Goal: Task Accomplishment & Management: Use online tool/utility

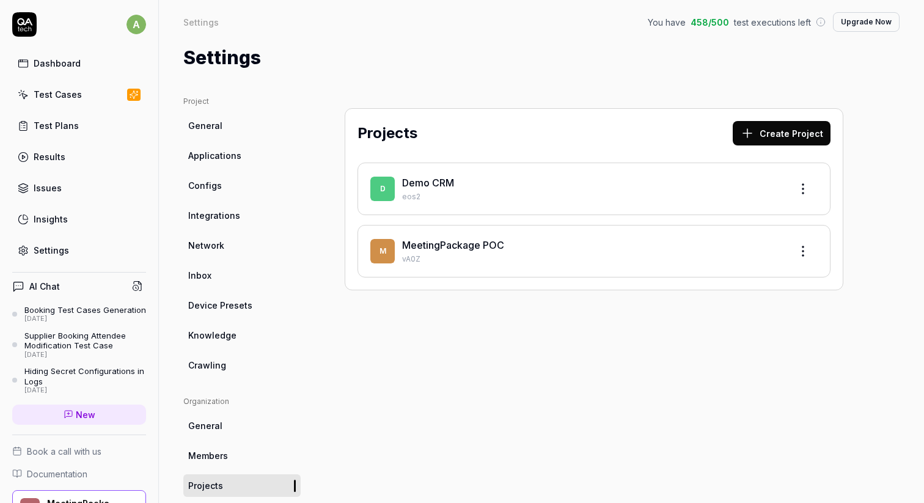
click at [77, 64] on div "Dashboard" at bounding box center [57, 63] width 47 height 13
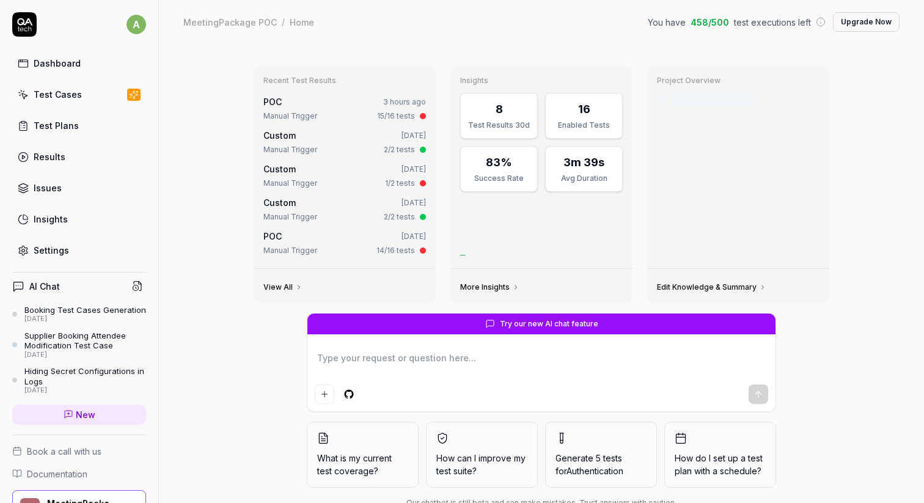
click at [73, 214] on link "Insights" at bounding box center [79, 219] width 134 height 24
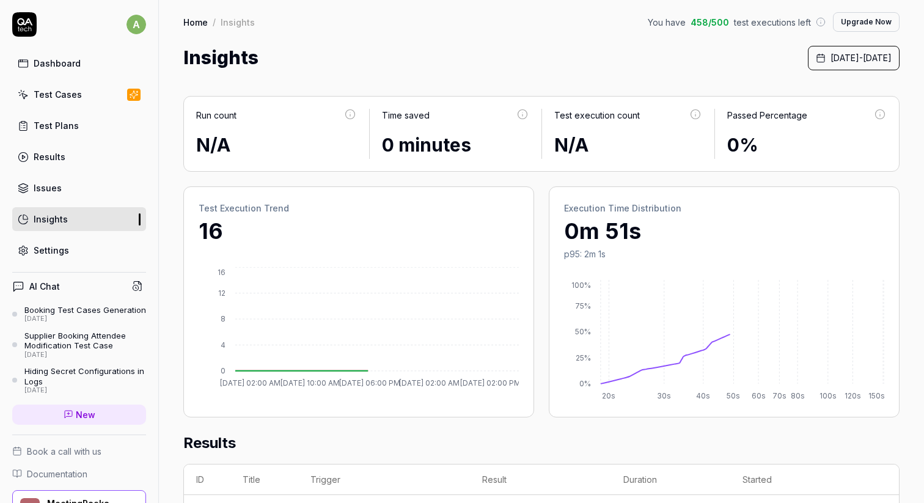
click at [76, 200] on div "Dashboard Test Cases Test Plans Results Issues Insights Settings" at bounding box center [79, 156] width 134 height 211
click at [67, 199] on link "Issues" at bounding box center [79, 188] width 134 height 24
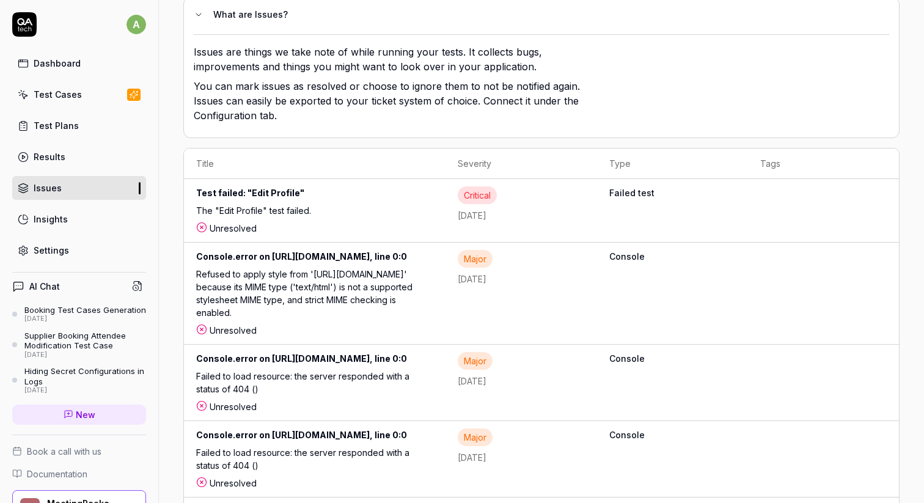
scroll to position [135, 0]
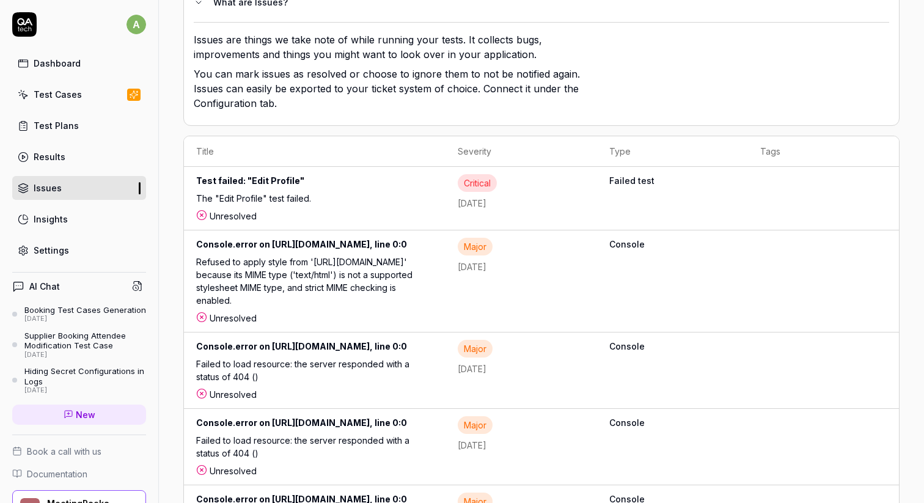
click at [371, 206] on div "The "Edit Profile" test failed." at bounding box center [314, 201] width 237 height 18
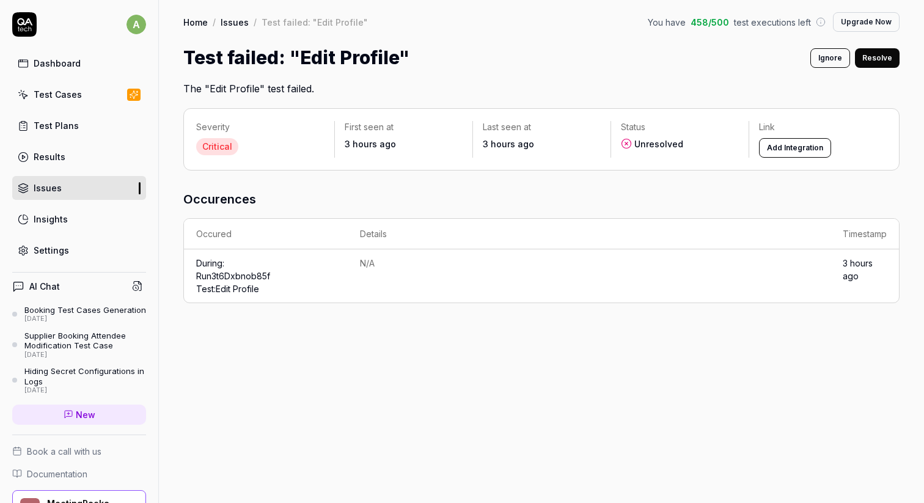
click at [813, 145] on button "Add Integration" at bounding box center [795, 148] width 72 height 20
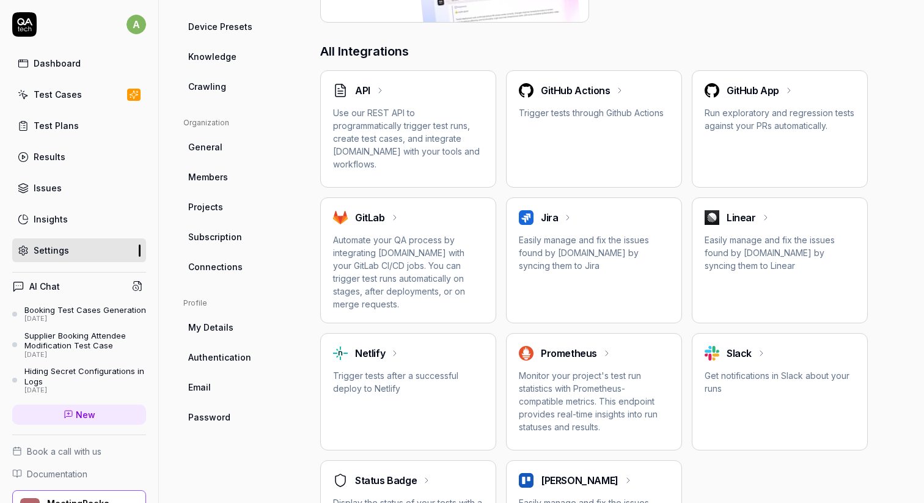
scroll to position [275, 0]
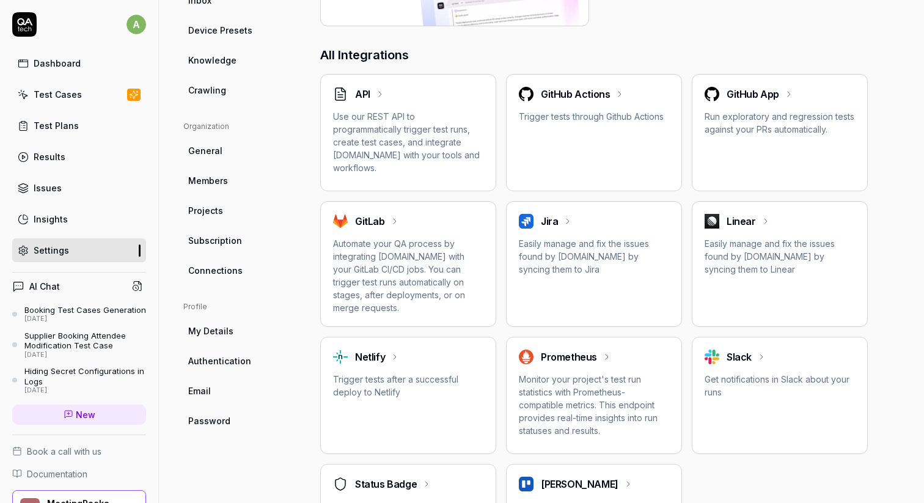
click at [62, 221] on div "Insights" at bounding box center [51, 219] width 34 height 13
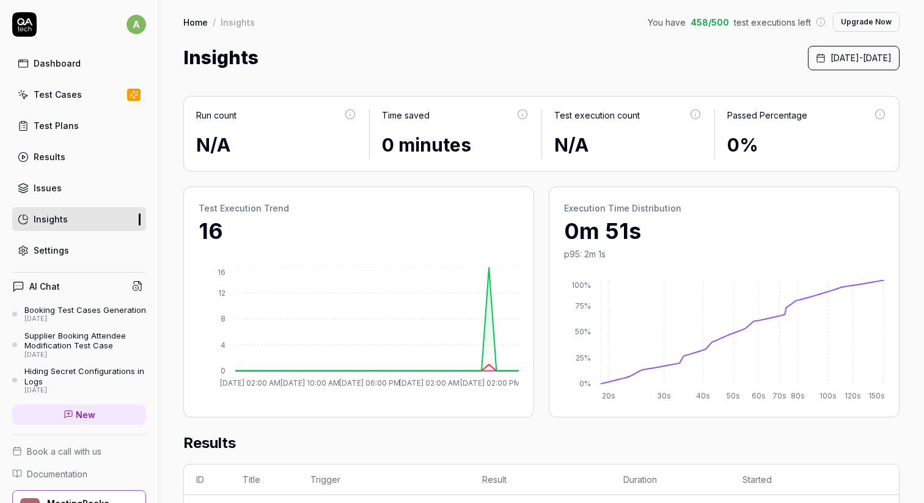
click at [65, 197] on link "Issues" at bounding box center [79, 188] width 134 height 24
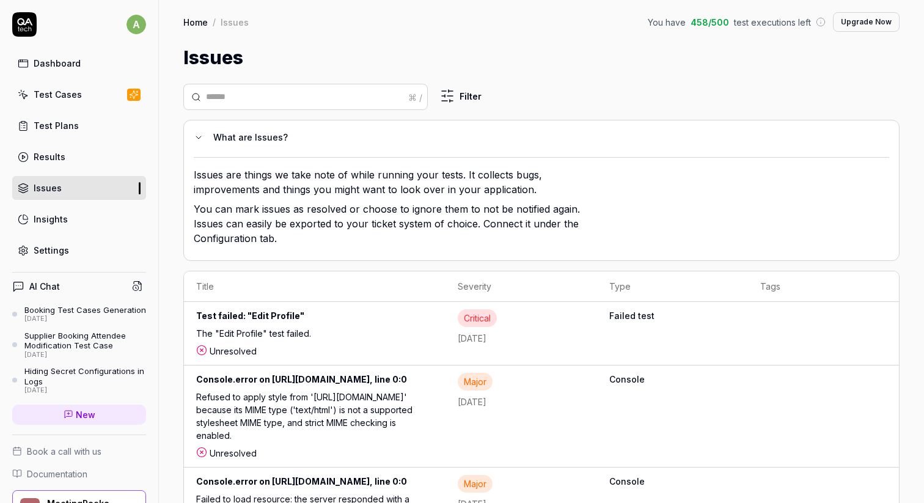
click at [67, 150] on link "Results" at bounding box center [79, 157] width 134 height 24
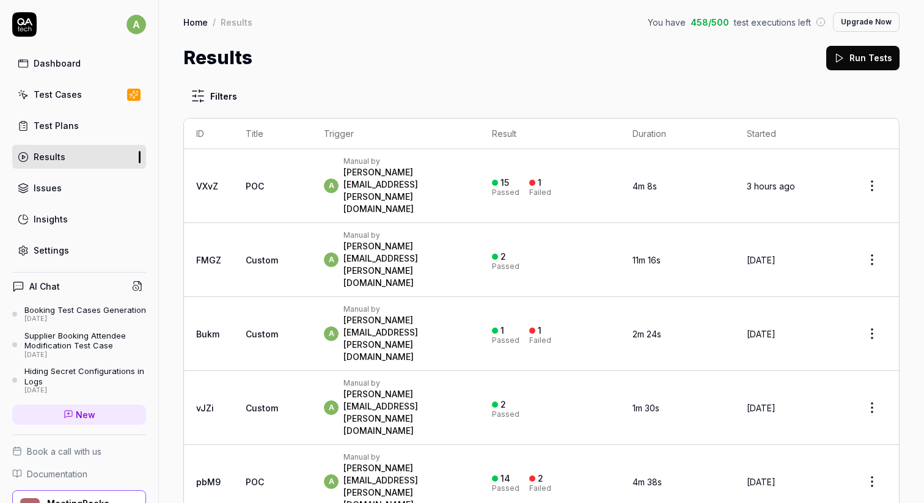
click at [67, 128] on div "Test Plans" at bounding box center [56, 125] width 45 height 13
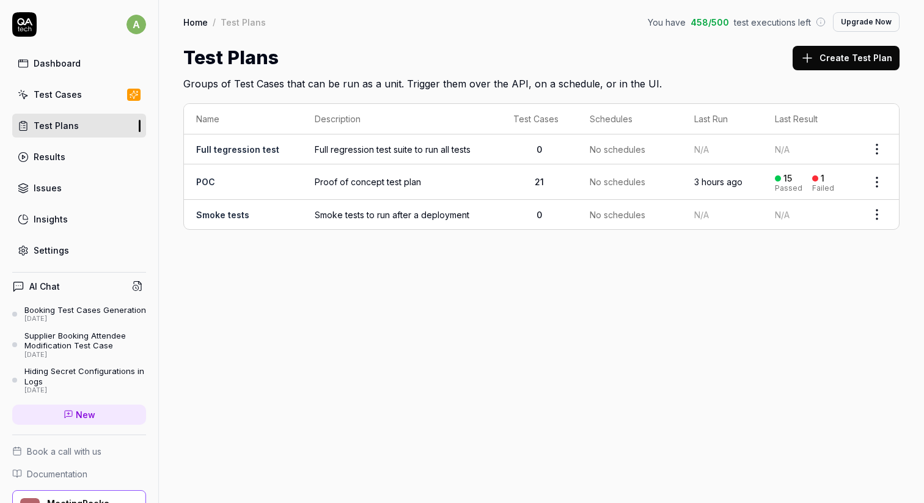
click at [75, 109] on div "Dashboard Test Cases Test Plans Results Issues Insights Settings" at bounding box center [79, 156] width 134 height 211
click at [75, 98] on div "Test Cases" at bounding box center [58, 94] width 48 height 13
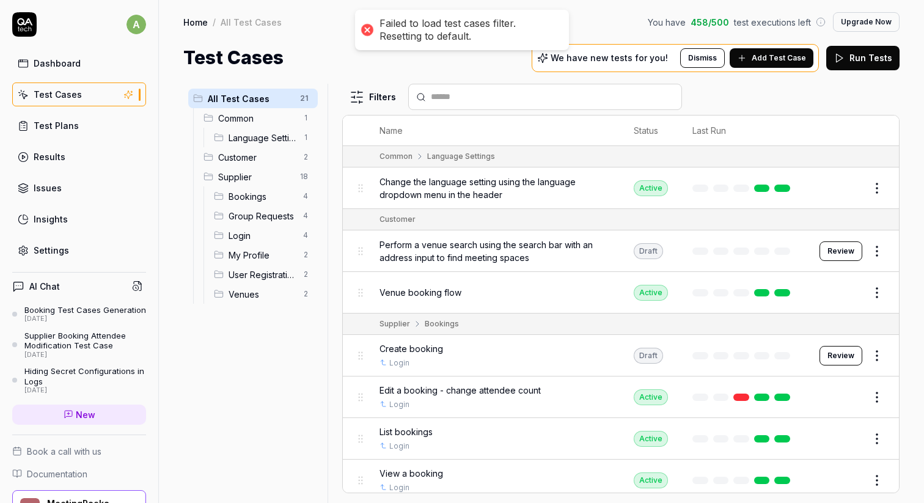
click at [86, 70] on link "Dashboard" at bounding box center [79, 63] width 134 height 24
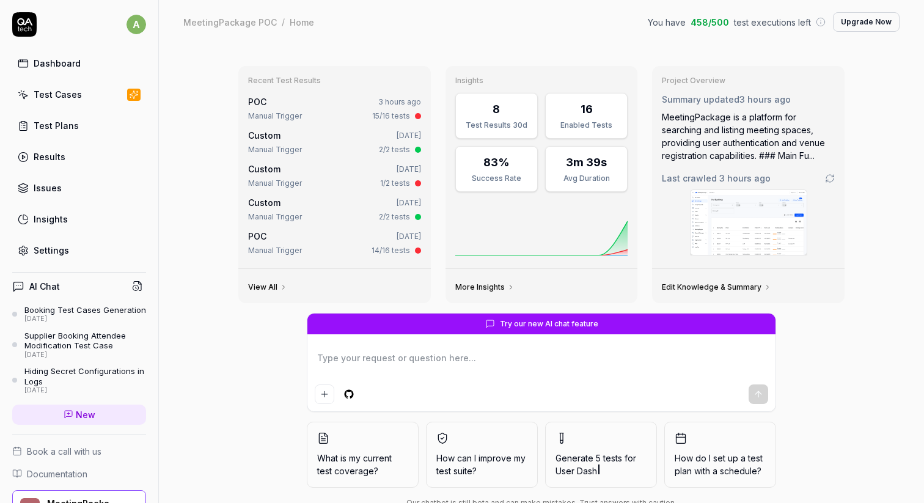
click at [354, 445] on button "What is my current test coverage?" at bounding box center [363, 454] width 112 height 66
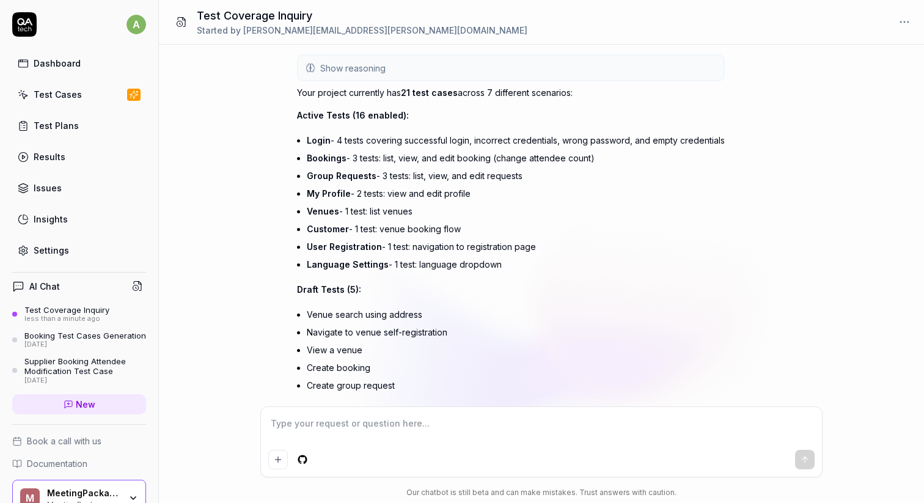
click at [53, 62] on div "Dashboard" at bounding box center [57, 63] width 47 height 13
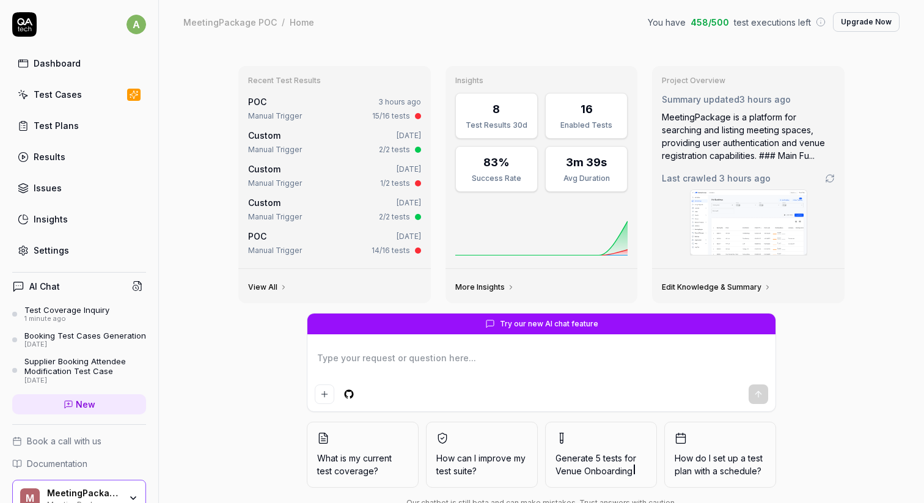
click at [91, 128] on link "Test Plans" at bounding box center [79, 126] width 134 height 24
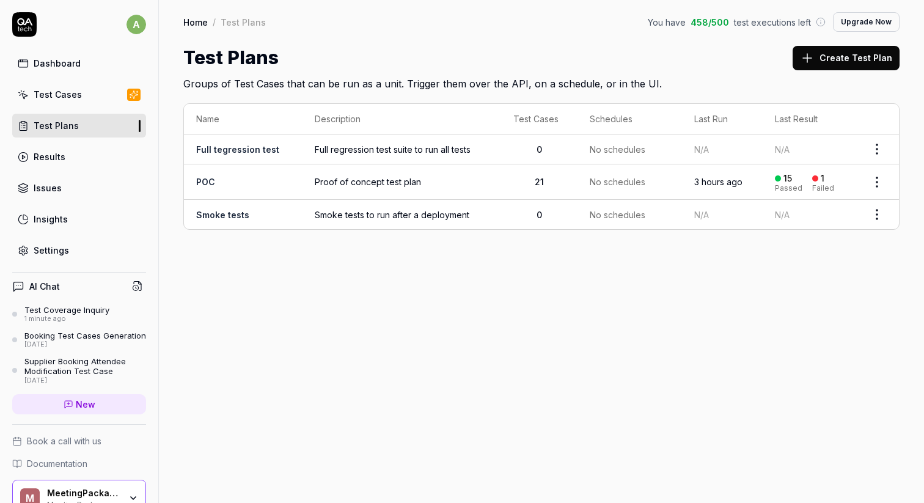
click at [224, 178] on td "POC" at bounding box center [243, 181] width 119 height 35
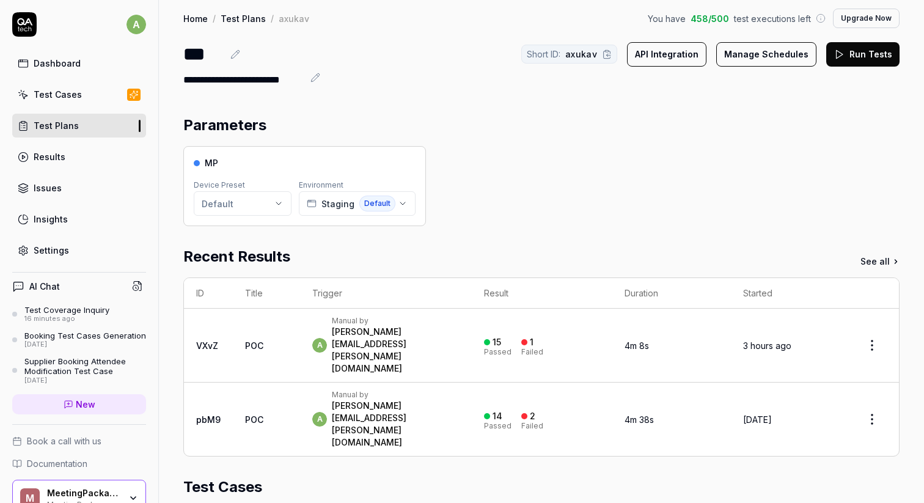
click at [51, 57] on div "Dashboard" at bounding box center [57, 63] width 47 height 13
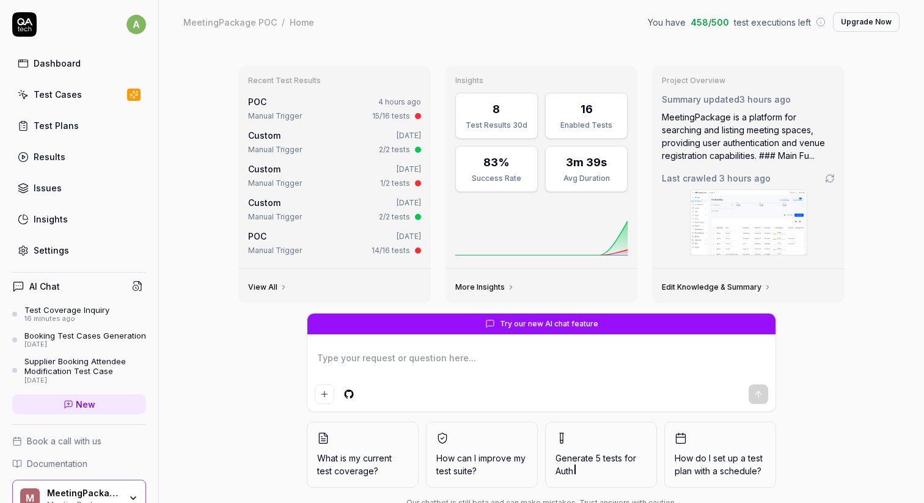
click at [55, 60] on div "Dashboard" at bounding box center [57, 63] width 47 height 13
click at [77, 92] on div "Test Cases" at bounding box center [58, 94] width 48 height 13
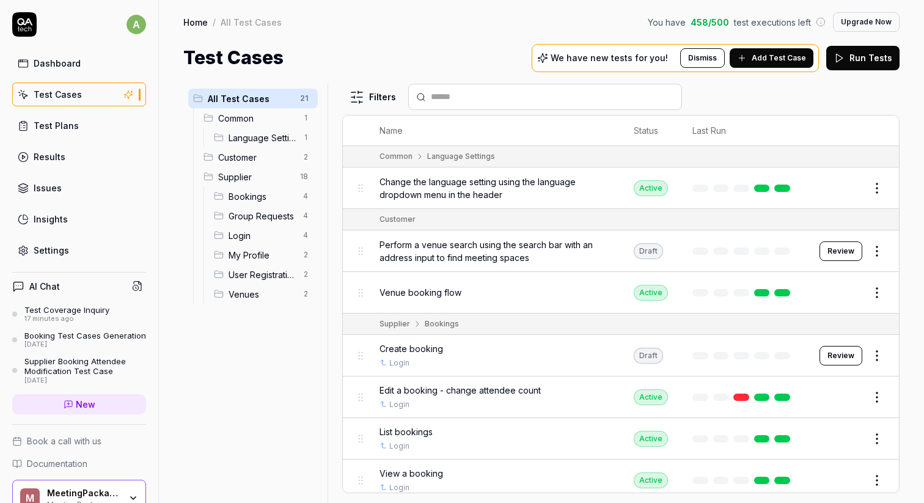
click at [75, 134] on link "Test Plans" at bounding box center [79, 126] width 134 height 24
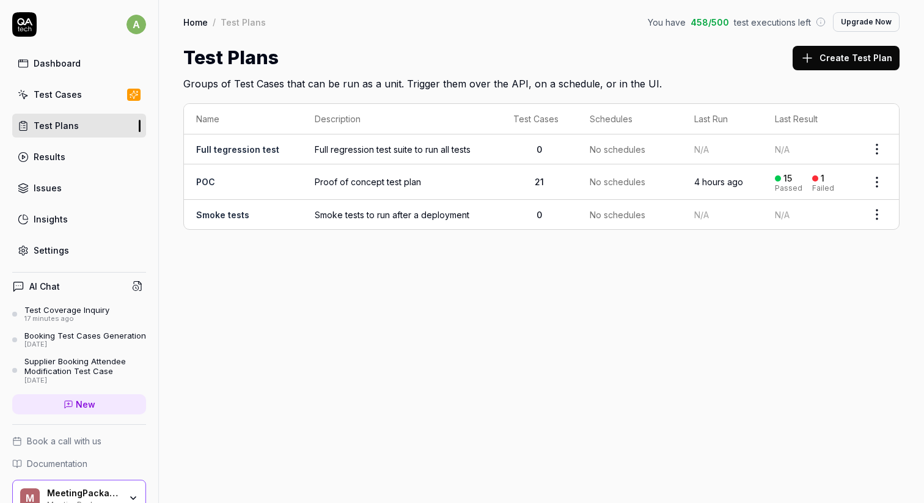
click at [66, 99] on div "Test Cases" at bounding box center [58, 94] width 48 height 13
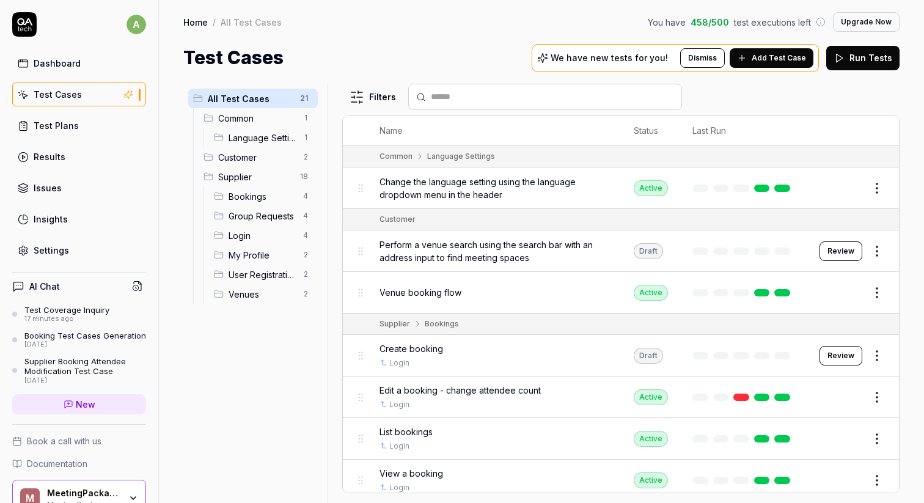
click at [76, 130] on link "Test Plans" at bounding box center [79, 126] width 134 height 24
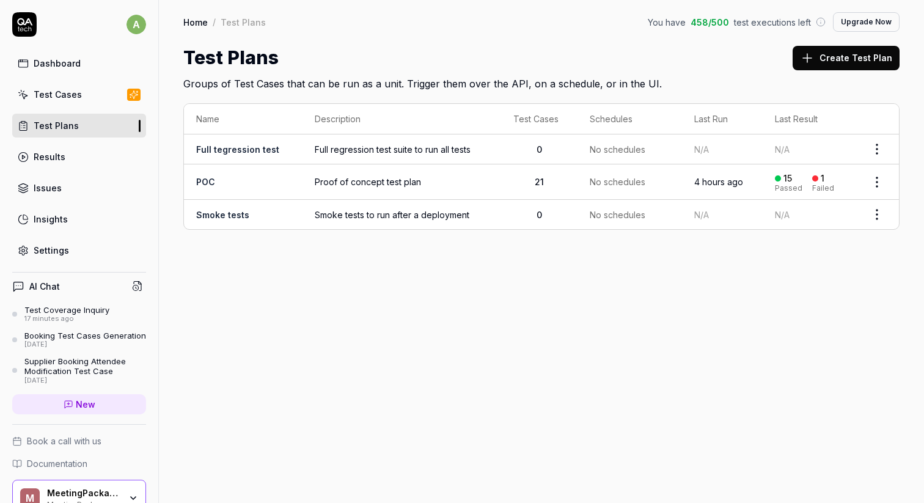
click at [53, 156] on div "Results" at bounding box center [50, 156] width 32 height 13
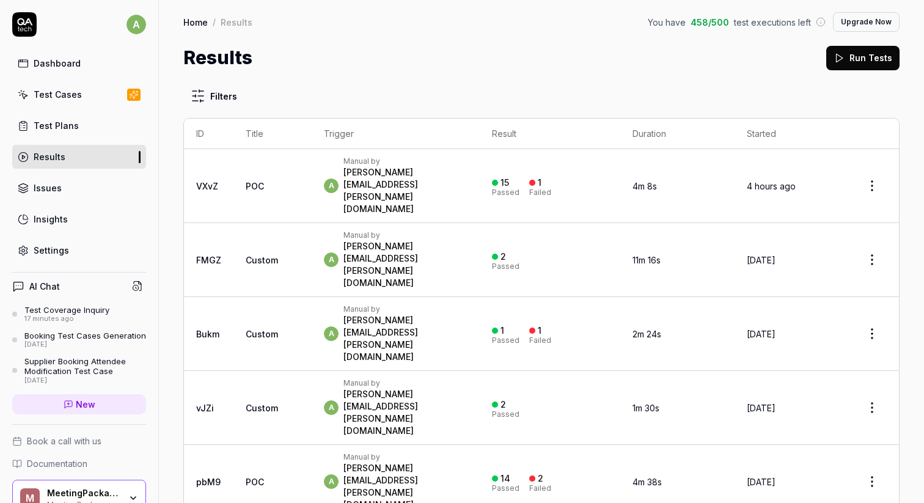
click at [86, 185] on link "Issues" at bounding box center [79, 188] width 134 height 24
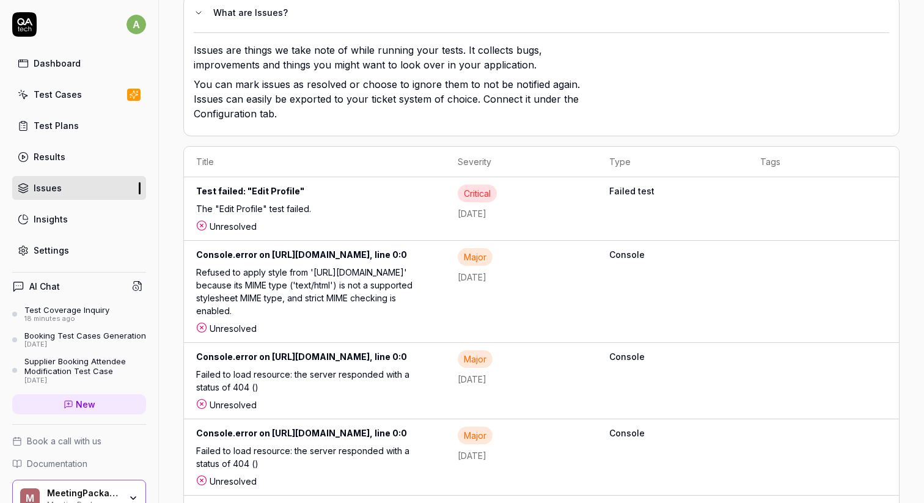
scroll to position [122, 0]
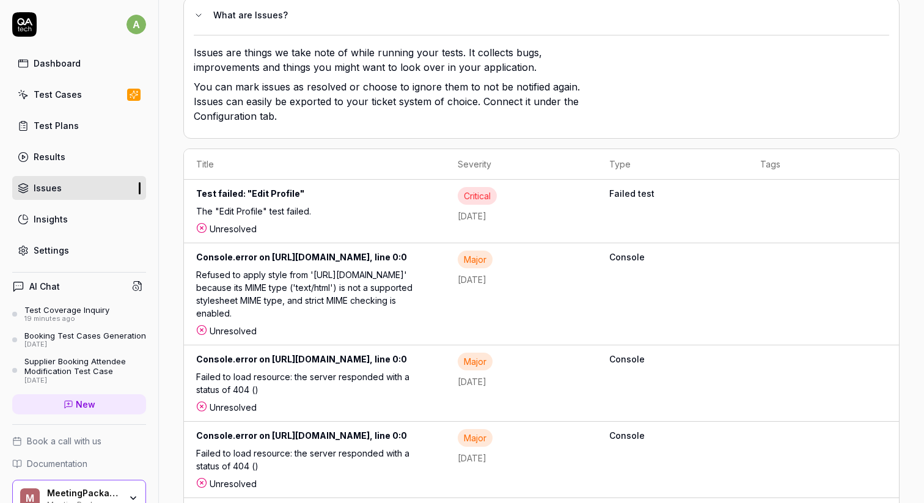
click at [67, 258] on link "Settings" at bounding box center [79, 250] width 134 height 24
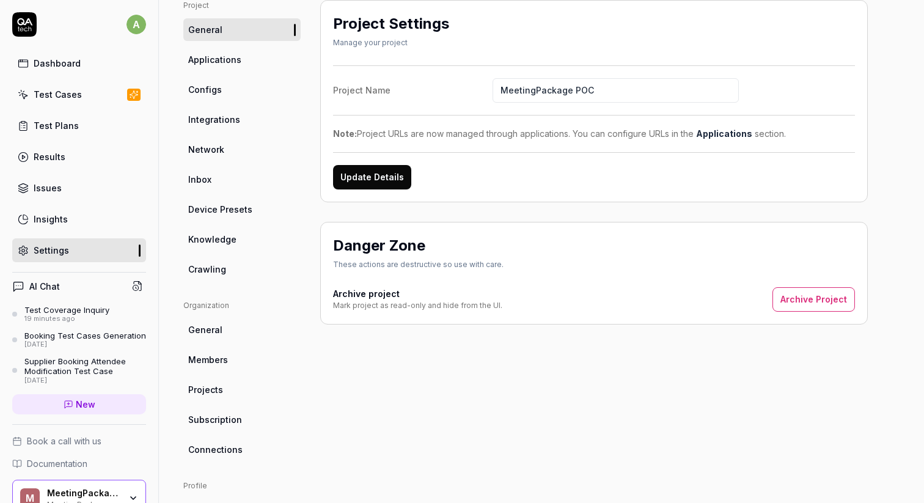
click at [237, 64] on span "Applications" at bounding box center [214, 59] width 53 height 13
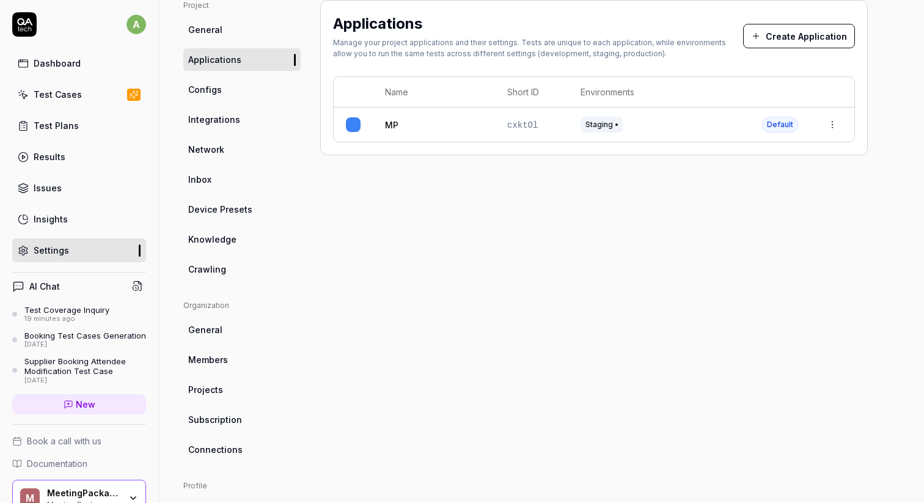
click at [393, 125] on link "MP" at bounding box center [391, 125] width 13 height 13
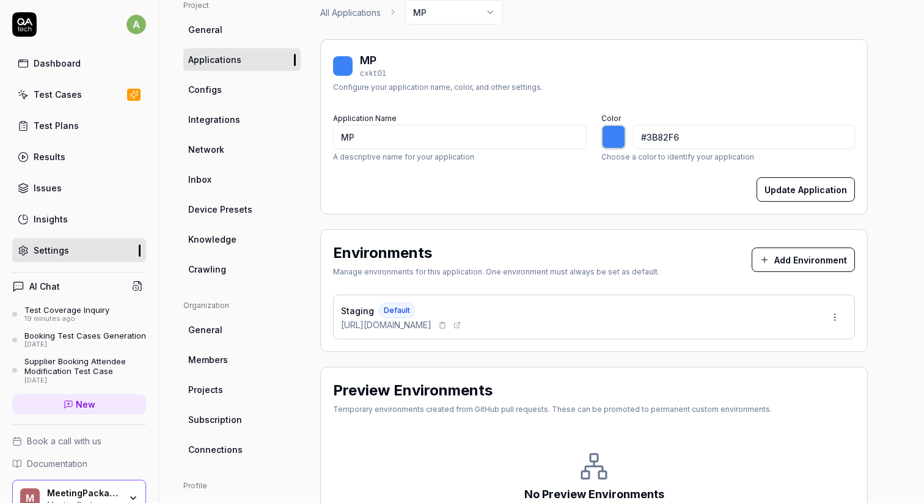
click at [392, 325] on span "[URL][DOMAIN_NAME]" at bounding box center [386, 324] width 90 height 13
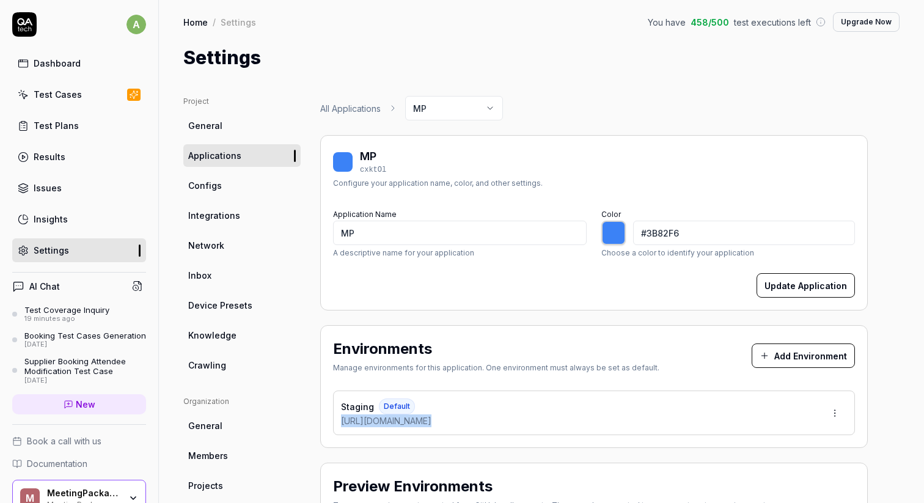
click at [250, 183] on link "Configs" at bounding box center [241, 185] width 117 height 23
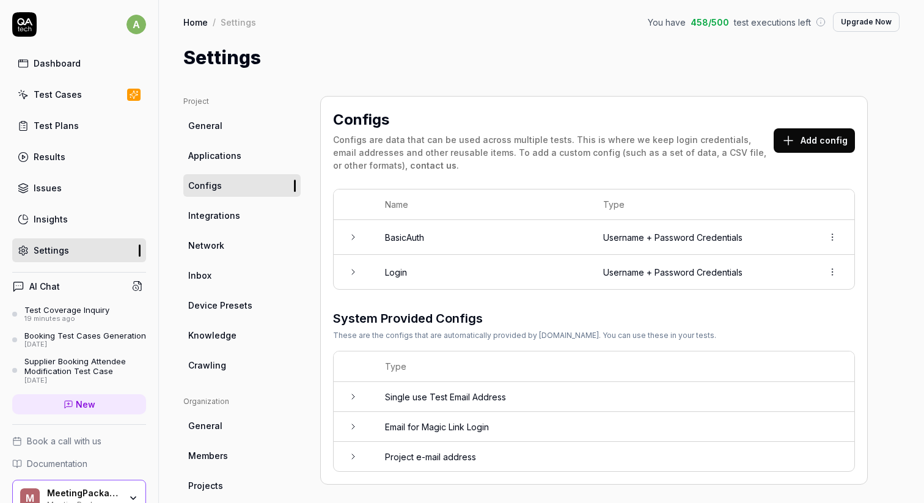
click at [50, 213] on div "Insights" at bounding box center [51, 219] width 34 height 13
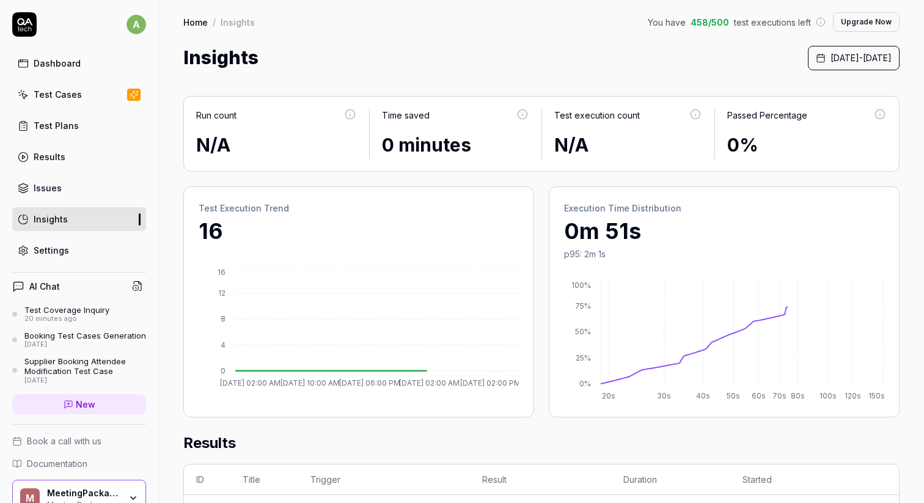
click at [53, 188] on div "Issues" at bounding box center [48, 187] width 28 height 13
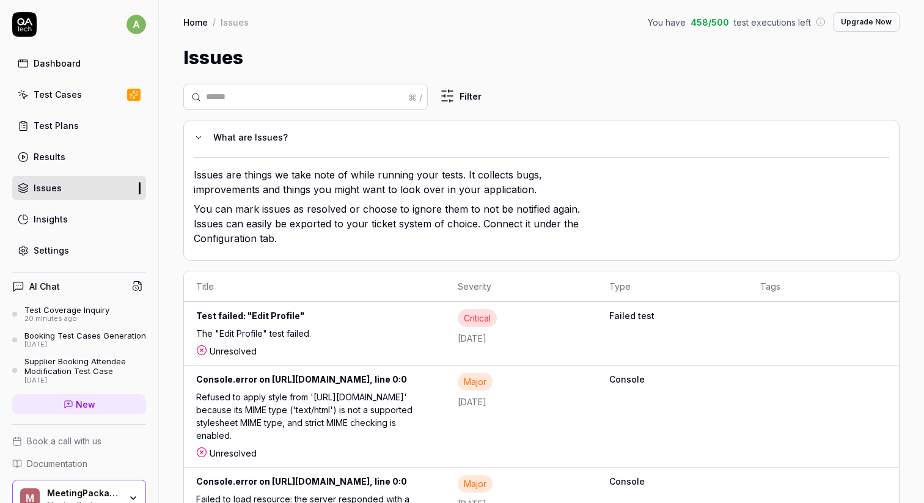
click at [322, 324] on div "Test failed: "Edit Profile"" at bounding box center [314, 318] width 237 height 18
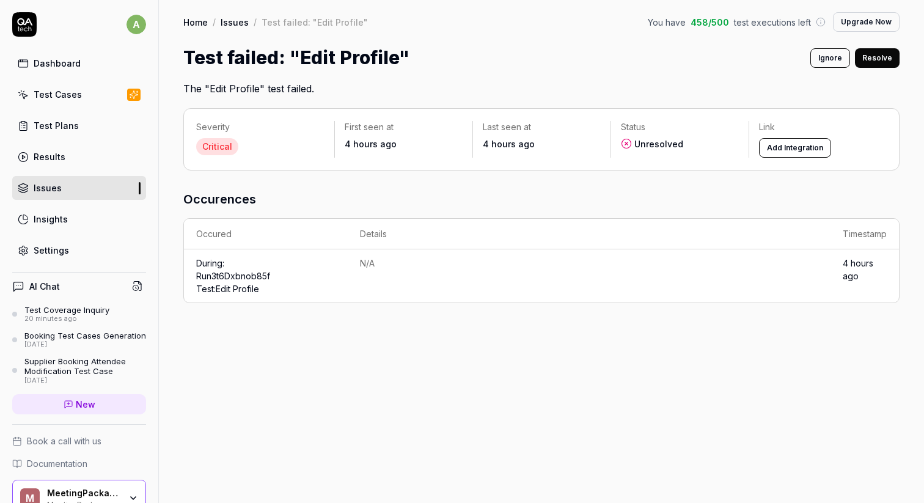
click at [65, 219] on link "Insights" at bounding box center [79, 219] width 134 height 24
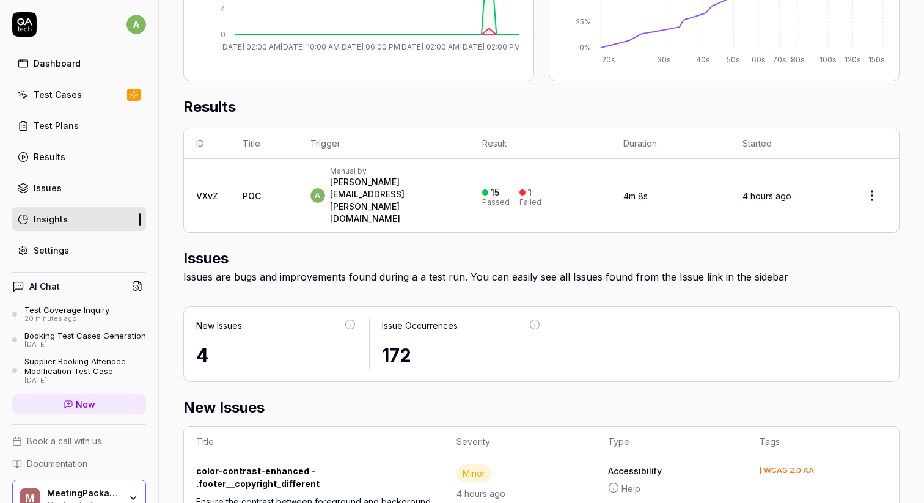
scroll to position [241, 0]
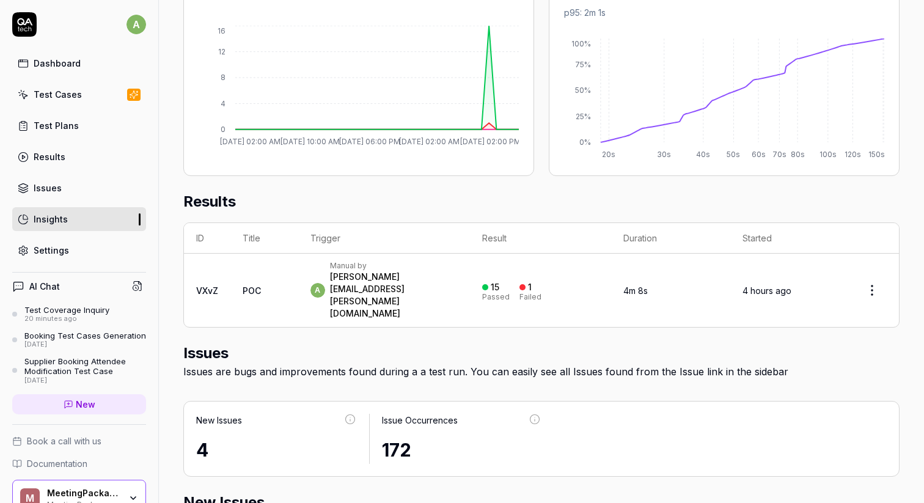
click at [53, 251] on div "Settings" at bounding box center [51, 250] width 35 height 13
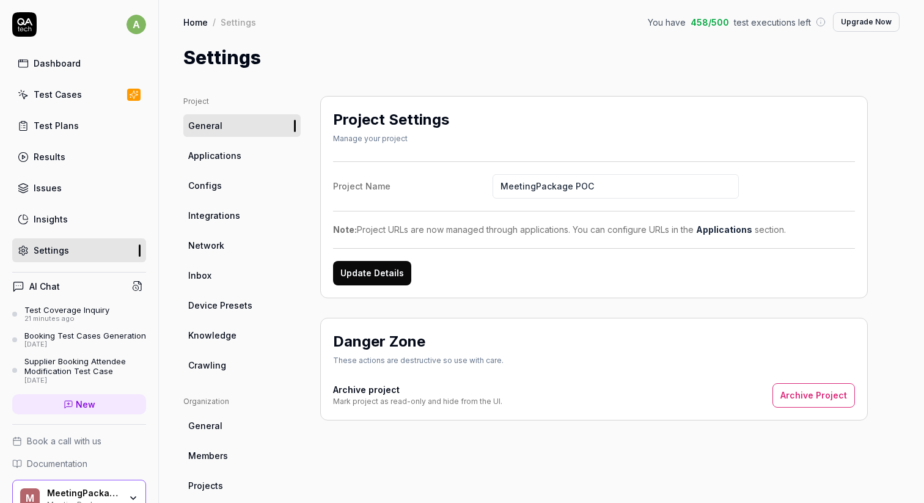
click at [68, 306] on div "Test Coverage Inquiry" at bounding box center [66, 310] width 85 height 10
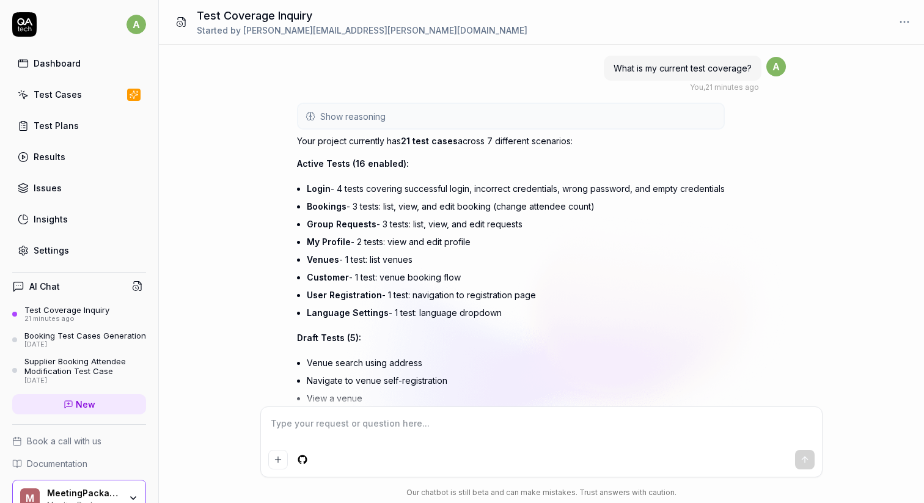
click at [665, 70] on span "What is my current test coverage?" at bounding box center [682, 68] width 138 height 10
click at [371, 142] on p "Your project currently has 21 test cases across 7 different scenarios:" at bounding box center [511, 140] width 428 height 13
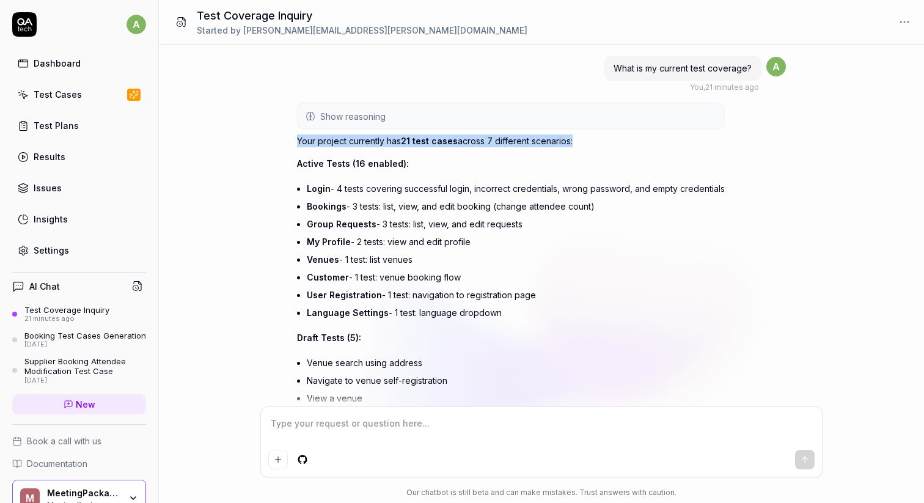
click at [371, 142] on p "Your project currently has 21 test cases across 7 different scenarios:" at bounding box center [511, 140] width 428 height 13
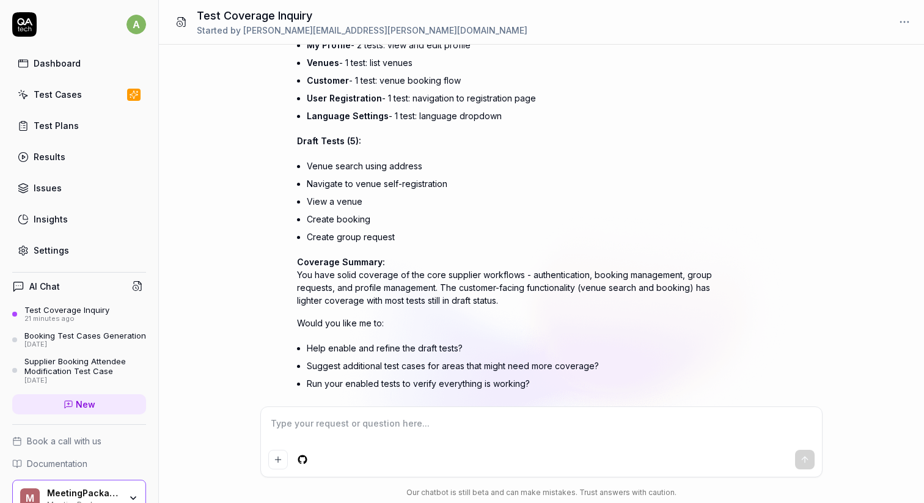
scroll to position [237, 0]
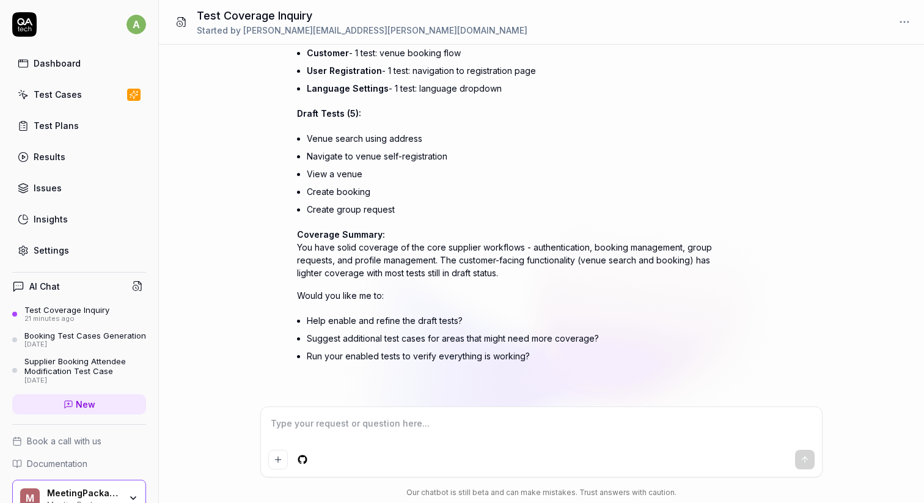
click at [382, 255] on p "Coverage Summary: You have solid coverage of the core supplier workflows - auth…" at bounding box center [511, 253] width 428 height 51
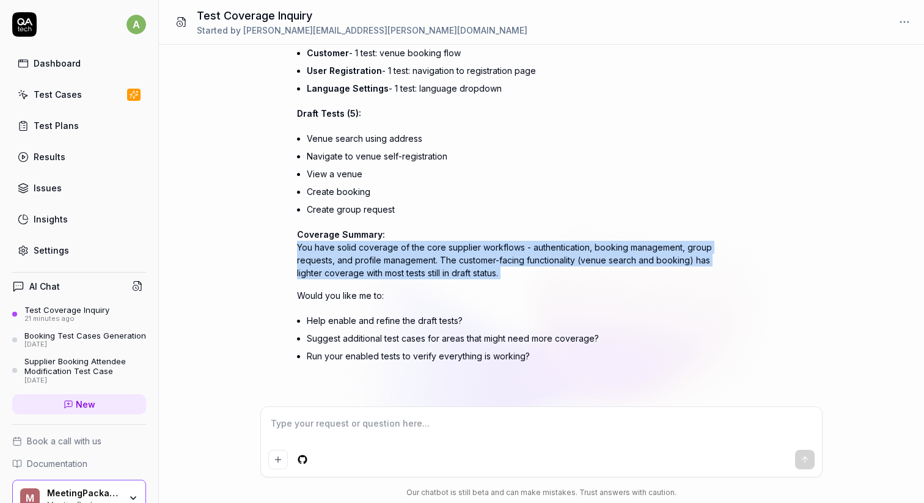
click at [382, 255] on p "Coverage Summary: You have solid coverage of the core supplier workflows - auth…" at bounding box center [511, 253] width 428 height 51
click at [423, 245] on p "Coverage Summary: You have solid coverage of the core supplier workflows - auth…" at bounding box center [511, 253] width 428 height 51
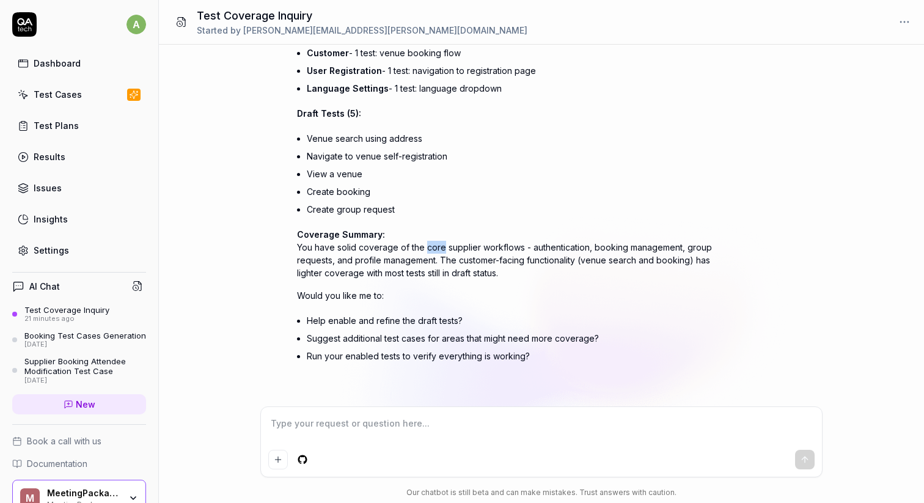
click at [423, 245] on p "Coverage Summary: You have solid coverage of the core supplier workflows - auth…" at bounding box center [511, 253] width 428 height 51
click at [340, 326] on li "Help enable and refine the draft tests?" at bounding box center [516, 321] width 418 height 18
click at [82, 341] on div "[DATE]" at bounding box center [85, 344] width 122 height 9
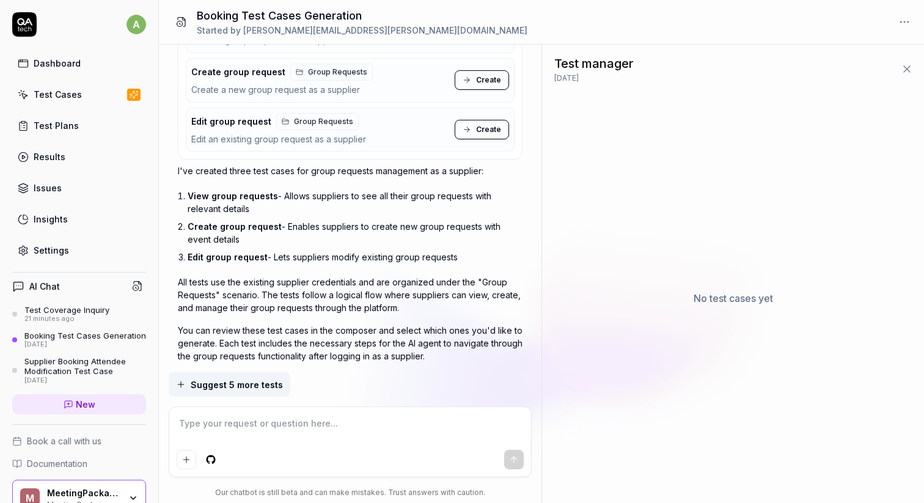
scroll to position [786, 0]
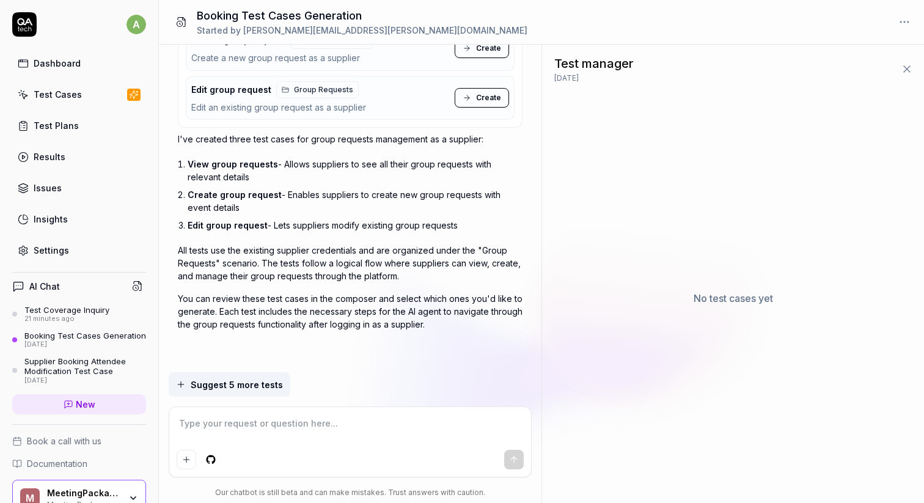
click at [70, 92] on div "Test Cases" at bounding box center [58, 94] width 48 height 13
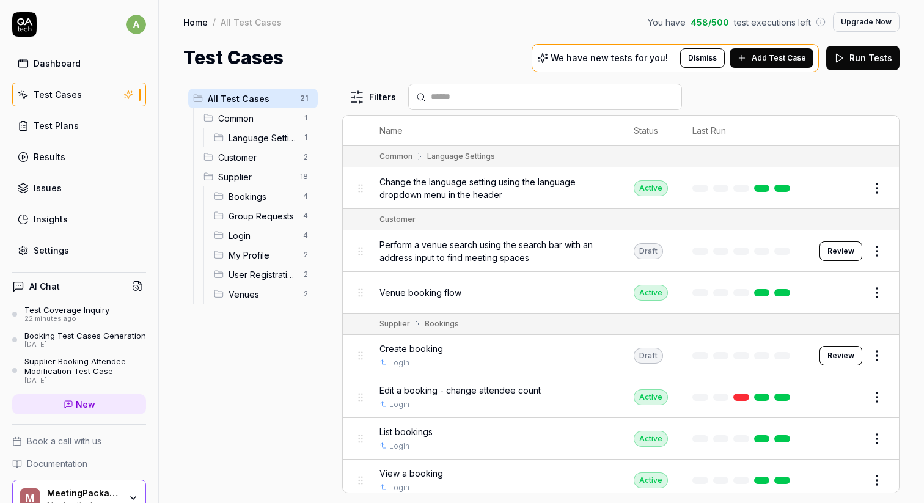
click at [258, 197] on span "Bookings" at bounding box center [261, 196] width 67 height 13
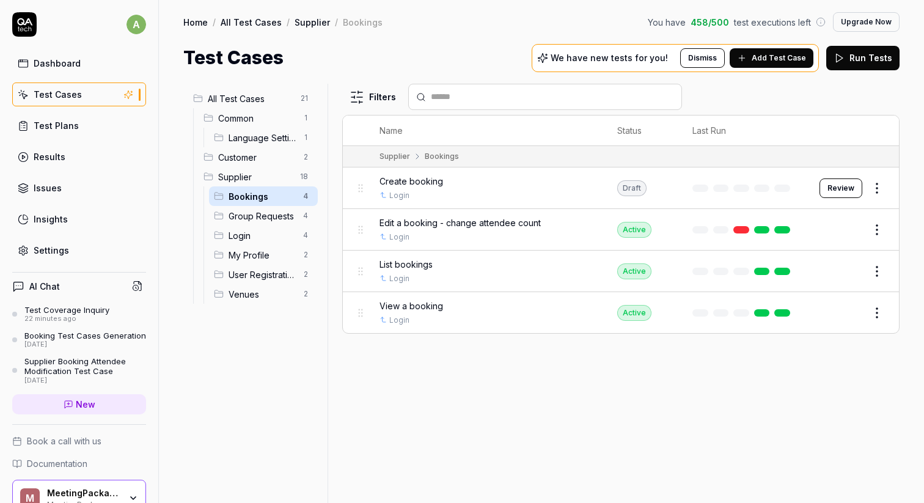
click at [257, 286] on div "Venues 2" at bounding box center [263, 294] width 109 height 20
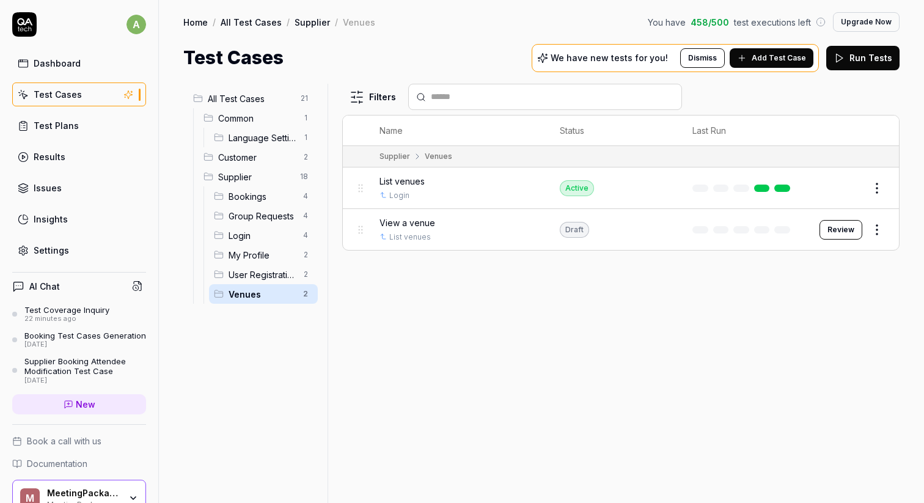
click at [760, 56] on span "Add Test Case" at bounding box center [778, 58] width 54 height 11
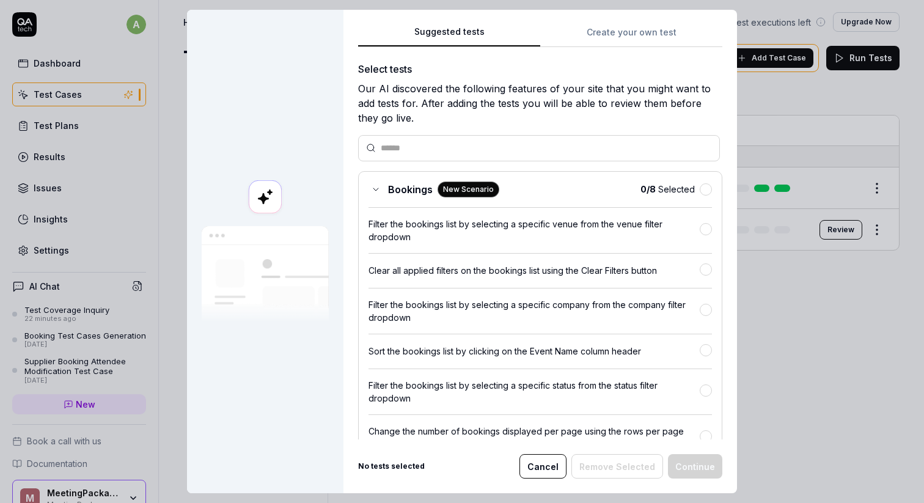
click at [547, 462] on button "Cancel" at bounding box center [542, 466] width 47 height 24
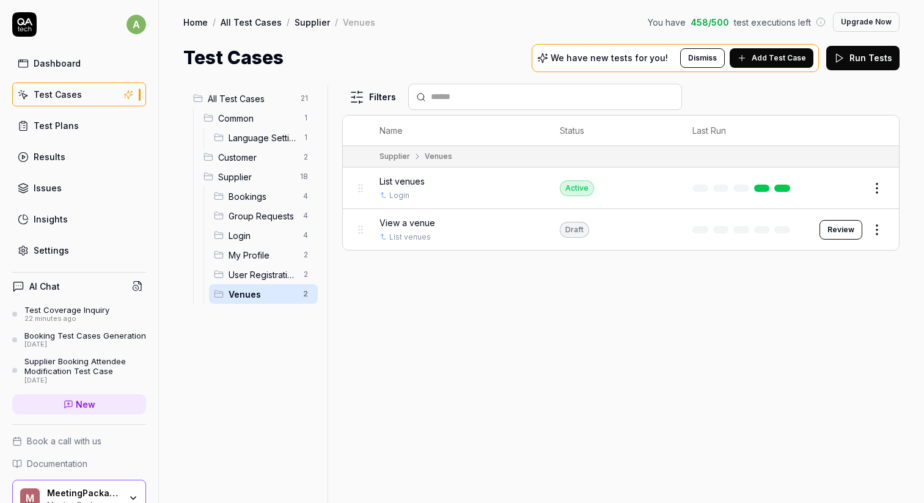
click at [762, 57] on span "Add Test Case" at bounding box center [778, 58] width 54 height 11
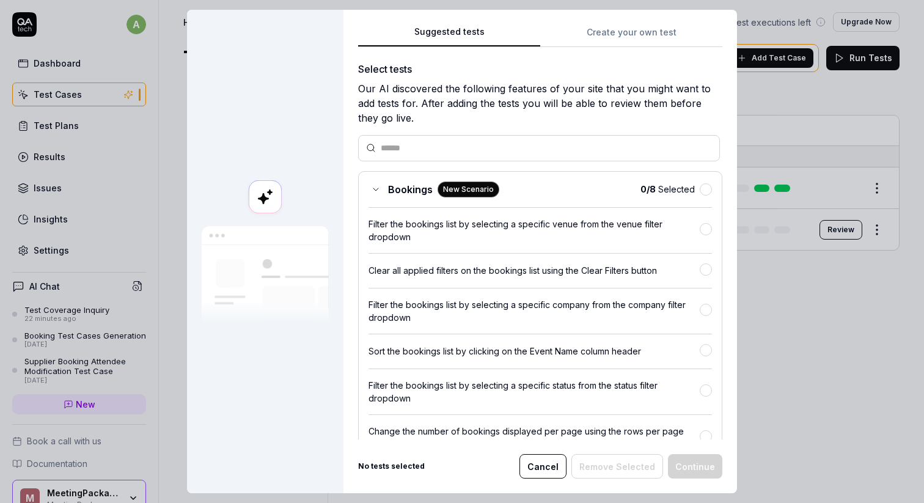
click at [544, 462] on button "Cancel" at bounding box center [542, 466] width 47 height 24
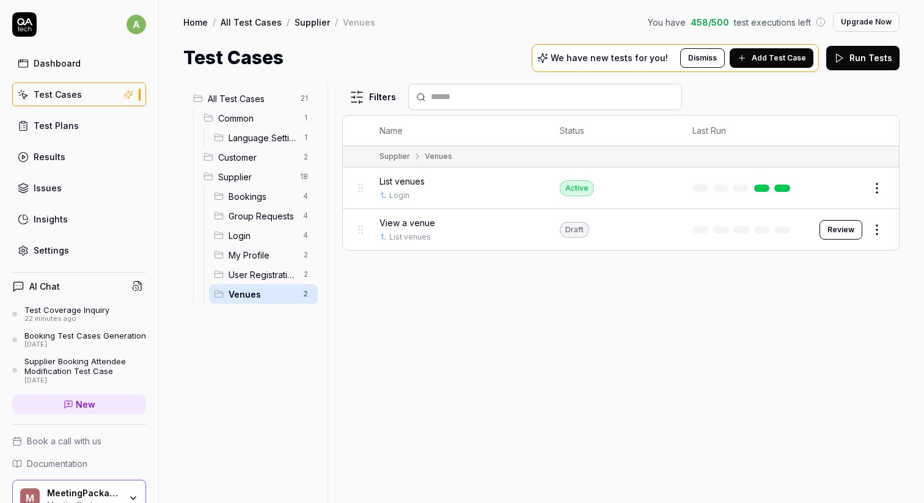
click at [274, 296] on span "Venues" at bounding box center [261, 294] width 67 height 13
click at [266, 269] on span "User Registration" at bounding box center [261, 274] width 67 height 13
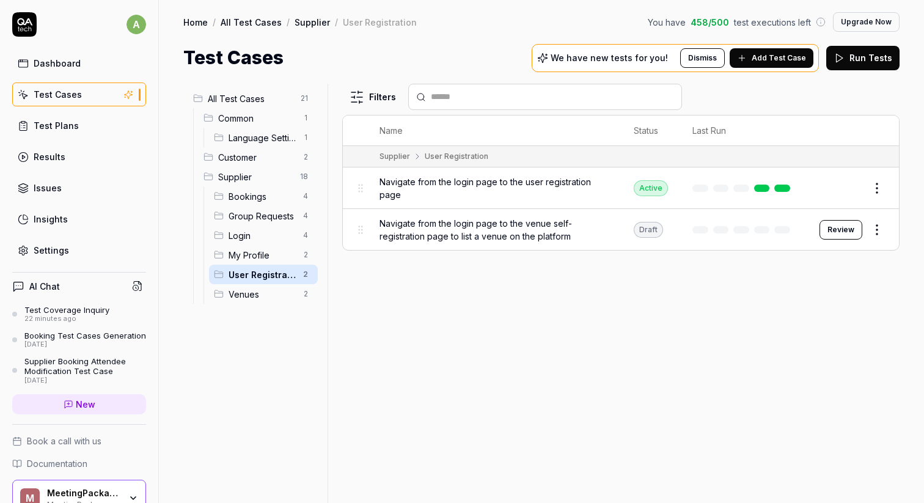
click at [265, 253] on span "My Profile" at bounding box center [261, 255] width 67 height 13
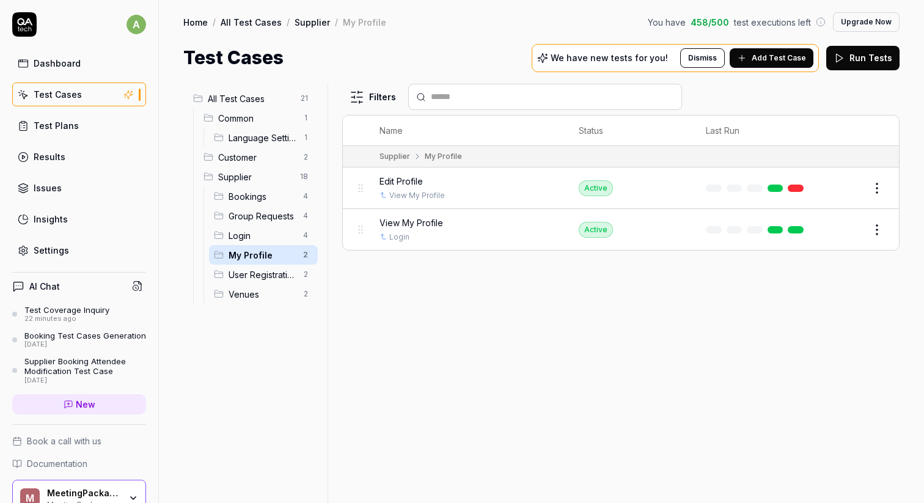
click at [100, 133] on link "Test Plans" at bounding box center [79, 126] width 134 height 24
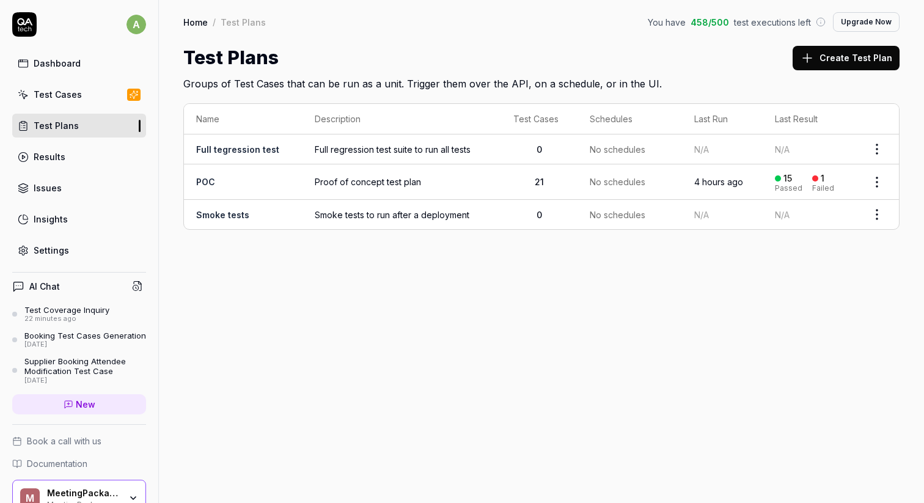
click at [880, 189] on body "a Dashboard Test Cases Test Plans Results Issues Insights Settings AI Chat Test…" at bounding box center [462, 251] width 924 height 503
click at [880, 183] on html "a Dashboard Test Cases Test Plans Results Issues Insights Settings AI Chat Test…" at bounding box center [462, 251] width 924 height 503
click at [815, 259] on span "Run Tests" at bounding box center [811, 259] width 43 height 13
click at [203, 179] on link "POC" at bounding box center [205, 182] width 19 height 10
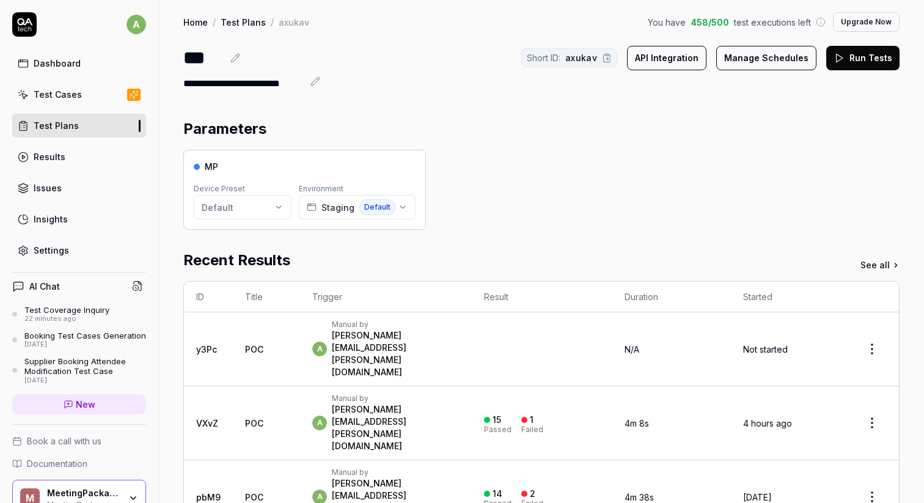
click at [280, 386] on td "POC" at bounding box center [266, 423] width 67 height 74
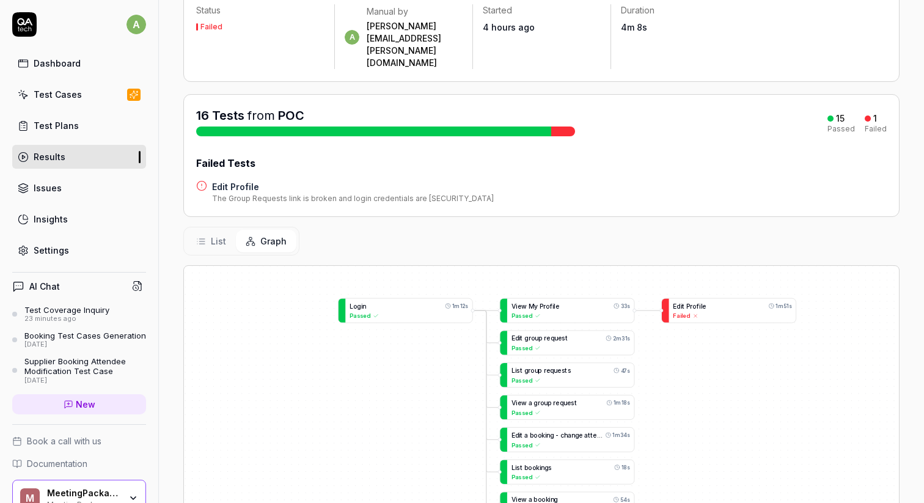
scroll to position [105, 0]
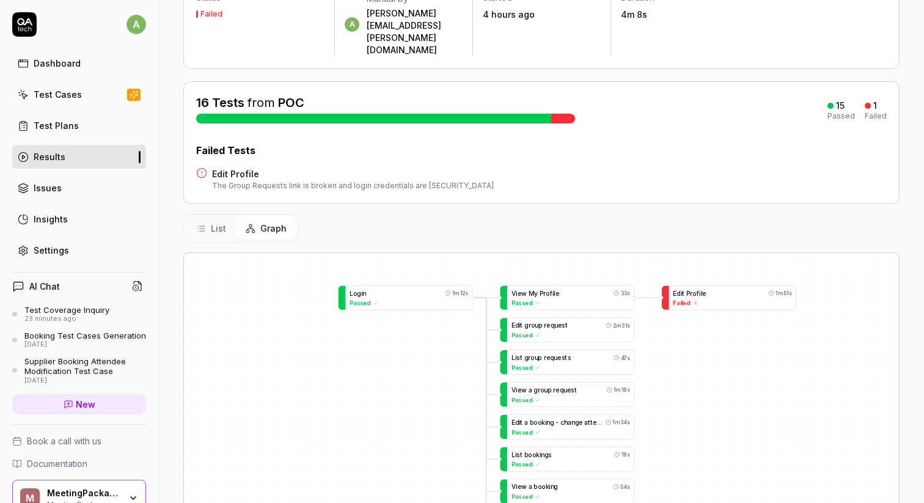
click at [208, 217] on button "List" at bounding box center [210, 228] width 49 height 23
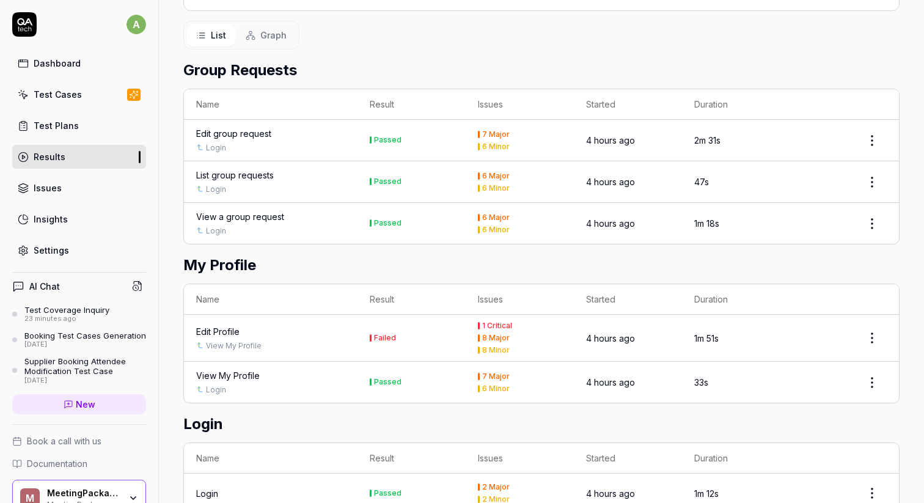
scroll to position [305, 0]
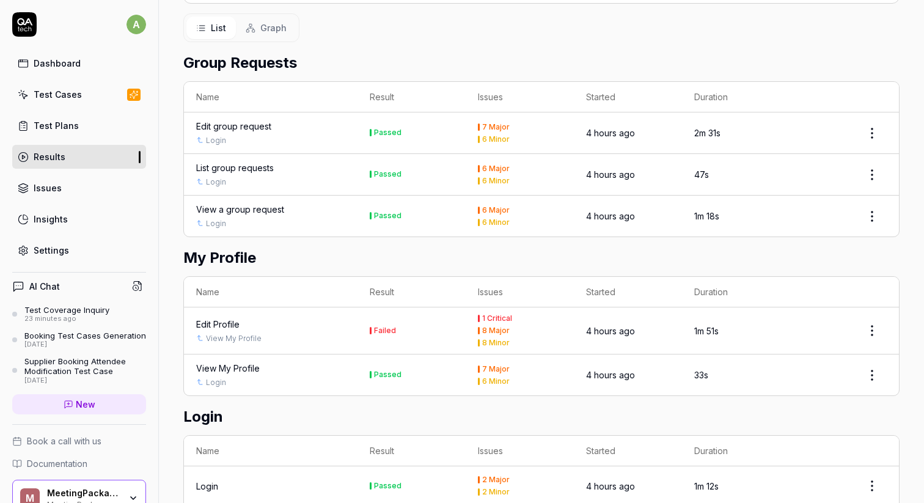
click at [220, 318] on div "Edit Profile" at bounding box center [217, 324] width 43 height 13
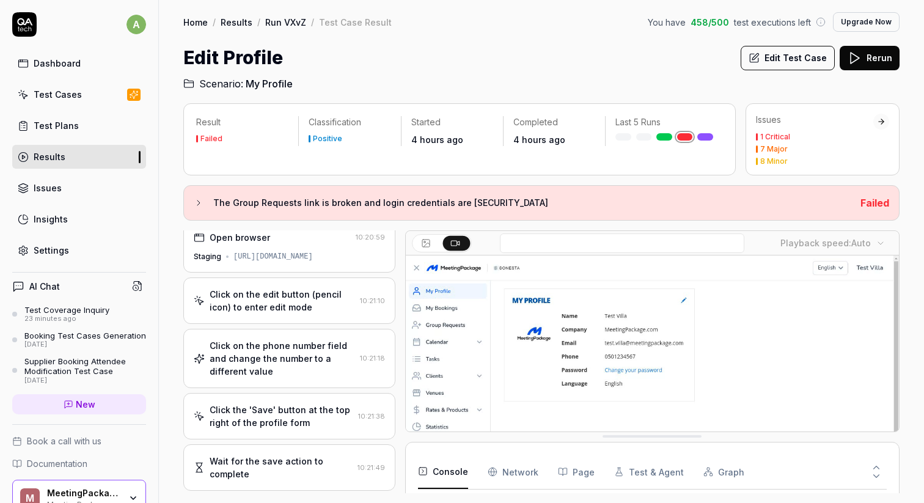
scroll to position [382, 0]
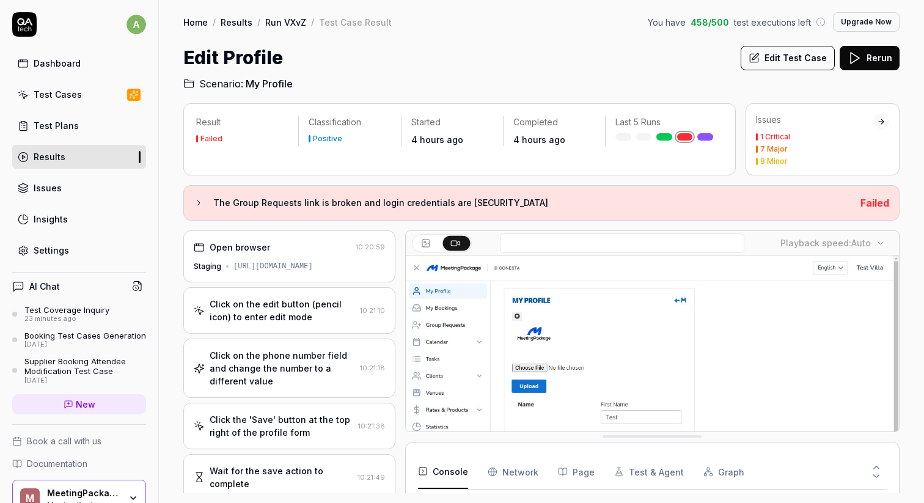
click at [293, 244] on div "Open browser" at bounding box center [272, 247] width 157 height 13
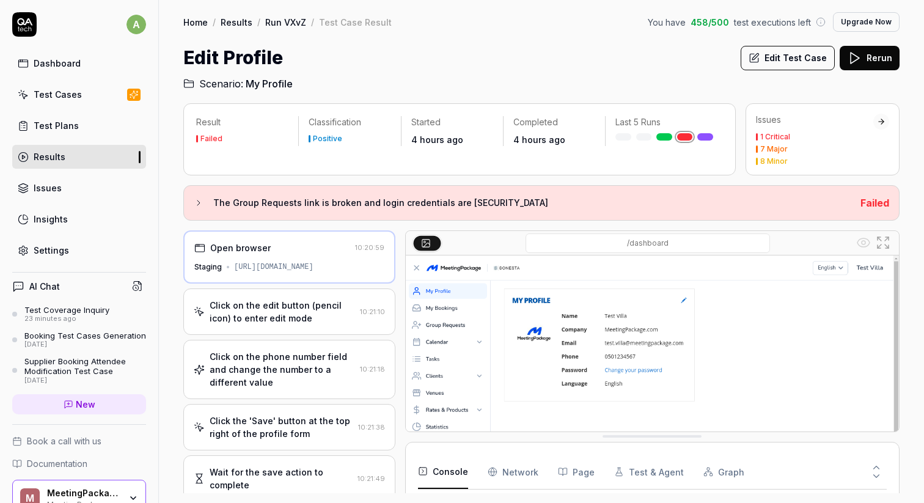
click at [283, 306] on div "Click on the edit button (pencil icon) to enter edit mode" at bounding box center [282, 312] width 145 height 26
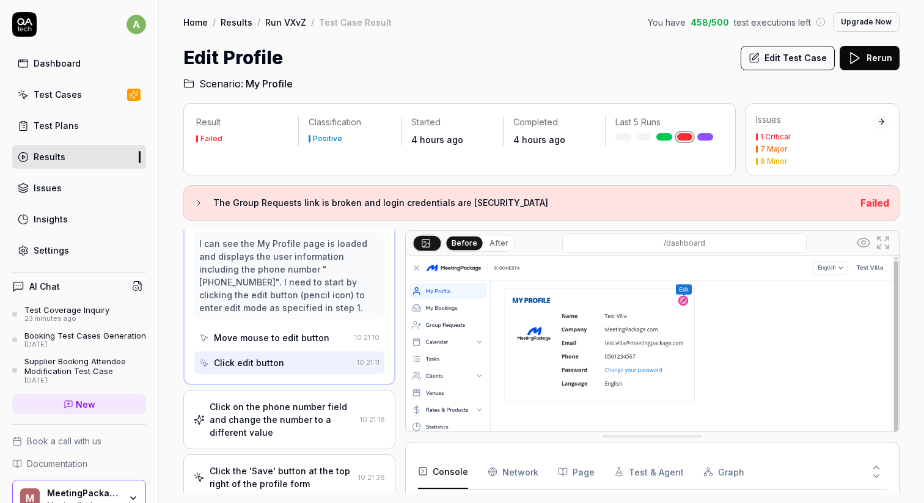
click at [279, 390] on div "Click on the phone number field and change the number to a different value 10:2…" at bounding box center [289, 419] width 212 height 59
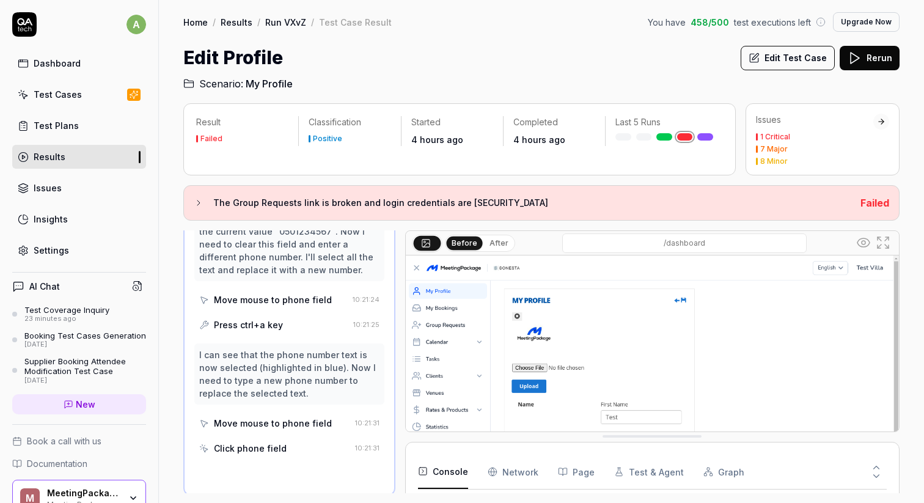
scroll to position [416, 0]
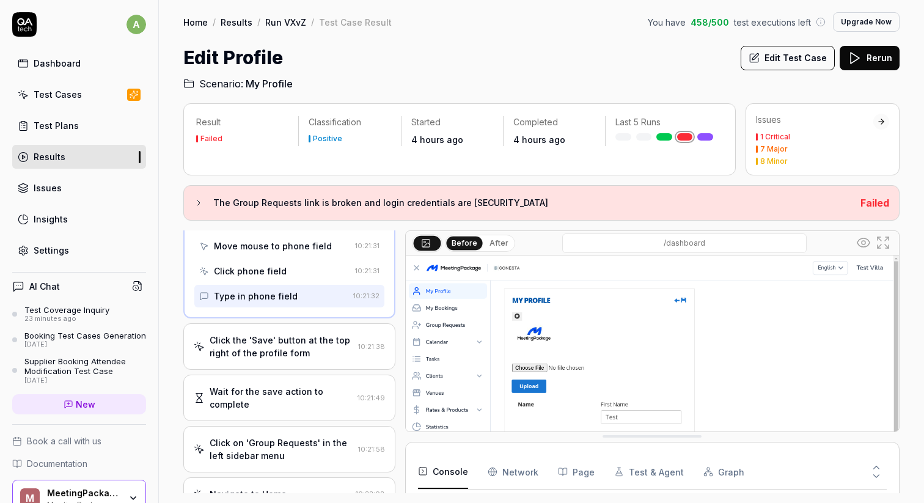
click at [298, 343] on div "Click the 'Save' button at the top right of the profile form" at bounding box center [282, 347] width 144 height 26
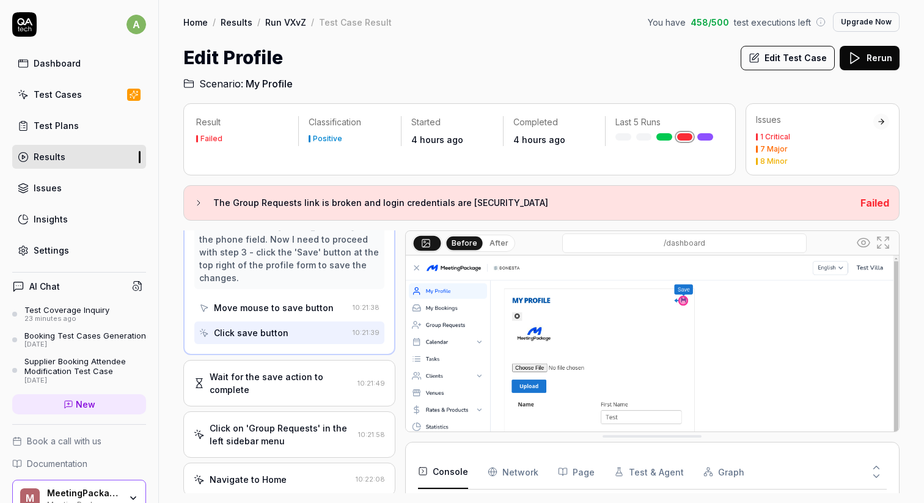
click at [292, 381] on div "Wait for the save action to complete" at bounding box center [281, 383] width 143 height 26
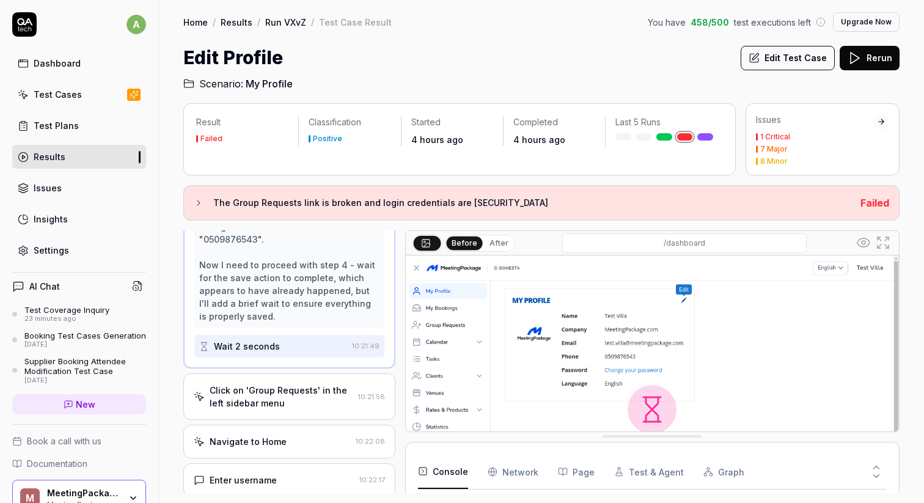
click at [290, 385] on div "Click on 'Group Requests' in the left sidebar menu" at bounding box center [282, 397] width 144 height 26
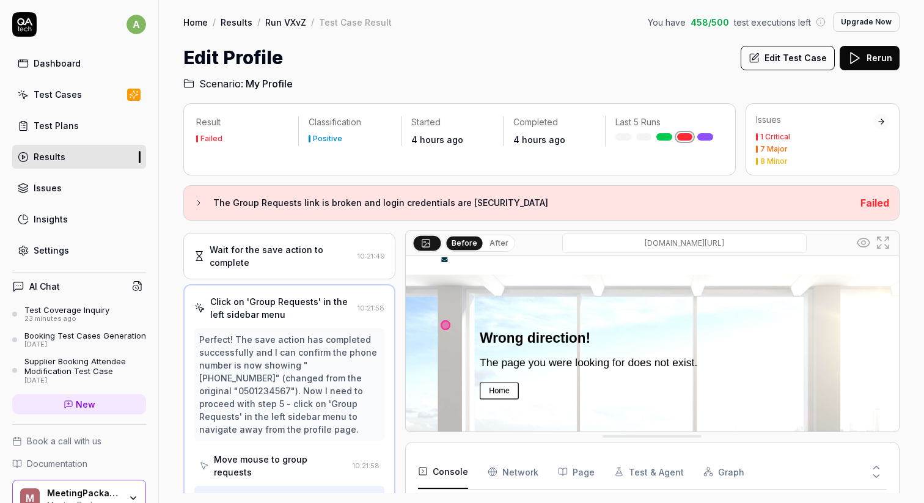
scroll to position [212, 0]
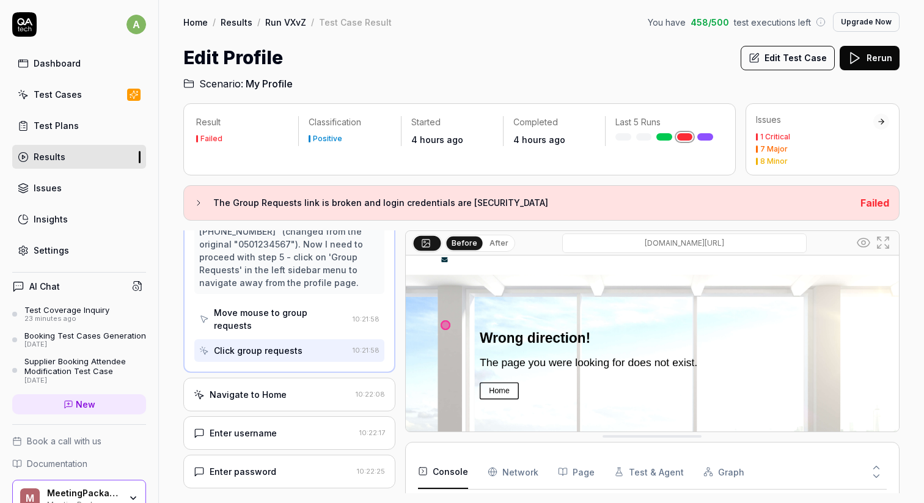
click at [302, 388] on div "Navigate to Home" at bounding box center [272, 394] width 157 height 13
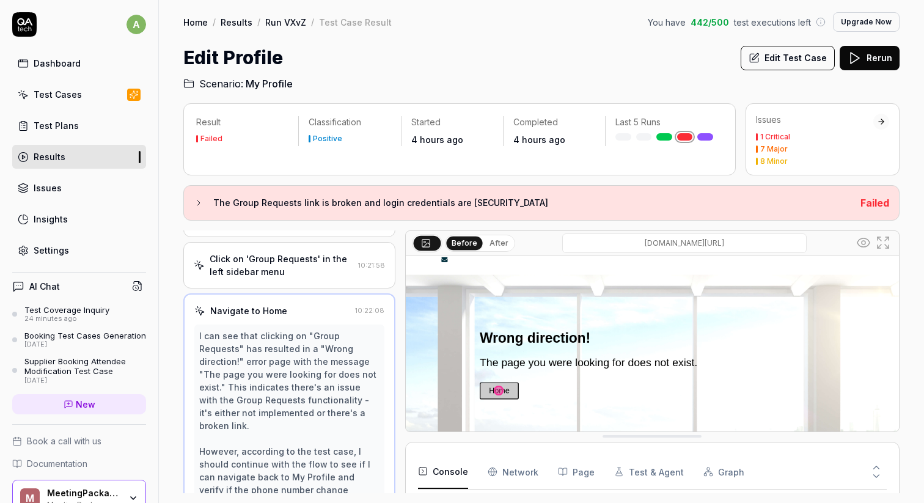
scroll to position [286, 0]
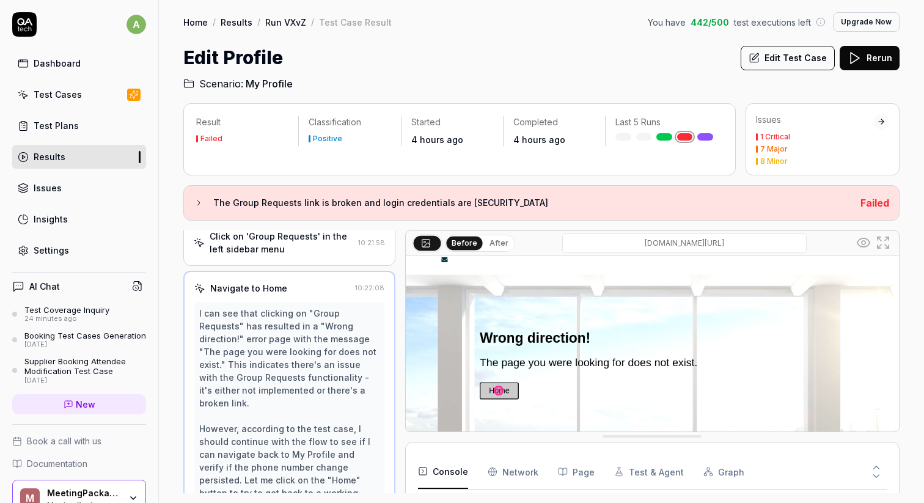
click at [71, 120] on div "Test Plans" at bounding box center [56, 125] width 45 height 13
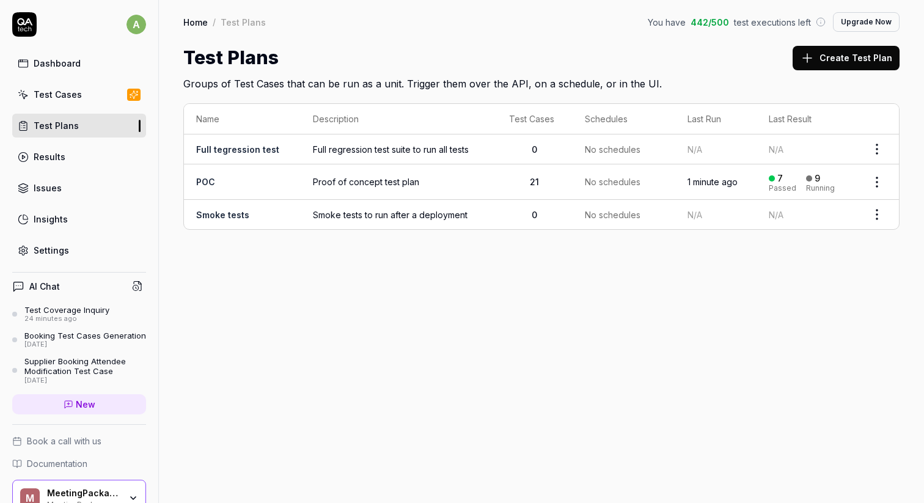
click at [200, 180] on link "POC" at bounding box center [205, 182] width 19 height 10
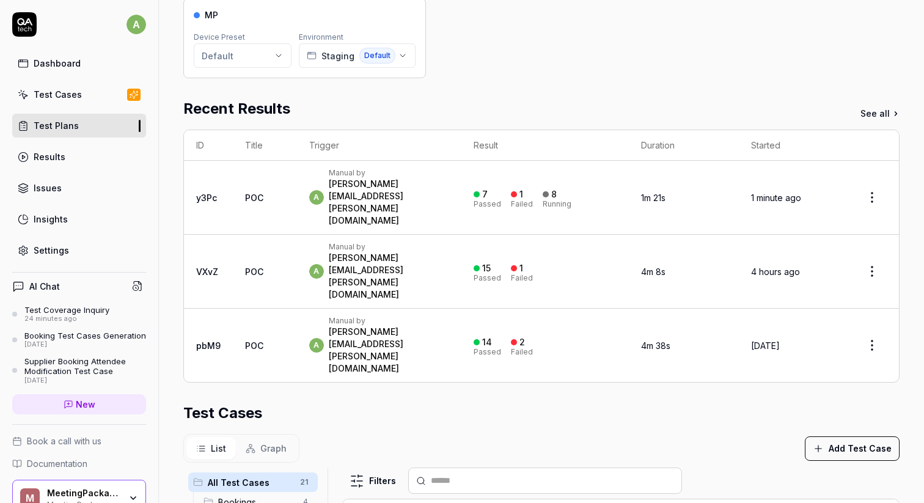
scroll to position [150, 0]
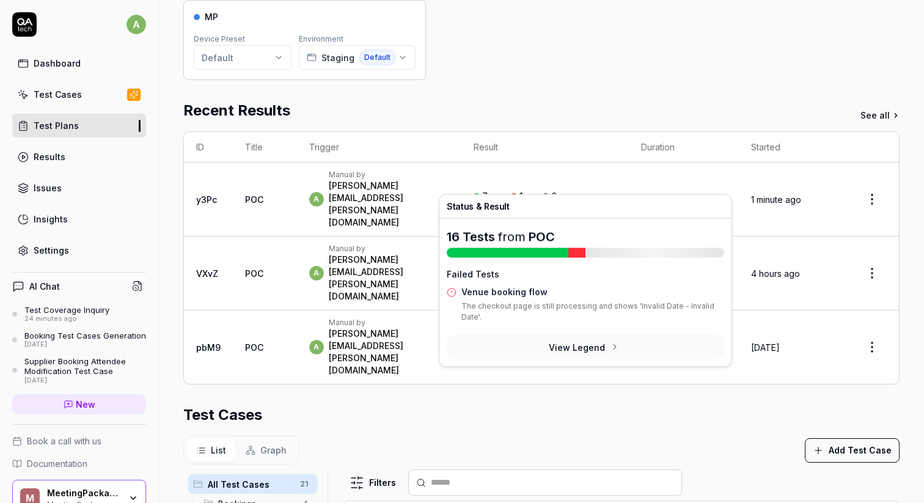
click at [417, 180] on div "[PERSON_NAME][EMAIL_ADDRESS][PERSON_NAME][DOMAIN_NAME]" at bounding box center [389, 204] width 120 height 49
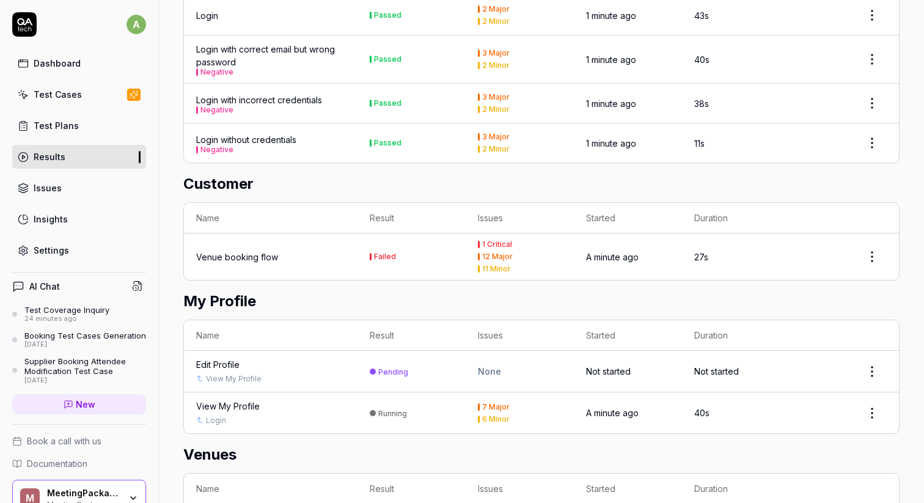
scroll to position [1093, 0]
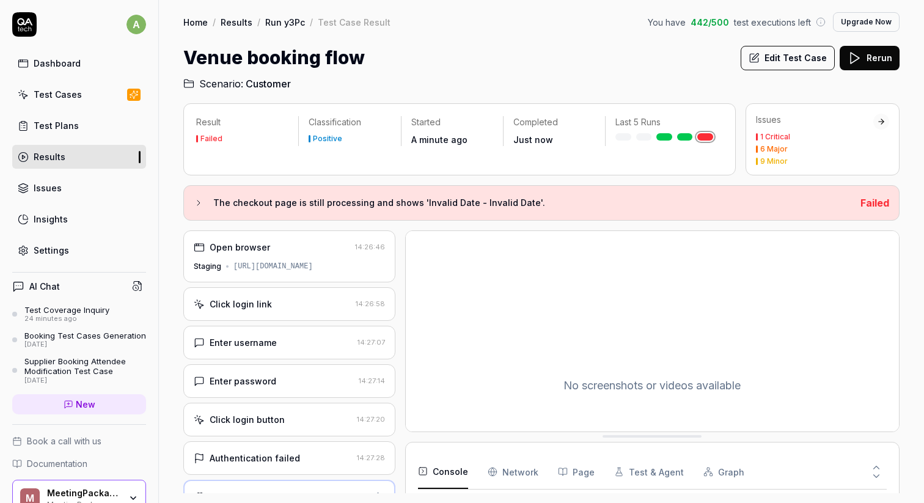
click at [318, 247] on div "Open browser" at bounding box center [272, 247] width 156 height 13
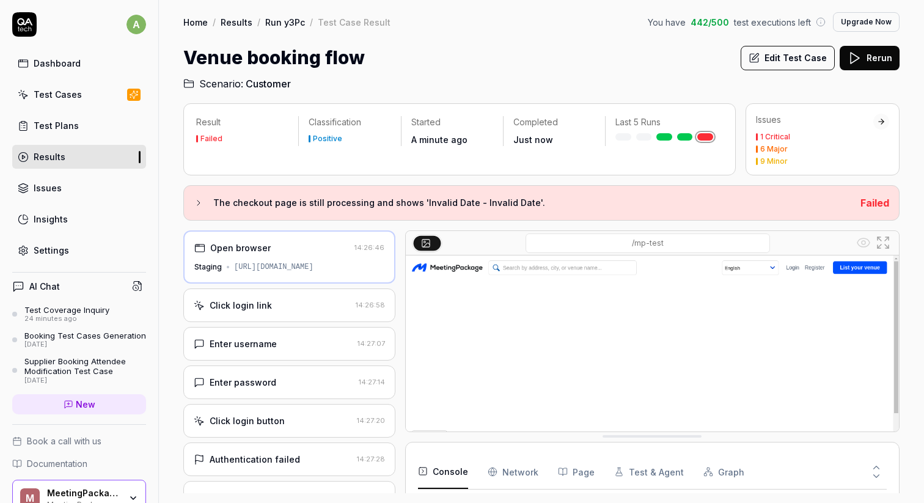
click at [307, 303] on div "Click login link" at bounding box center [272, 305] width 157 height 13
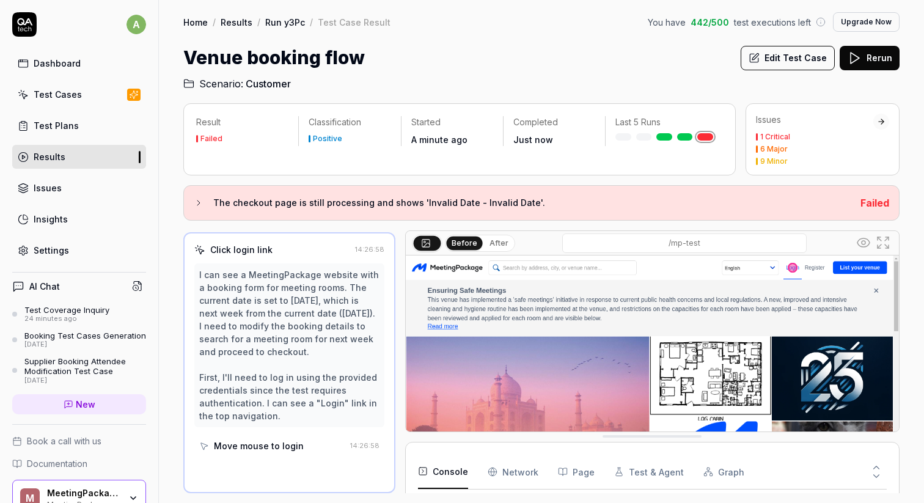
scroll to position [67, 0]
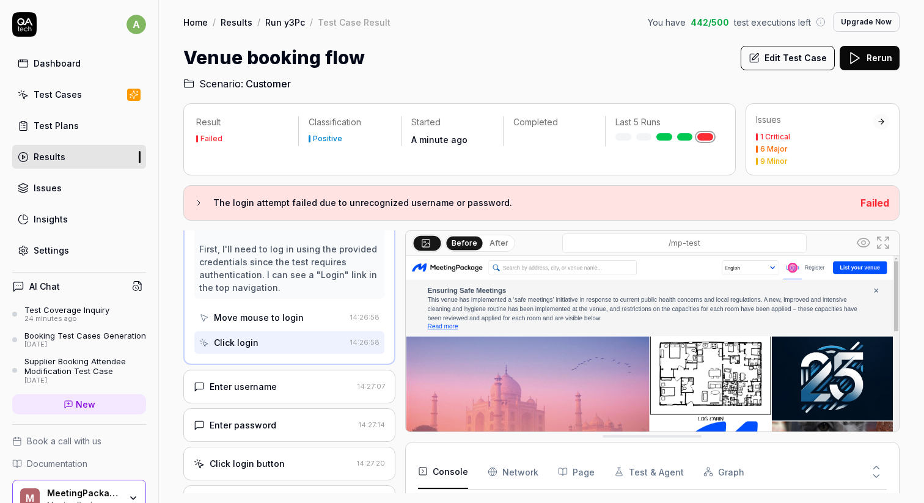
click at [293, 393] on div "Enter username" at bounding box center [273, 386] width 159 height 13
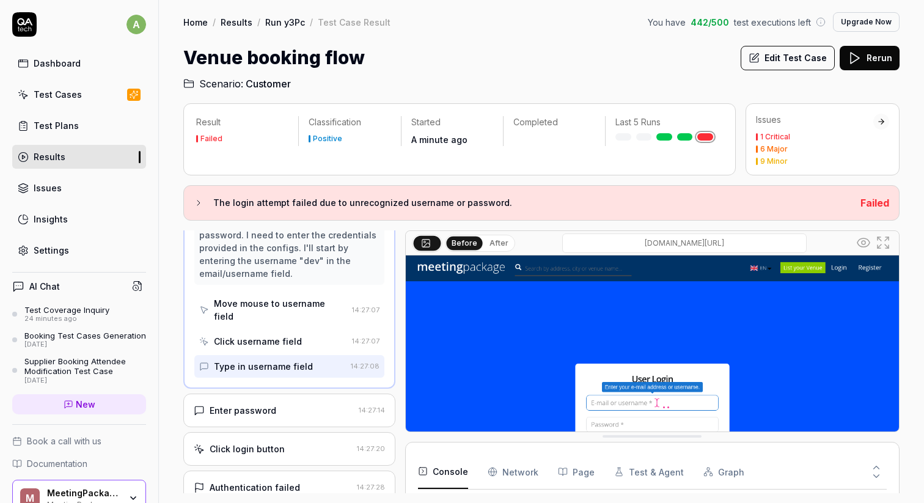
click at [293, 404] on div "Enter password" at bounding box center [274, 410] width 160 height 13
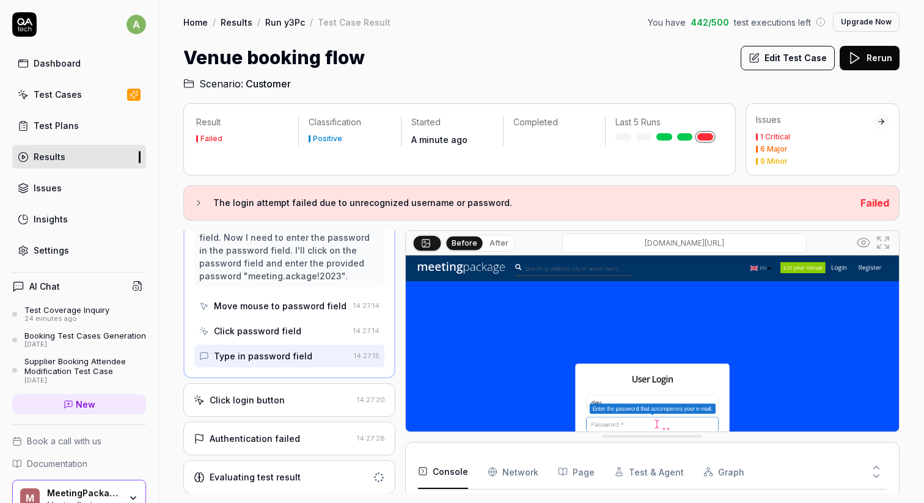
click at [293, 389] on div "Click login button 14:27:20" at bounding box center [289, 400] width 212 height 34
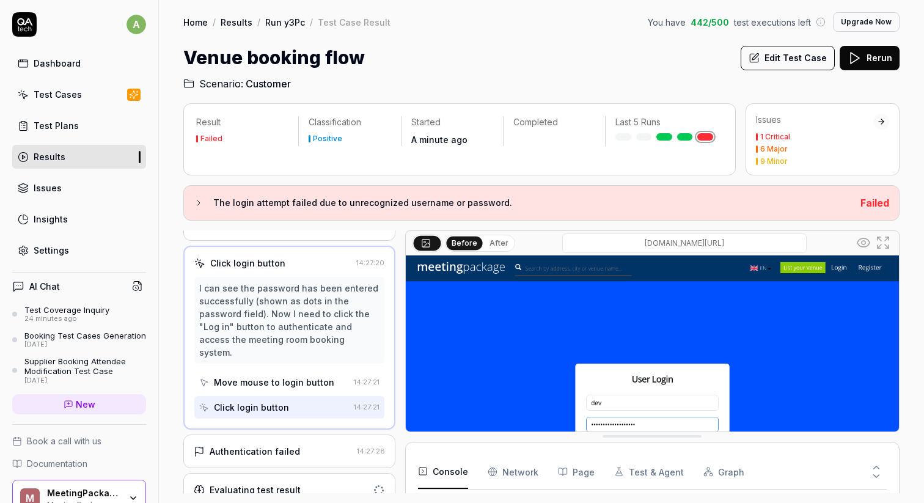
click at [294, 454] on div "Authentication failed 14:27:28" at bounding box center [289, 451] width 212 height 34
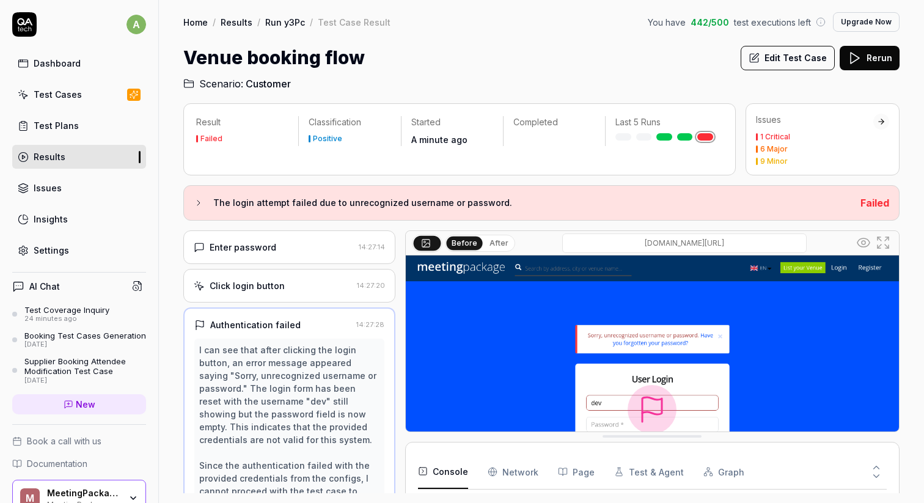
scroll to position [247, 0]
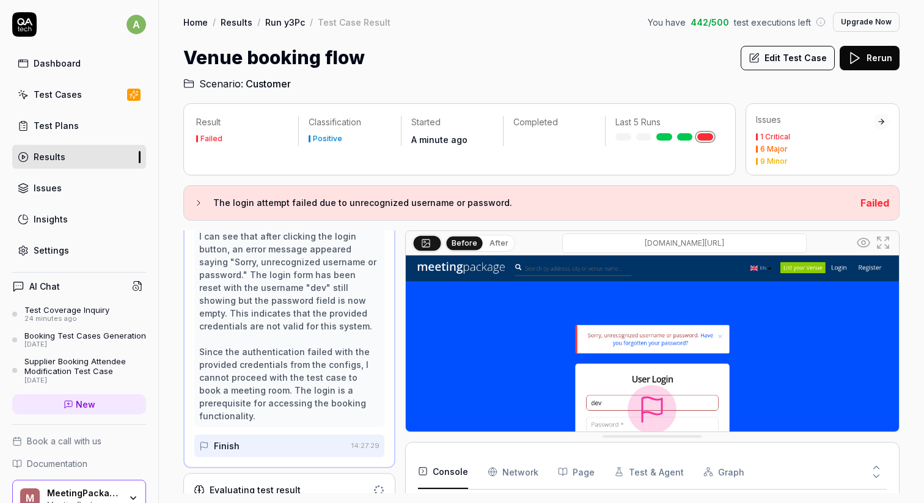
click at [287, 473] on div "Evaluating test result" at bounding box center [289, 490] width 212 height 34
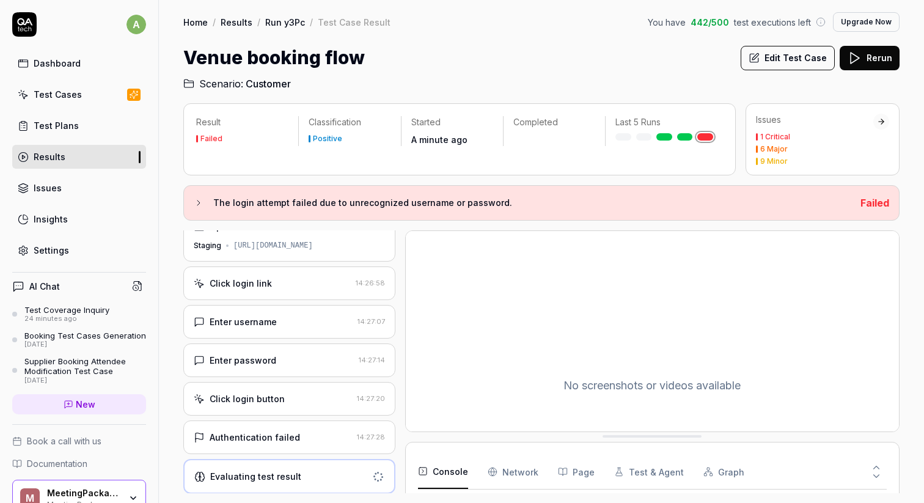
scroll to position [0, 0]
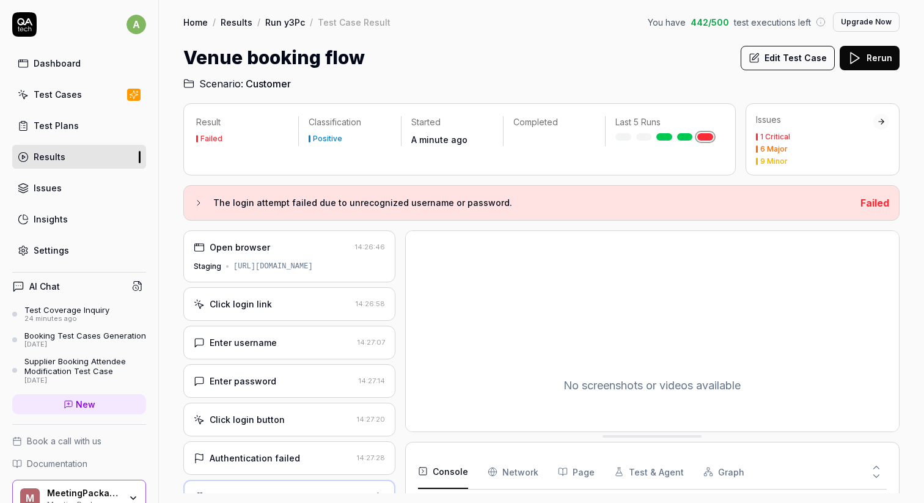
click at [88, 101] on link "Test Cases" at bounding box center [79, 94] width 134 height 24
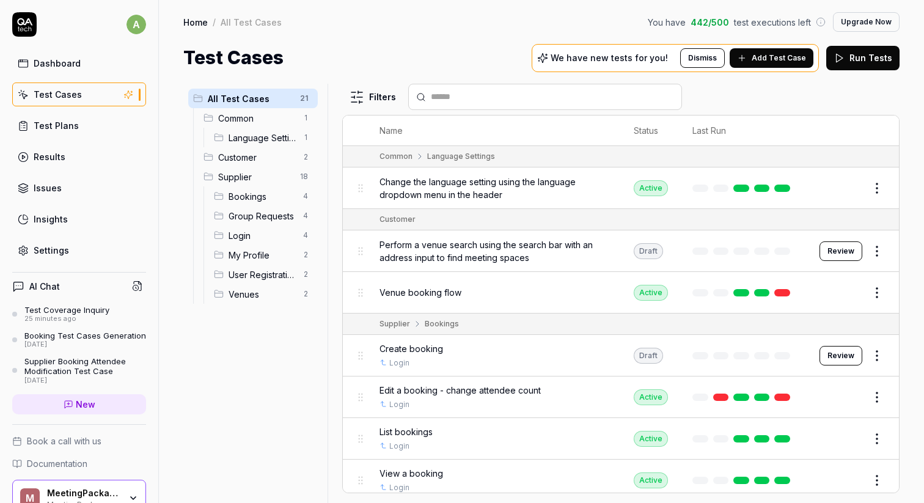
click at [82, 70] on link "Dashboard" at bounding box center [79, 63] width 134 height 24
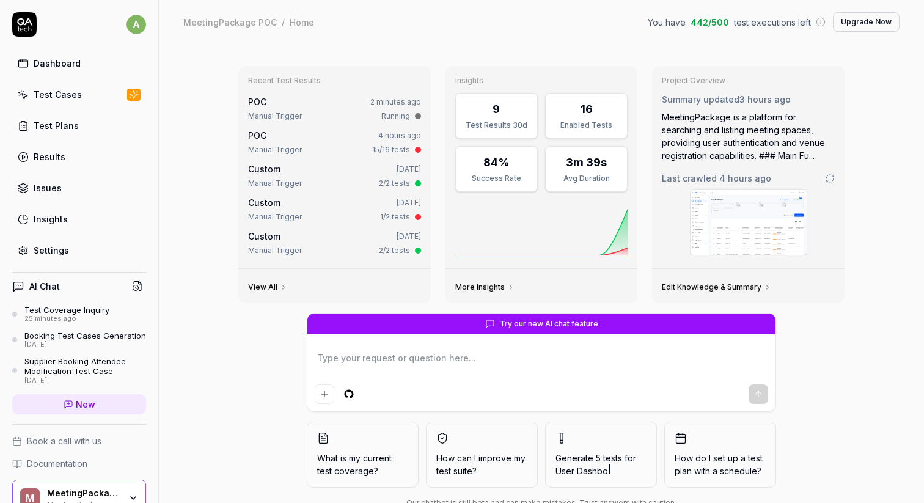
click at [106, 412] on link "New" at bounding box center [79, 404] width 134 height 20
type textarea "*"
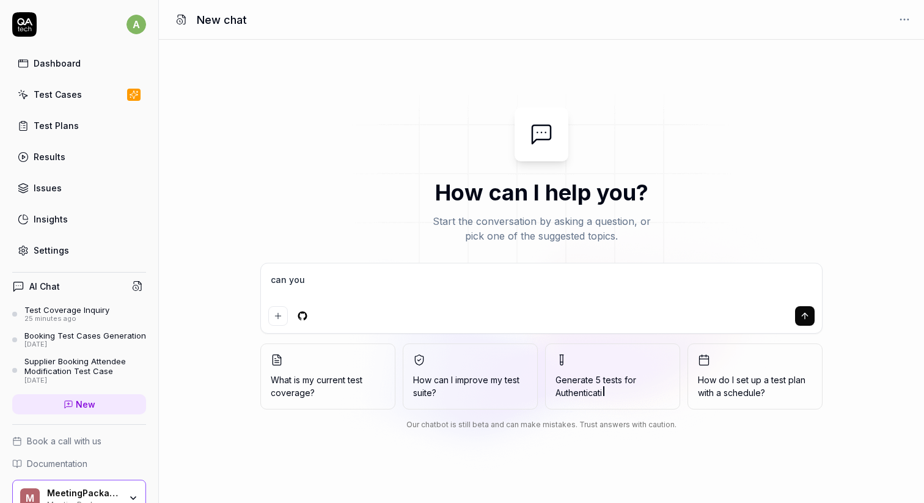
type textarea "can you d"
type textarea "*"
type textarea "can you do"
type textarea "*"
type textarea "can you do"
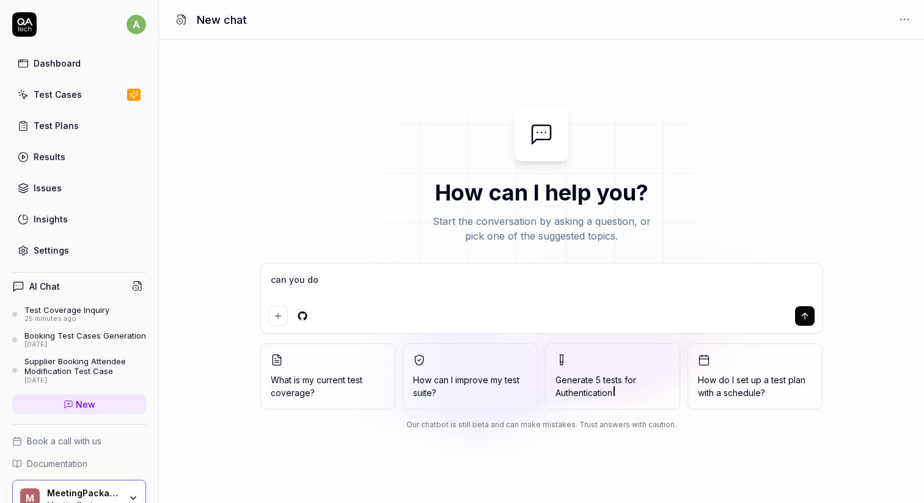
type textarea "*"
type textarea "can you do a"
type textarea "*"
type textarea "can you do ap"
type textarea "*"
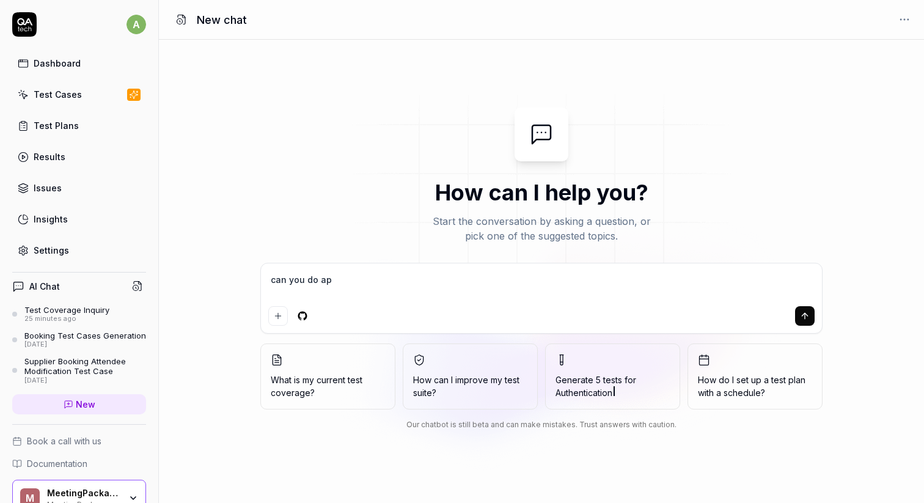
type textarea "can you do api"
type textarea "*"
type textarea "can you do api"
type textarea "*"
type textarea "can you do api c"
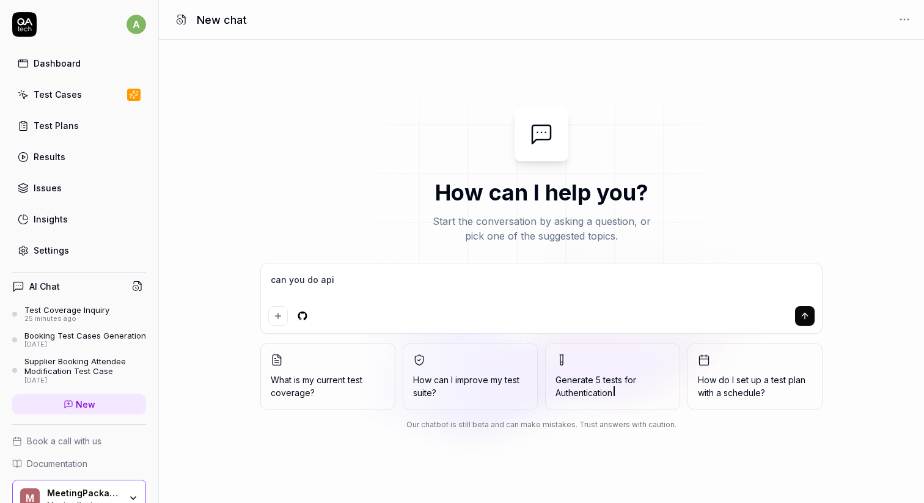
type textarea "*"
type textarea "can you do api ca"
type textarea "*"
type textarea "can you do api cal"
type textarea "*"
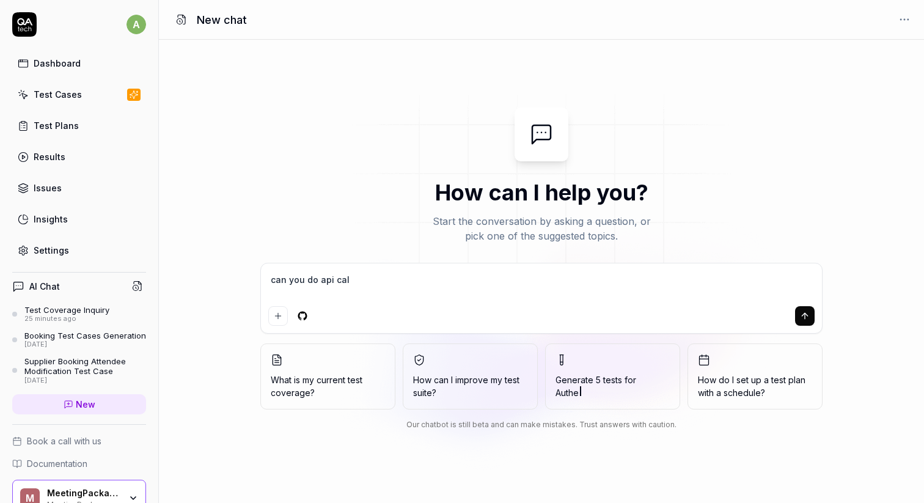
type textarea "can you do api call"
type textarea "*"
type textarea "can you do api calls"
type textarea "*"
type textarea "can you do api calls?"
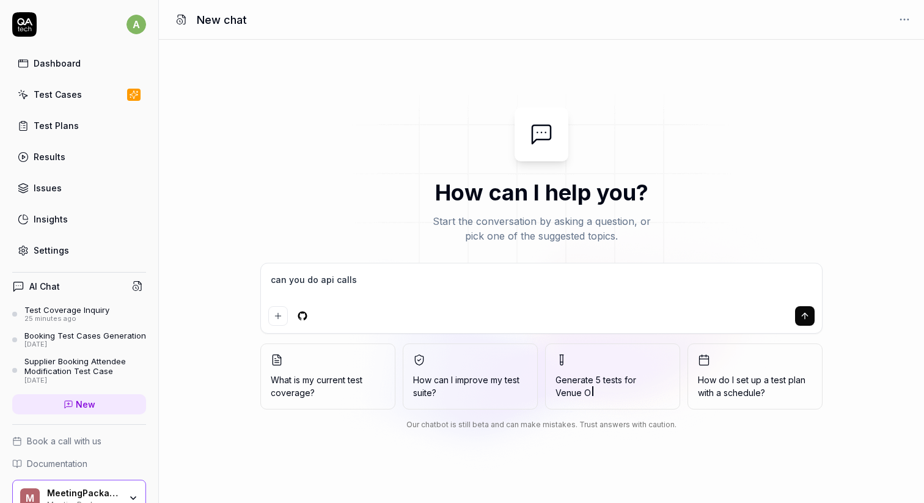
type textarea "*"
type textarea "can you do api calls?"
click at [802, 313] on icon "submit" at bounding box center [805, 316] width 10 height 10
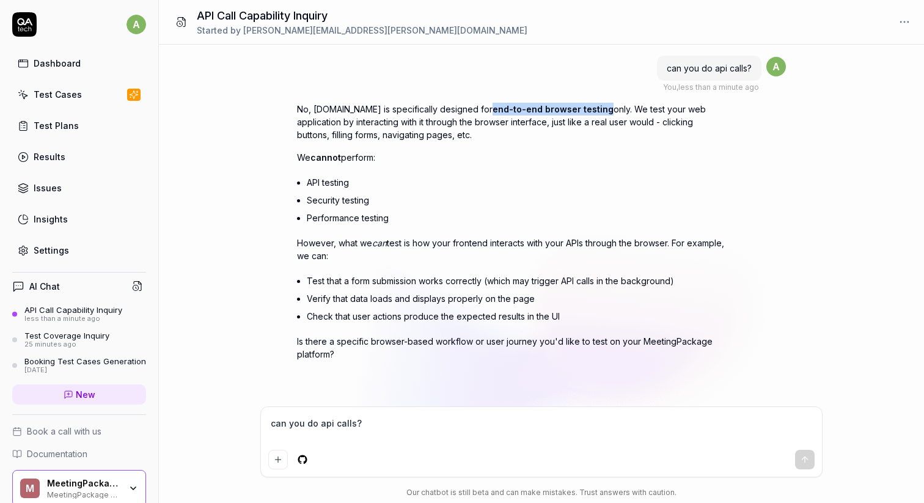
drag, startPoint x: 458, startPoint y: 112, endPoint x: 572, endPoint y: 110, distance: 114.2
click at [572, 110] on p "No, [DOMAIN_NAME] is specifically designed for end-to-end browser testing only.…" at bounding box center [511, 122] width 428 height 38
click at [70, 94] on div "Test Cases" at bounding box center [58, 94] width 48 height 13
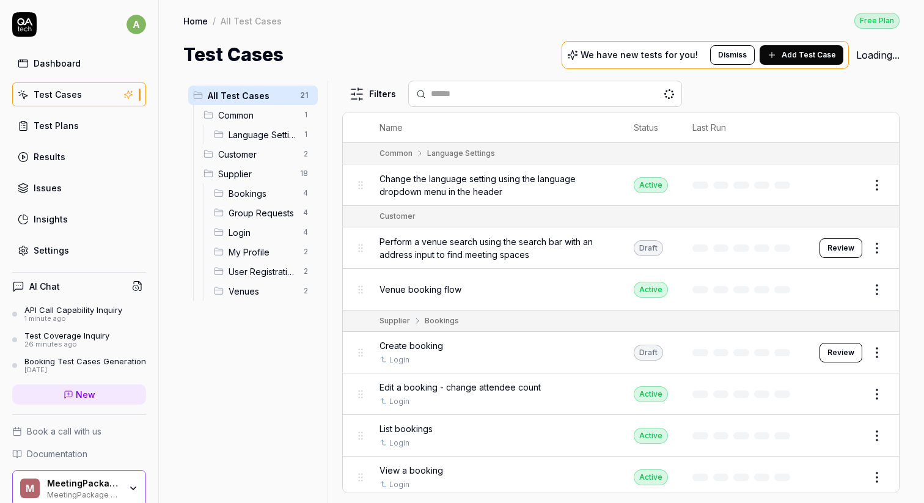
click at [77, 117] on link "Test Plans" at bounding box center [79, 126] width 134 height 24
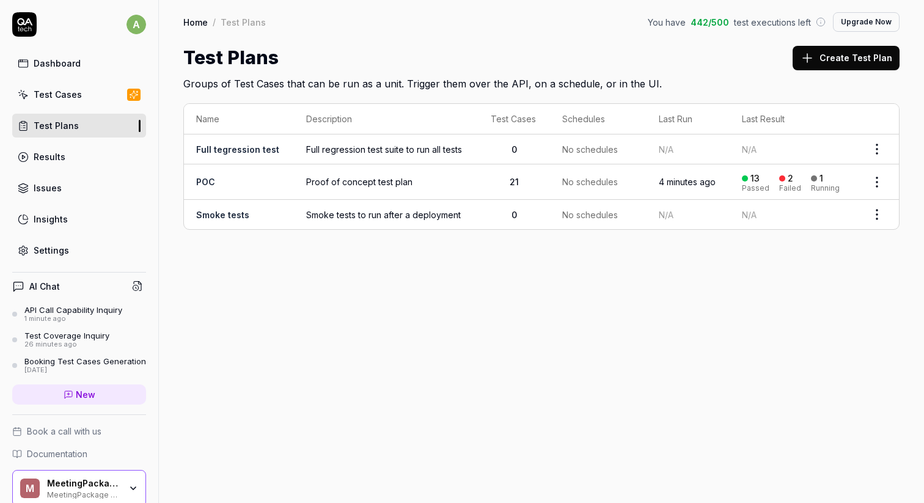
click at [236, 180] on td "POC" at bounding box center [239, 181] width 110 height 35
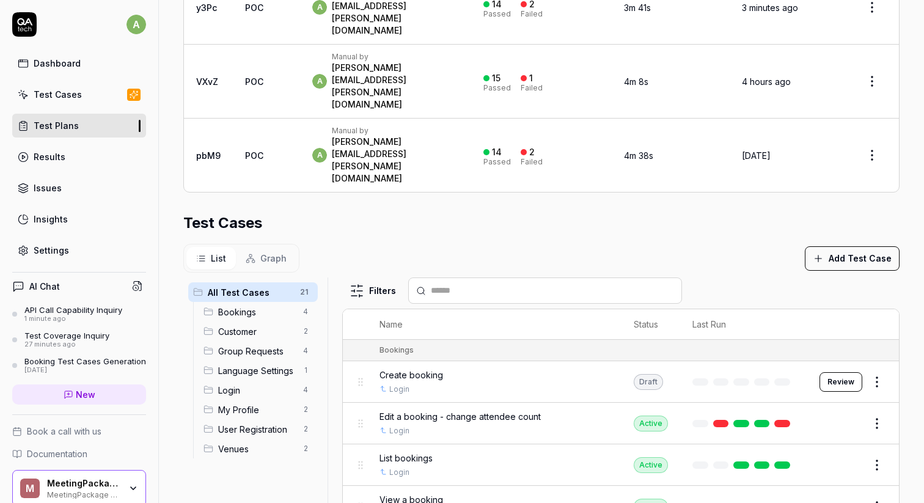
click at [76, 103] on link "Test Cases" at bounding box center [79, 94] width 134 height 24
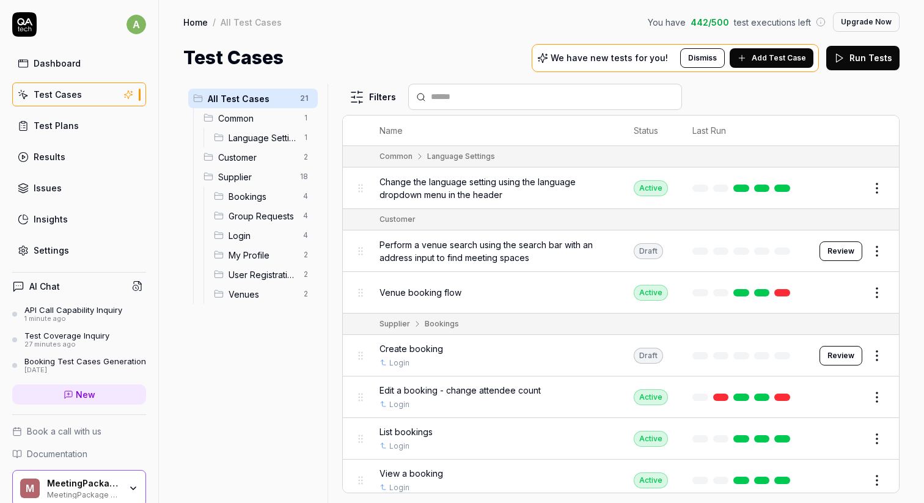
click at [268, 155] on span "Customer" at bounding box center [257, 157] width 78 height 13
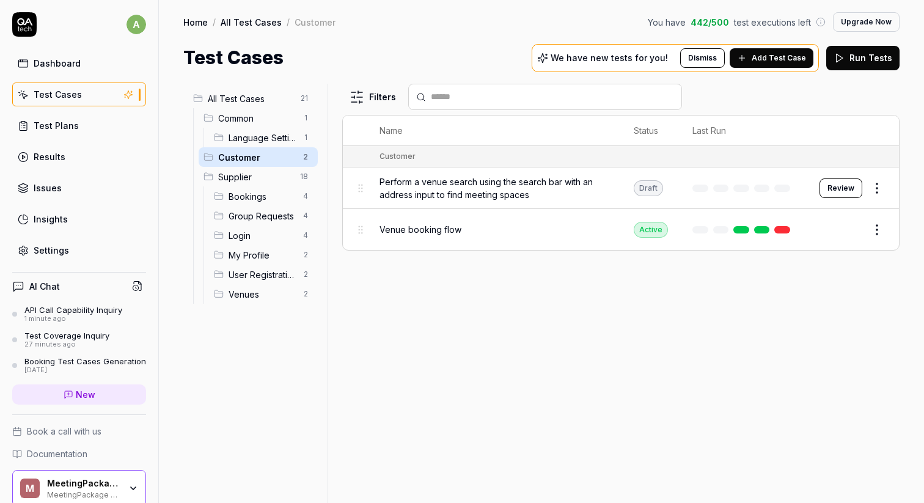
click at [445, 231] on span "Venue booking flow" at bounding box center [420, 229] width 82 height 13
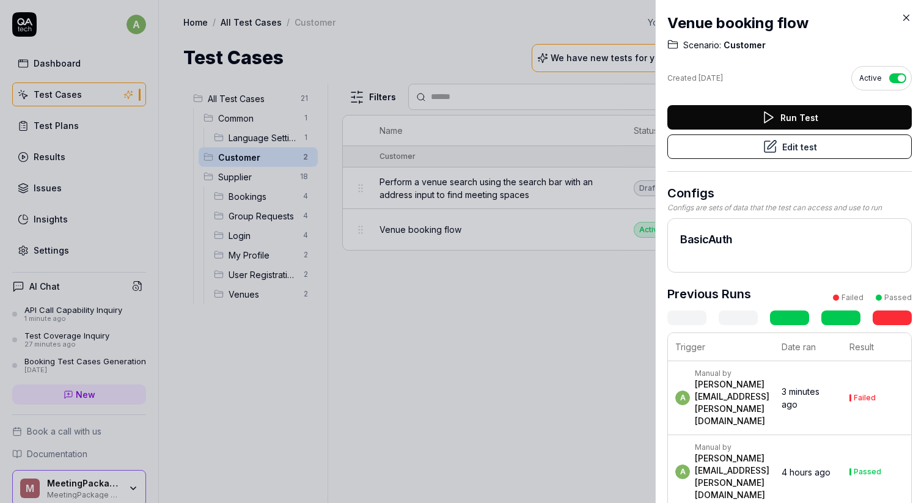
click at [817, 144] on button "Edit test" at bounding box center [789, 146] width 244 height 24
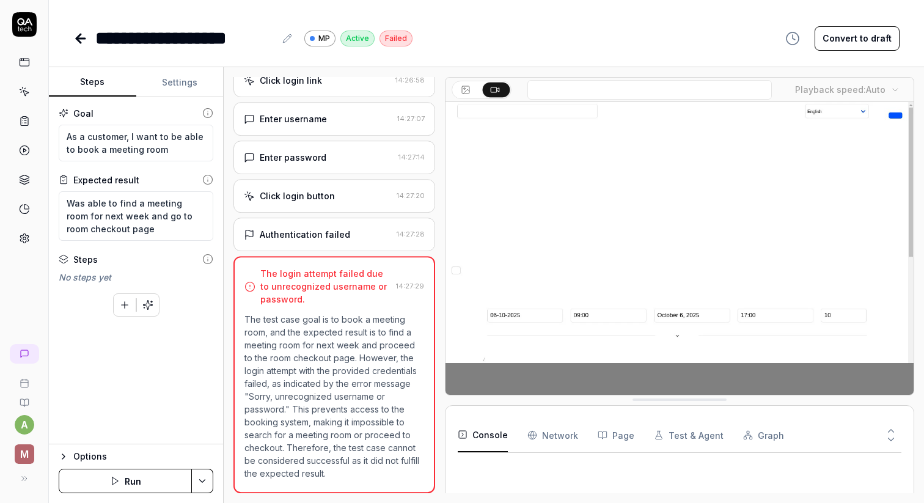
scroll to position [70, 0]
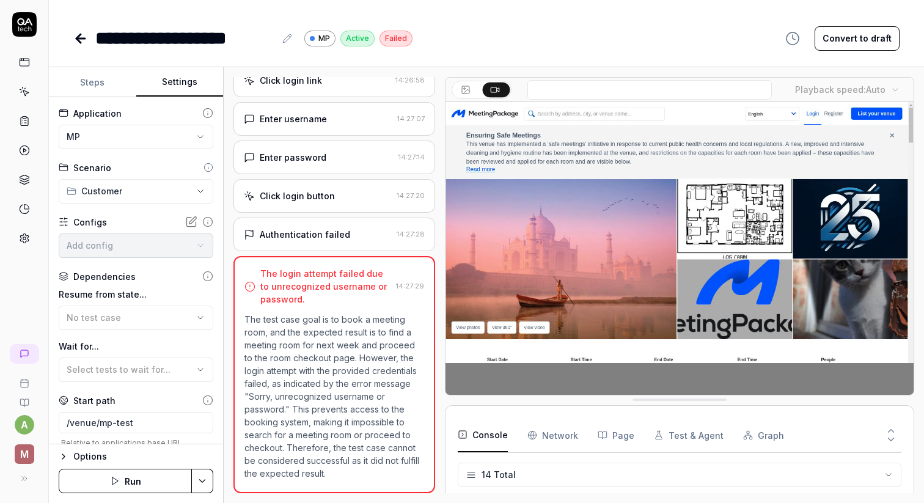
type textarea "*"
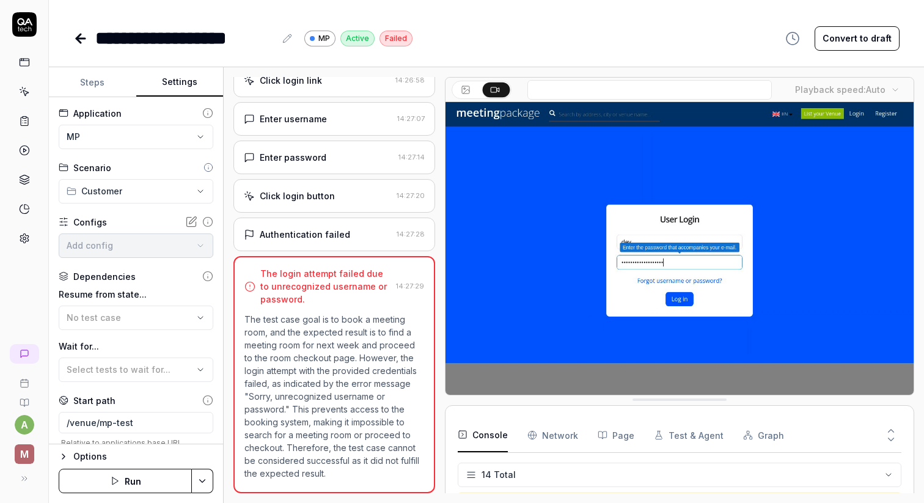
click at [179, 88] on button "Settings" at bounding box center [179, 82] width 87 height 29
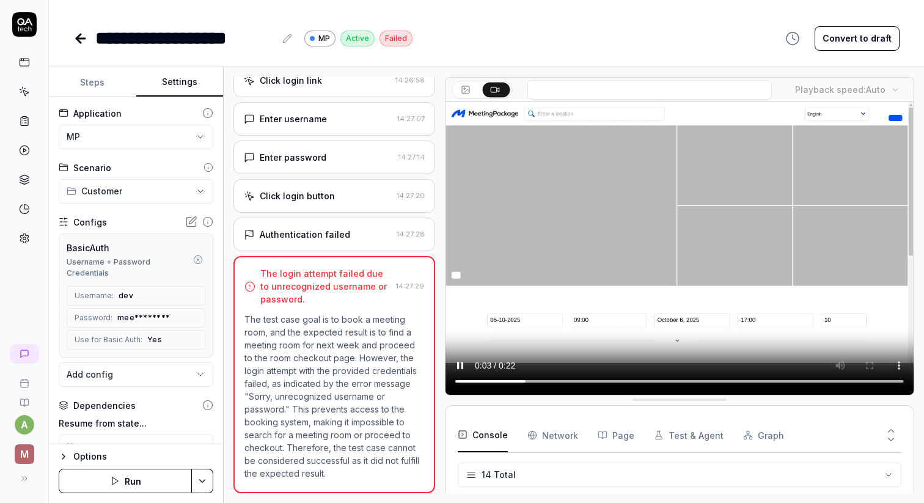
scroll to position [0, 0]
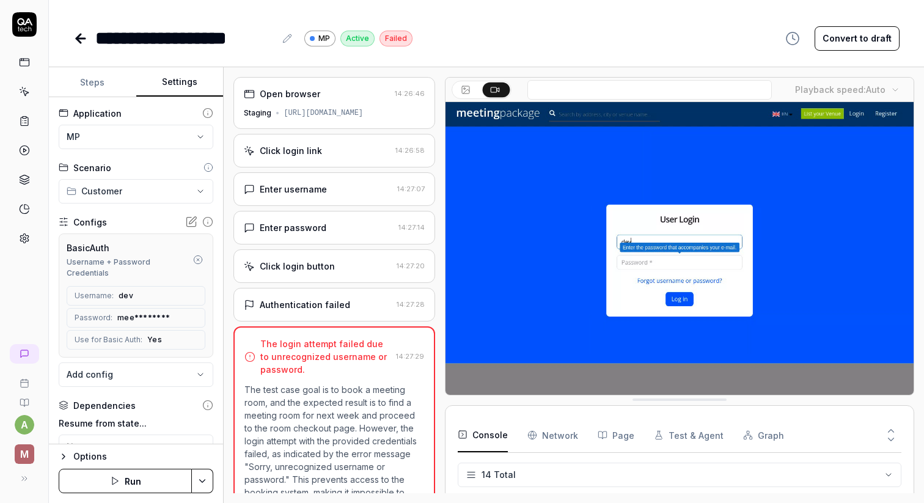
click at [363, 111] on div "[URL][DOMAIN_NAME]" at bounding box center [322, 113] width 79 height 11
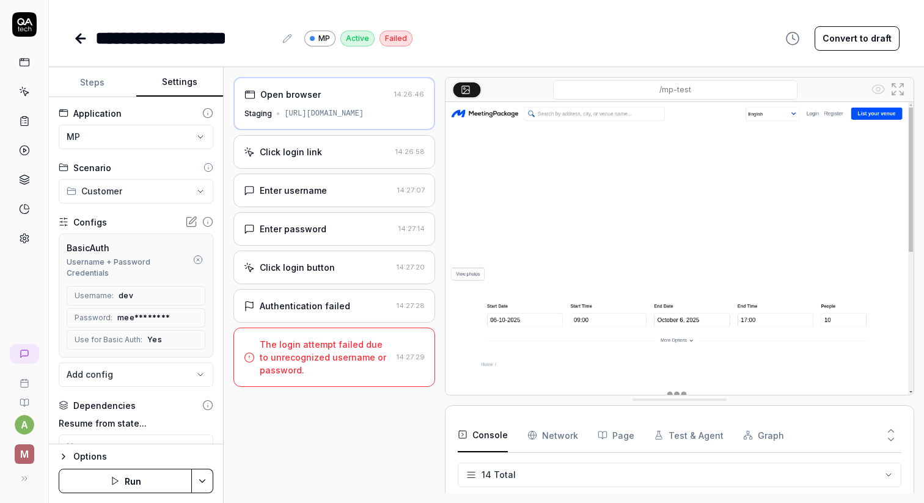
click at [78, 43] on icon at bounding box center [80, 38] width 15 height 15
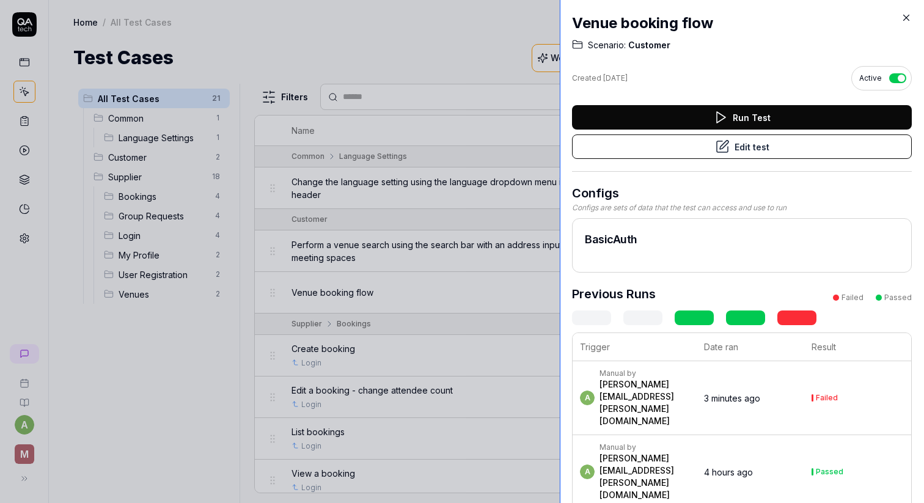
drag, startPoint x: 655, startPoint y: 241, endPoint x: 557, endPoint y: 245, distance: 97.8
click at [560, 245] on div at bounding box center [565, 251] width 10 height 503
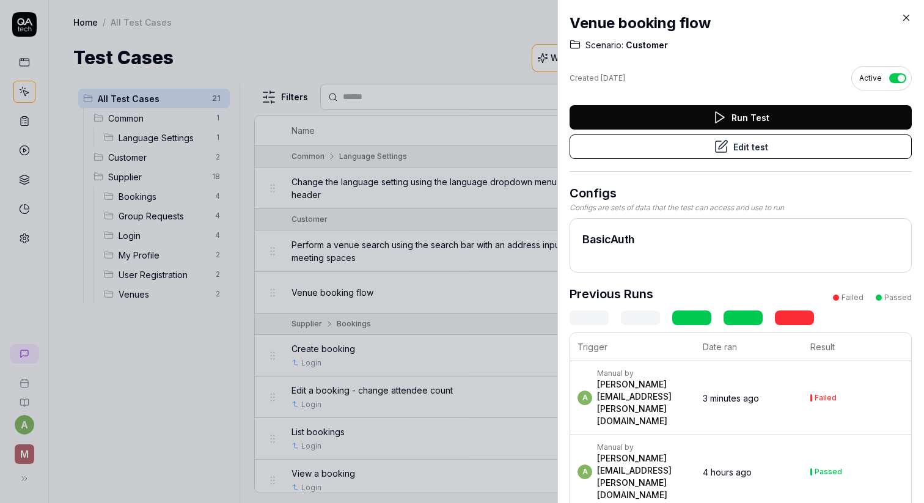
click at [690, 379] on div "[PERSON_NAME][EMAIL_ADDRESS][PERSON_NAME][DOMAIN_NAME]" at bounding box center [643, 402] width 93 height 49
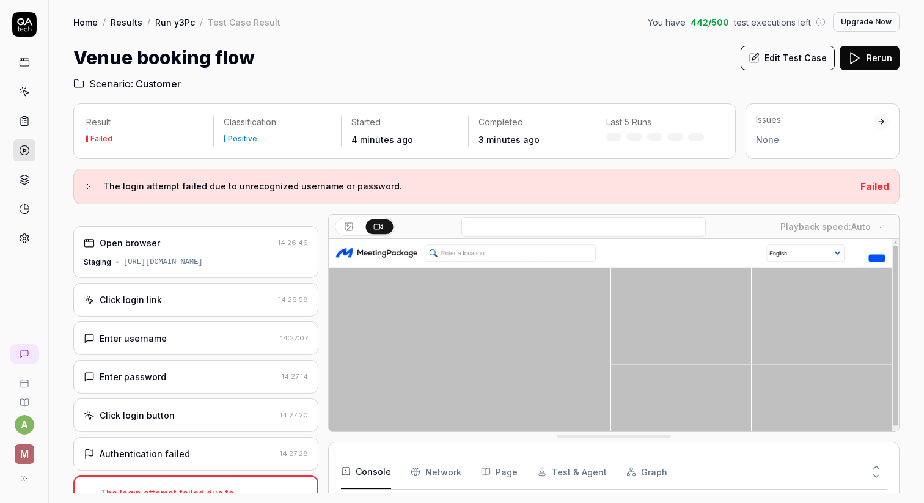
click at [775, 151] on div "Issues None" at bounding box center [822, 131] width 154 height 56
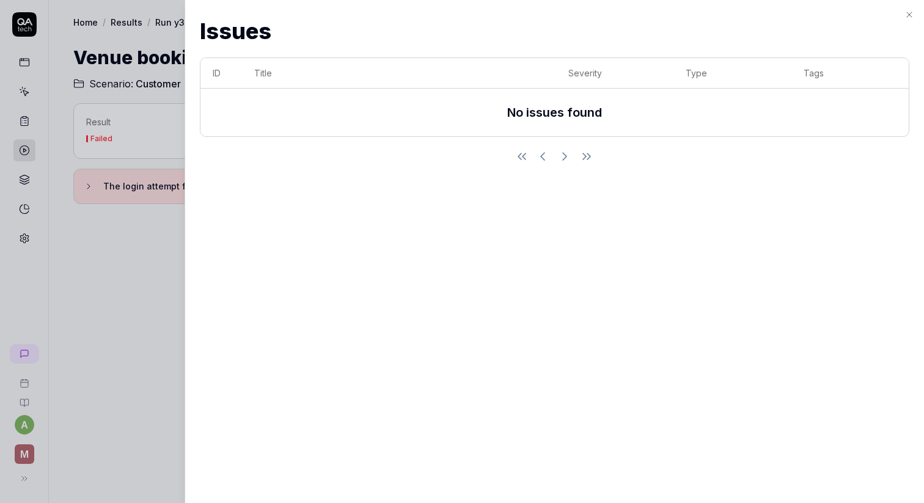
scroll to position [155, 0]
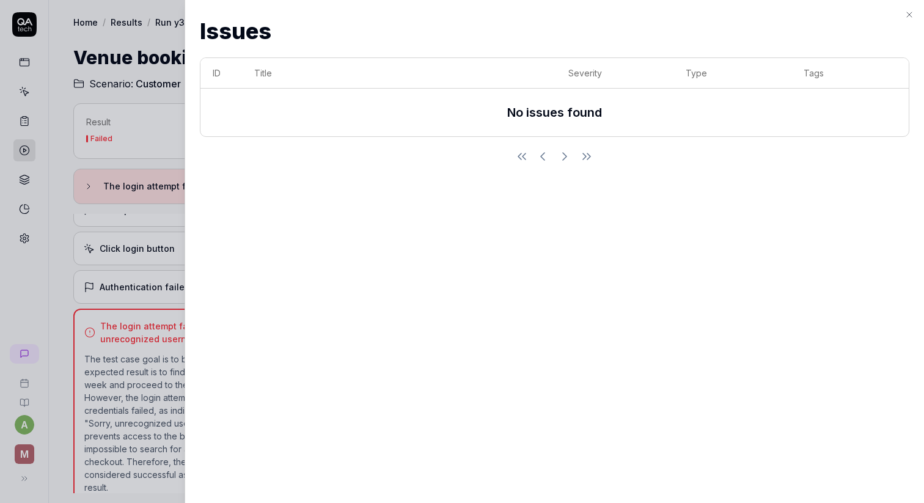
click at [907, 13] on icon "button" at bounding box center [908, 14] width 5 height 5
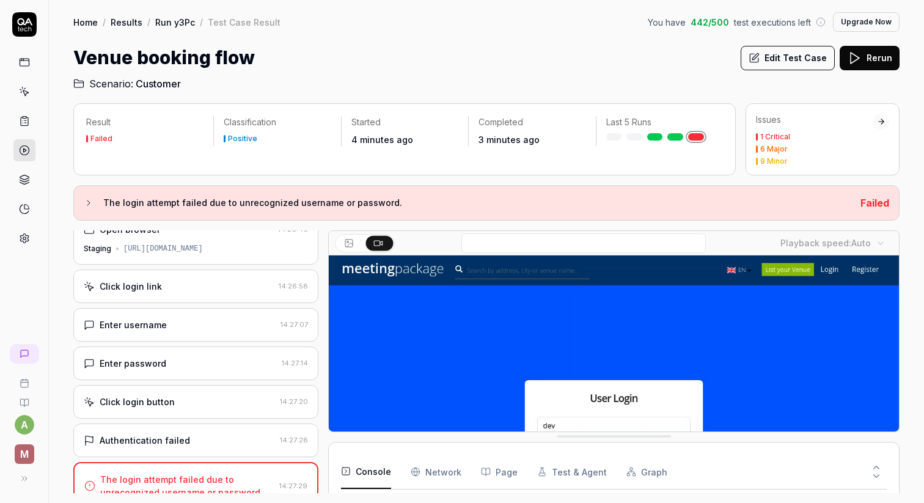
scroll to position [0, 0]
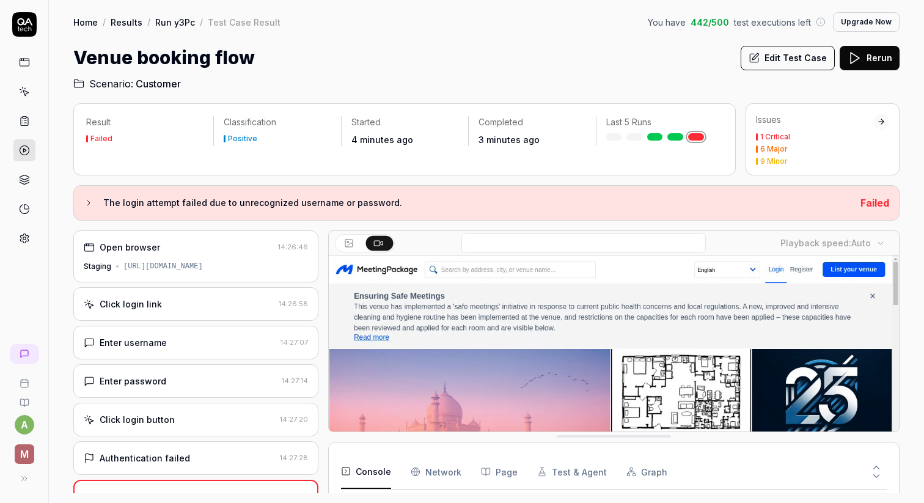
click at [203, 261] on div "[URL][DOMAIN_NAME]" at bounding box center [162, 266] width 79 height 11
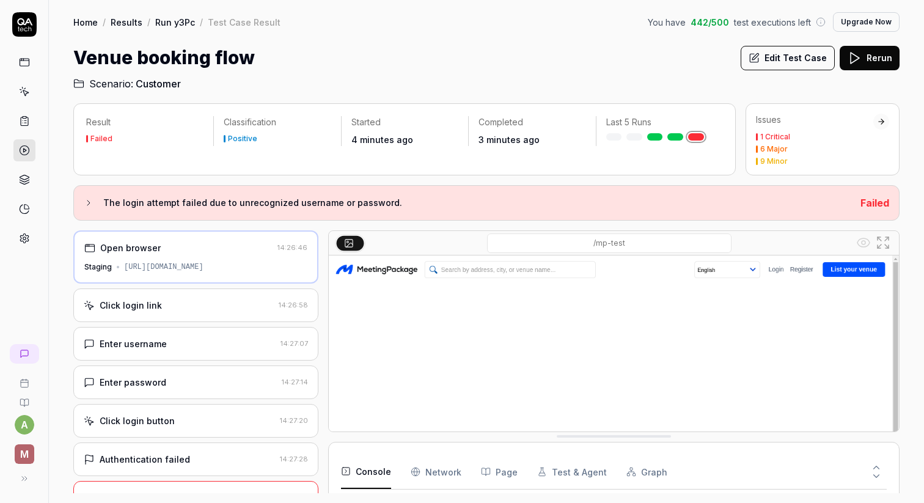
click at [775, 62] on button "Edit Test Case" at bounding box center [787, 58] width 94 height 24
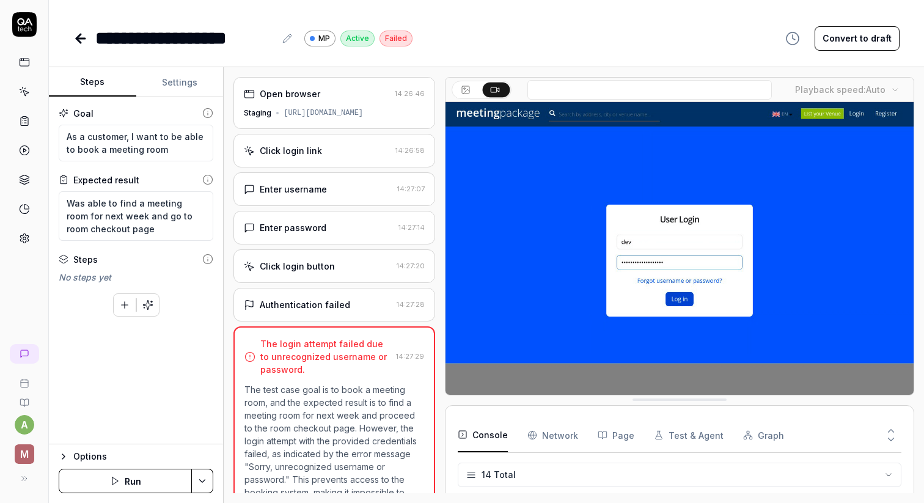
click at [321, 153] on div "Click login link" at bounding box center [317, 150] width 146 height 13
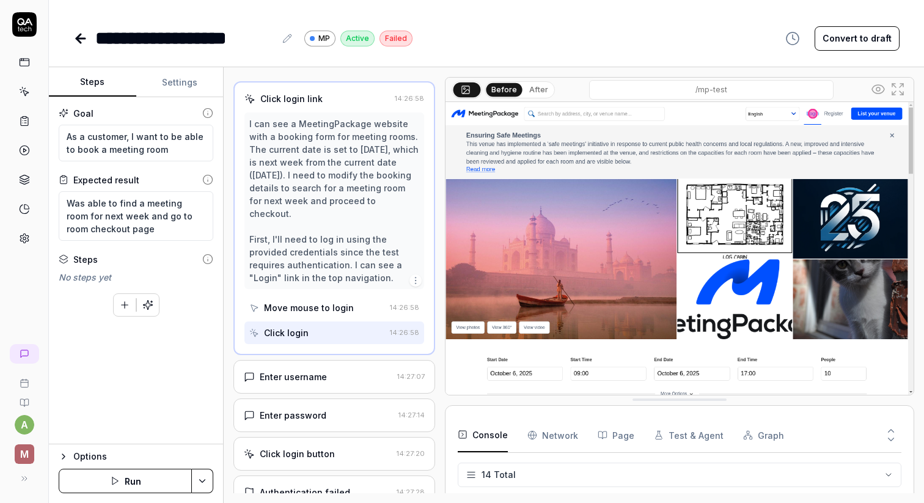
scroll to position [54, 0]
click at [412, 277] on icon "button" at bounding box center [415, 279] width 10 height 10
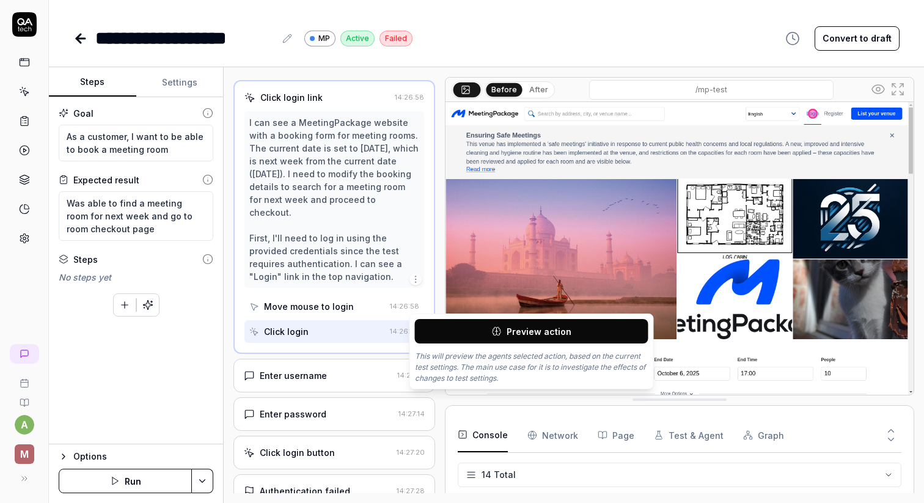
scroll to position [0, 0]
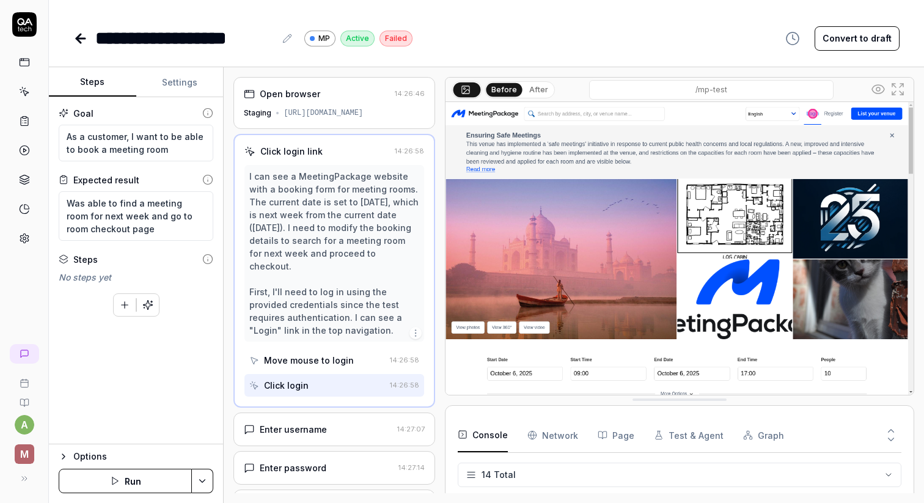
click at [390, 129] on div "Open browser 14:26:46 Staging [URL][DOMAIN_NAME] Click login link 14:26:58 I ca…" at bounding box center [333, 285] width 201 height 416
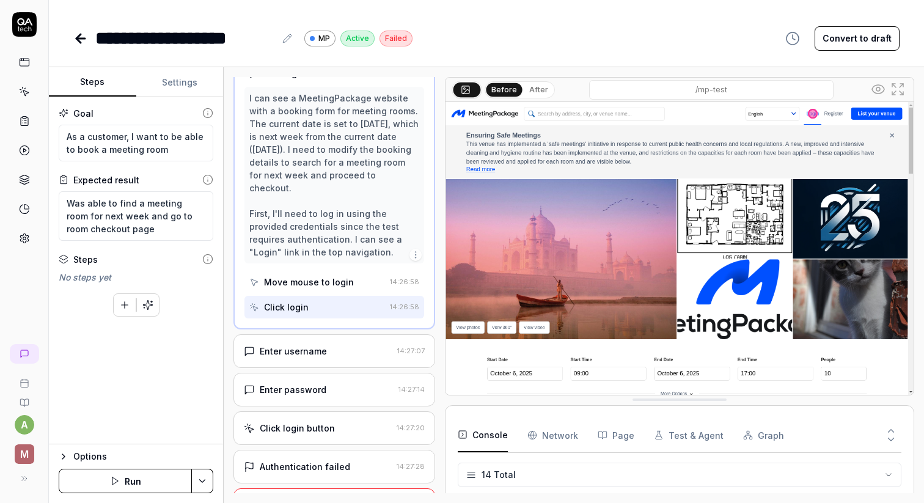
scroll to position [133, 0]
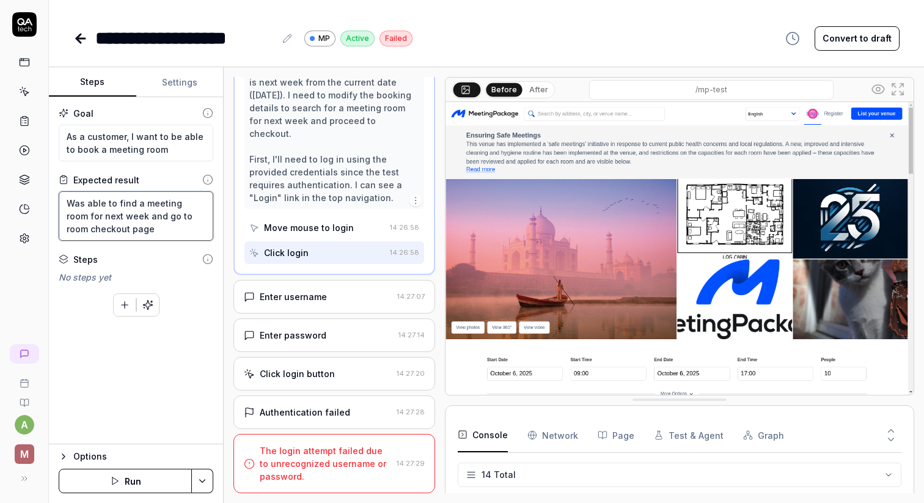
click at [166, 223] on textarea "Was able to find a meeting room for next week and go to room checkout page" at bounding box center [136, 215] width 155 height 49
type textarea "*"
type textarea "WWas able to find a meeting room for next week and go to room checkout page"
type textarea "*"
type textarea "WiWas able to find a meeting room for next week and go to room checkout page"
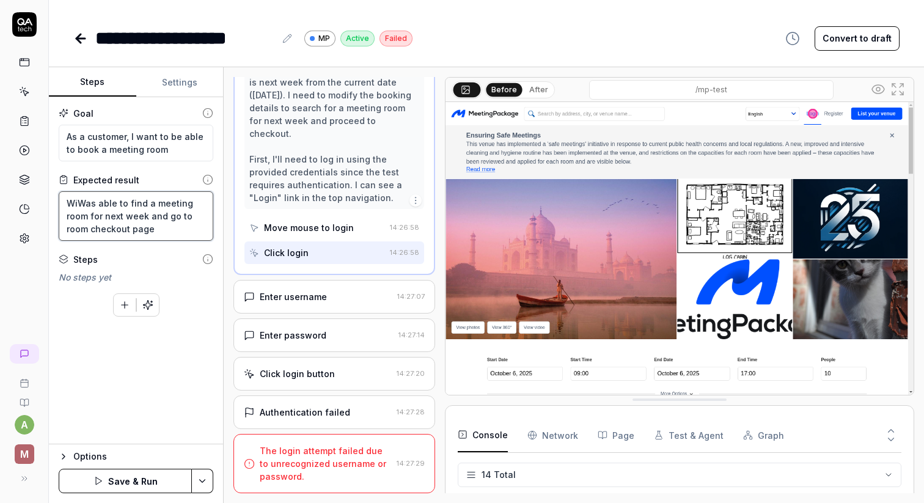
type textarea "*"
type textarea "WitWas able to find a meeting room for next week and go to room checkout page"
type textarea "*"
type textarea "WithWas able to find a meeting room for next week and go to room checkout page"
type textarea "*"
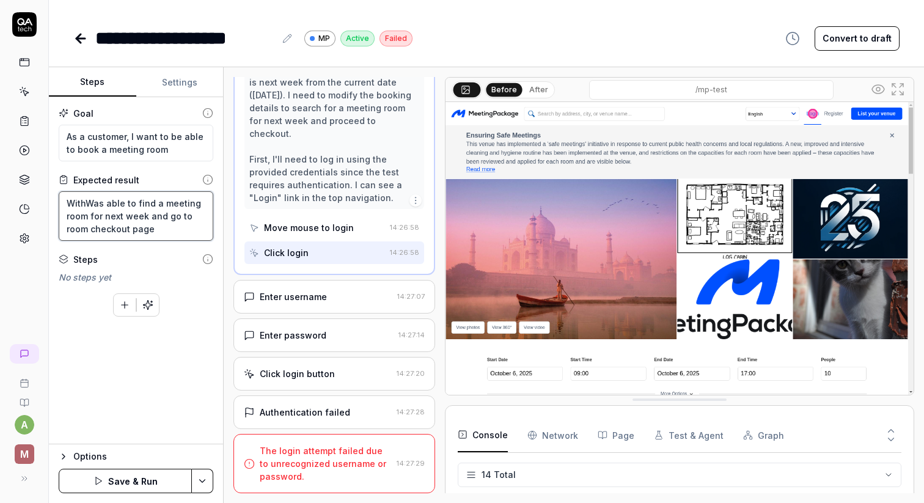
type textarea "WithoWas able to find a meeting room for next week and go to room checkout page"
type textarea "*"
type textarea "WithouWas able to find a meeting room for next week and go to room checkout page"
type textarea "*"
type textarea "WithoutWas able to find a meeting room for next week and go to room checkout pa…"
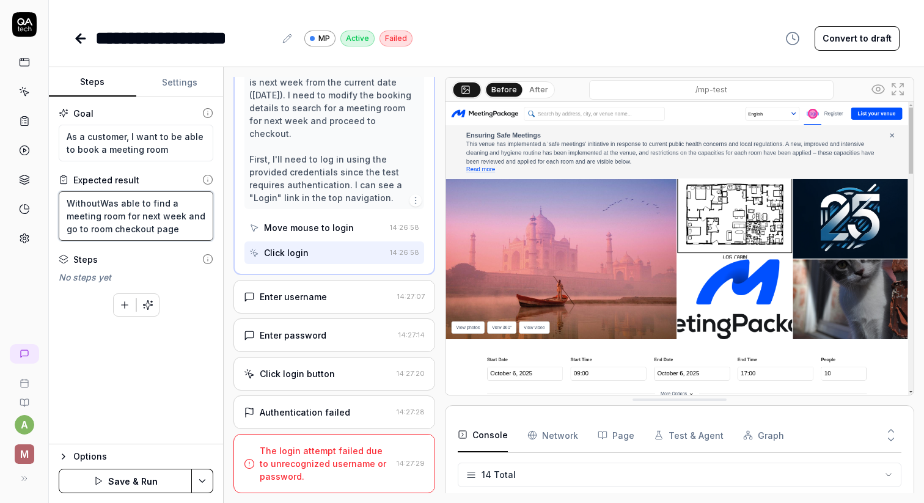
type textarea "*"
type textarea "Without Was able to find a meeting room for next week and go to room checkout p…"
type textarea "*"
type textarea "Without lWas able to find a meeting room for next week and go to room checkout …"
type textarea "*"
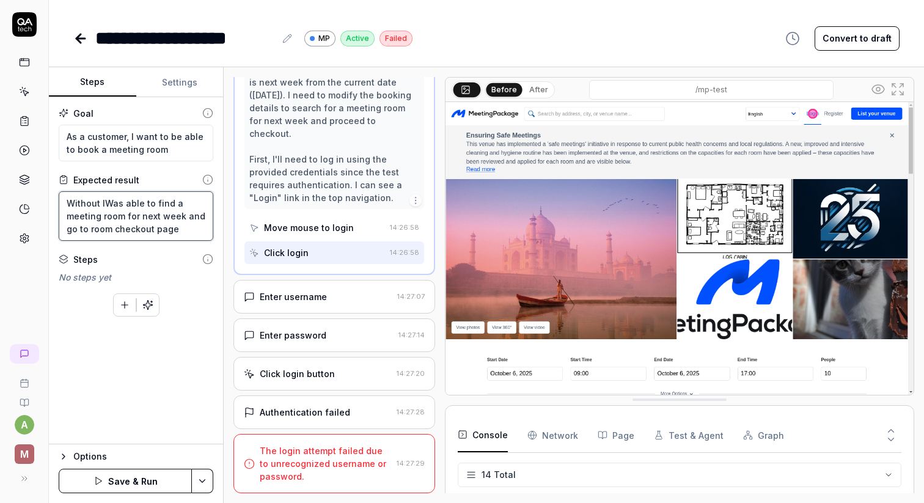
type textarea "Without loWas able to find a meeting room for next week and go to room checkout…"
type textarea "*"
type textarea "Without logWas able to find a meeting room for next week and go to room checkou…"
type textarea "*"
type textarea "Without loggWas able to find a meeting room for next week and go to room checko…"
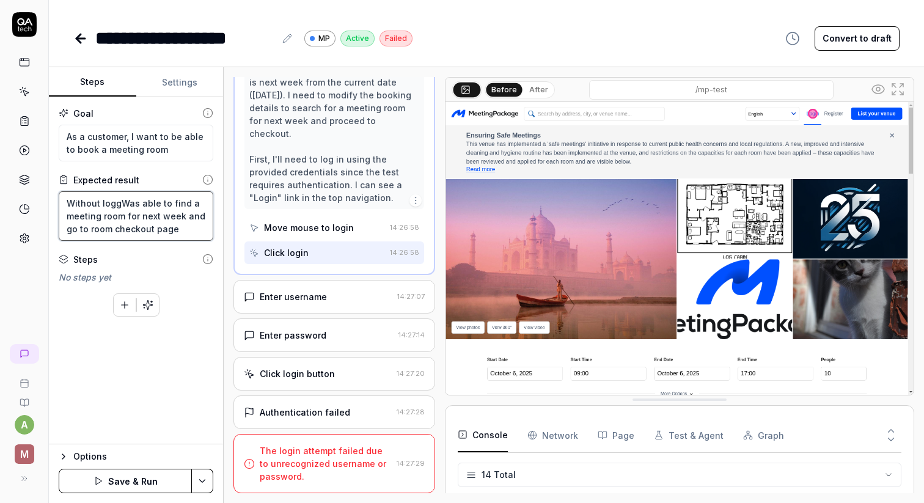
type textarea "*"
type textarea "Without loggiWas able to find a meeting room for next week and go to room check…"
type textarea "*"
type textarea "Without logginWas able to find a meeting room for next week and go to room chec…"
type textarea "*"
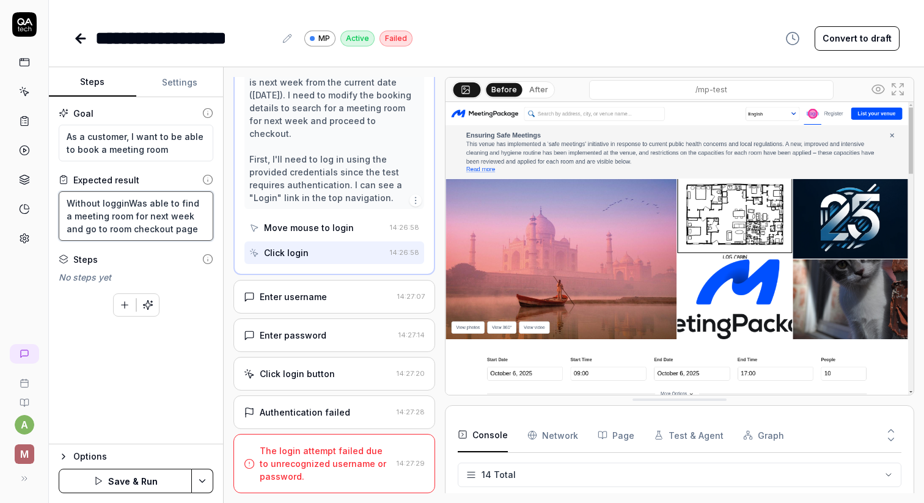
type textarea "Without loggingWas able to find a meeting room for next week and go to room che…"
type textarea "*"
type textarea "Without logging Was able to find a meeting room for next week and go to room ch…"
type textarea "*"
type textarea "Without logging iWas able to find a meeting room for next week and go to room c…"
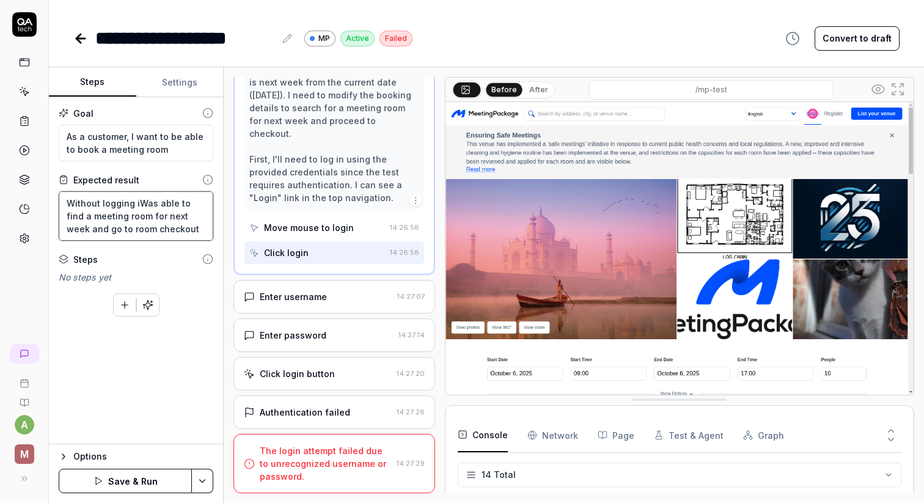
type textarea "*"
type textarea "Without logging inWas able to find a meeting room for next week and go to room …"
type textarea "*"
type textarea "Without logging in.Was able to find a meeting room for next week and go to room…"
type textarea "*"
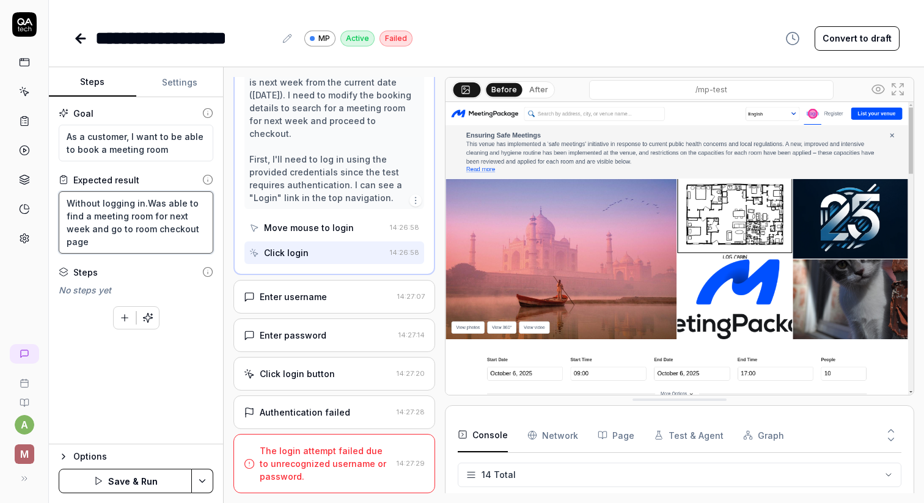
type textarea "Without logging inWas able to find a meeting room for next week and go to room …"
type textarea "*"
type textarea "Without logging in,Was able to find a meeting room for next week and go to room…"
type textarea "*"
type textarea "Without logging in, Was able to find a meeting room for next week and go to roo…"
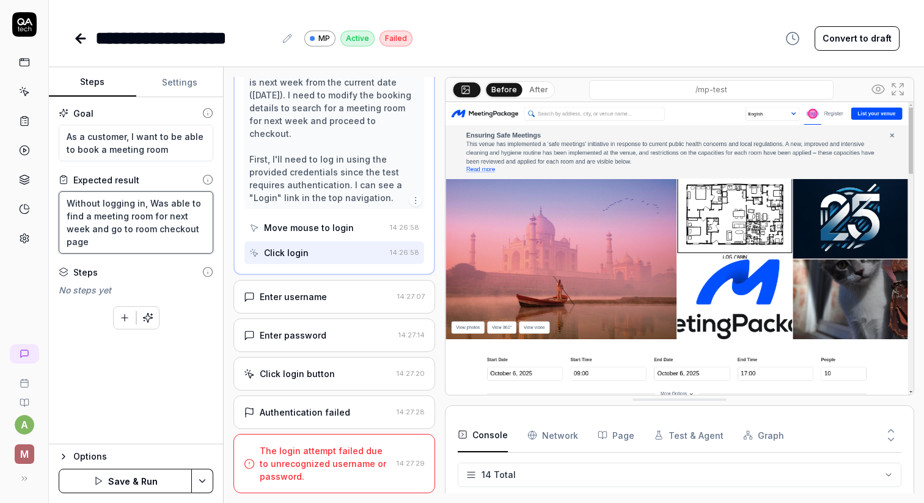
type textarea "*"
type textarea "Without logging in, [PERSON_NAME] able to find a meeting room for next week and…"
type textarea "*"
type textarea "Without logging in, I Was able to find a meeting room for next week and go to r…"
type textarea "*"
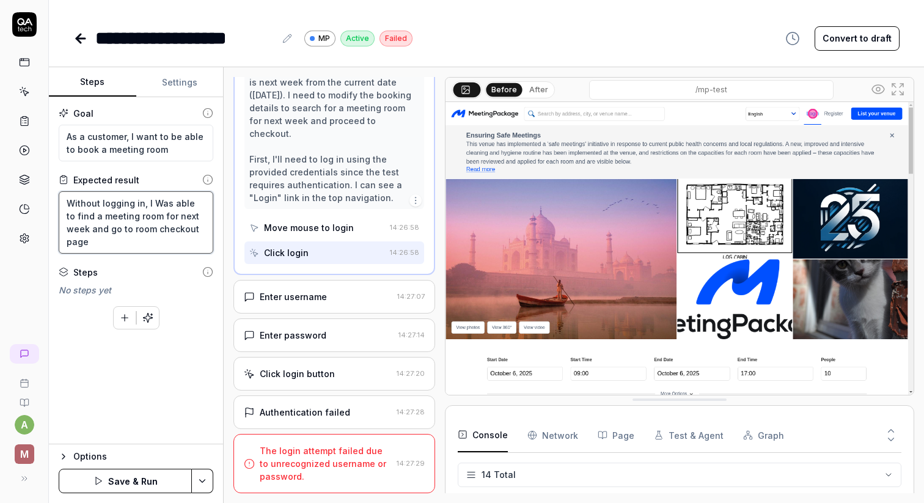
type textarea "Without logging in, I as able to find a meeting room for next week and go to ro…"
type textarea "*"
type textarea "Without logging in, I was able to find a meeting room for next week and go to r…"
click at [106, 483] on button "Save & Run" at bounding box center [125, 481] width 133 height 24
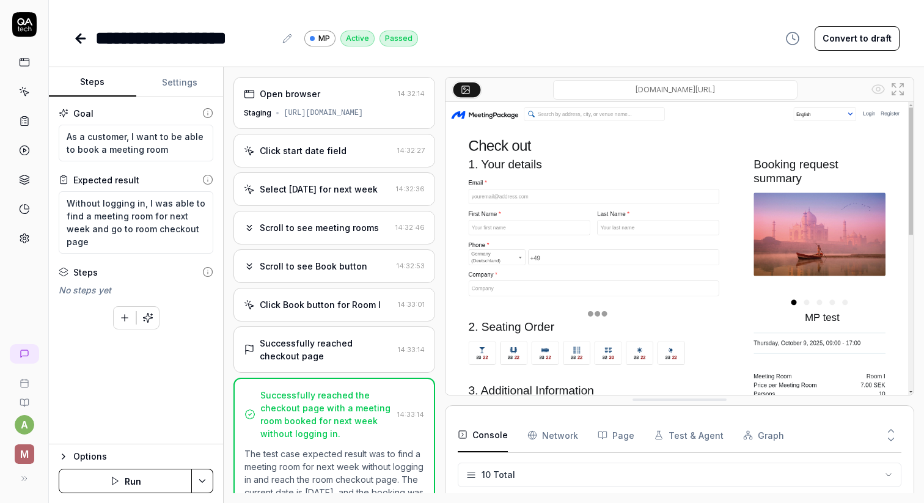
click at [71, 35] on div "**********" at bounding box center [486, 26] width 875 height 52
click at [76, 34] on icon at bounding box center [80, 38] width 15 height 15
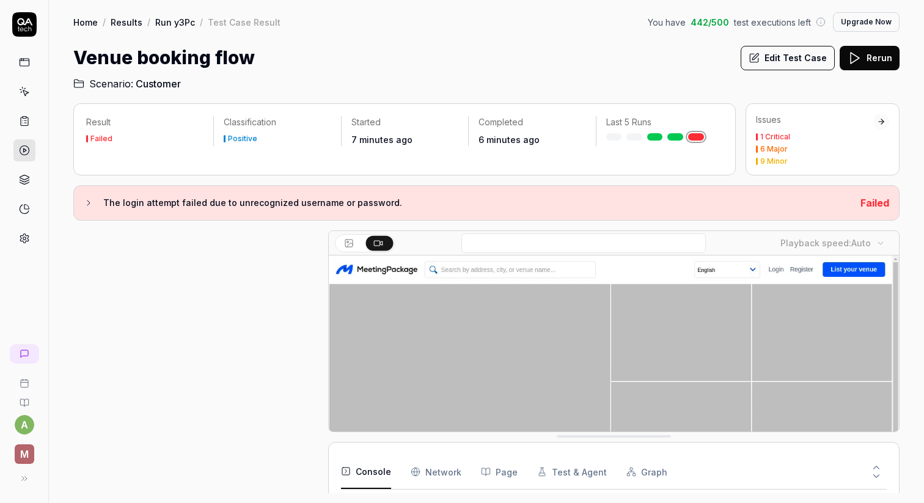
scroll to position [172, 0]
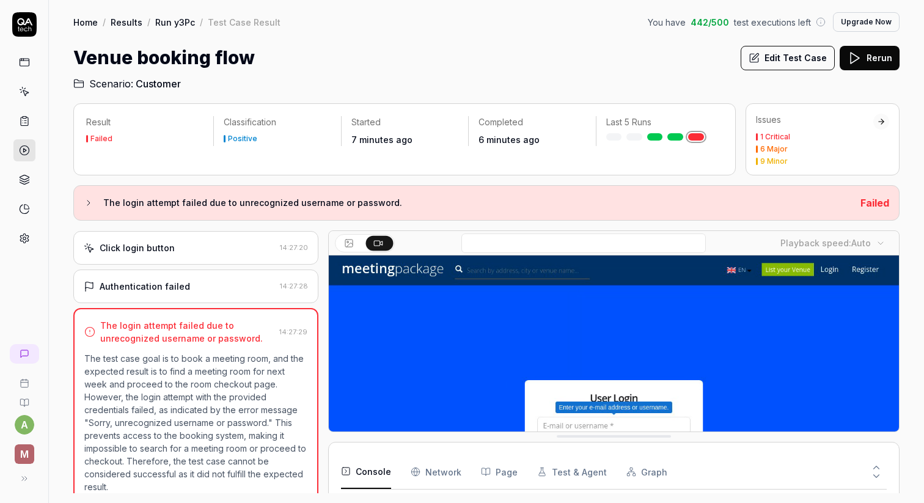
click at [873, 61] on button "Rerun" at bounding box center [869, 58] width 60 height 24
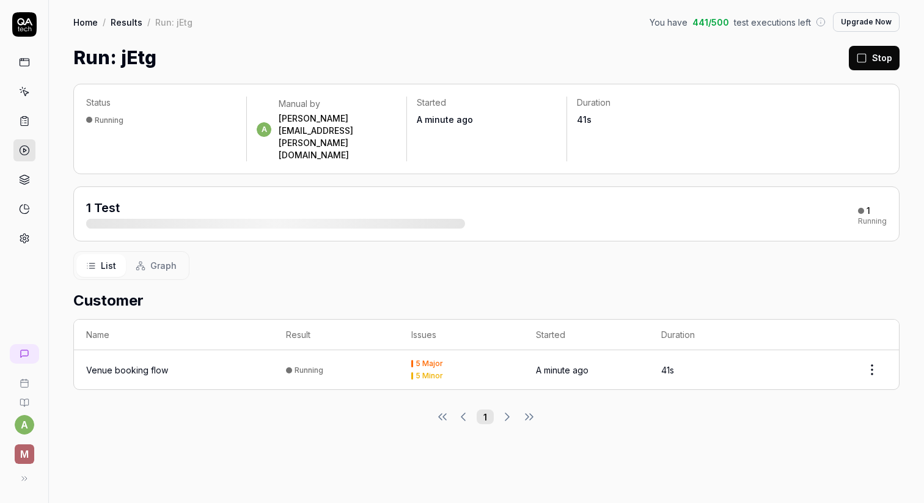
click at [26, 119] on icon at bounding box center [24, 120] width 11 height 11
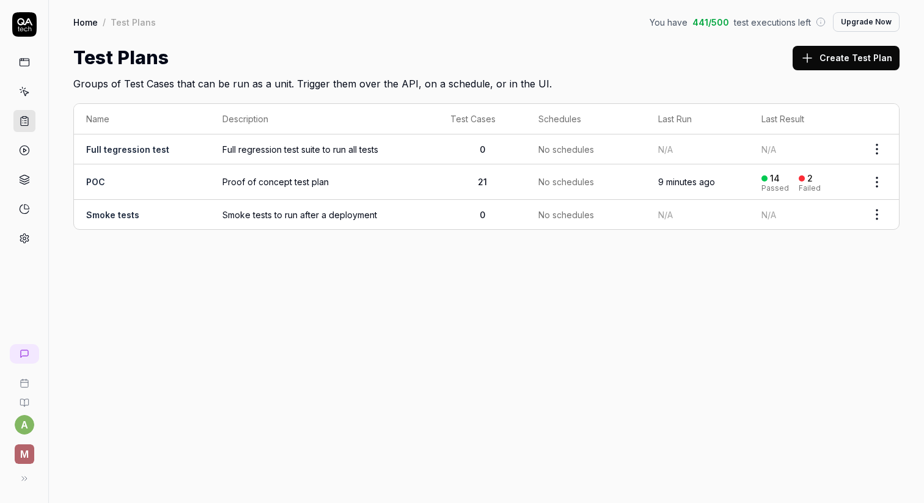
click at [29, 98] on link at bounding box center [24, 92] width 22 height 22
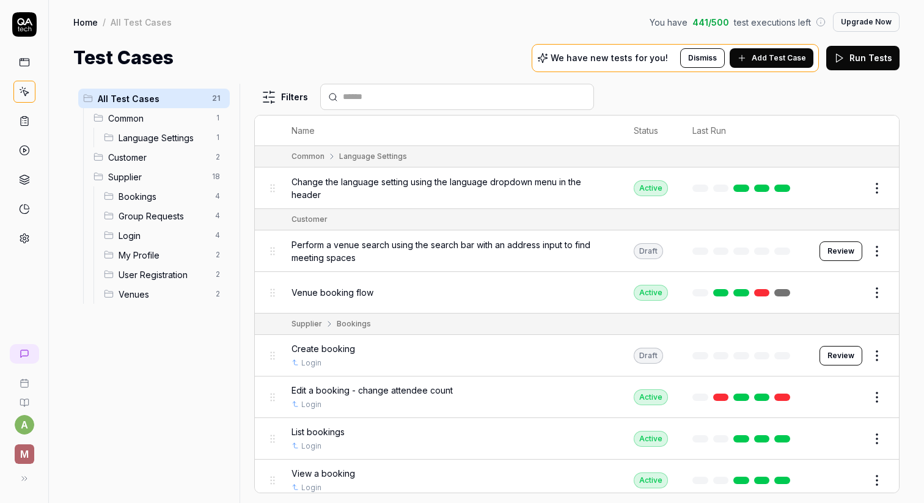
click at [153, 197] on span "Bookings" at bounding box center [163, 196] width 89 height 13
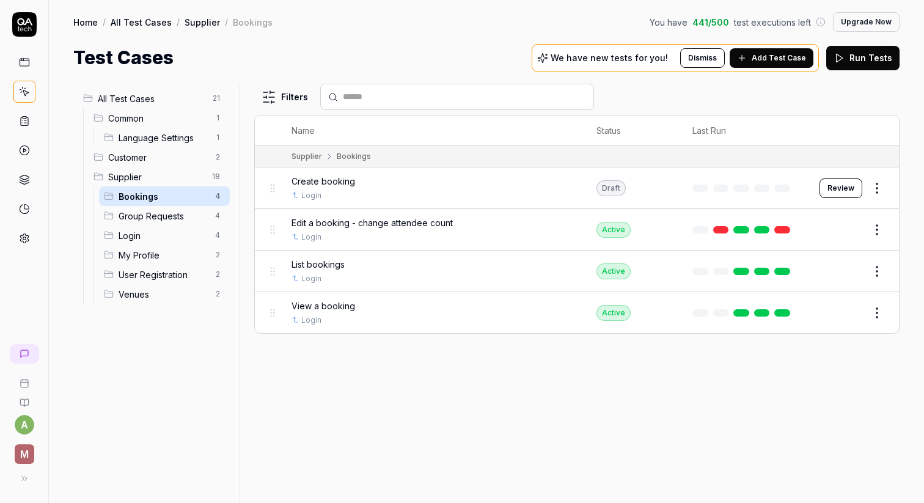
click at [329, 184] on span "Create booking" at bounding box center [323, 181] width 64 height 13
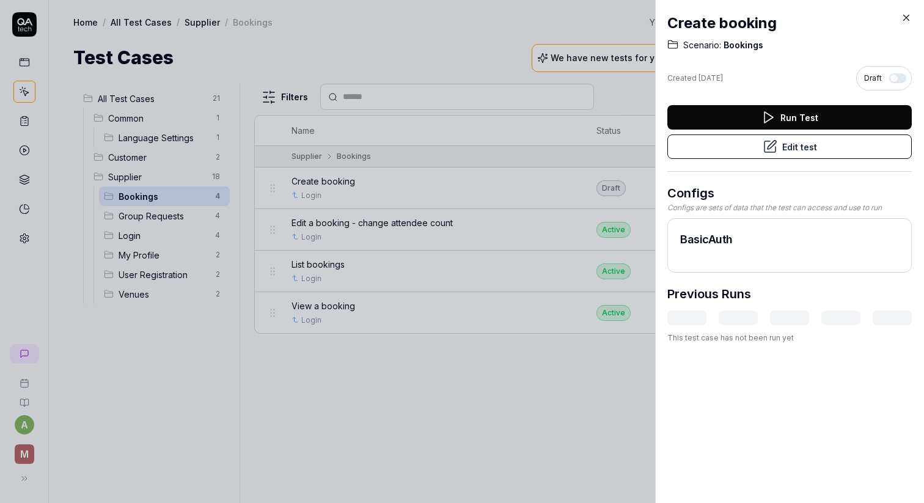
click at [805, 143] on button "Edit test" at bounding box center [789, 146] width 244 height 24
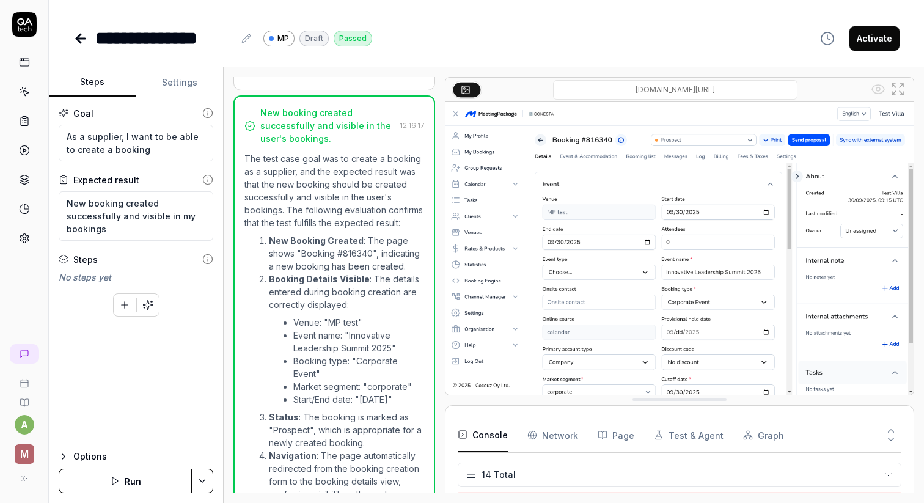
scroll to position [307, 0]
click at [84, 150] on textarea "As a supplier, I want to be able to create a booking" at bounding box center [136, 143] width 155 height 37
click at [148, 216] on textarea "New booking created successfully and visible in my bookings" at bounding box center [136, 215] width 155 height 49
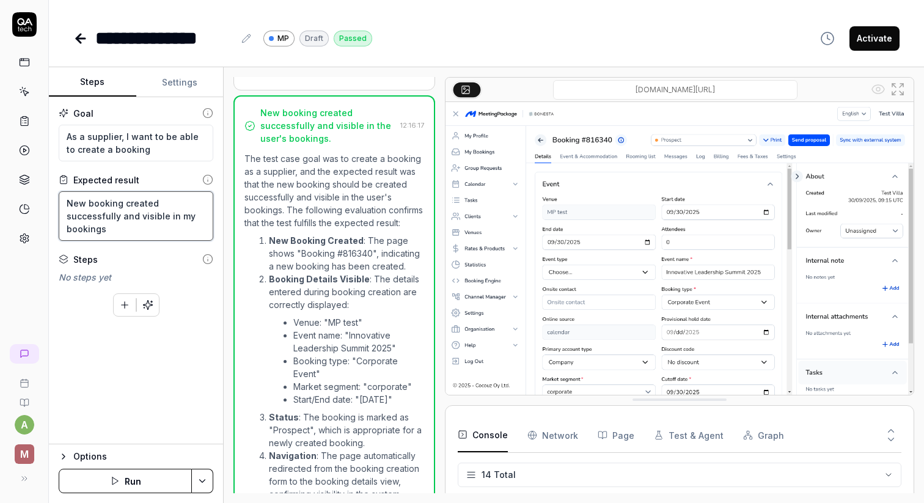
click at [148, 216] on textarea "New booking created successfully and visible in my bookings" at bounding box center [136, 215] width 155 height 49
click at [91, 208] on textarea "New booking created successfully and visible in my bookings" at bounding box center [136, 215] width 155 height 49
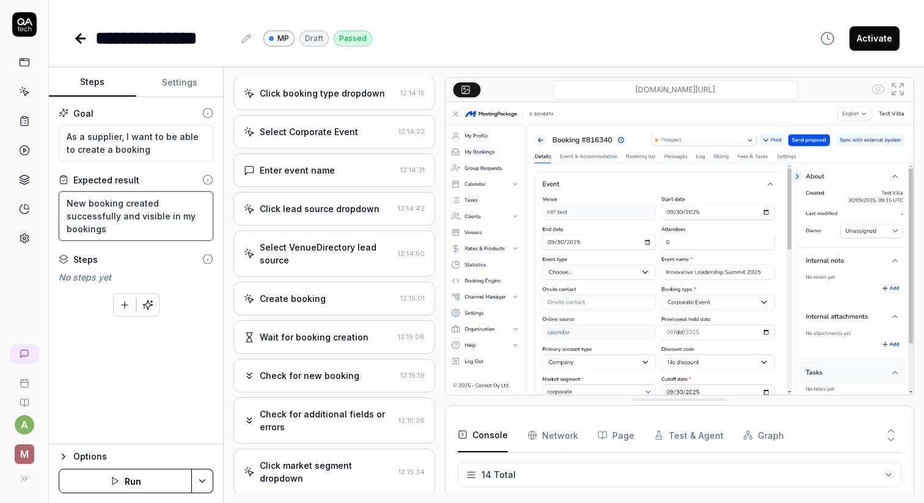
scroll to position [0, 0]
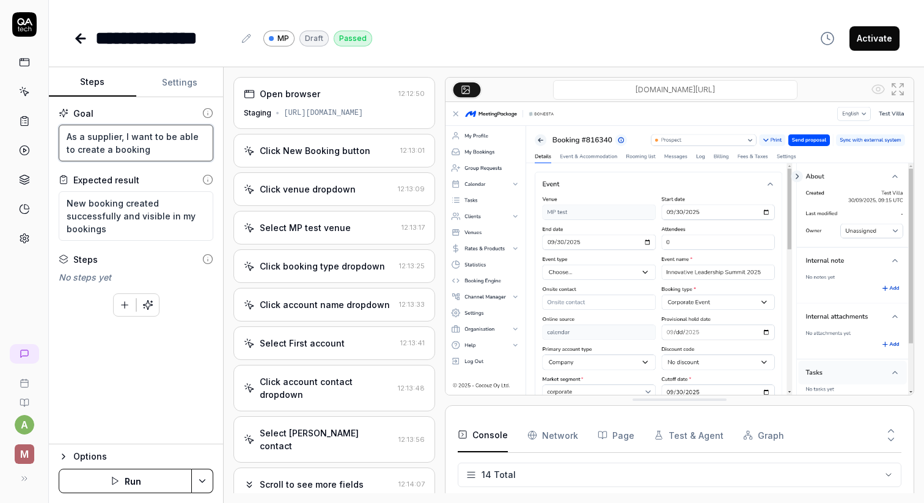
click at [124, 150] on textarea "As a supplier, I want to be able to create a booking" at bounding box center [136, 143] width 155 height 37
click at [113, 217] on textarea "New booking created successfully and visible in my bookings" at bounding box center [136, 215] width 155 height 49
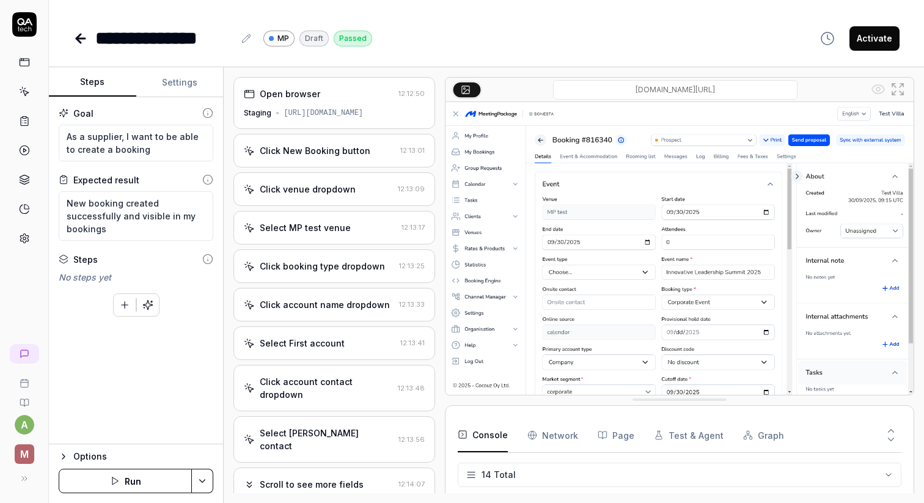
click at [347, 98] on div "Open browser" at bounding box center [318, 93] width 149 height 13
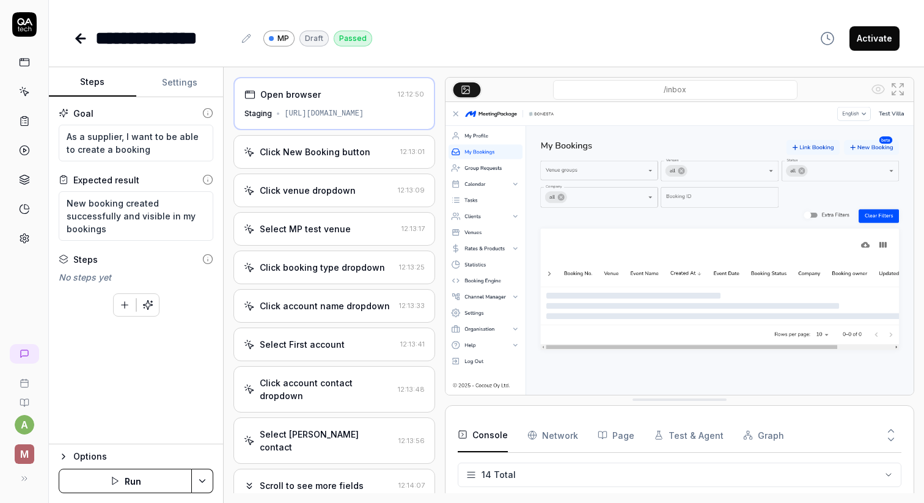
click at [331, 153] on div "Click New Booking button" at bounding box center [315, 151] width 111 height 13
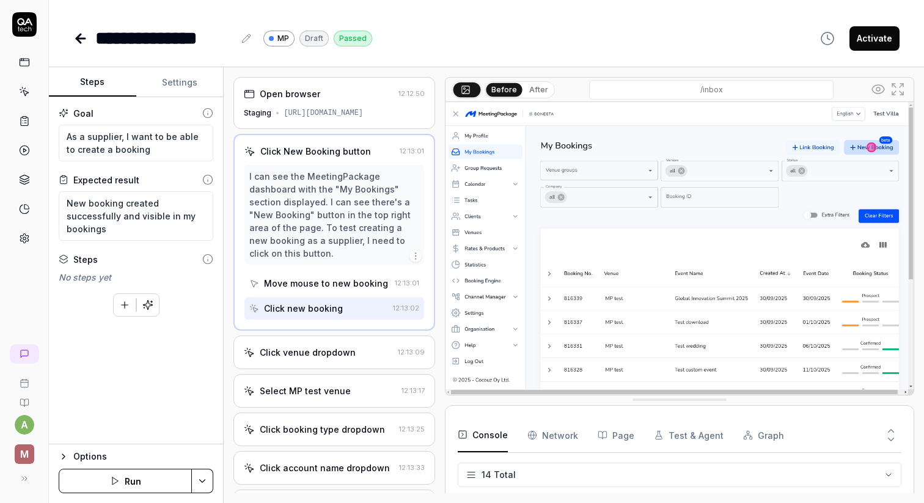
click at [315, 343] on div "Click venue dropdown 12:13:09" at bounding box center [333, 352] width 201 height 34
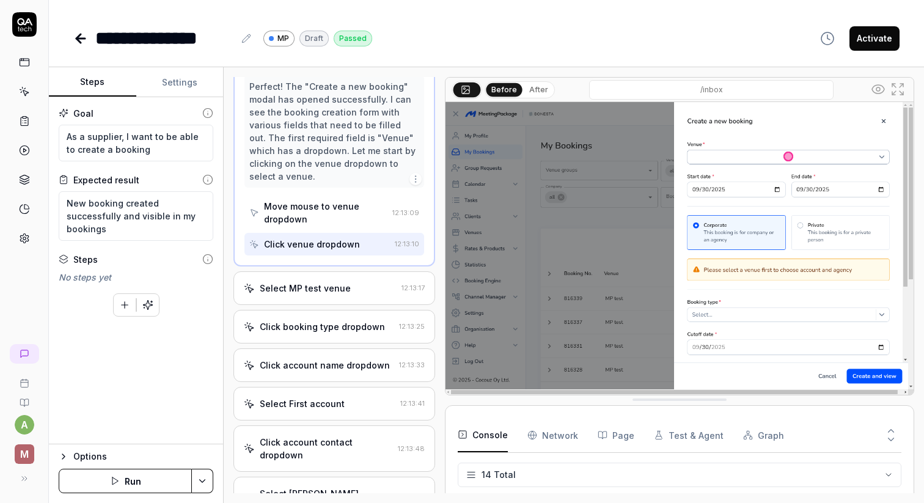
click at [342, 283] on div "Select MP test venue" at bounding box center [305, 288] width 91 height 13
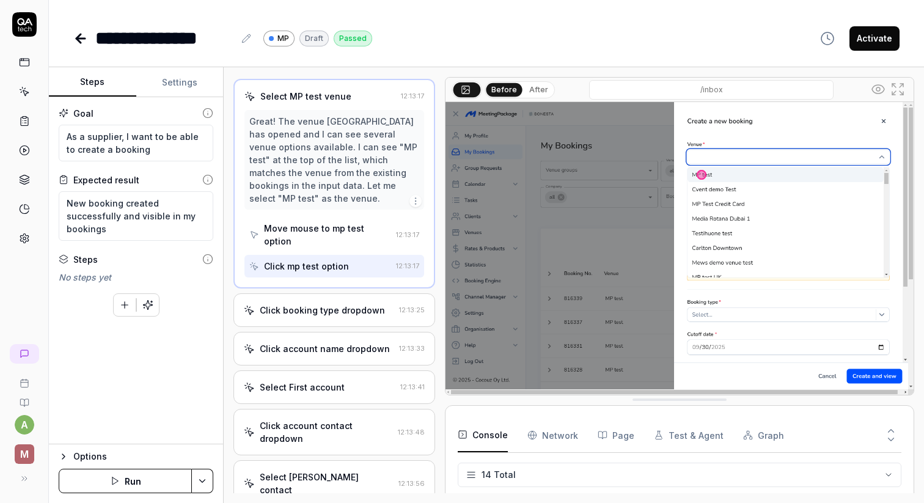
click at [336, 304] on div "Click booking type dropdown" at bounding box center [322, 310] width 125 height 13
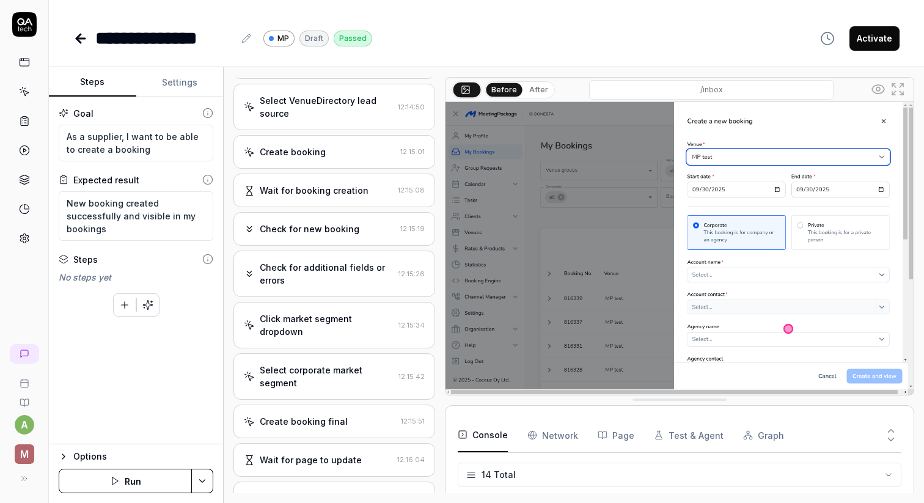
scroll to position [915, 0]
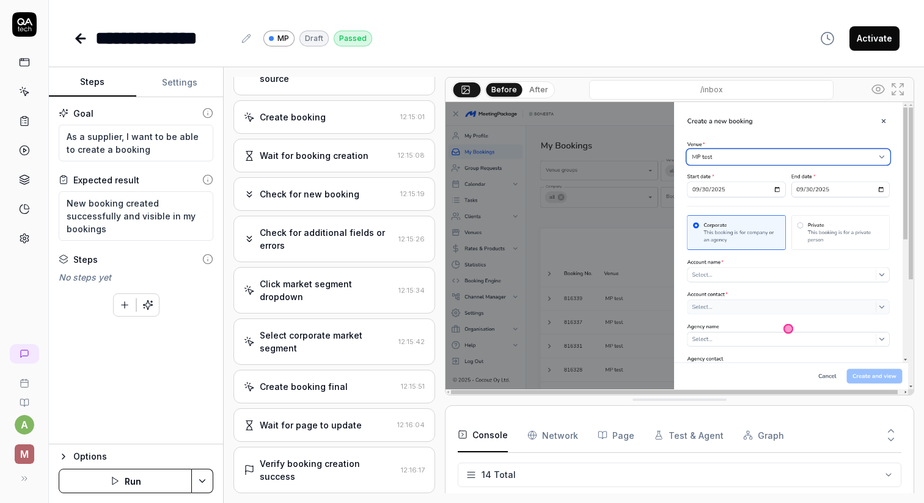
click at [342, 418] on div "Wait for page to update" at bounding box center [311, 424] width 102 height 13
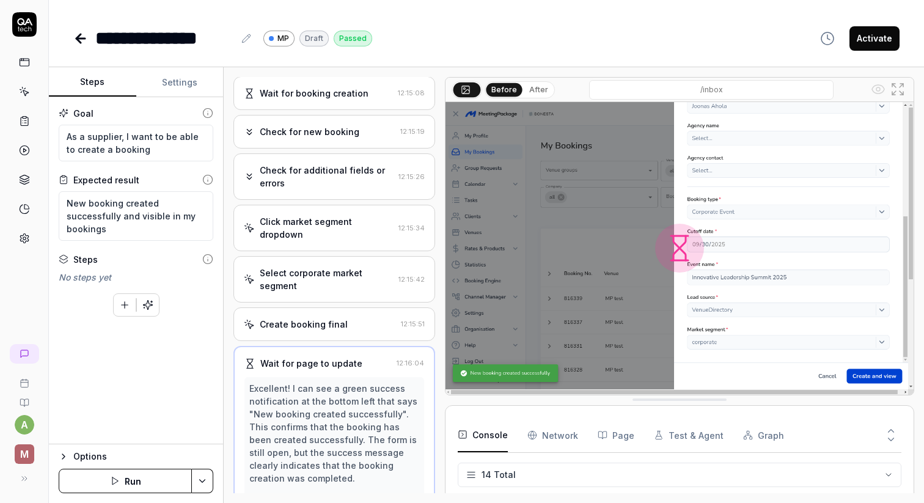
scroll to position [736, 0]
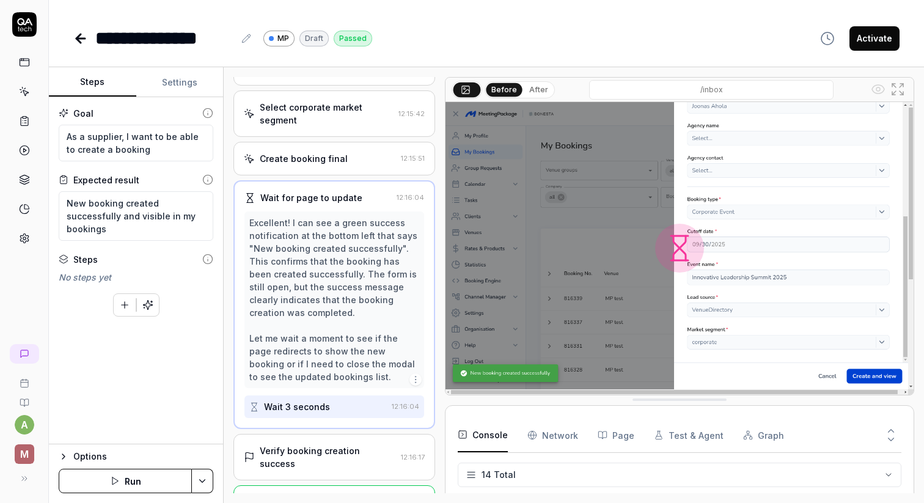
click at [309, 444] on div "Verify booking creation success" at bounding box center [328, 457] width 136 height 26
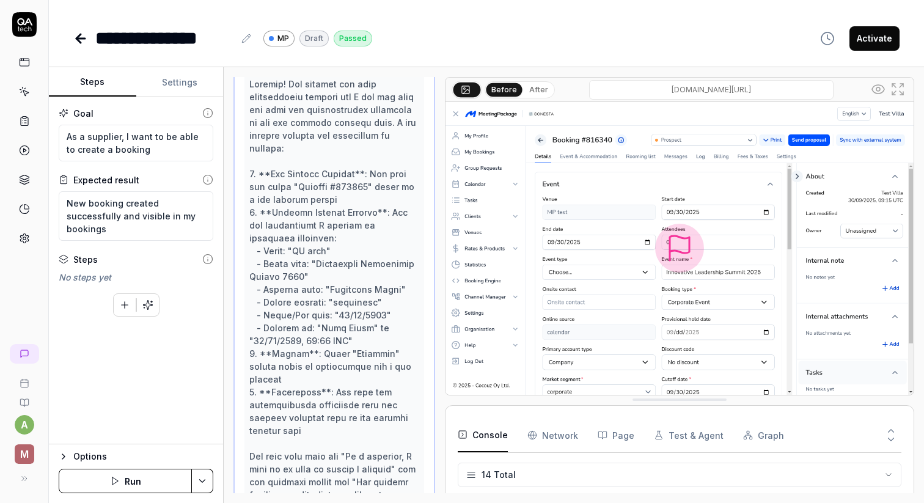
scroll to position [1070, 0]
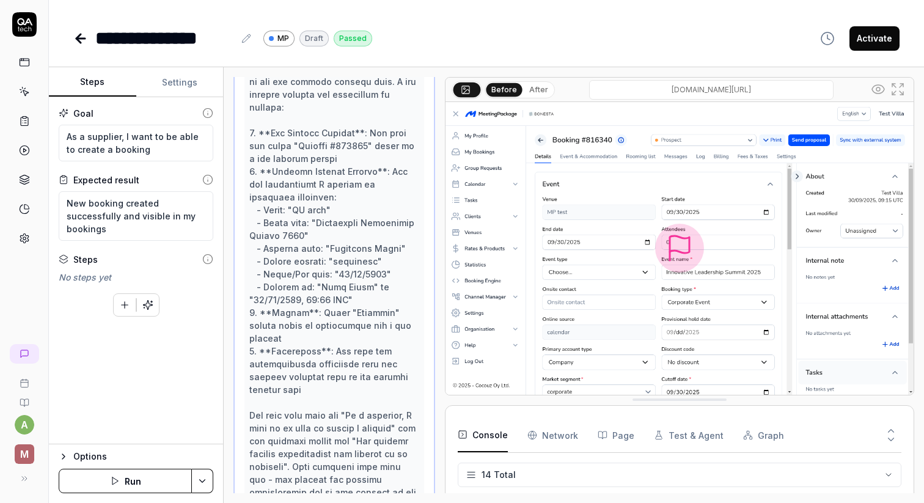
click at [564, 433] on Requests "Network" at bounding box center [552, 435] width 51 height 34
click at [609, 438] on button "Page" at bounding box center [615, 435] width 37 height 34
click at [671, 444] on button "Test & Agent" at bounding box center [689, 435] width 70 height 34
click at [78, 40] on icon at bounding box center [78, 38] width 4 height 9
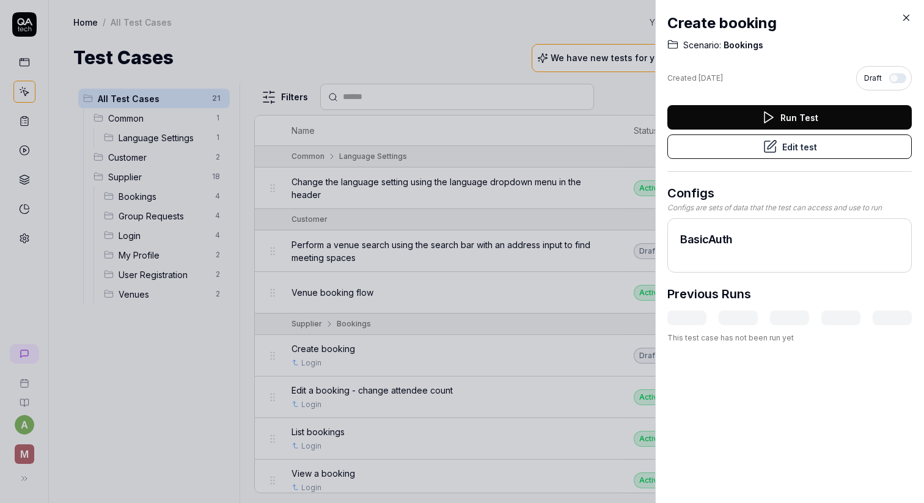
click at [404, 45] on div at bounding box center [462, 251] width 924 height 503
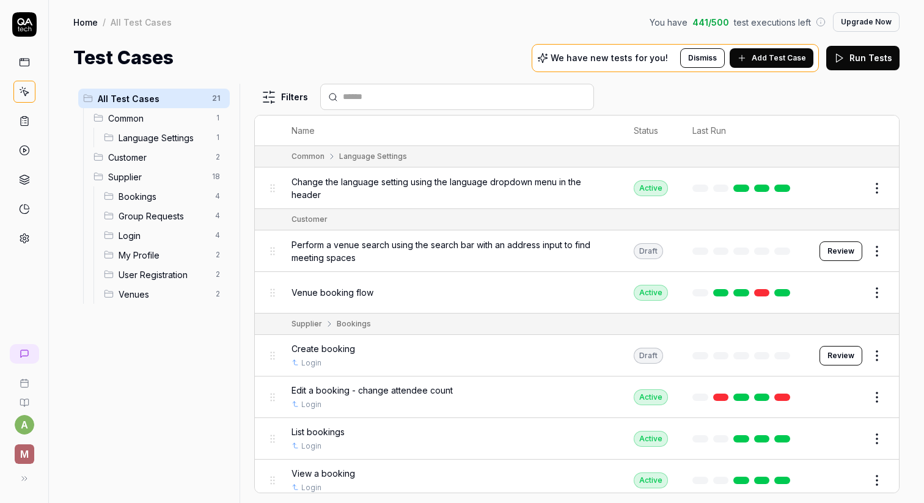
click at [24, 117] on icon at bounding box center [24, 120] width 11 height 11
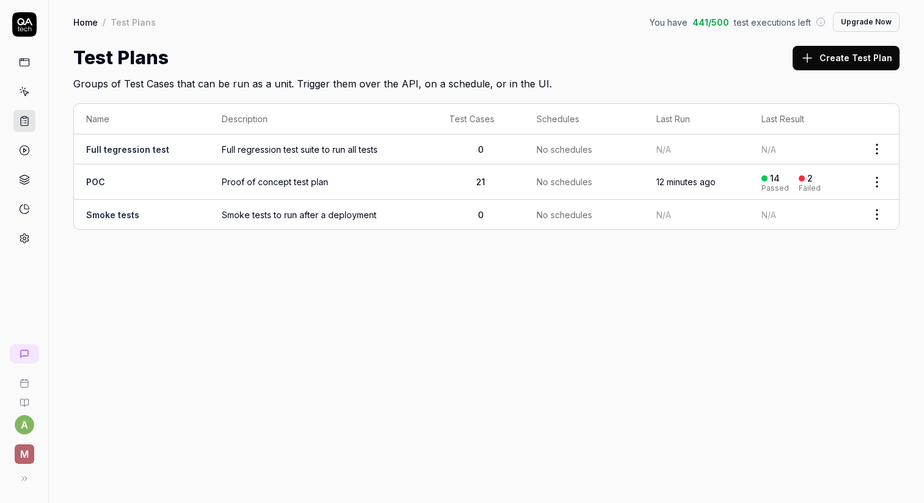
click at [108, 184] on td "POC" at bounding box center [142, 181] width 136 height 35
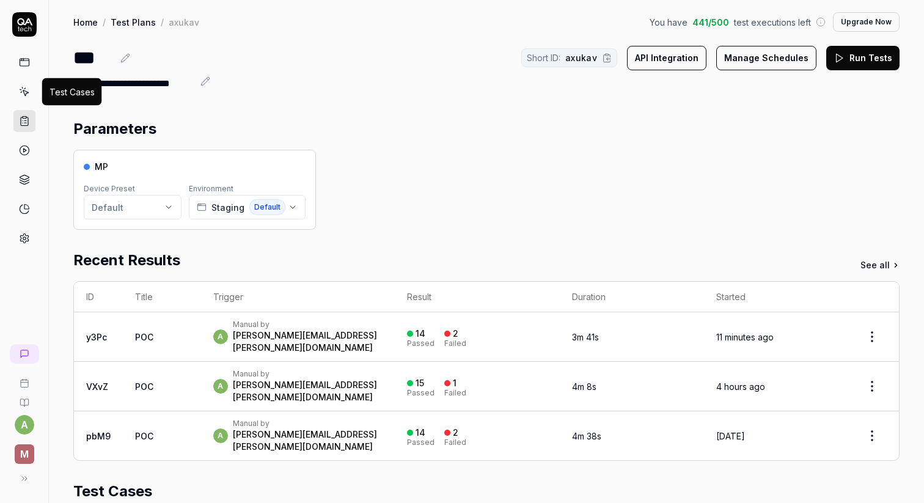
click at [23, 93] on icon at bounding box center [25, 92] width 5 height 5
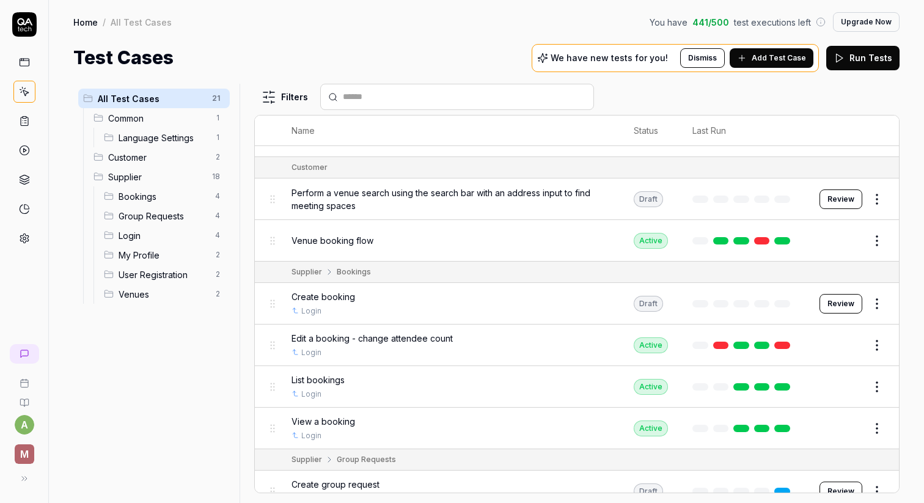
scroll to position [79, 0]
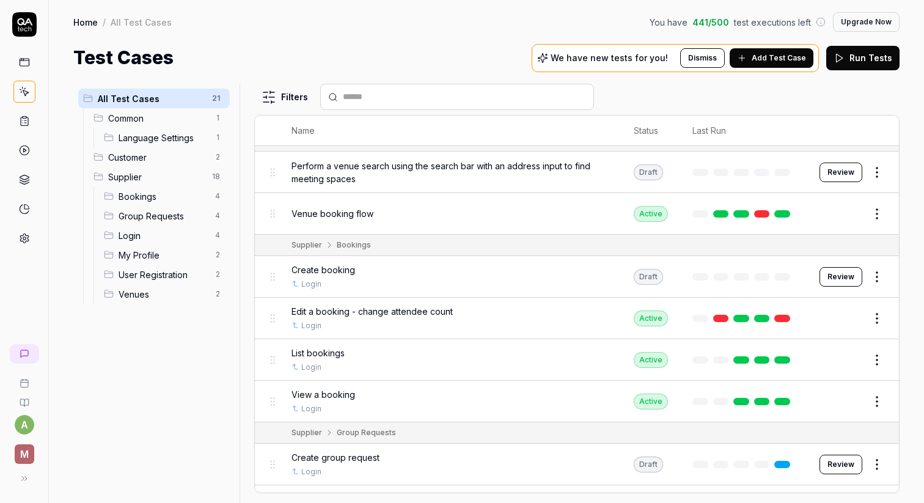
click at [464, 308] on div "Edit a booking - change attendee count" at bounding box center [450, 311] width 318 height 13
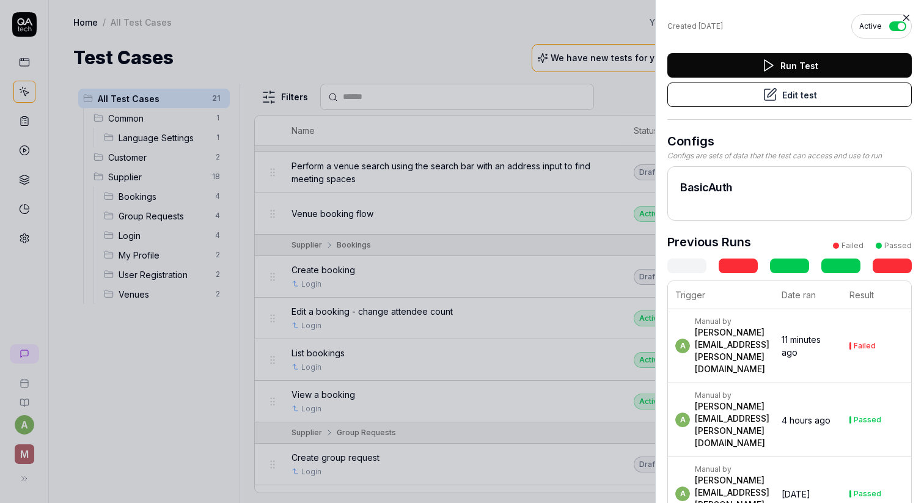
scroll to position [79, 0]
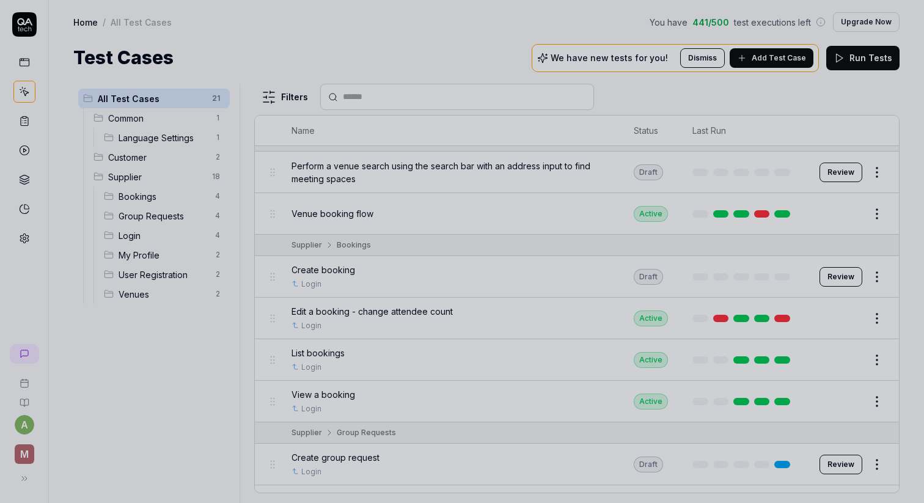
click at [459, 50] on div at bounding box center [462, 251] width 924 height 503
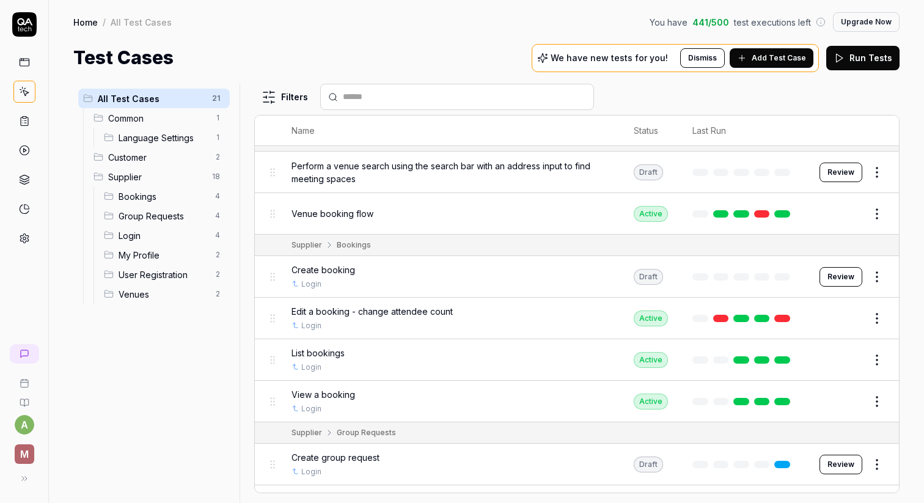
click at [437, 216] on div "Venue booking flow" at bounding box center [450, 213] width 318 height 13
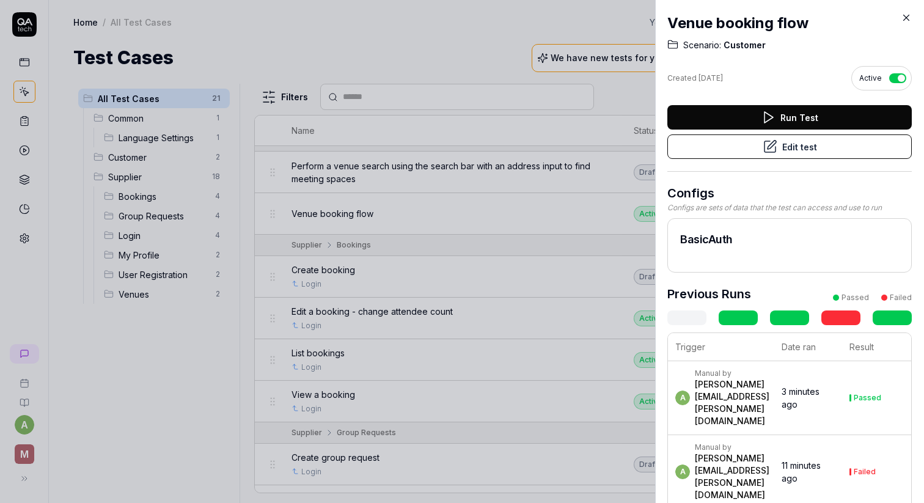
click at [808, 156] on button "Edit test" at bounding box center [789, 146] width 244 height 24
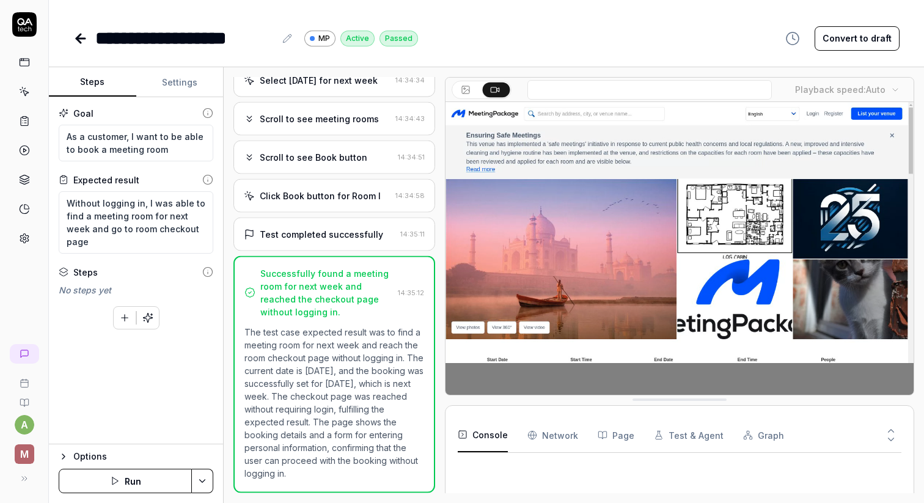
scroll to position [109, 0]
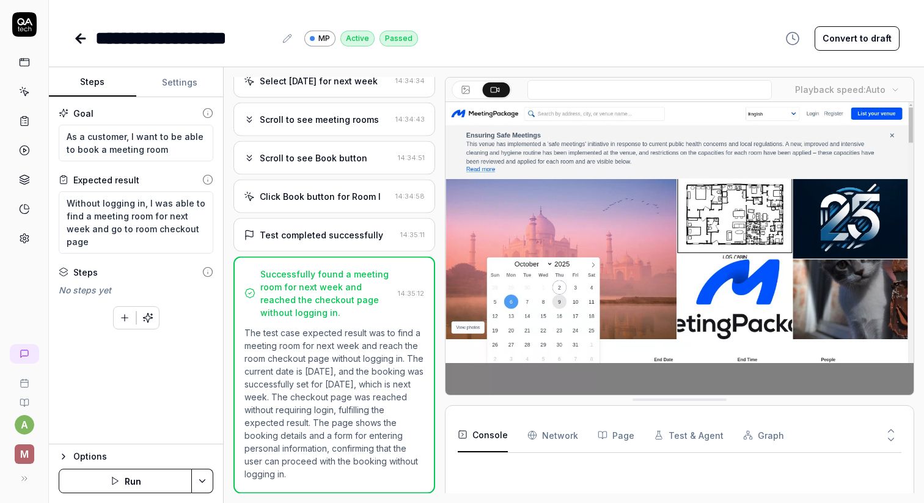
click at [124, 321] on icon "button" at bounding box center [124, 317] width 11 height 11
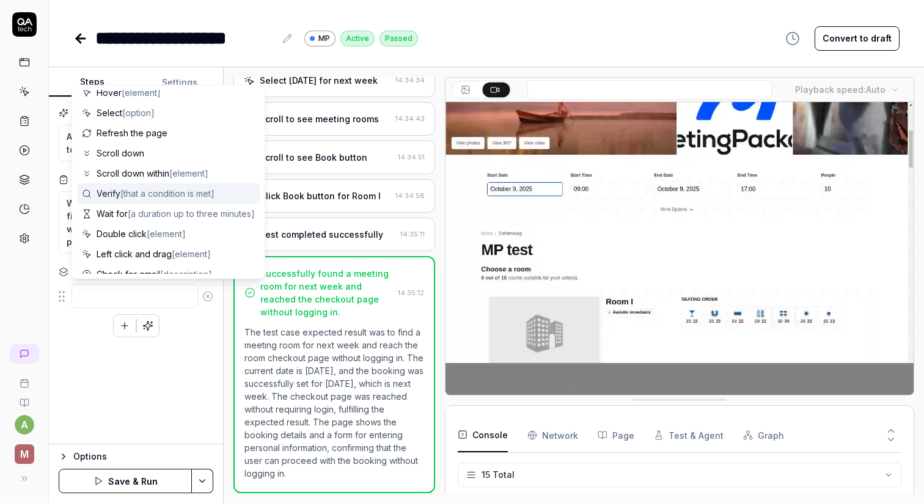
scroll to position [0, 0]
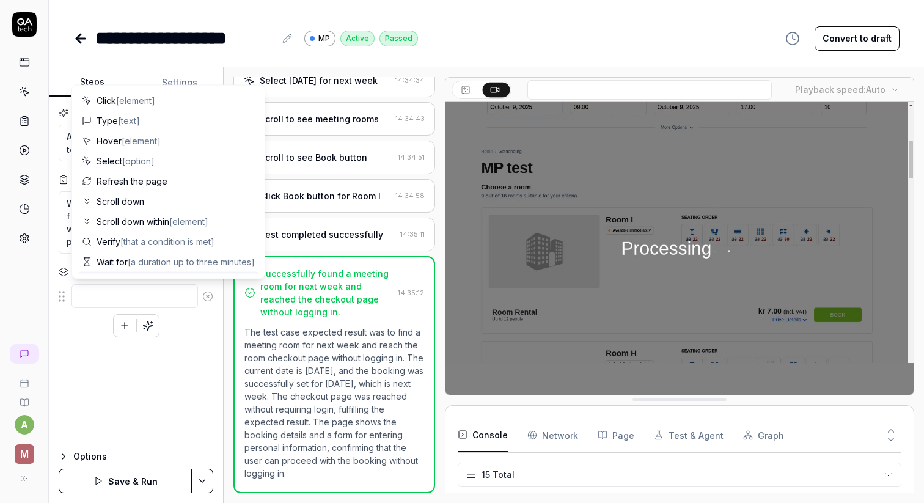
click at [104, 302] on textarea at bounding box center [134, 296] width 126 height 24
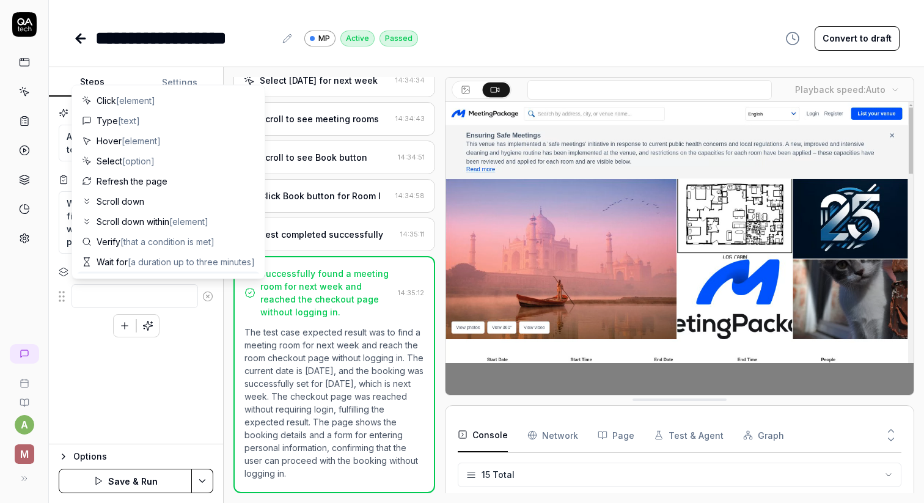
click at [65, 367] on div "Goal As a customer, I want to be able to book a meeting room Expected result Wi…" at bounding box center [136, 270] width 174 height 347
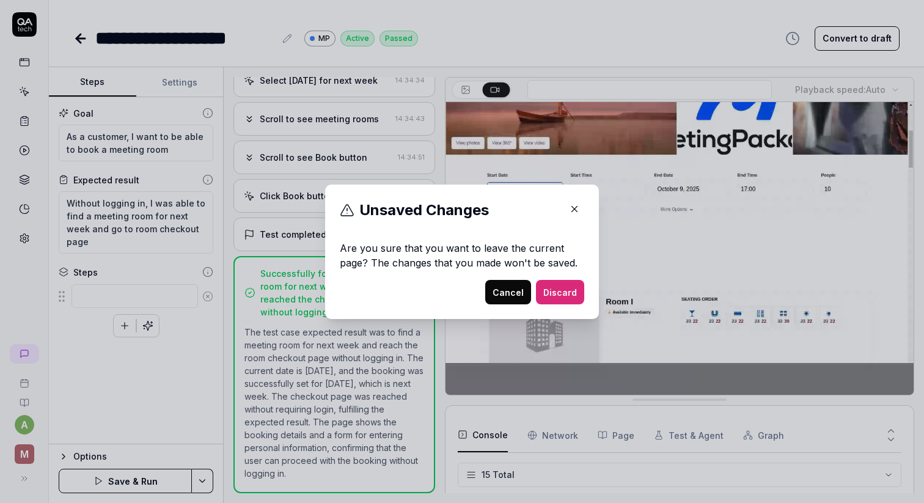
click at [495, 286] on button "Cancel" at bounding box center [508, 292] width 46 height 24
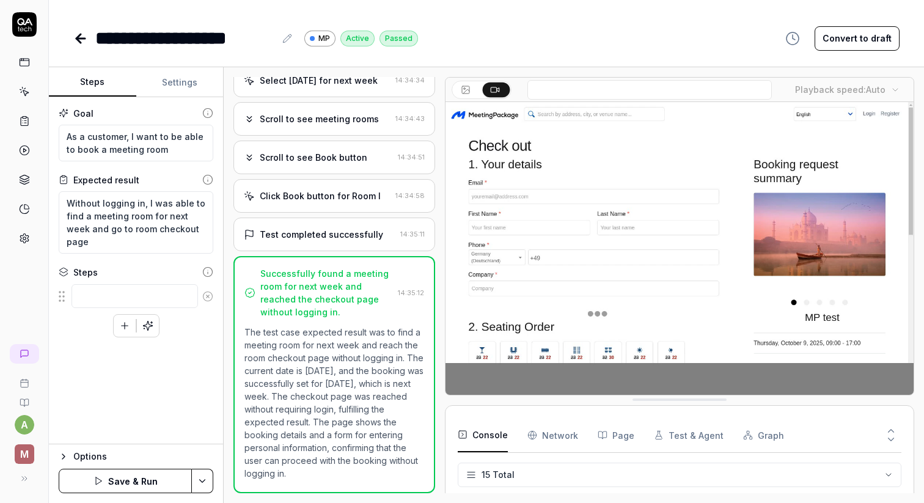
click at [29, 64] on link at bounding box center [24, 62] width 22 height 22
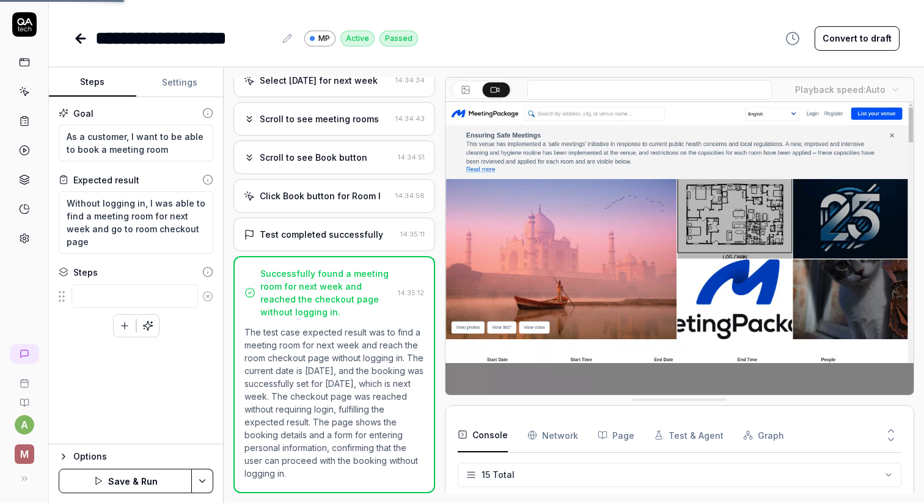
click at [23, 133] on div at bounding box center [24, 150] width 22 height 198
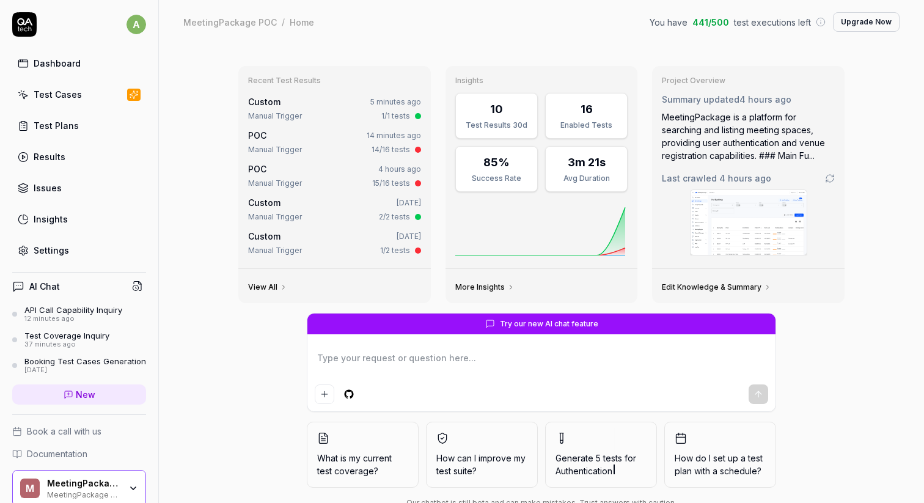
click at [72, 136] on link "Test Plans" at bounding box center [79, 126] width 134 height 24
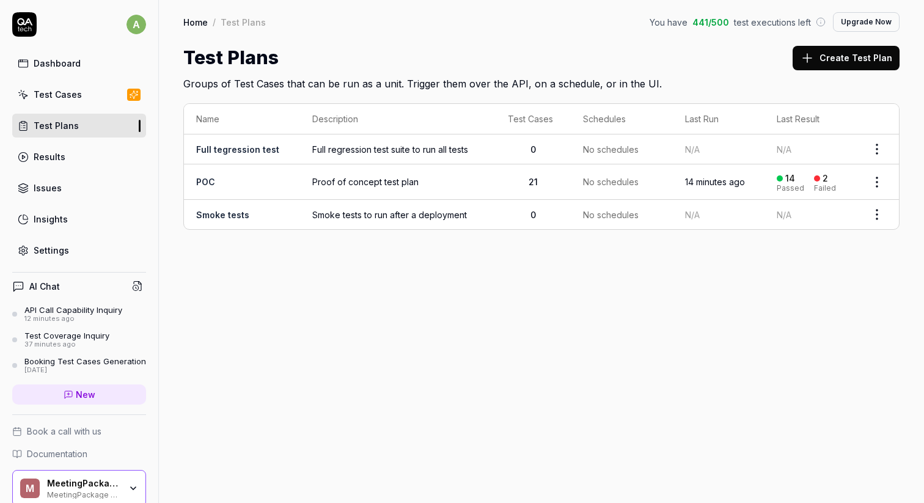
click at [80, 91] on link "Test Cases" at bounding box center [79, 94] width 134 height 24
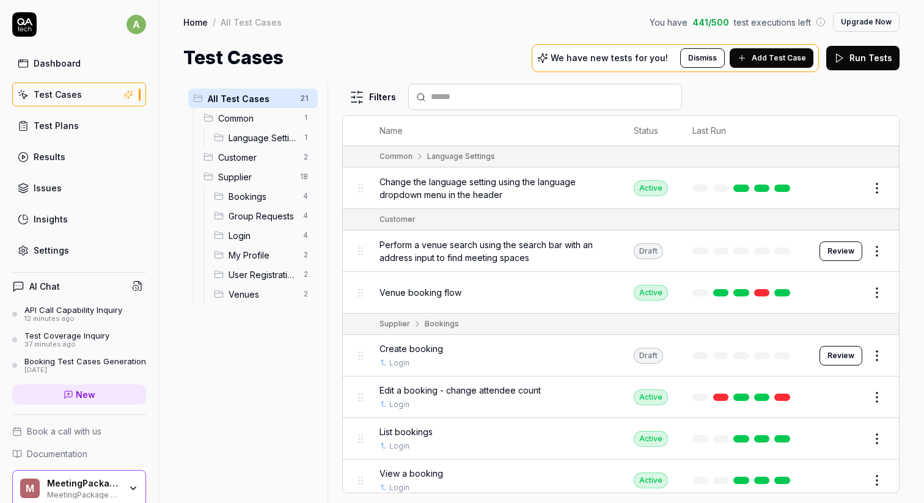
click at [258, 294] on span "Venues" at bounding box center [261, 294] width 67 height 13
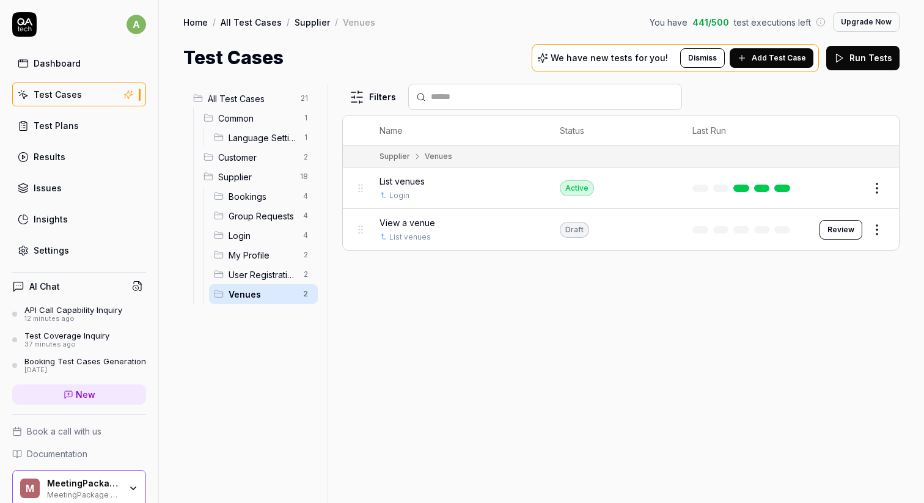
click at [263, 273] on span "User Registration" at bounding box center [261, 274] width 67 height 13
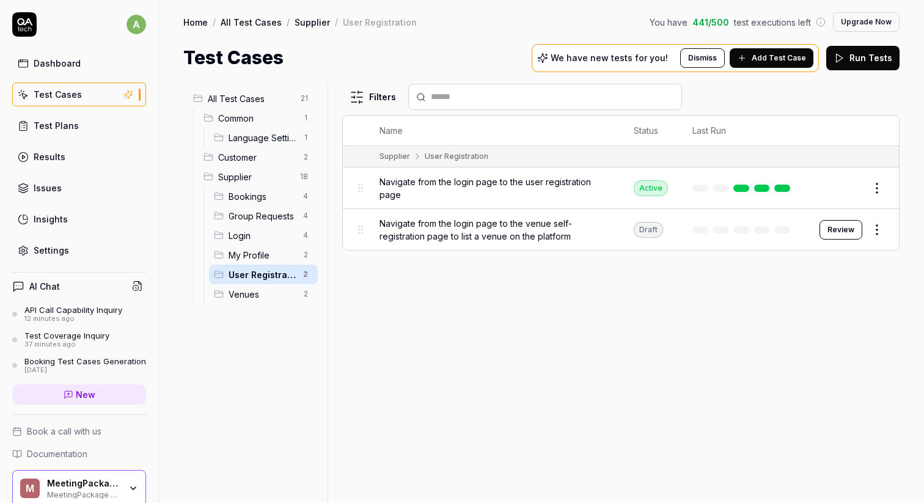
click at [266, 258] on span "My Profile" at bounding box center [261, 255] width 67 height 13
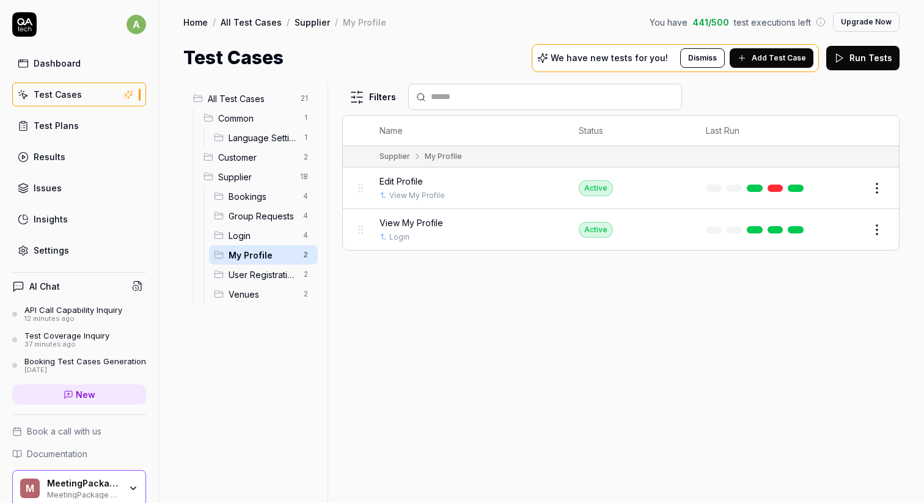
click at [240, 233] on span "Login" at bounding box center [261, 235] width 67 height 13
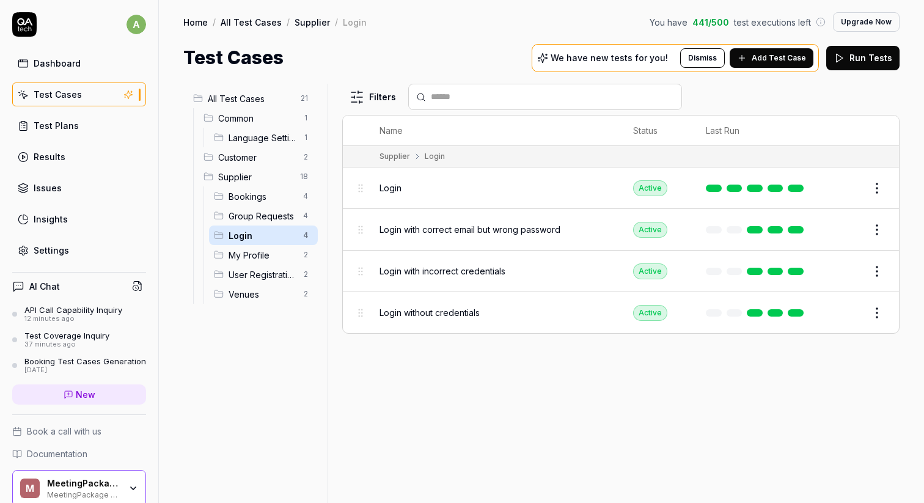
click at [242, 213] on span "Group Requests" at bounding box center [261, 216] width 67 height 13
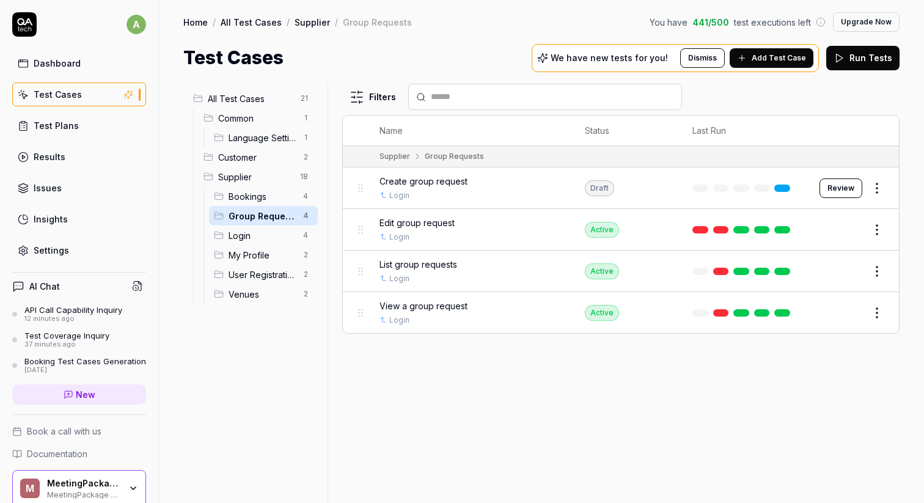
click at [841, 189] on button "Review" at bounding box center [840, 188] width 43 height 20
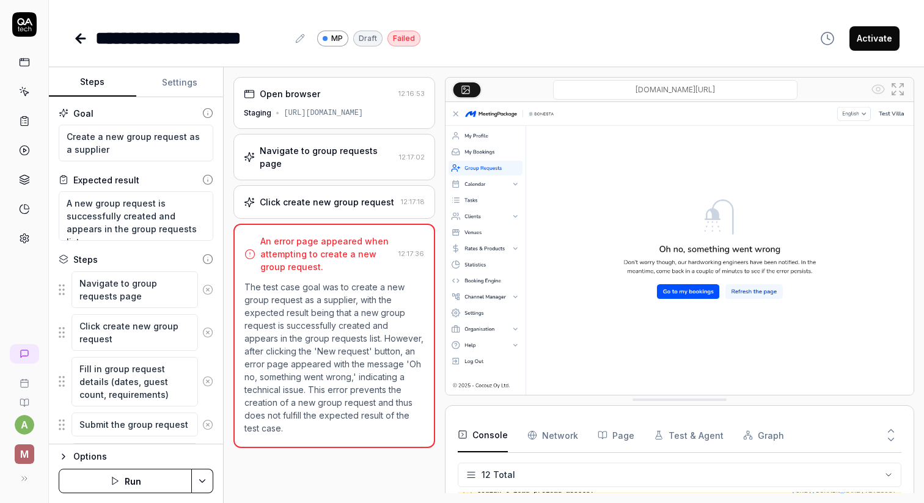
scroll to position [278, 0]
click at [340, 195] on div "Click create new group request" at bounding box center [327, 201] width 134 height 13
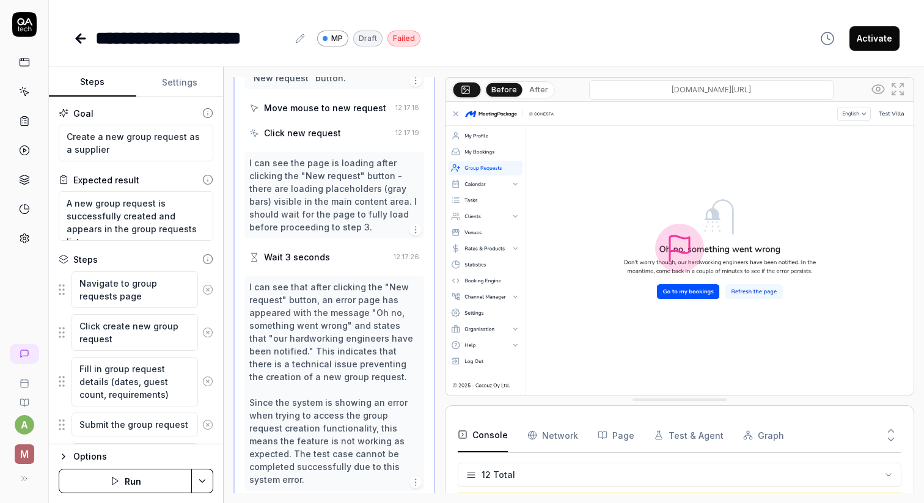
scroll to position [304, 0]
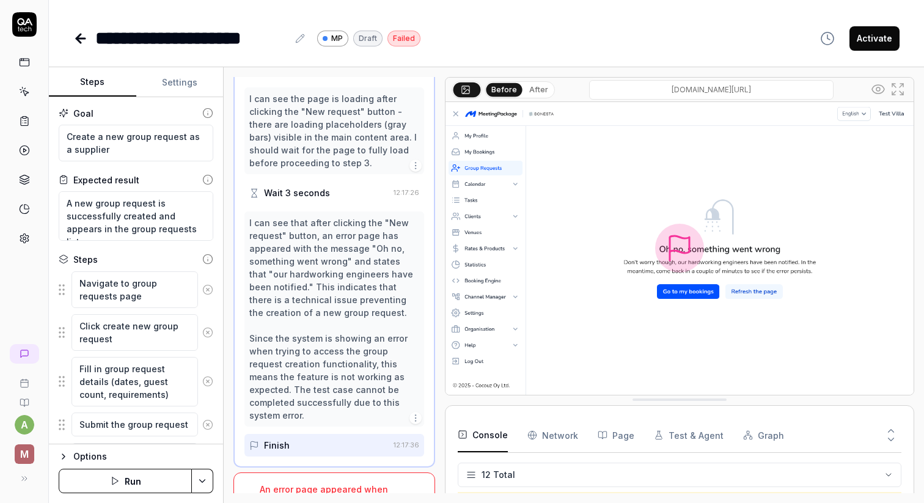
click at [17, 244] on link at bounding box center [24, 238] width 22 height 22
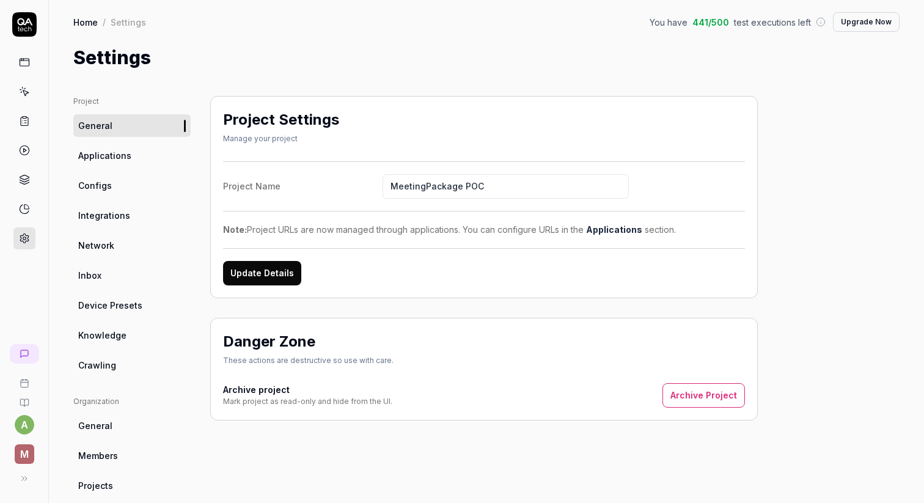
click at [134, 221] on link "Integrations" at bounding box center [131, 215] width 117 height 23
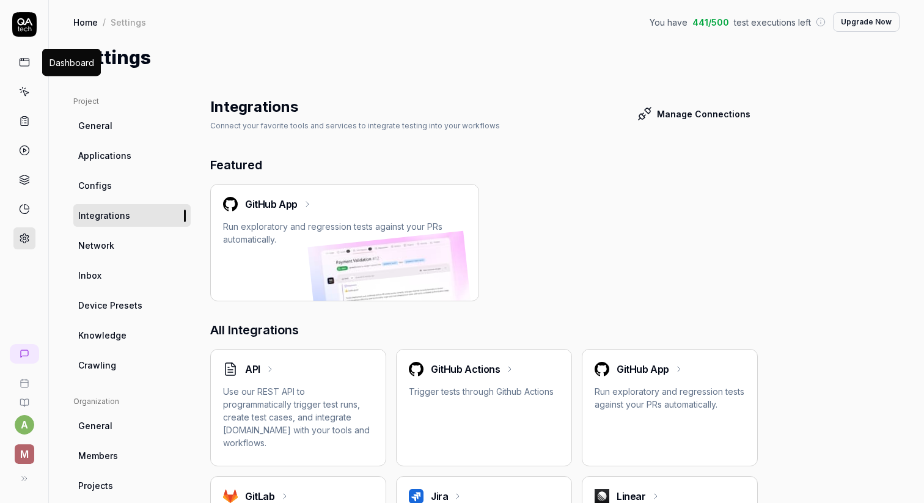
click at [25, 64] on icon at bounding box center [24, 62] width 11 height 11
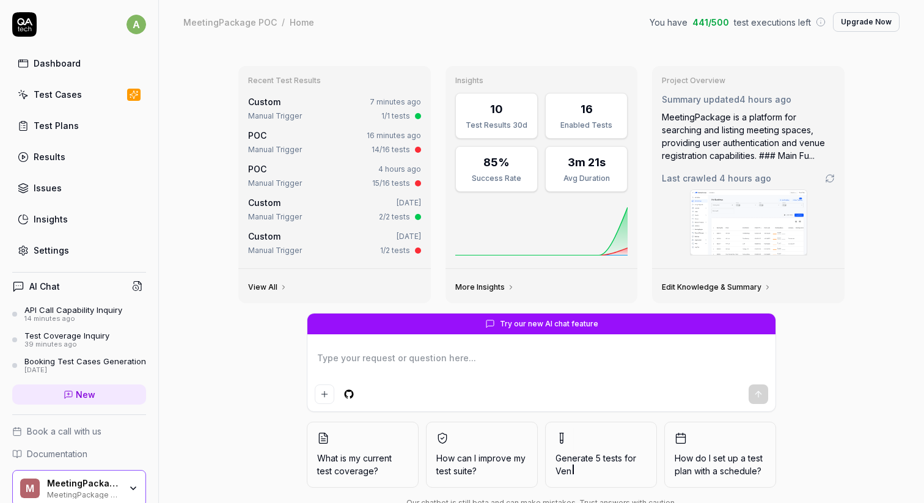
click at [454, 352] on textarea at bounding box center [541, 364] width 453 height 31
type textarea "*"
type textarea "c"
type textarea "*"
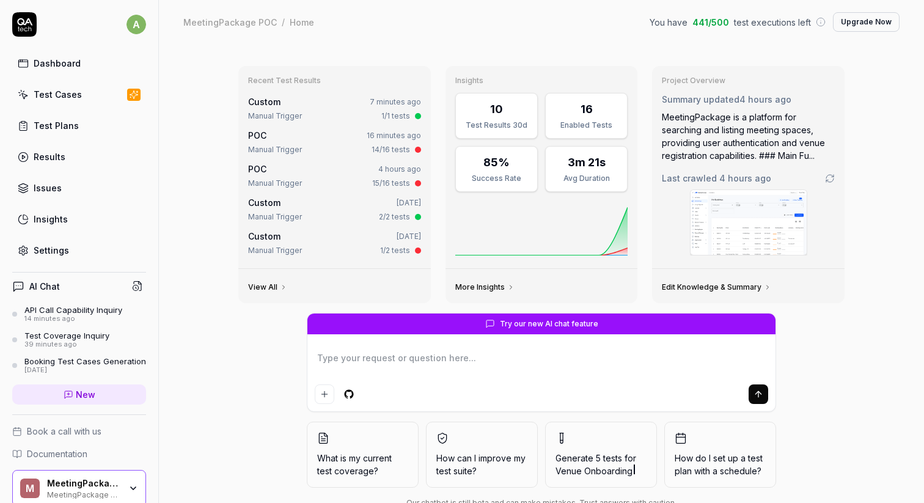
type textarea "g"
type textarea "*"
type textarea "ge"
type textarea "*"
type textarea "gen"
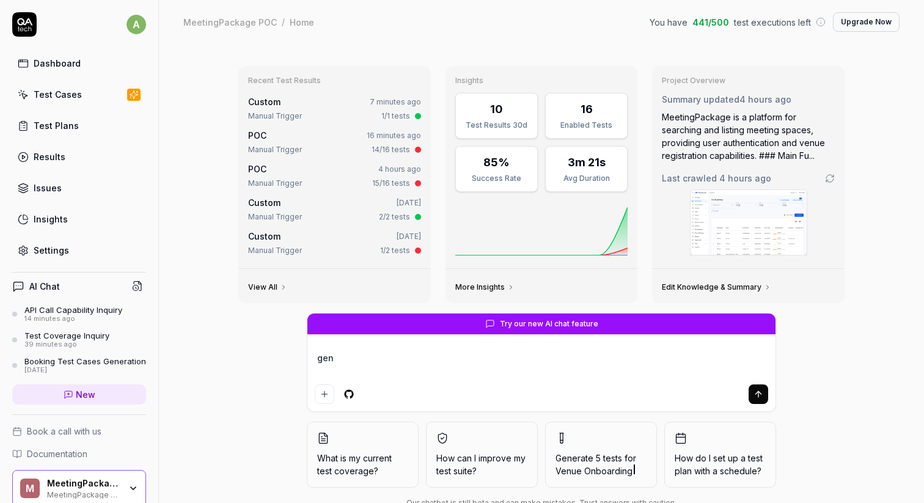
type textarea "*"
type textarea "gene"
type textarea "*"
type textarea "genera"
type textarea "*"
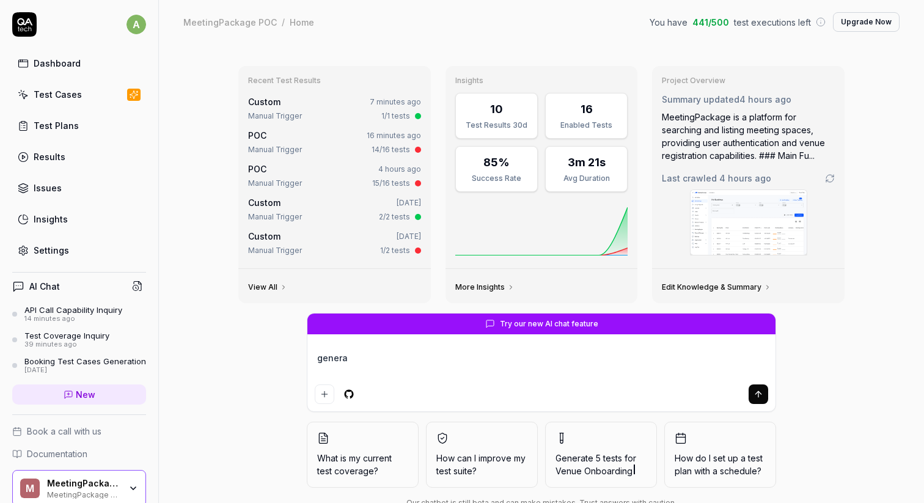
type textarea "generat"
type textarea "*"
type textarea "generate"
type textarea "*"
type textarea "generate"
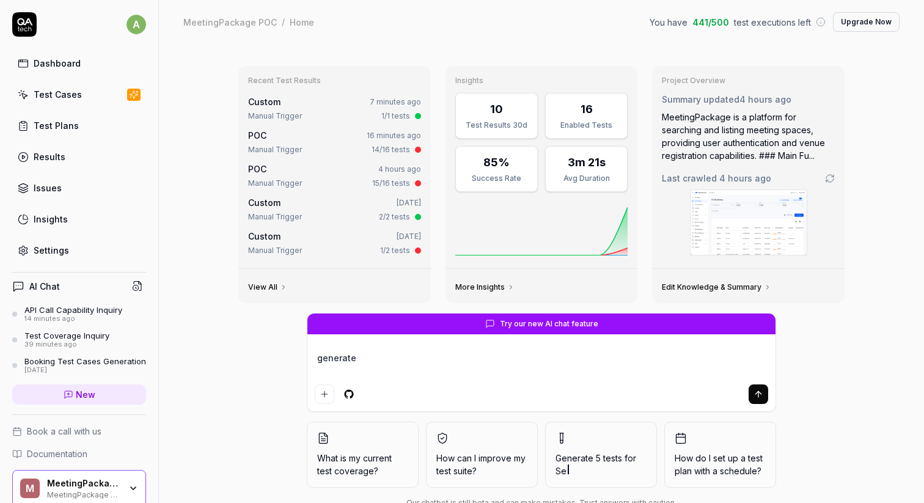
type textarea "*"
type textarea "generate a"
type textarea "*"
type textarea "generate a"
type textarea "*"
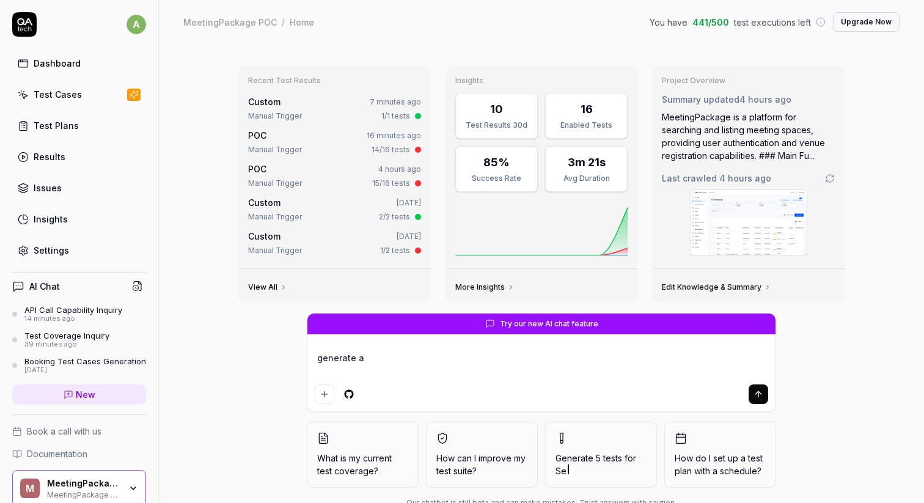
type textarea "generate a t"
type textarea "*"
type textarea "generate a te"
type textarea "*"
type textarea "generate a tes"
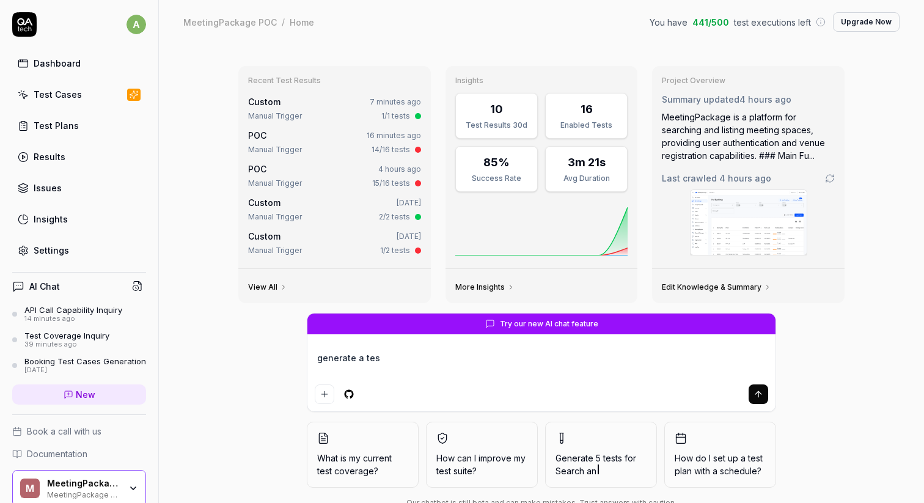
type textarea "*"
type textarea "generate a test"
type textarea "*"
type textarea "generate a test"
type textarea "*"
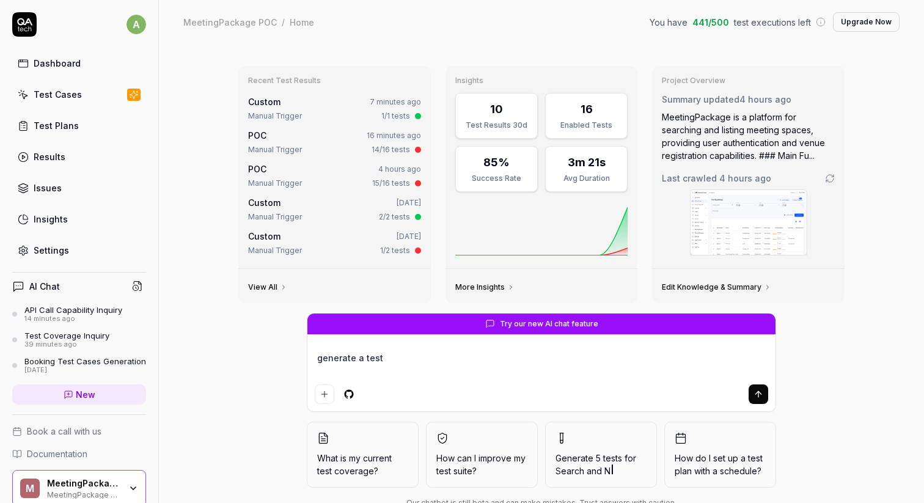
type textarea "generate a test c"
type textarea "*"
type textarea "generate a test ca"
type textarea "*"
type textarea "generate a test cas"
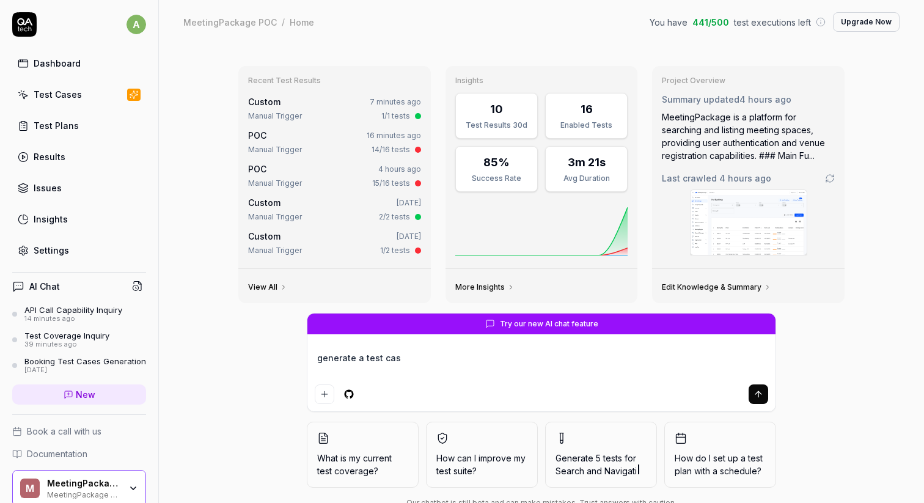
type textarea "*"
type textarea "generate a test case"
type textarea "*"
type textarea "generate a test case"
type textarea "*"
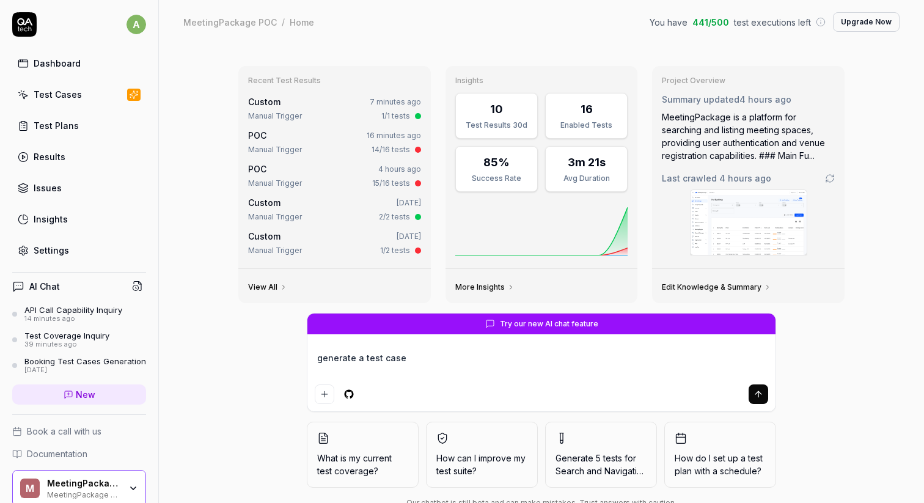
type textarea "generate a test case f"
type textarea "*"
type textarea "generate a test case fo"
type textarea "*"
type textarea "generate a test case fo"
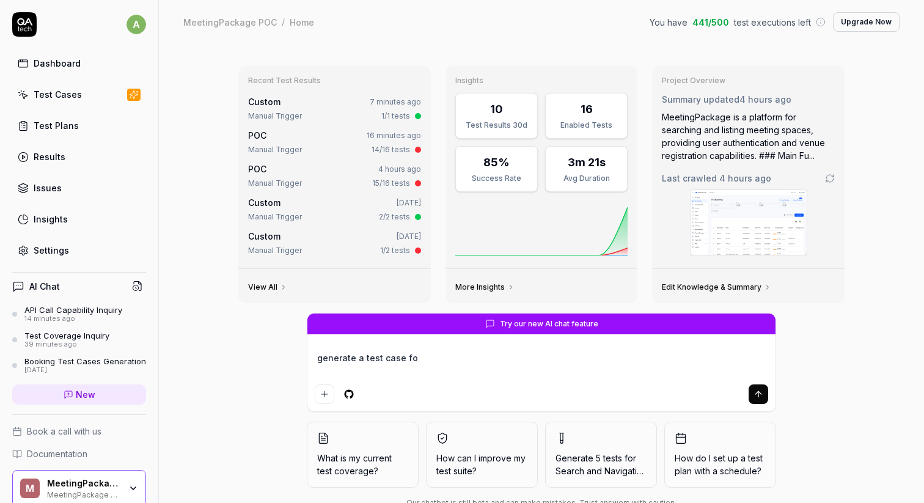
type textarea "*"
type textarea "generate a test case fo"
type textarea "*"
type textarea "generate a test case for"
type textarea "*"
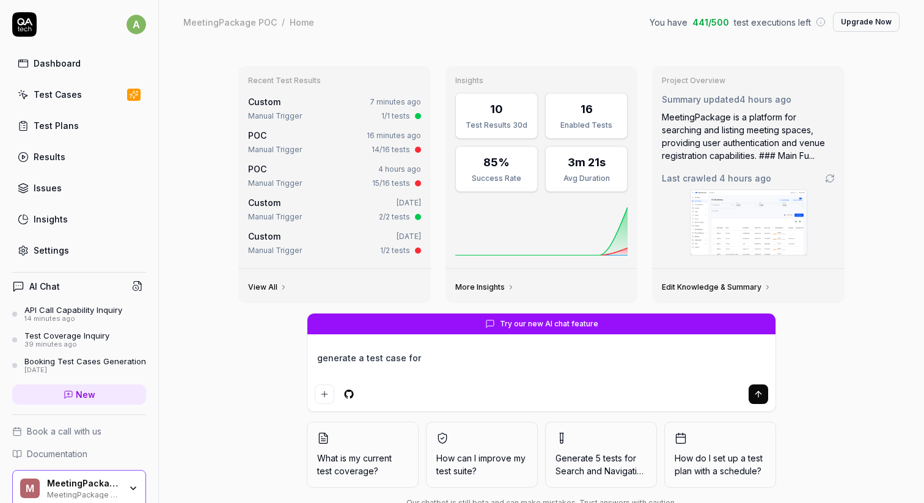
type textarea "generate a test case for"
type textarea "*"
type textarea "generate a test case for a"
type textarea "*"
type textarea "generate a test case for a"
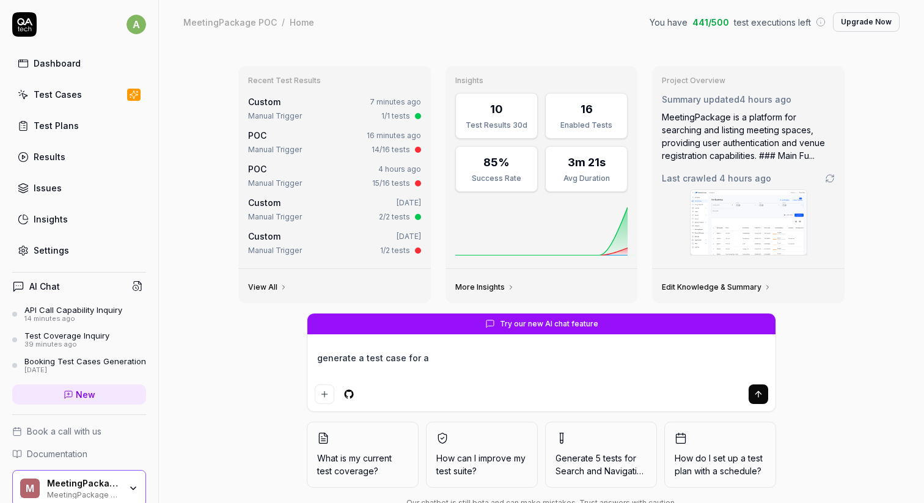
type textarea "*"
type textarea "generate a test case for a s"
type textarea "*"
type textarea "generate a test case for a su"
type textarea "*"
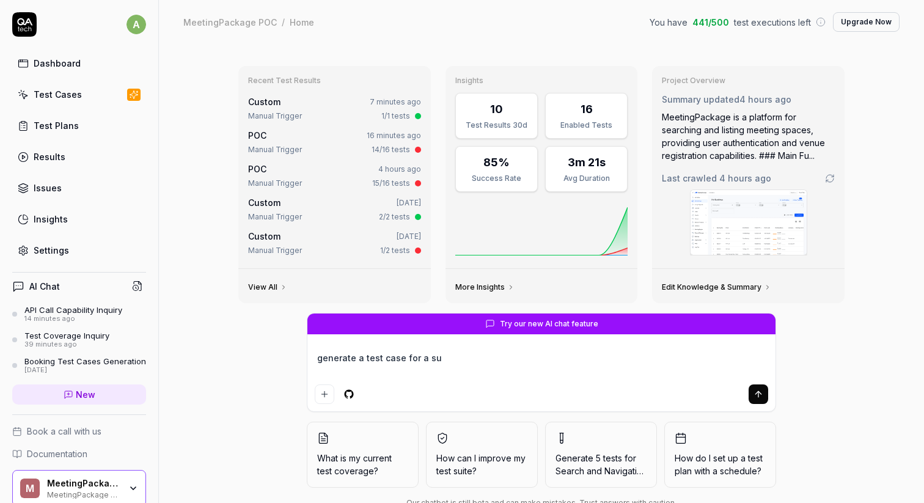
type textarea "generate a test case for a sup"
type textarea "*"
type textarea "generate a test case for a supp"
type textarea "*"
type textarea "generate a test case for a suppl"
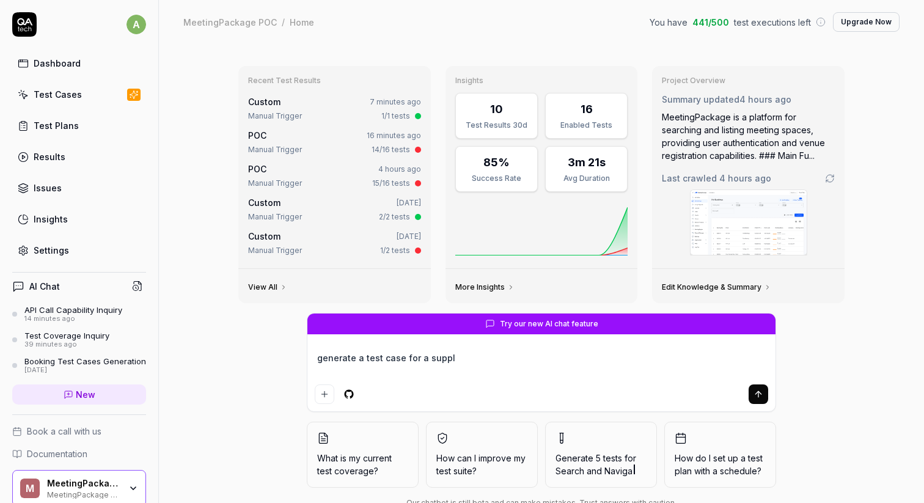
type textarea "*"
type textarea "generate a test case for a suppli"
type textarea "*"
type textarea "generate a test case for a supplie"
type textarea "*"
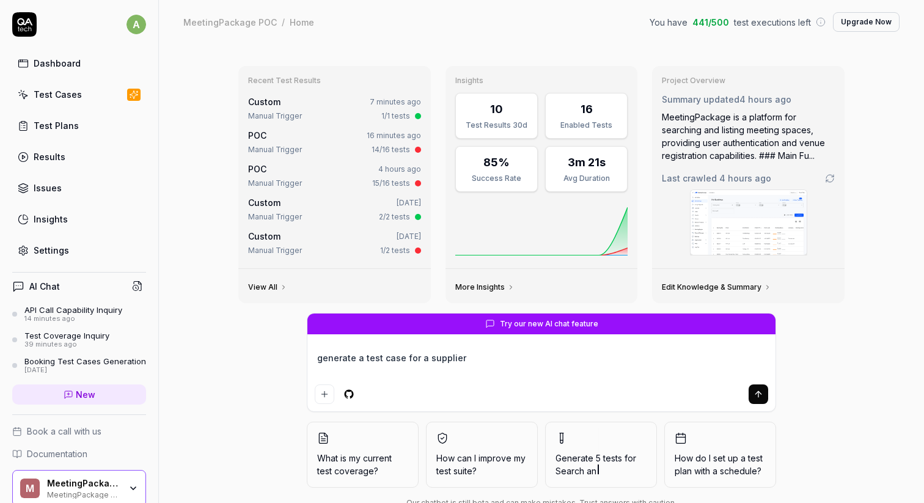
type textarea "generate a test case for a supplier"
type textarea "*"
type textarea "generate a test case for a supplier to"
type textarea "*"
type textarea "generate a test case for a supplier to"
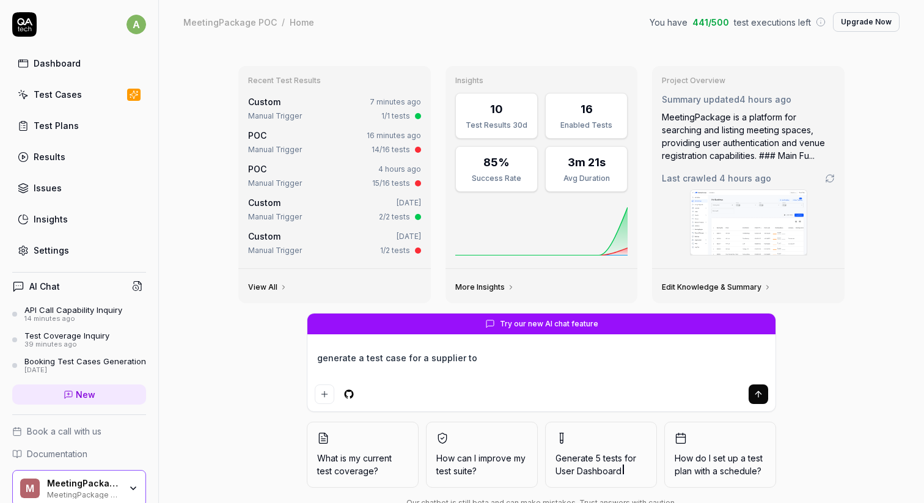
type textarea "*"
type textarea "generate a test case for a supplier to c"
type textarea "*"
type textarea "generate a test case for a supplier to cr"
type textarea "*"
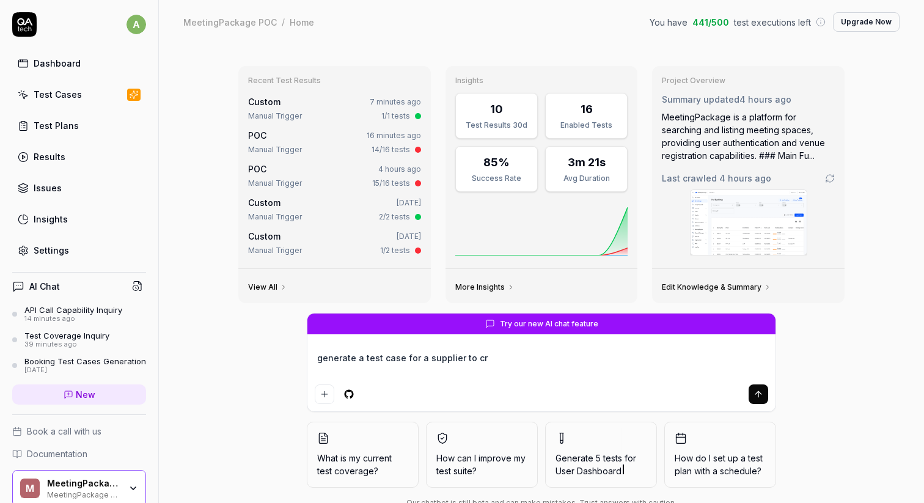
type textarea "generate a test case for a supplier to cre"
type textarea "*"
type textarea "generate a test case for a supplier to crea"
type textarea "*"
type textarea "generate a test case for a supplier to creat"
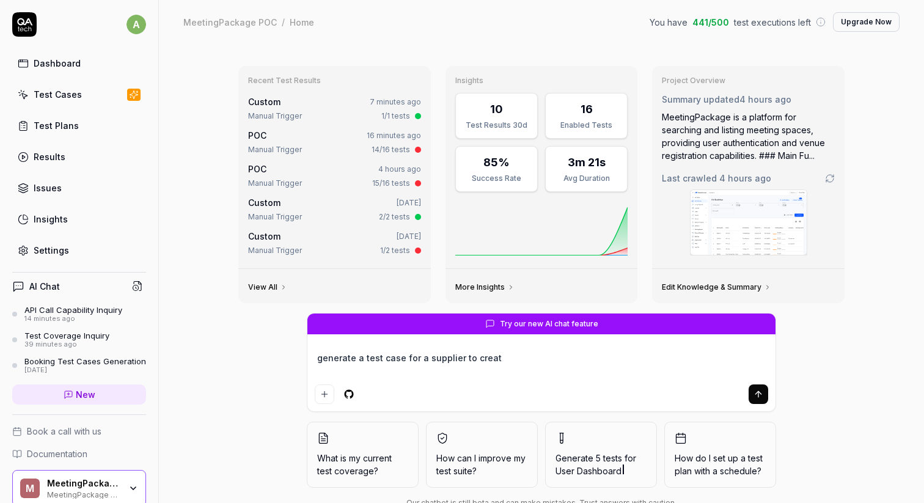
type textarea "*"
type textarea "generate a test case for a supplier to create"
type textarea "*"
type textarea "generate a test case for a supplier to create"
type textarea "*"
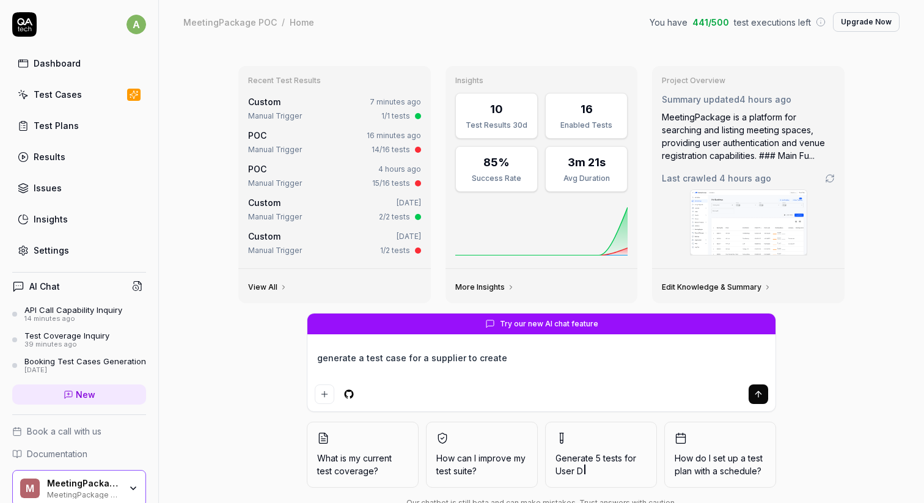
type textarea "generate a test case for a supplier to create a"
type textarea "*"
type textarea "generate a test case for a supplier to create a"
type textarea "*"
type textarea "generate a test case for a supplier to create a v"
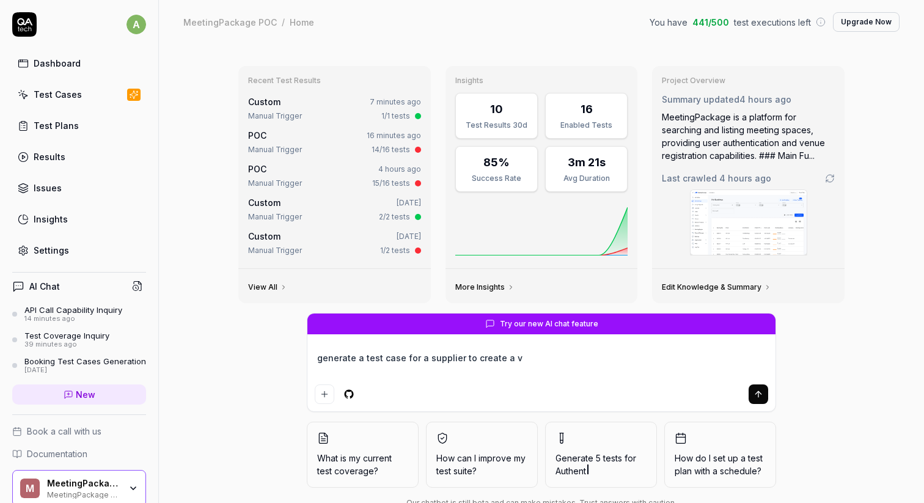
type textarea "*"
type textarea "generate a test case for a supplier to create a"
type textarea "*"
type textarea "generate a test case for a supplier to create a"
type textarea "*"
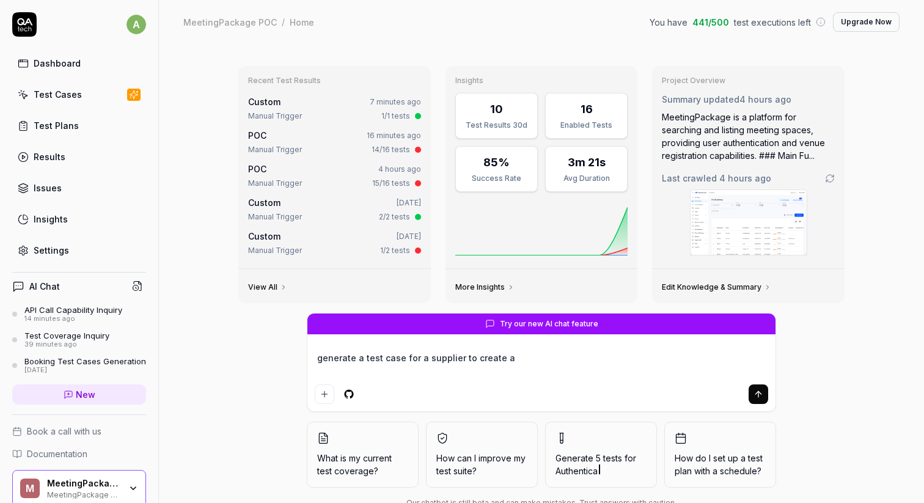
type textarea "generate a test case for a supplier to create a e"
type textarea "*"
type textarea "generate a test case for a supplier to create a ew"
type textarea "*"
type textarea "generate a test case for a supplier to create a e"
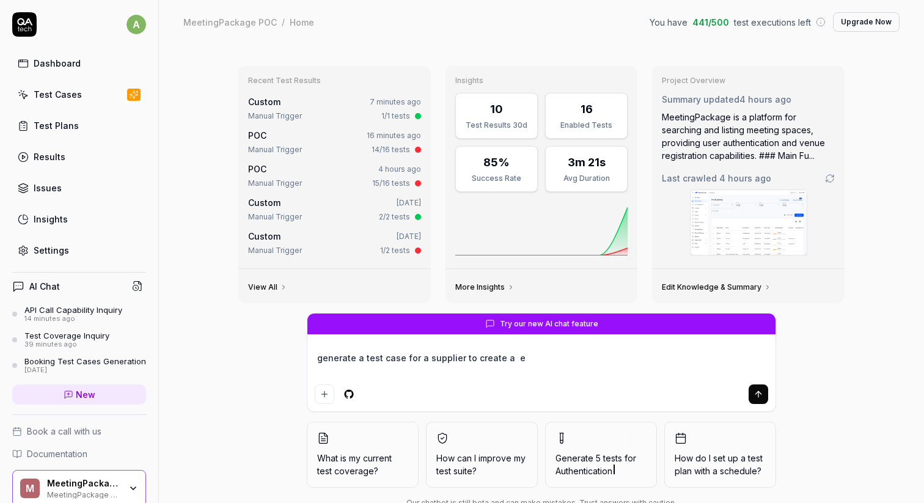
type textarea "*"
type textarea "generate a test case for a supplier to create a"
type textarea "*"
type textarea "generate a test case for a supplier to create a"
type textarea "*"
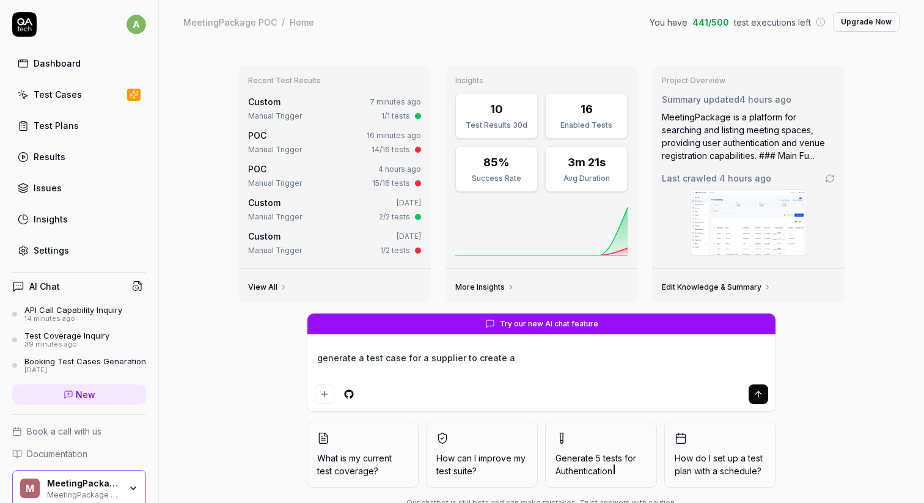
type textarea "generate a test case for a supplier to create a n"
type textarea "*"
type textarea "generate a test case for a supplier to create a ne"
type textarea "*"
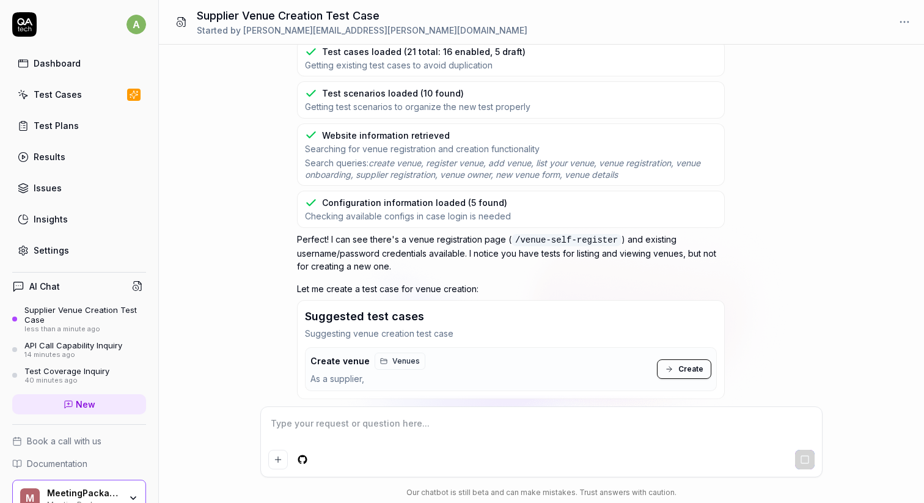
scroll to position [98, 0]
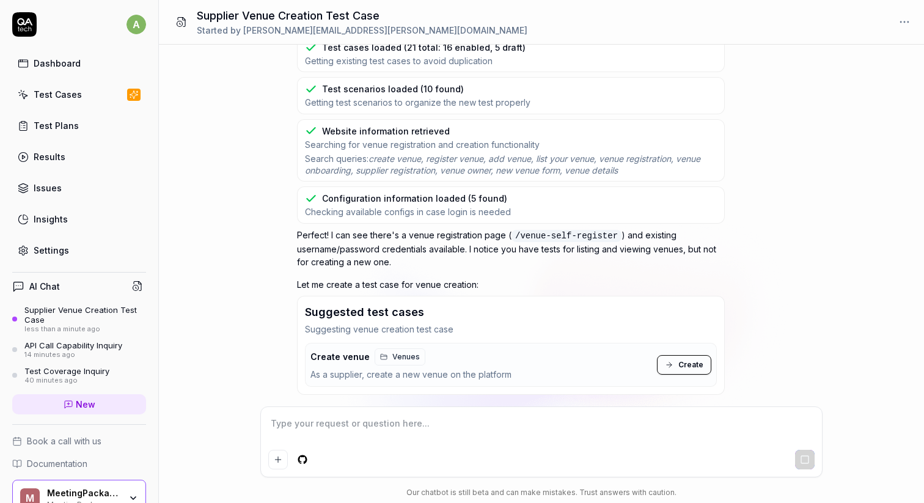
click at [690, 362] on span "Create" at bounding box center [690, 364] width 25 height 11
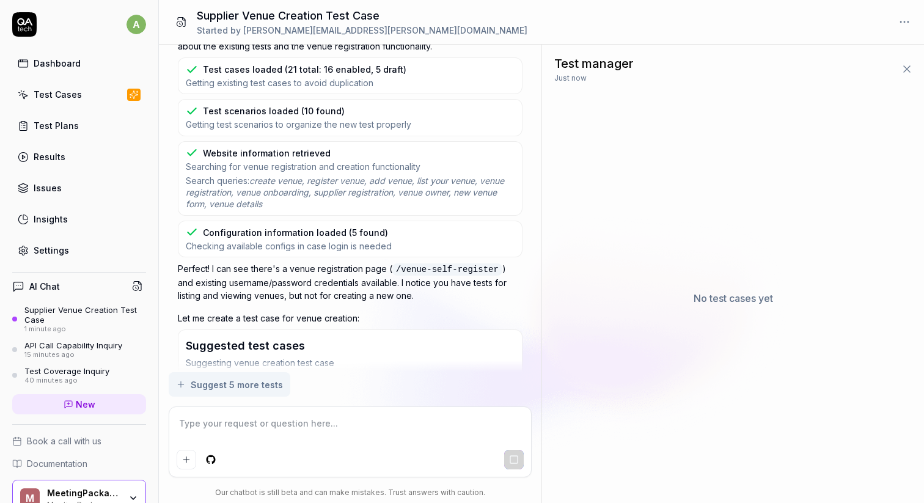
scroll to position [82, 0]
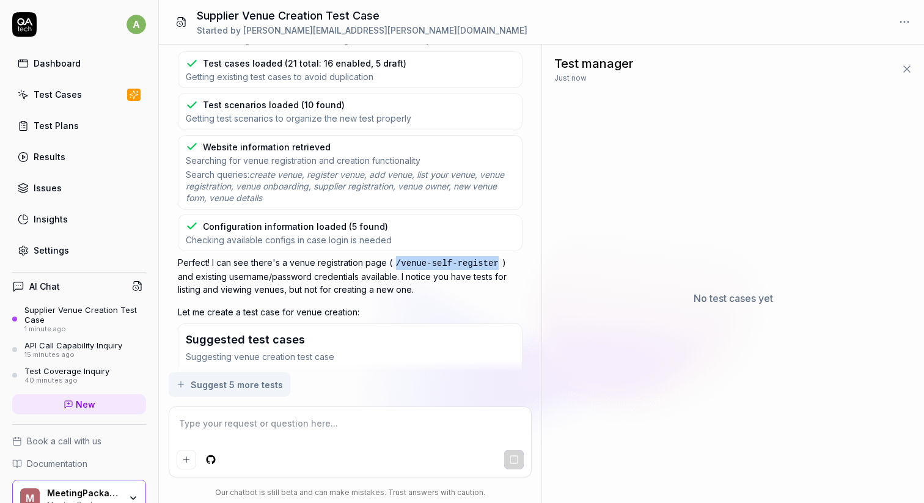
drag, startPoint x: 395, startPoint y: 261, endPoint x: 495, endPoint y: 259, distance: 99.6
click at [495, 259] on code "/venue-self-register" at bounding box center [447, 263] width 110 height 12
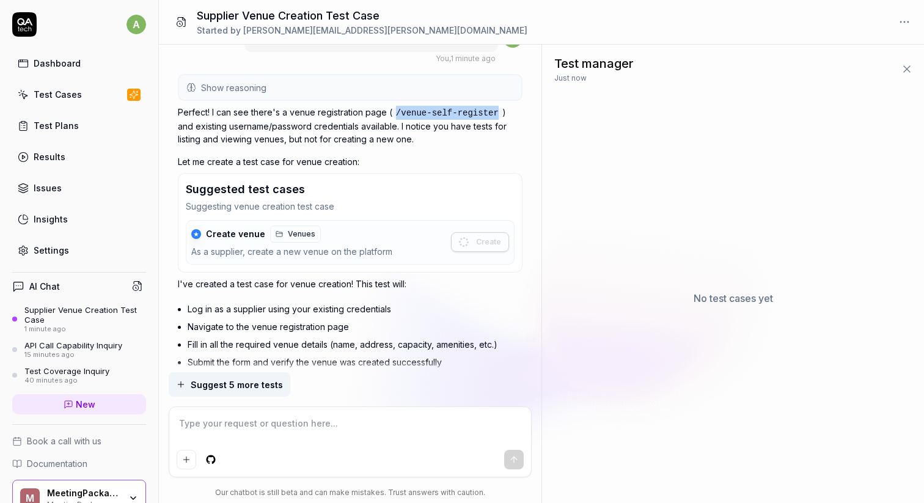
scroll to position [0, 0]
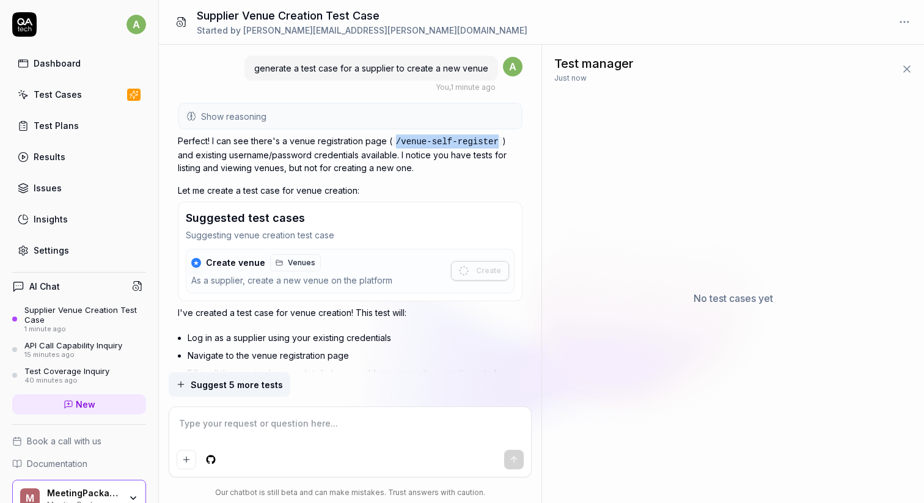
click at [67, 103] on link "Test Cases" at bounding box center [79, 94] width 134 height 24
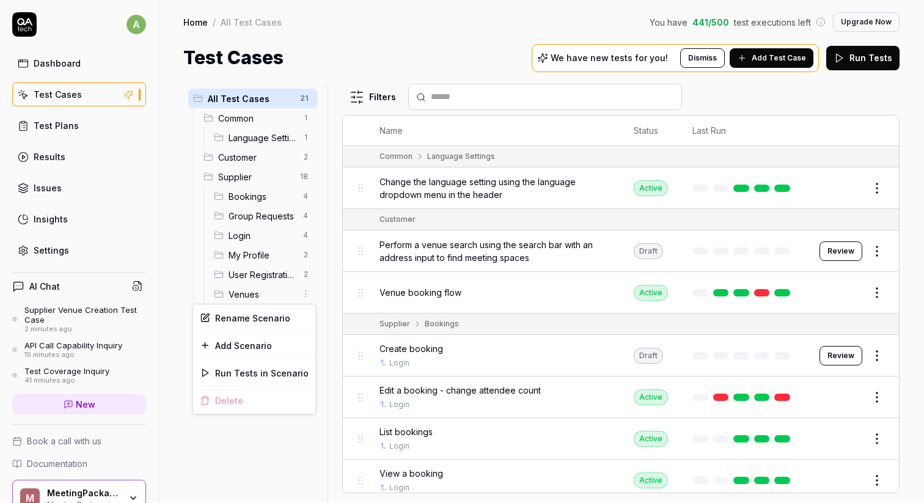
click at [297, 291] on html "a Dashboard Test Cases Test Plans Results Issues Insights Settings AI Chat Supp…" at bounding box center [462, 251] width 924 height 503
click at [258, 294] on html "a Dashboard Test Cases Test Plans Results Issues Insights Settings AI Chat Supp…" at bounding box center [462, 251] width 924 height 503
click at [258, 294] on span "Venues" at bounding box center [261, 294] width 67 height 13
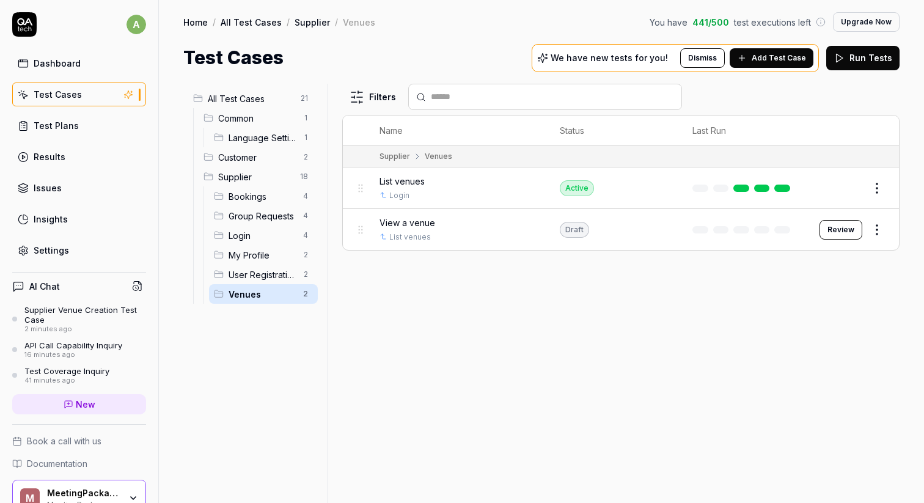
click at [257, 274] on span "User Registration" at bounding box center [261, 274] width 67 height 13
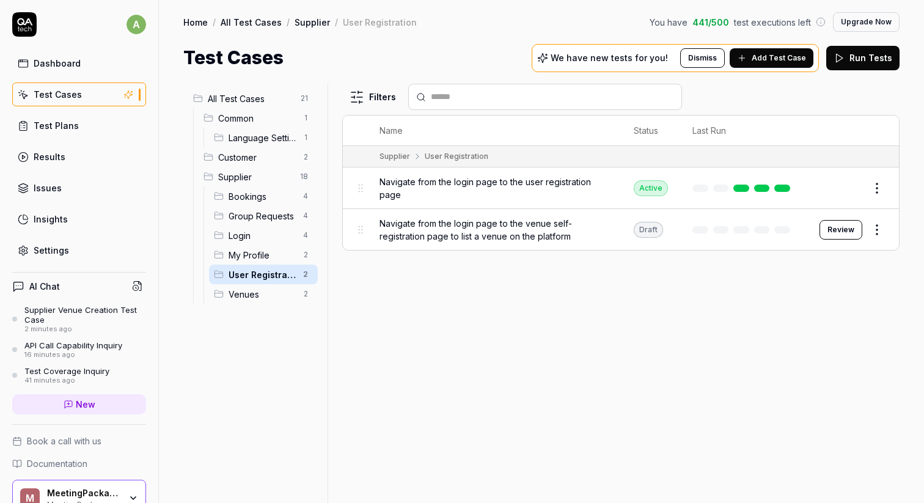
click at [258, 250] on span "My Profile" at bounding box center [261, 255] width 67 height 13
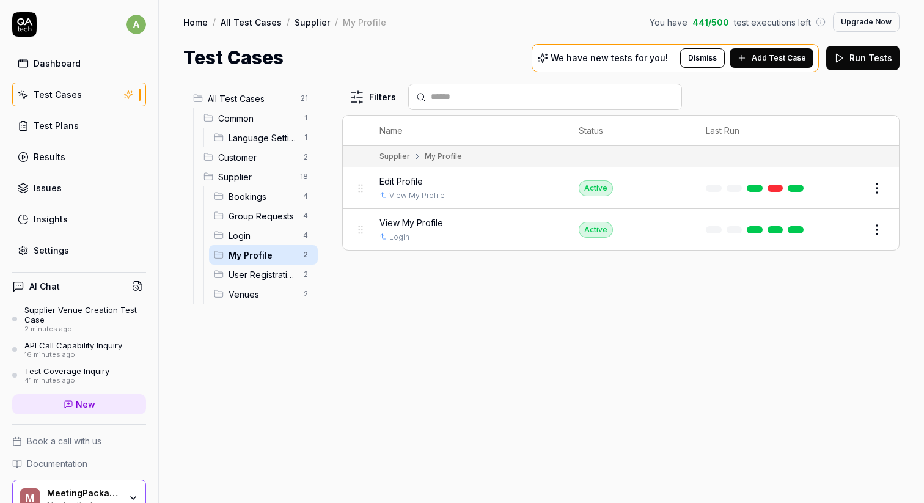
click at [257, 235] on span "Login" at bounding box center [261, 235] width 67 height 13
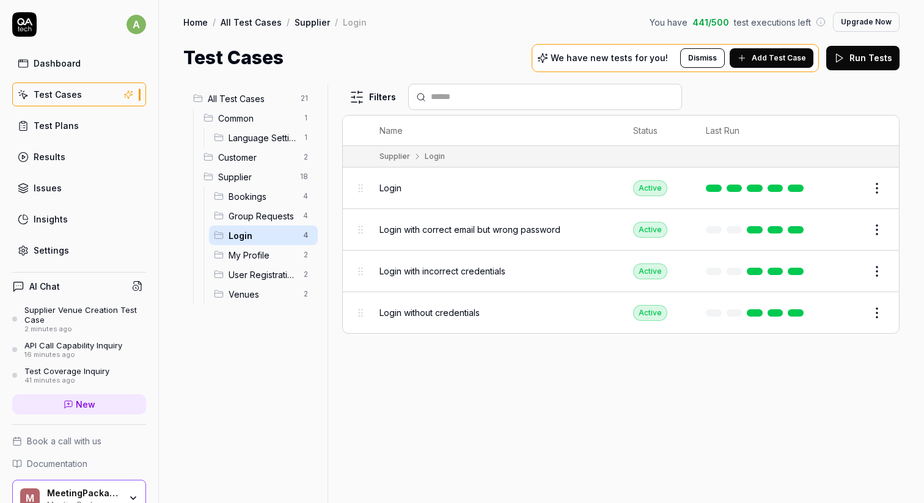
click at [263, 218] on span "Group Requests" at bounding box center [261, 216] width 67 height 13
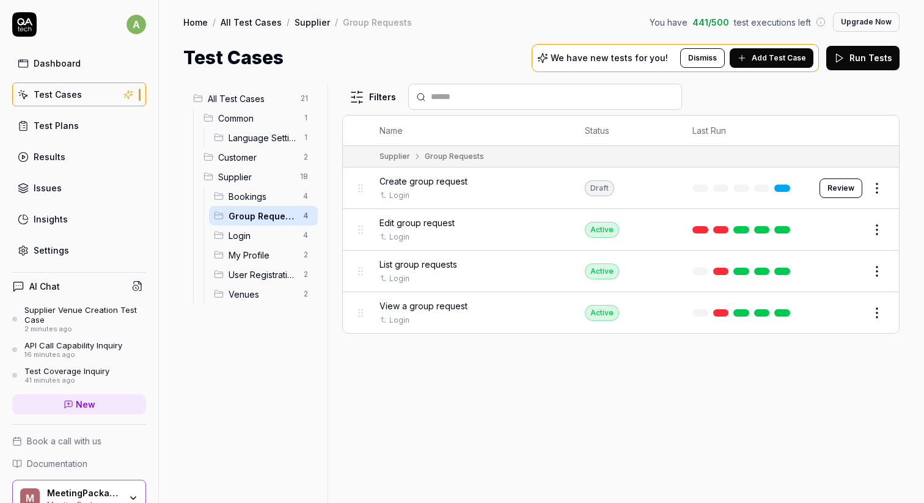
click at [266, 191] on span "Bookings" at bounding box center [261, 196] width 67 height 13
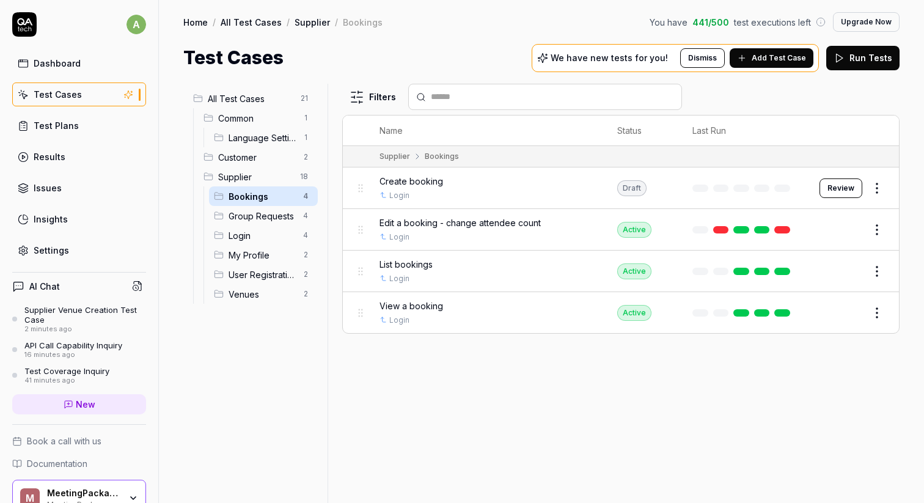
click at [257, 175] on span "Supplier" at bounding box center [255, 176] width 75 height 13
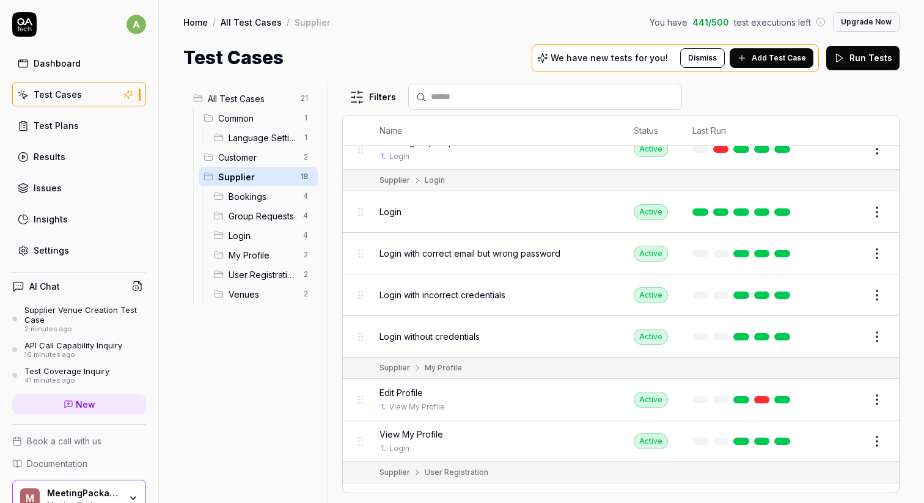
scroll to position [520, 0]
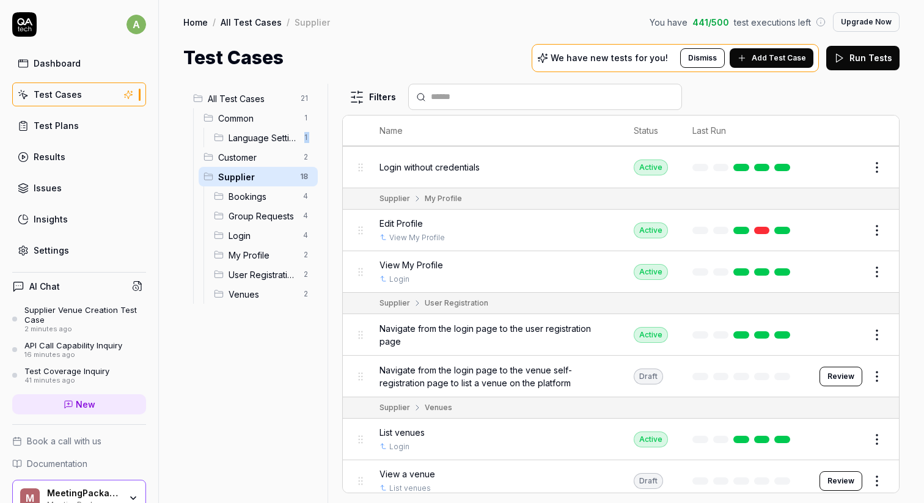
click at [246, 147] on ul "Common 1 Language Settings 1 Customer 2 Supplier 18 Bookings 4 Group Requests 4…" at bounding box center [255, 205] width 125 height 195
click at [246, 147] on div "Customer 2" at bounding box center [258, 157] width 119 height 20
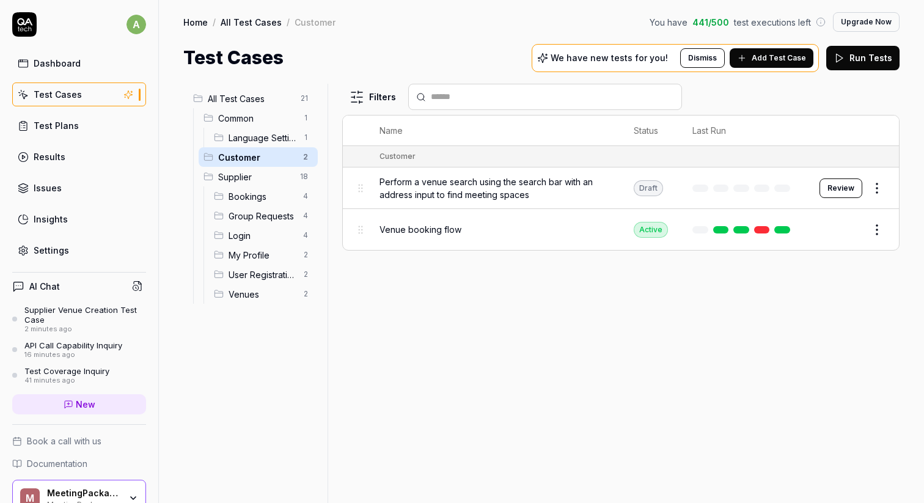
click at [250, 129] on div "Language Settings 1" at bounding box center [263, 138] width 109 height 20
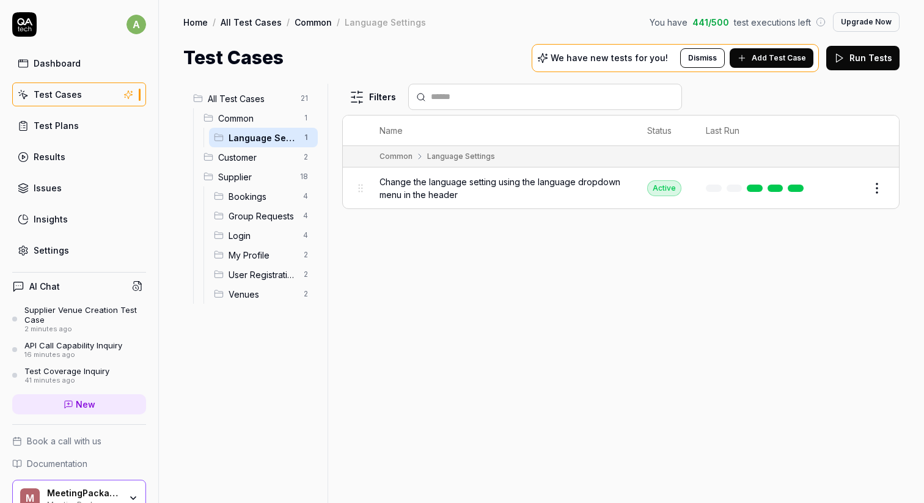
click at [252, 294] on span "Venues" at bounding box center [261, 294] width 67 height 13
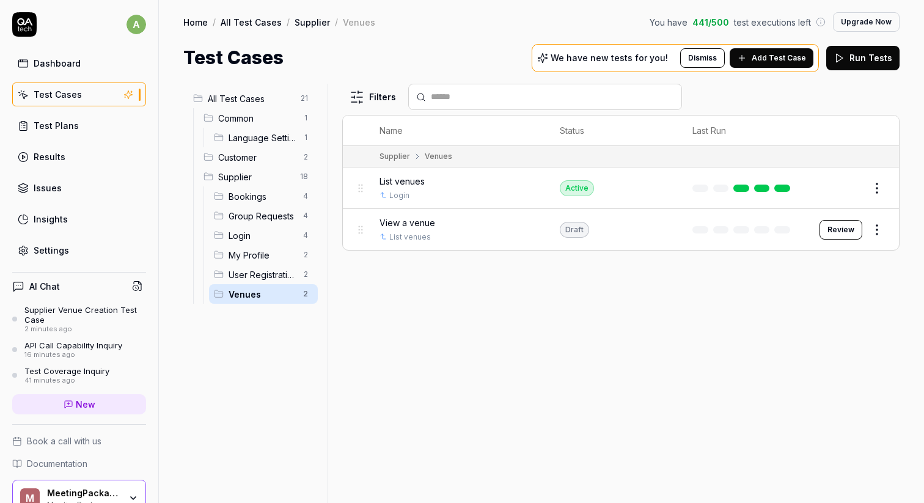
click at [259, 276] on span "User Registration" at bounding box center [261, 274] width 67 height 13
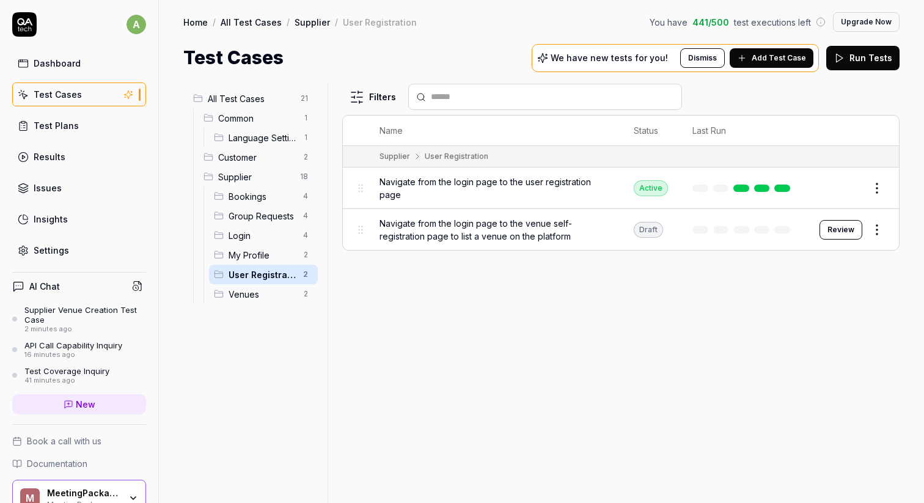
click at [82, 128] on link "Test Plans" at bounding box center [79, 126] width 134 height 24
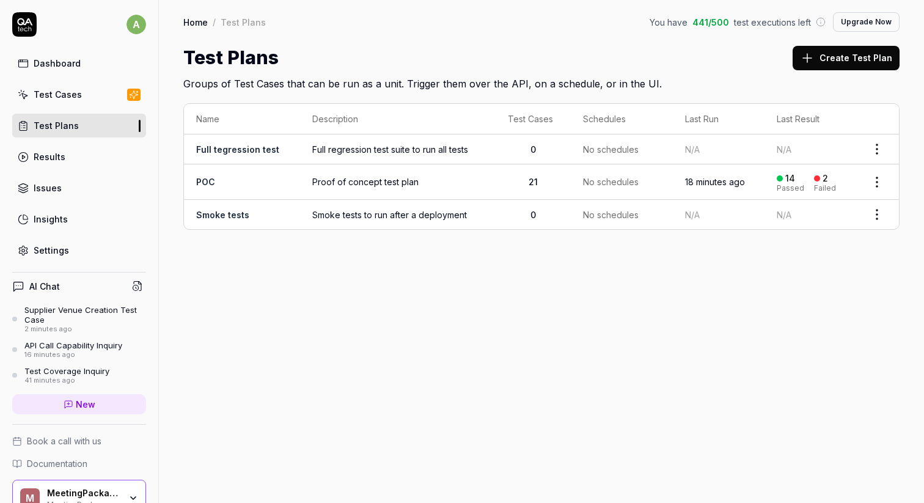
click at [70, 100] on div "Test Cases" at bounding box center [58, 94] width 48 height 13
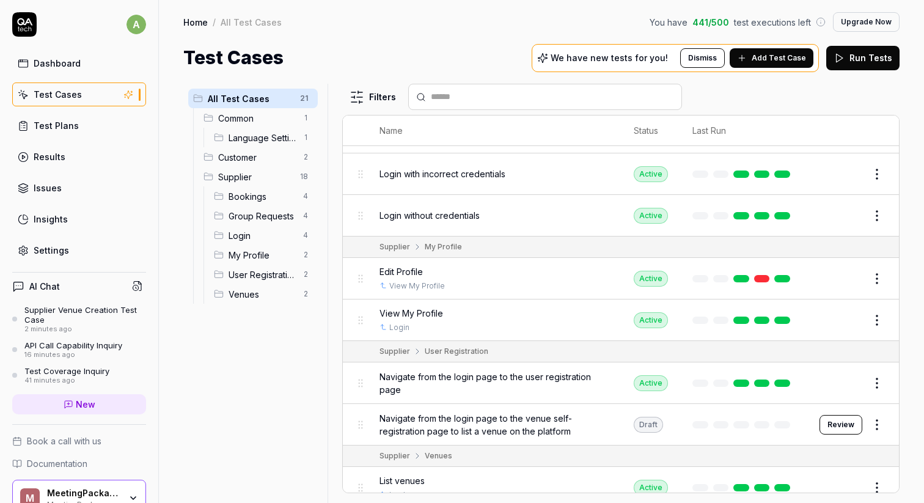
scroll to position [686, 0]
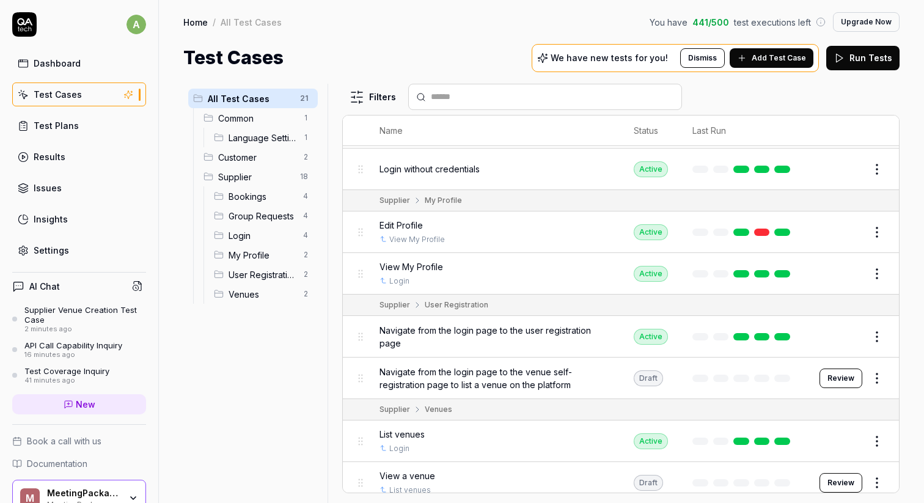
click at [65, 315] on div "Supplier Venue Creation Test Case" at bounding box center [85, 315] width 122 height 20
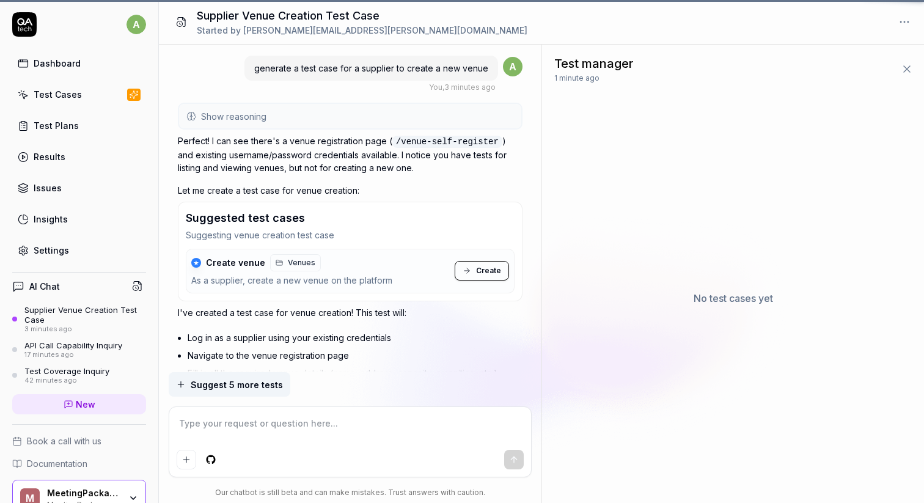
scroll to position [103, 0]
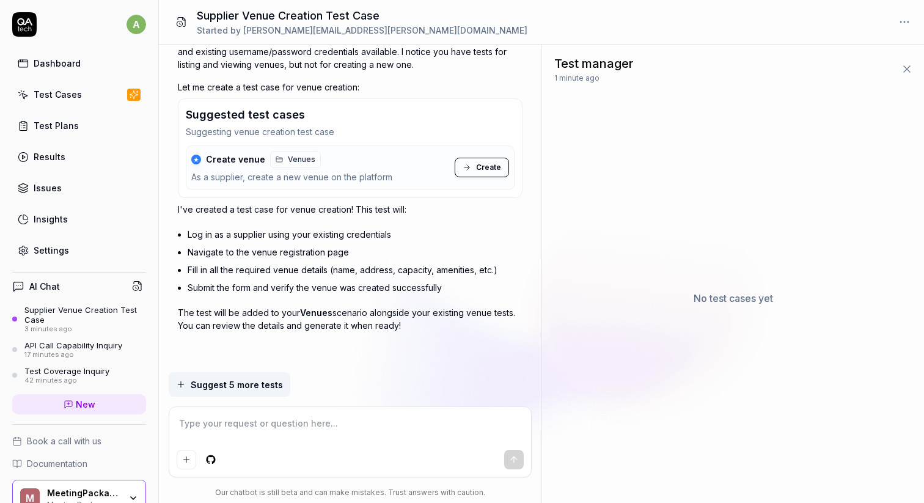
click at [184, 388] on icon "button" at bounding box center [181, 384] width 10 height 10
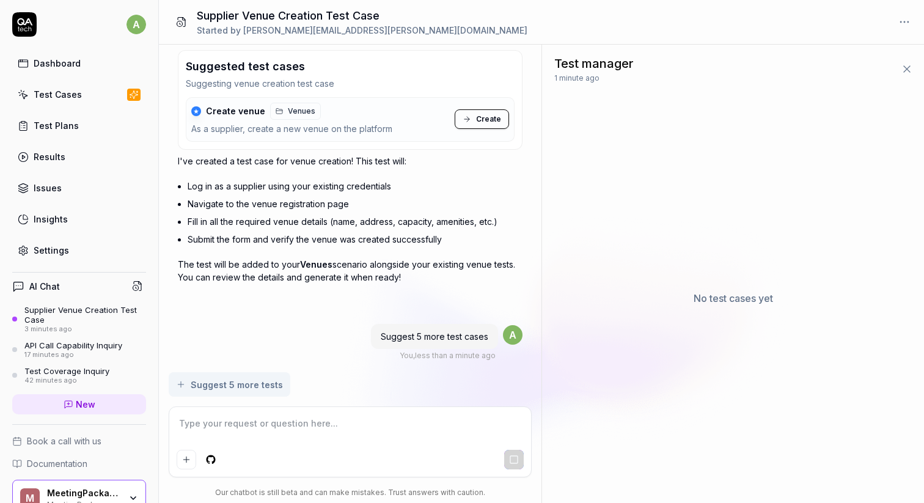
scroll to position [171, 0]
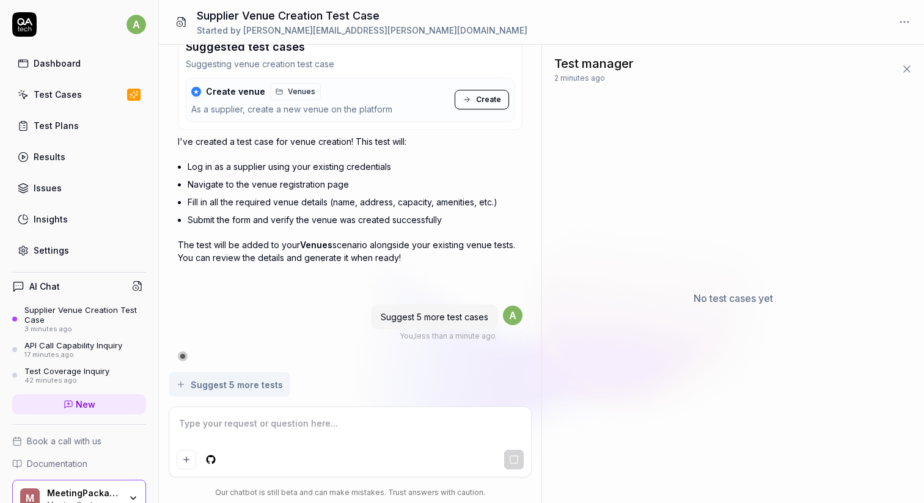
click at [205, 164] on li "Log in as a supplier using your existing credentials" at bounding box center [355, 167] width 335 height 18
click at [226, 190] on li "Navigate to the venue registration page" at bounding box center [355, 184] width 335 height 18
click at [227, 188] on li "Navigate to the venue registration page" at bounding box center [355, 184] width 335 height 18
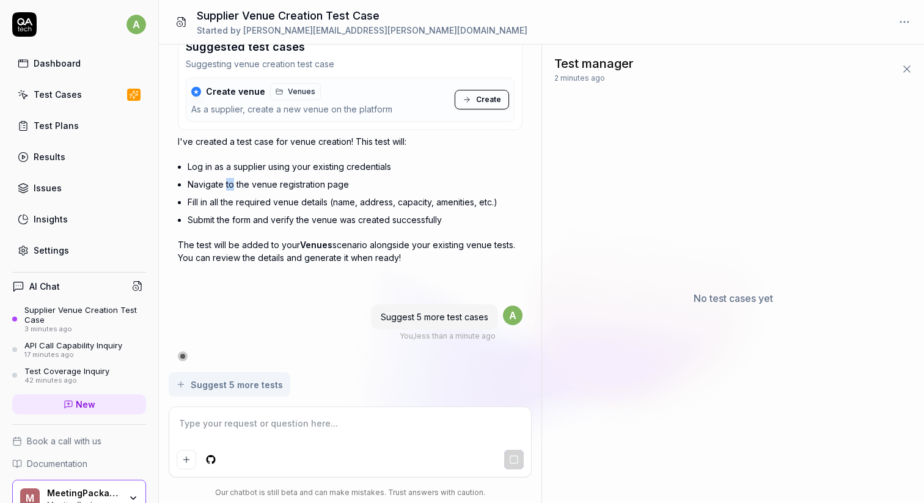
click at [227, 188] on li "Navigate to the venue registration page" at bounding box center [355, 184] width 335 height 18
click at [228, 198] on li "Fill in all the required venue details (name, address, capacity, amenities, etc…" at bounding box center [355, 202] width 335 height 18
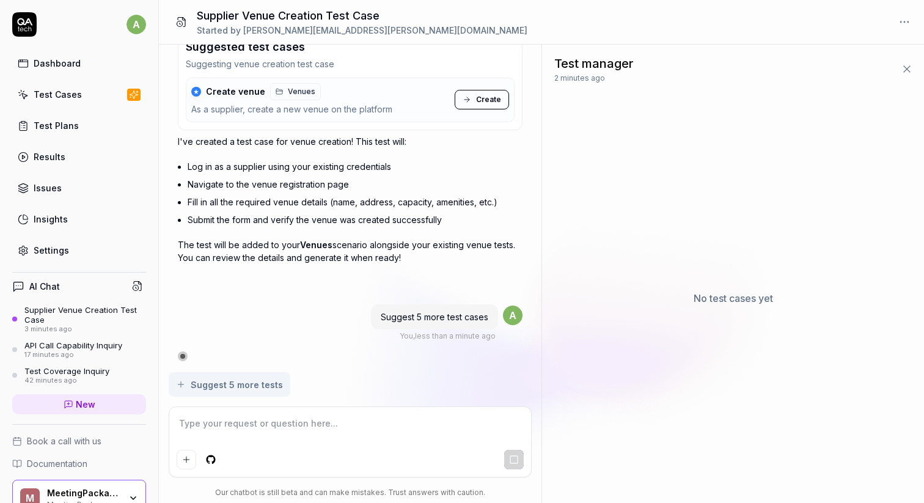
click at [231, 219] on li "Submit the form and verify the venue was created successfully" at bounding box center [355, 220] width 335 height 18
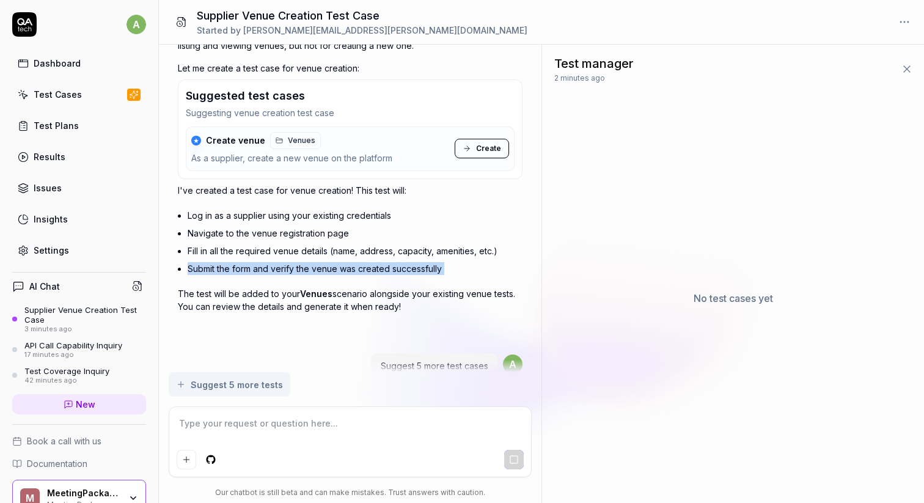
scroll to position [109, 0]
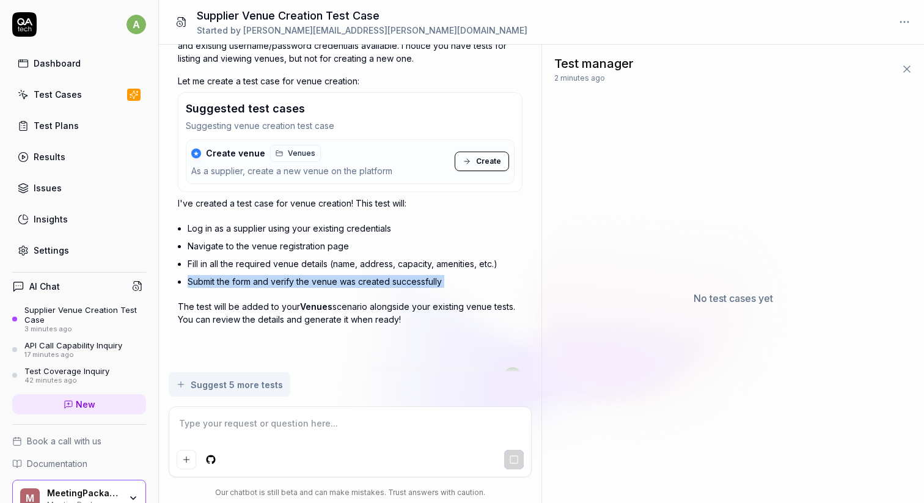
click at [70, 98] on div "Test Cases" at bounding box center [58, 94] width 48 height 13
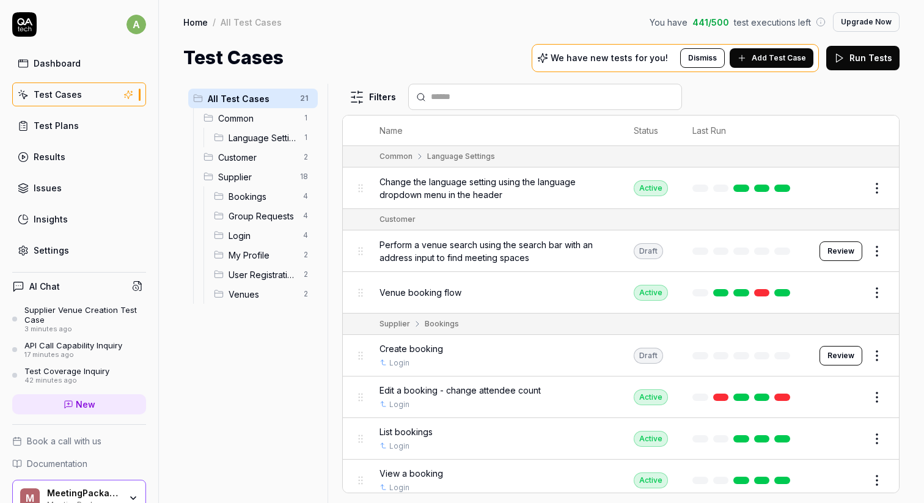
click at [486, 92] on input "text" at bounding box center [552, 96] width 243 height 13
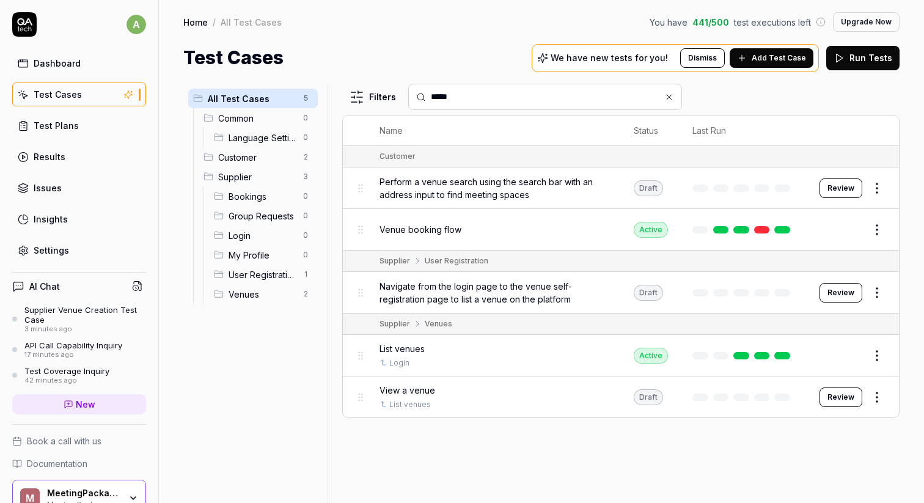
click at [536, 294] on span "Navigate from the login page to the venue self-registration page to list a venu…" at bounding box center [494, 293] width 230 height 26
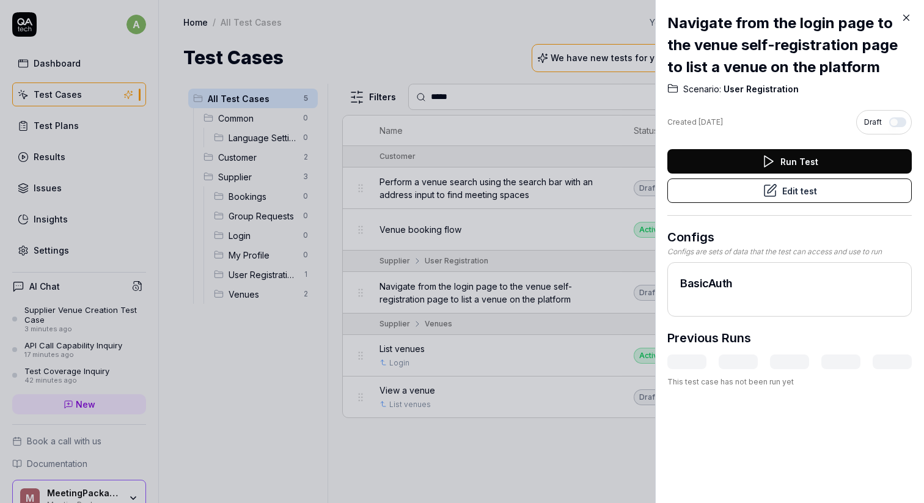
click at [742, 192] on button "Edit test" at bounding box center [789, 190] width 244 height 24
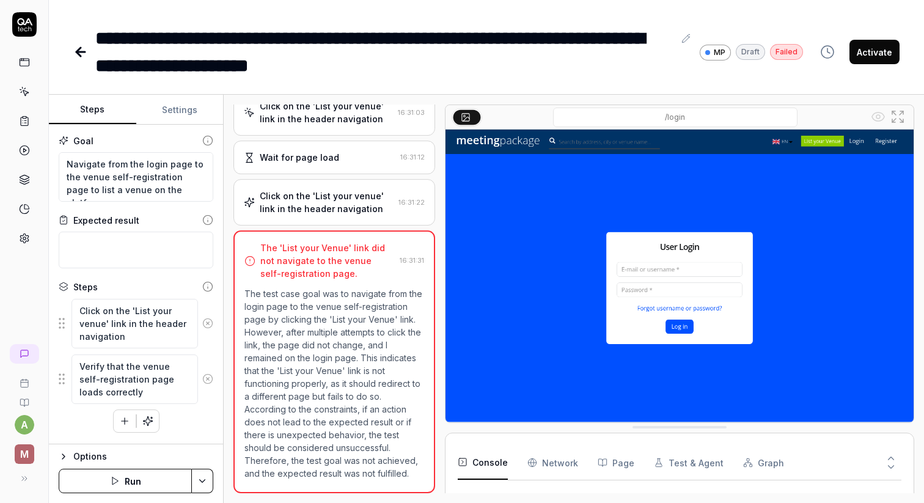
scroll to position [72, 0]
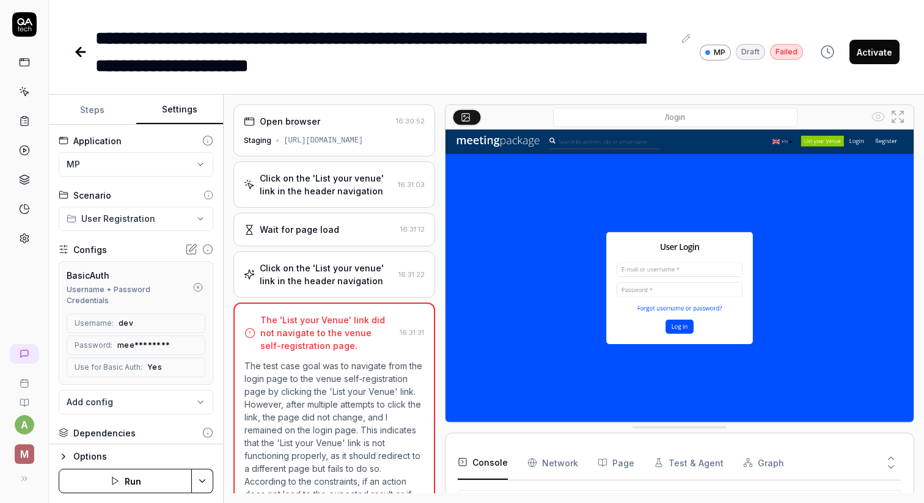
click at [173, 119] on button "Settings" at bounding box center [179, 109] width 87 height 29
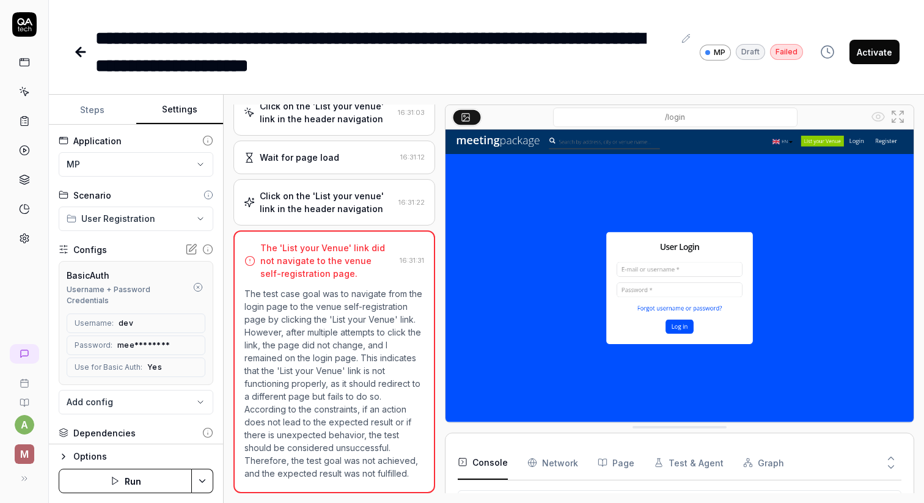
click at [324, 206] on div "Click on the 'List your venue' link in the header navigation" at bounding box center [326, 202] width 133 height 26
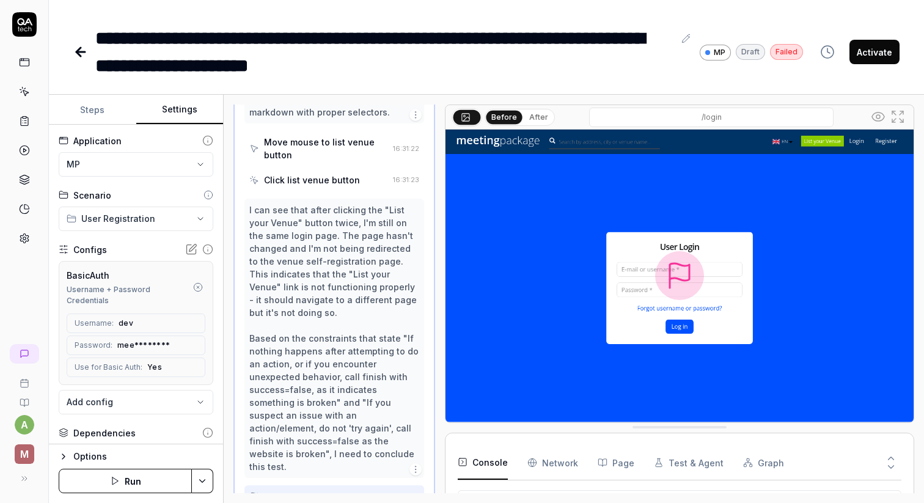
scroll to position [0, 0]
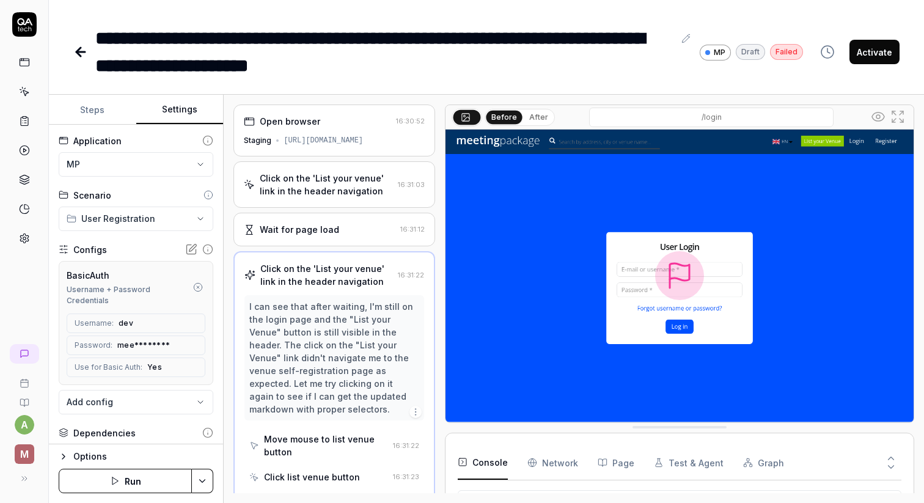
click at [305, 133] on div "Open browser 16:30:52 Staging [URL][DOMAIN_NAME]" at bounding box center [333, 130] width 201 height 52
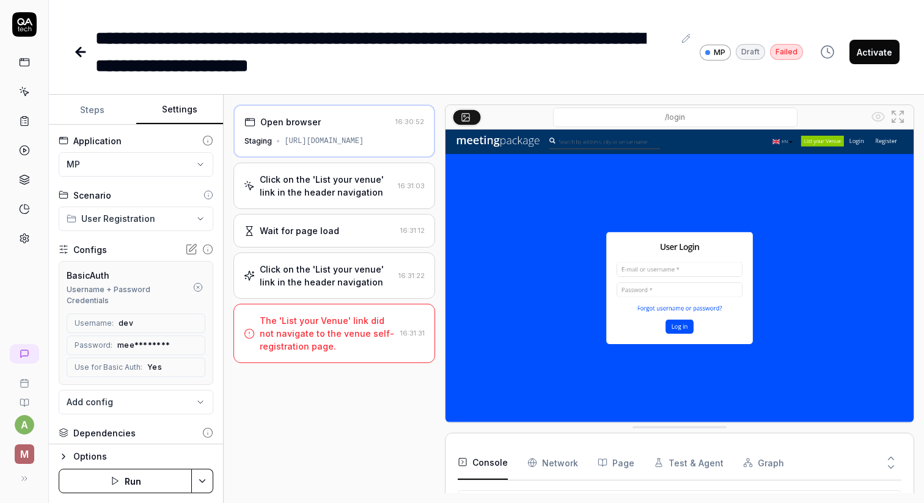
click at [98, 111] on button "Steps" at bounding box center [92, 109] width 87 height 29
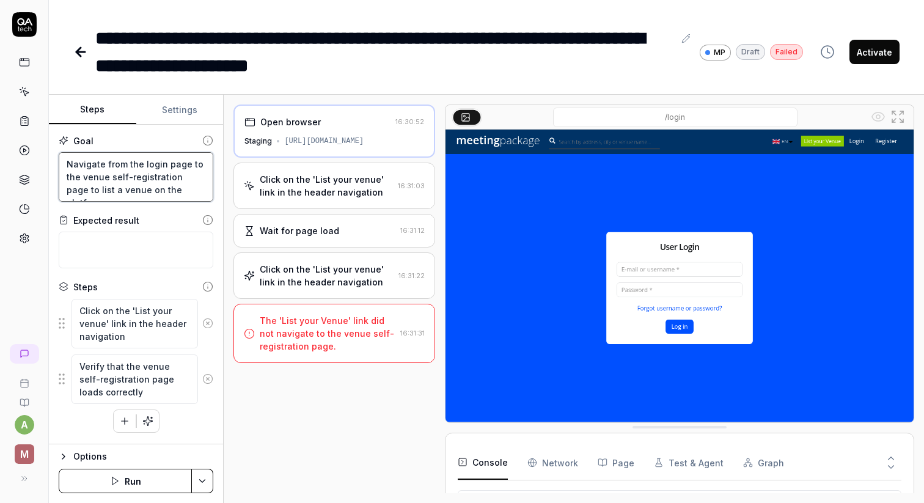
click at [151, 171] on textarea "Navigate from the login page to the venue self-registration page to list a venu…" at bounding box center [136, 176] width 155 height 49
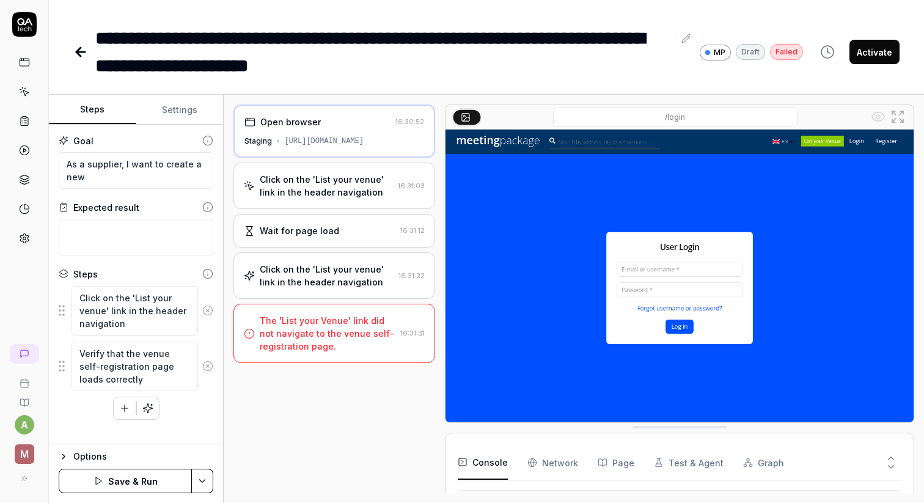
click at [24, 65] on icon at bounding box center [24, 62] width 11 height 11
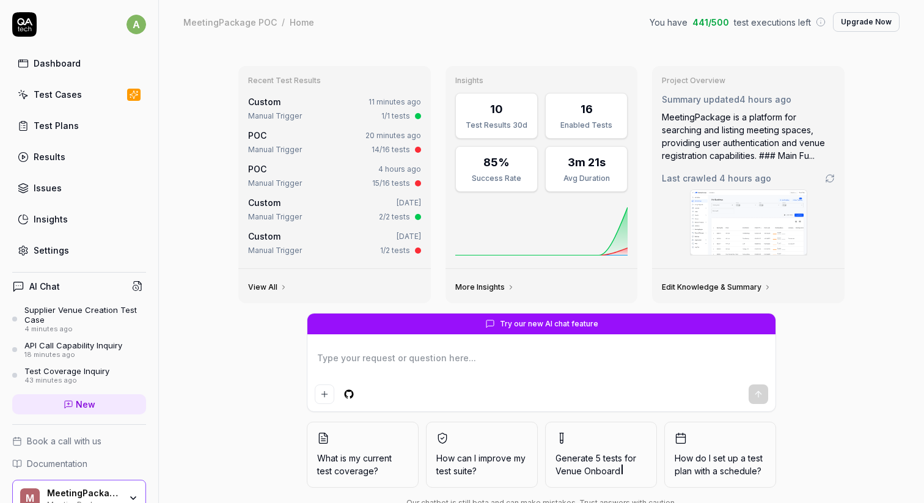
click at [59, 96] on div "Test Cases" at bounding box center [58, 94] width 48 height 13
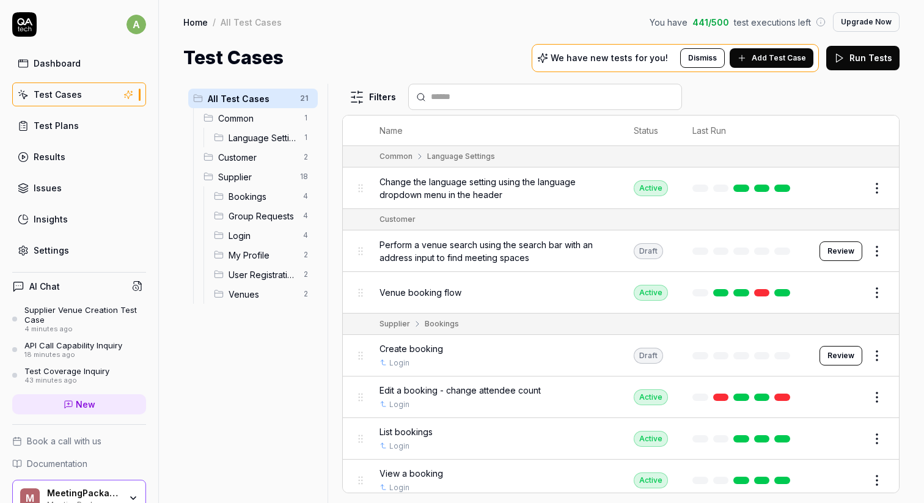
click at [652, 191] on div "Active" at bounding box center [650, 188] width 34 height 16
click at [649, 250] on div "Draft" at bounding box center [647, 251] width 29 height 16
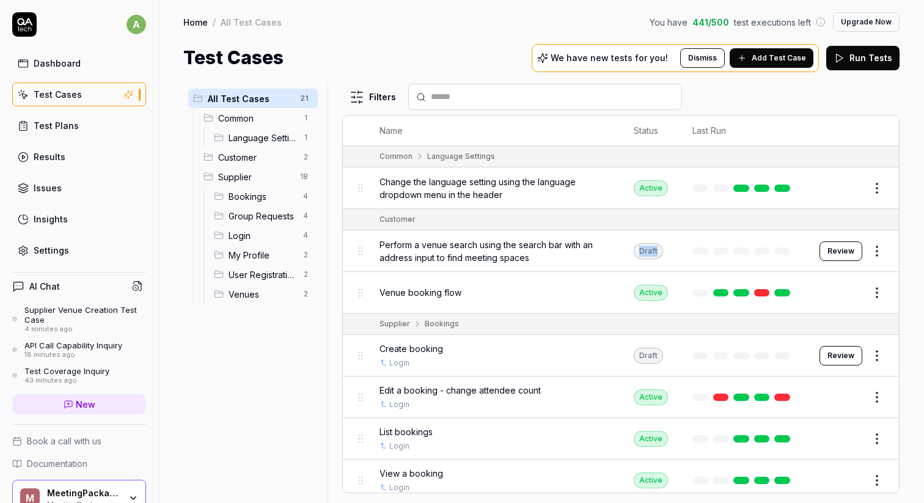
click at [649, 250] on div "Draft" at bounding box center [647, 251] width 29 height 16
click at [646, 251] on div "Draft" at bounding box center [647, 251] width 29 height 16
click at [64, 122] on div "Test Plans" at bounding box center [56, 125] width 45 height 13
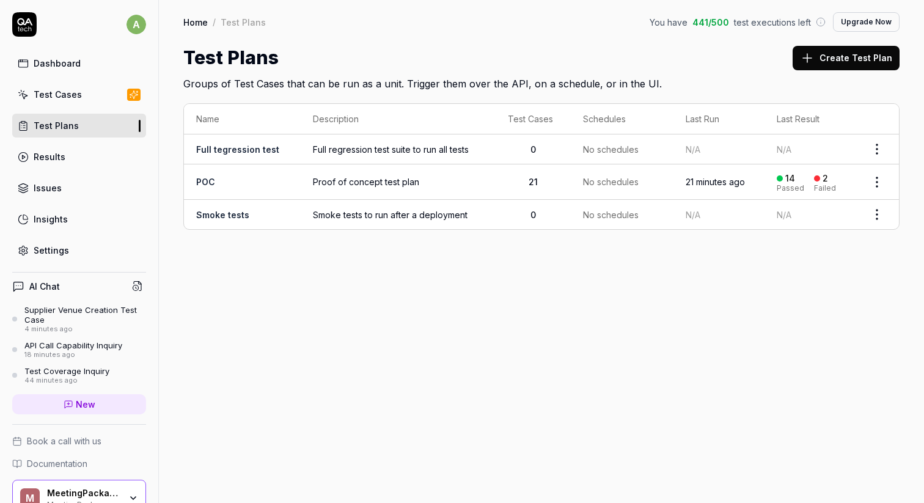
click at [203, 182] on link "POC" at bounding box center [205, 182] width 19 height 10
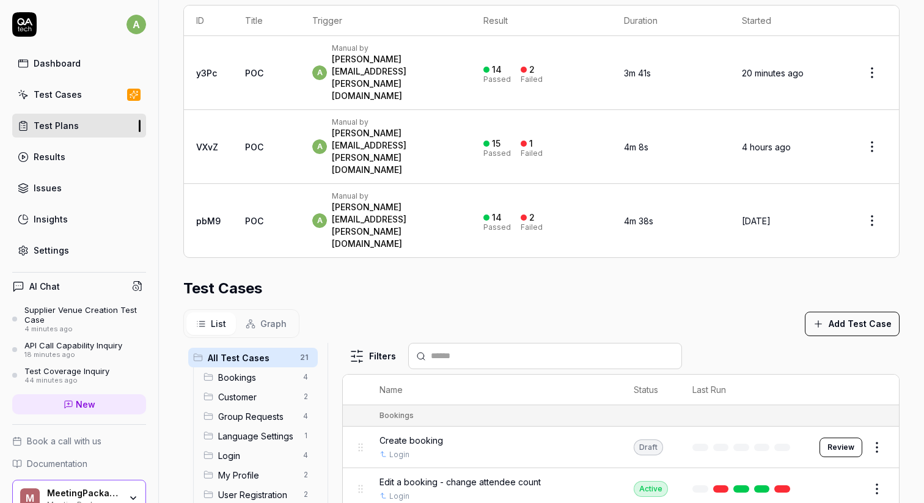
click at [90, 89] on link "Test Cases" at bounding box center [79, 94] width 134 height 24
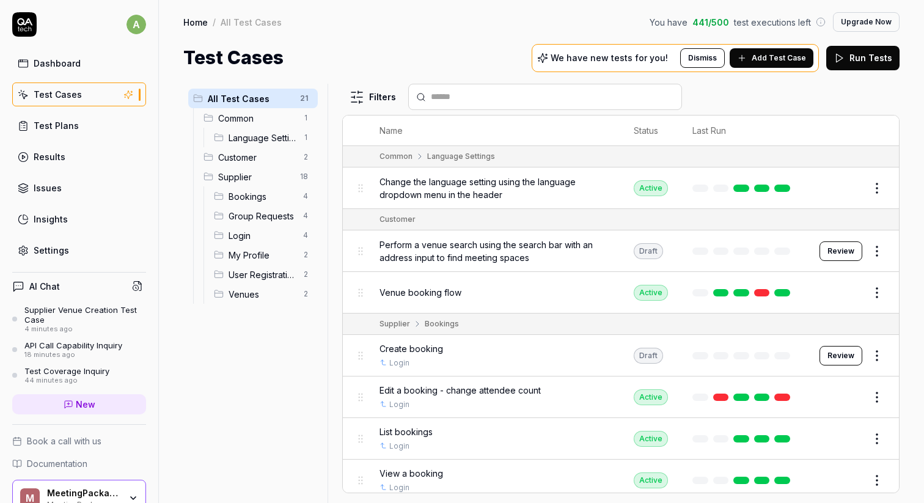
click at [58, 131] on div "Test Plans" at bounding box center [56, 125] width 45 height 13
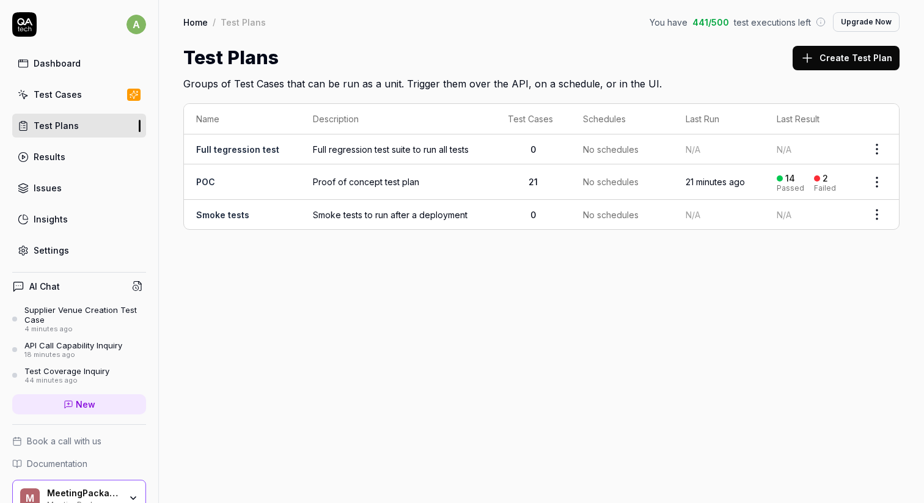
click at [192, 183] on td "POC" at bounding box center [242, 181] width 117 height 35
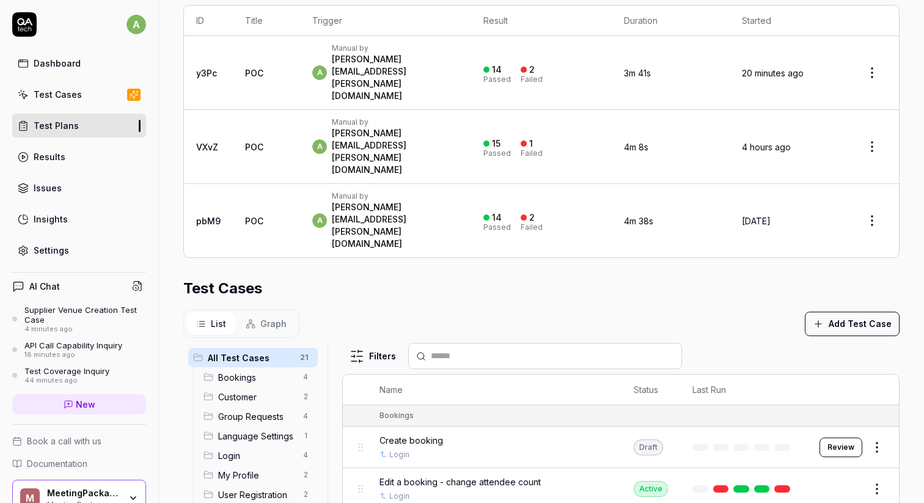
click at [213, 277] on h2 "Test Cases" at bounding box center [222, 288] width 79 height 22
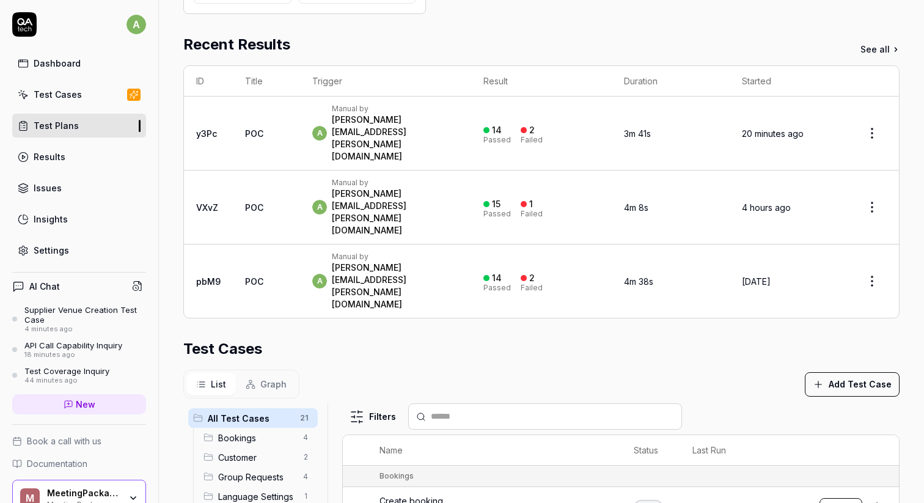
click at [81, 253] on link "Settings" at bounding box center [79, 250] width 134 height 24
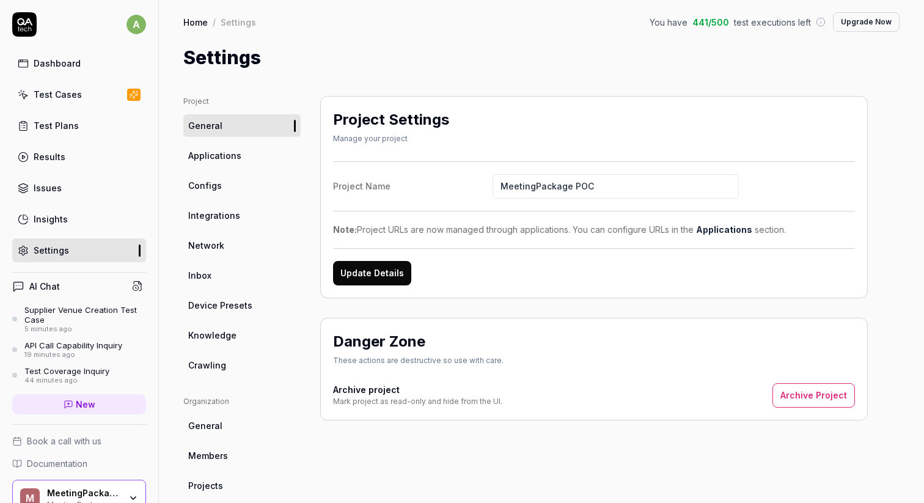
click at [208, 209] on span "Integrations" at bounding box center [214, 215] width 52 height 13
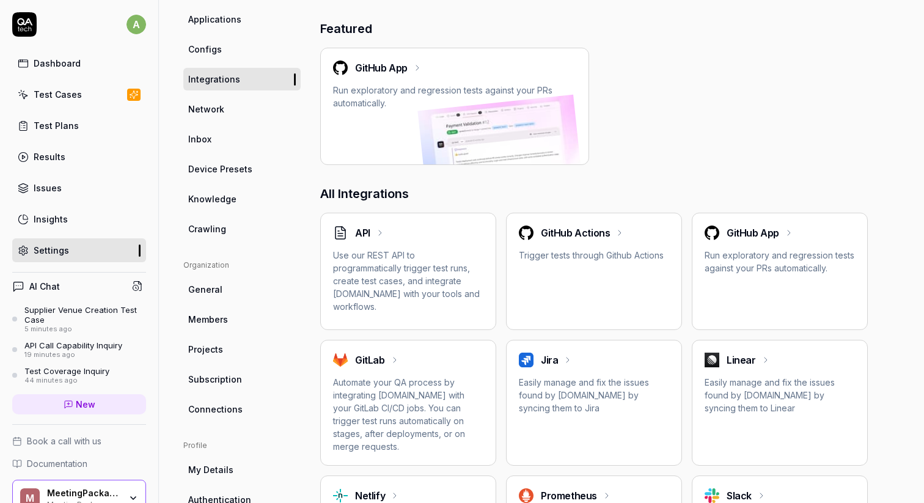
scroll to position [163, 0]
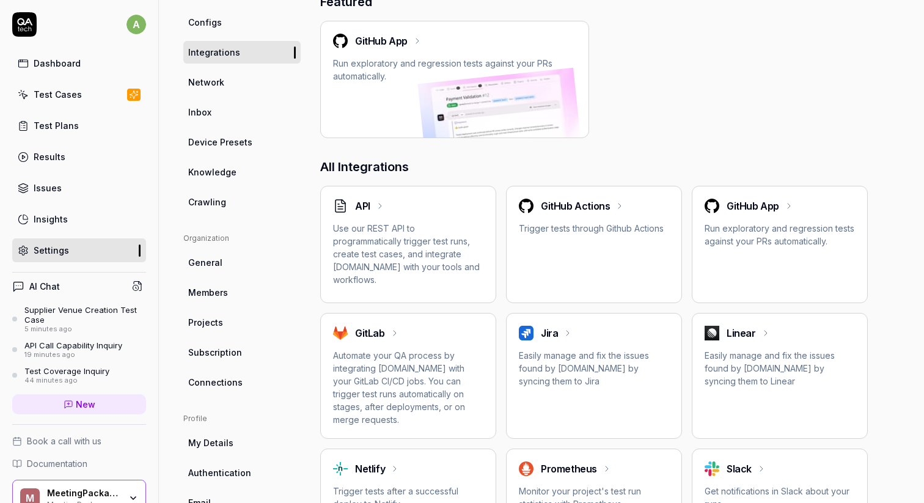
click at [583, 232] on p "Trigger tests through Github Actions" at bounding box center [594, 228] width 150 height 13
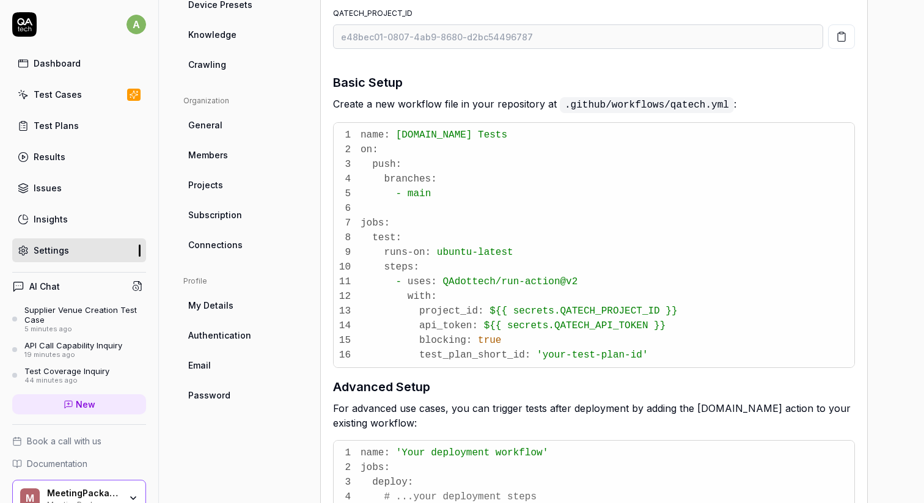
scroll to position [302, 0]
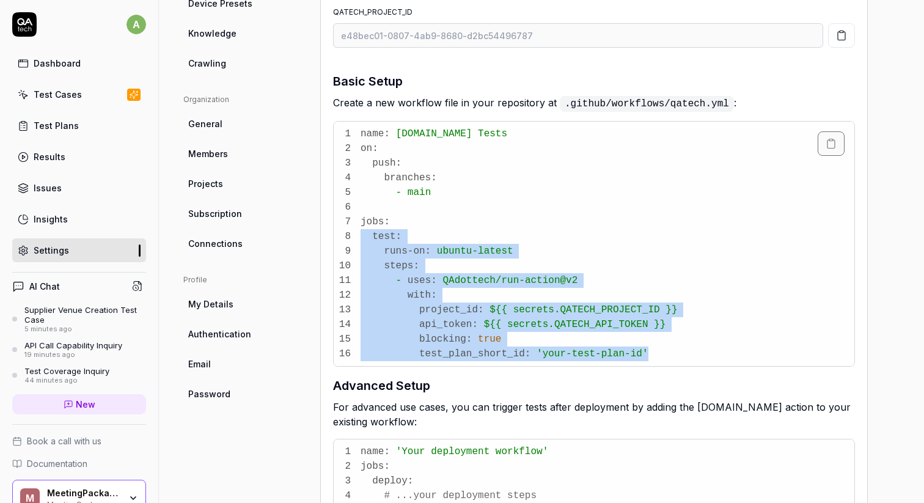
drag, startPoint x: 657, startPoint y: 353, endPoint x: 315, endPoint y: 227, distance: 364.5
click at [315, 227] on div "Project General Applications Configs Integrations Network Inbox Device Presets …" at bounding box center [541, 326] width 716 height 1064
click at [460, 354] on span "test_plan_short_id:" at bounding box center [474, 353] width 111 height 11
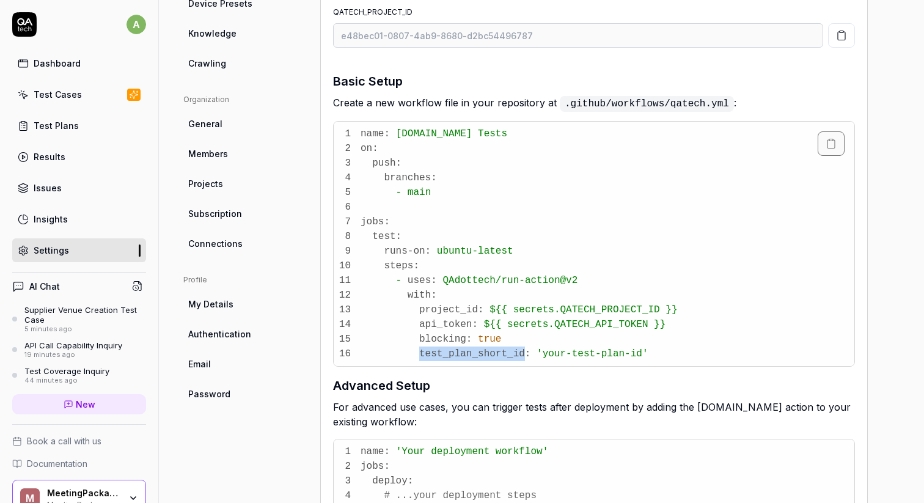
click at [460, 354] on span "test_plan_short_id:" at bounding box center [474, 353] width 111 height 11
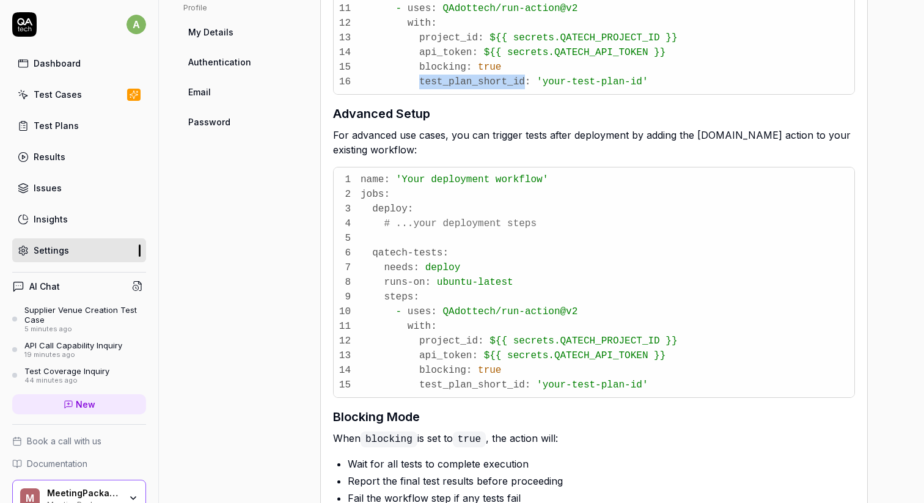
scroll to position [677, 0]
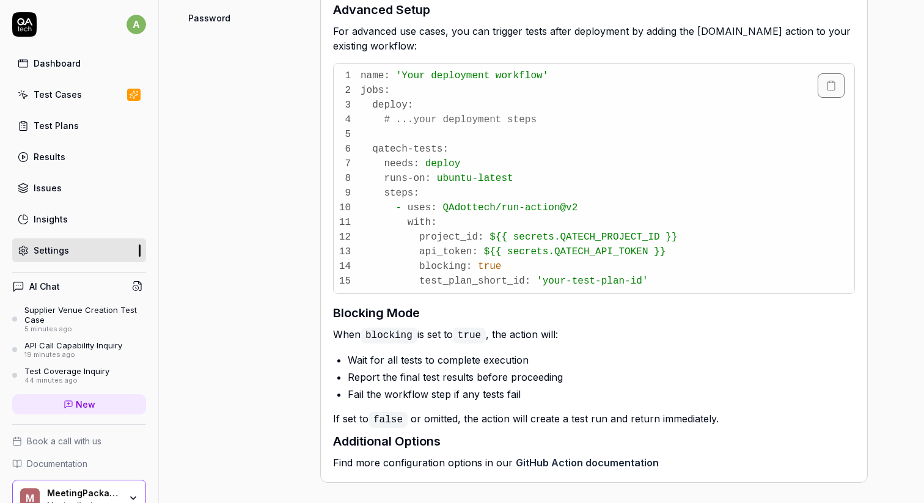
click at [475, 283] on span "test_plan_short_id:" at bounding box center [474, 280] width 111 height 11
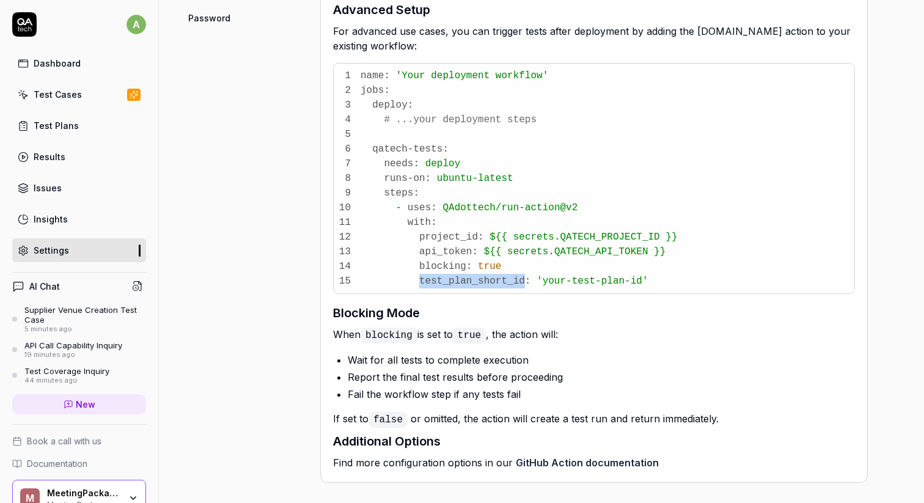
click at [85, 120] on link "Test Plans" at bounding box center [79, 126] width 134 height 24
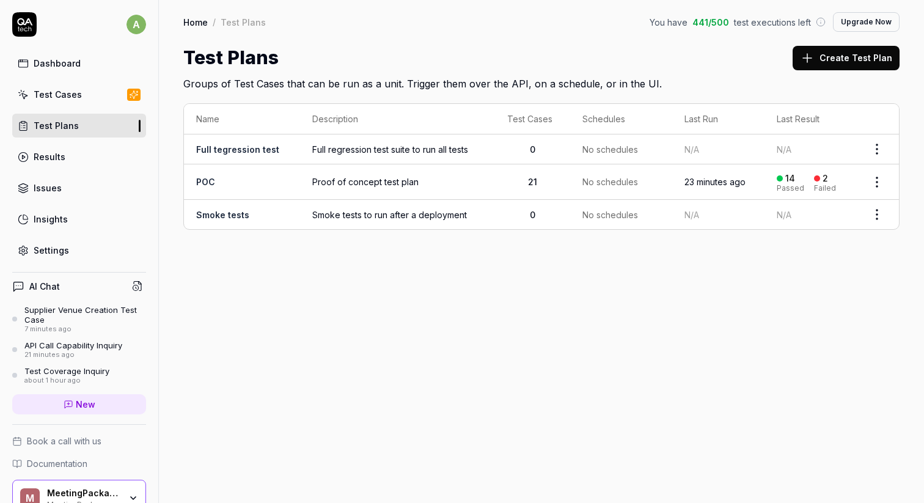
click at [66, 249] on div "Settings" at bounding box center [51, 250] width 35 height 13
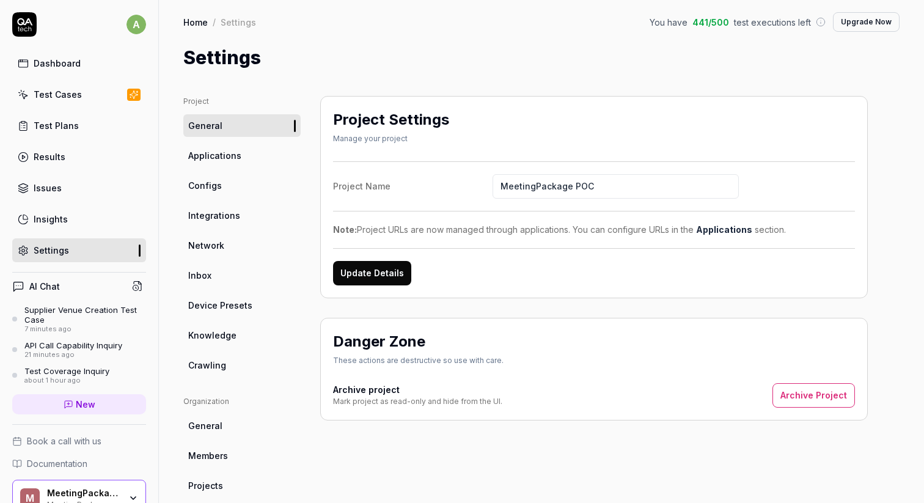
click at [718, 22] on span "441 / 500" at bounding box center [710, 22] width 37 height 13
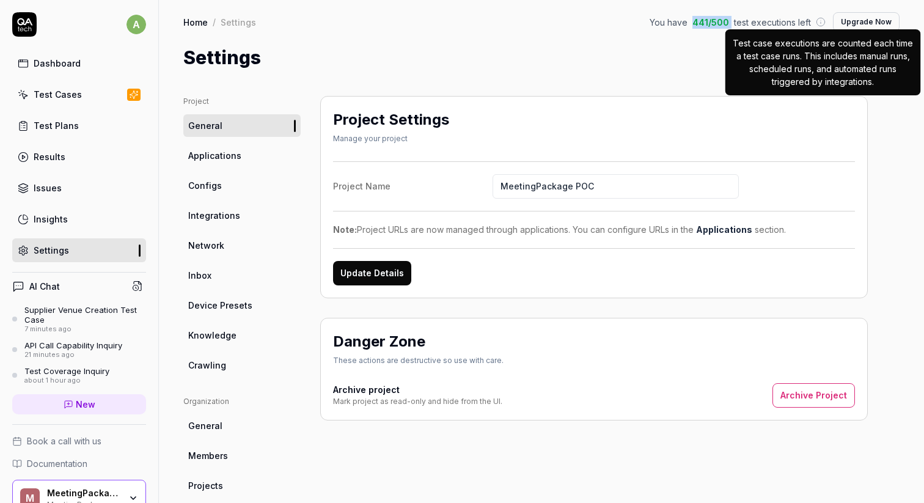
click at [819, 21] on circle at bounding box center [820, 22] width 8 height 8
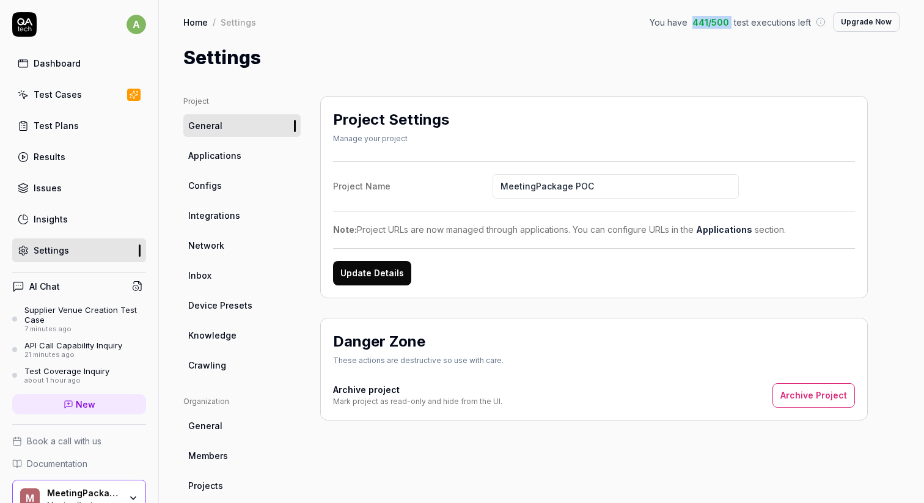
click at [54, 151] on div "Results" at bounding box center [50, 156] width 32 height 13
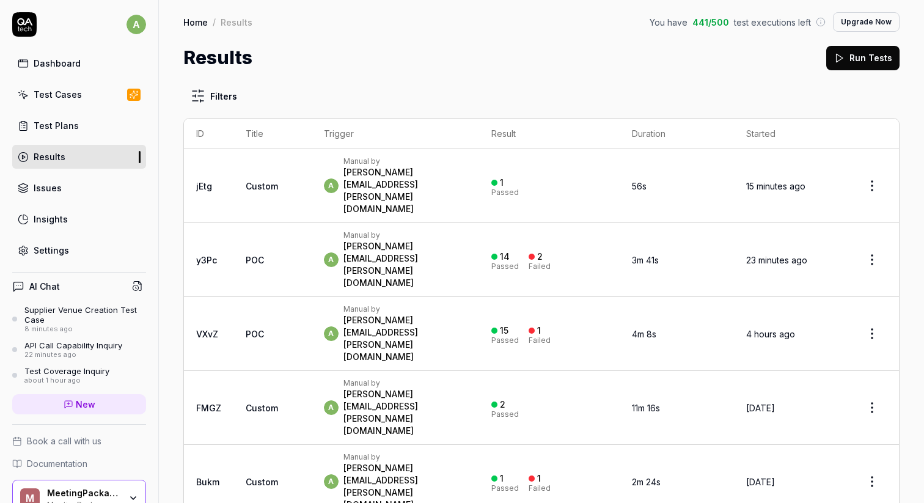
click at [67, 123] on div "Test Plans" at bounding box center [56, 125] width 45 height 13
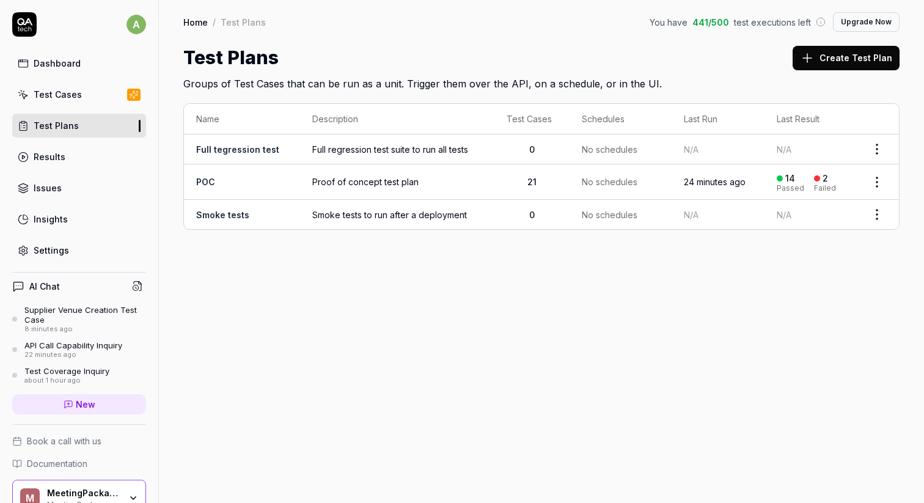
click at [717, 24] on span "441 / 500" at bounding box center [710, 22] width 37 height 13
click at [96, 100] on link "Test Cases" at bounding box center [79, 94] width 134 height 24
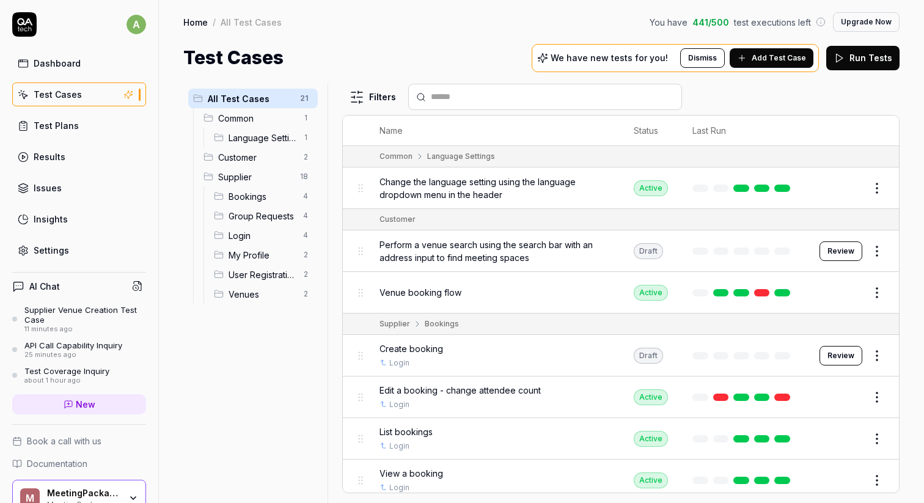
click at [754, 20] on span "test executions left" at bounding box center [772, 22] width 77 height 13
click at [250, 194] on span "Bookings" at bounding box center [261, 196] width 67 height 13
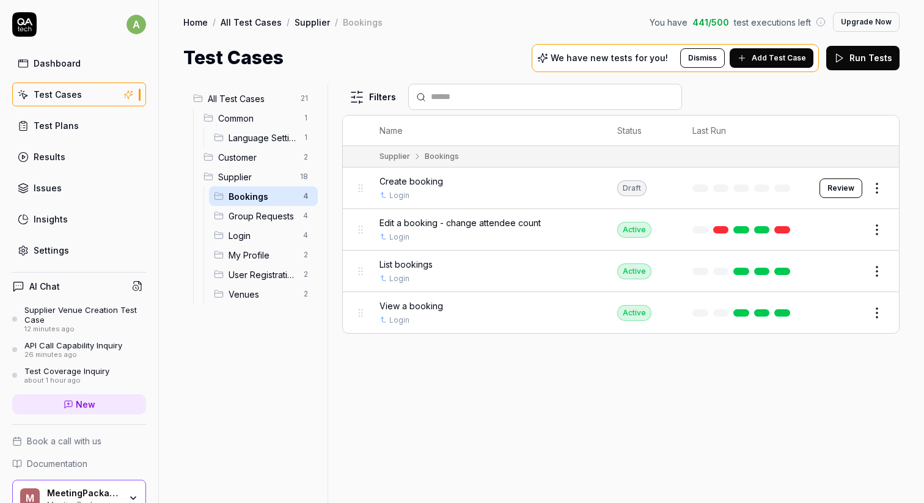
click at [773, 19] on span "test executions left" at bounding box center [772, 22] width 77 height 13
click at [426, 176] on span "Create booking" at bounding box center [411, 181] width 64 height 13
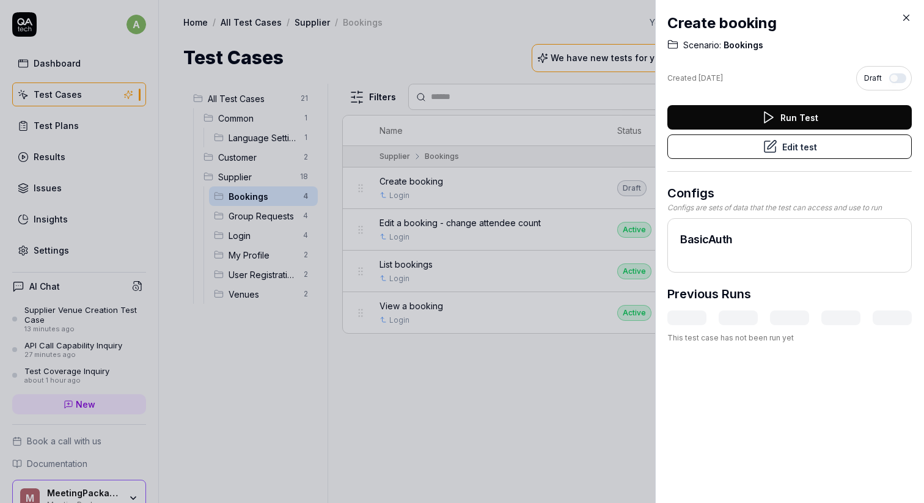
click at [805, 145] on button "Edit test" at bounding box center [789, 146] width 244 height 24
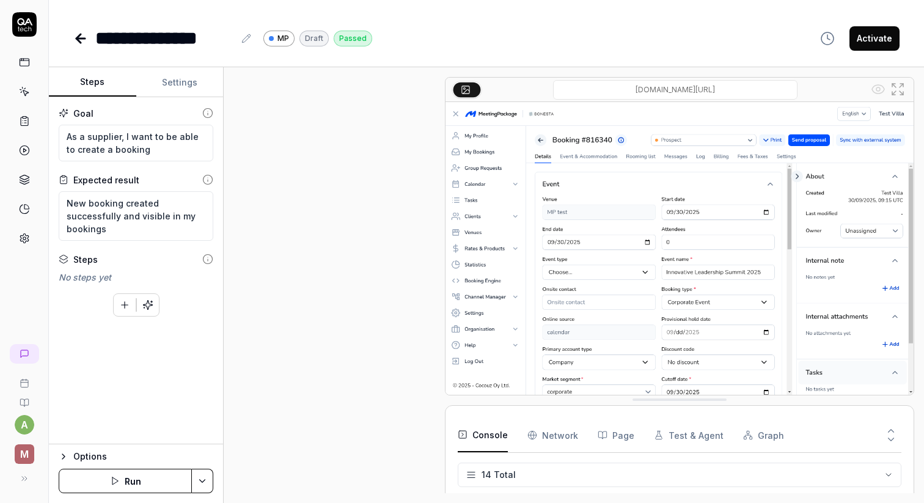
scroll to position [1013, 0]
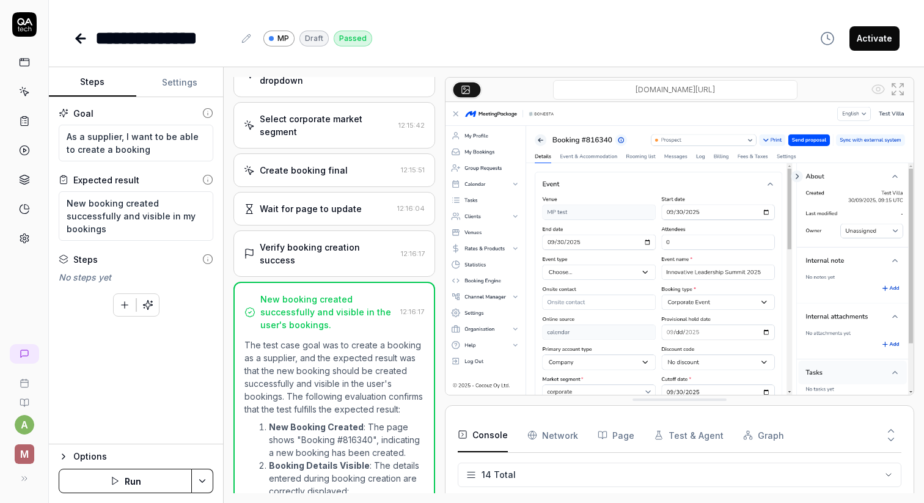
scroll to position [730, 0]
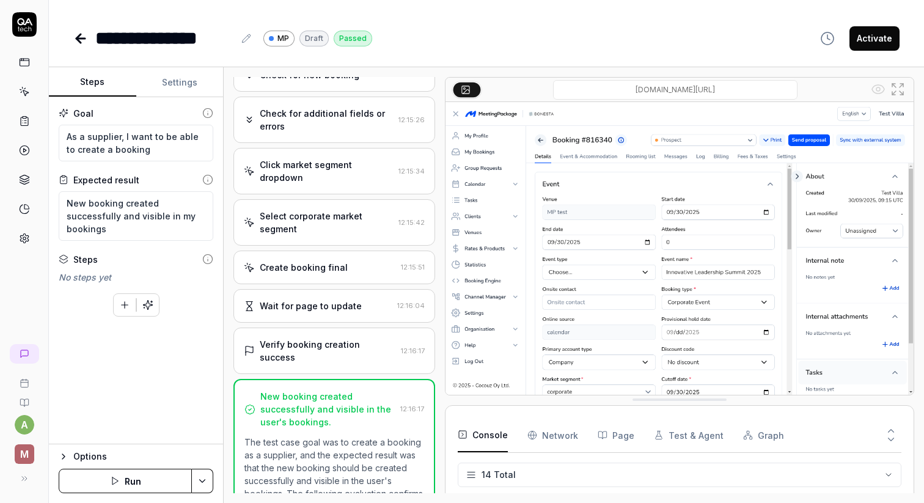
click at [19, 242] on icon at bounding box center [24, 238] width 11 height 11
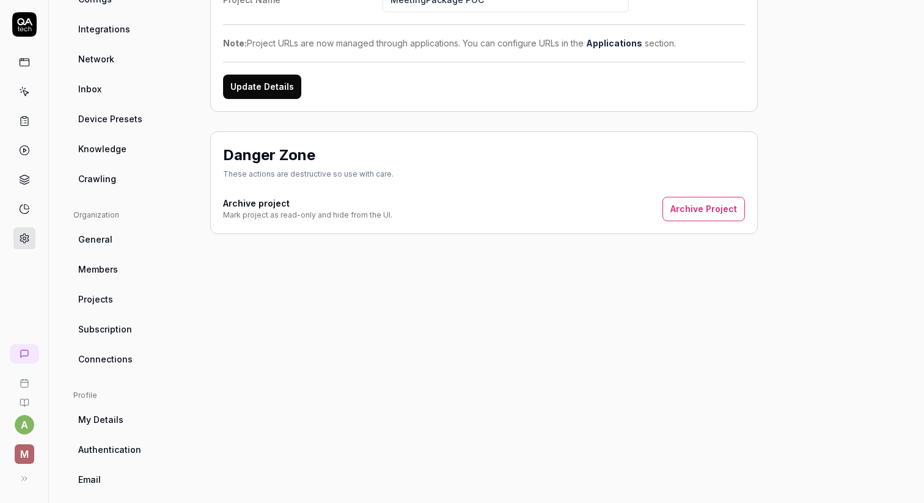
scroll to position [228, 0]
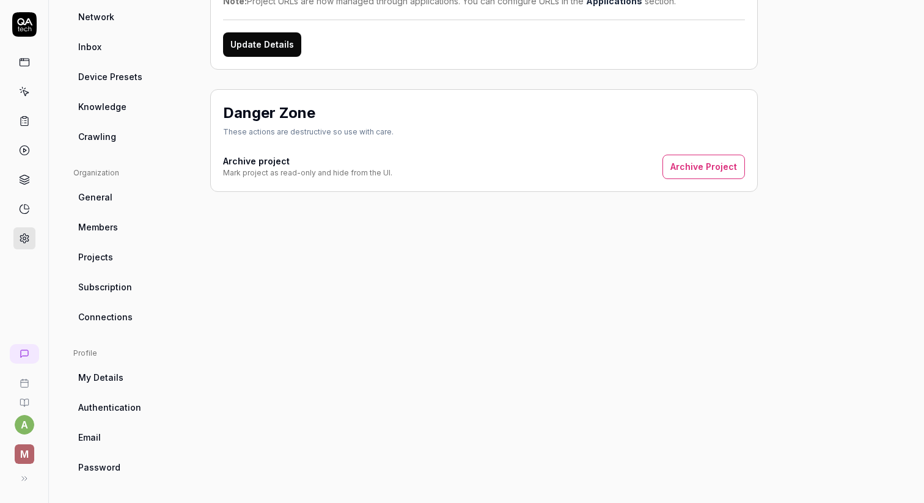
click at [128, 194] on link "General" at bounding box center [131, 197] width 117 height 23
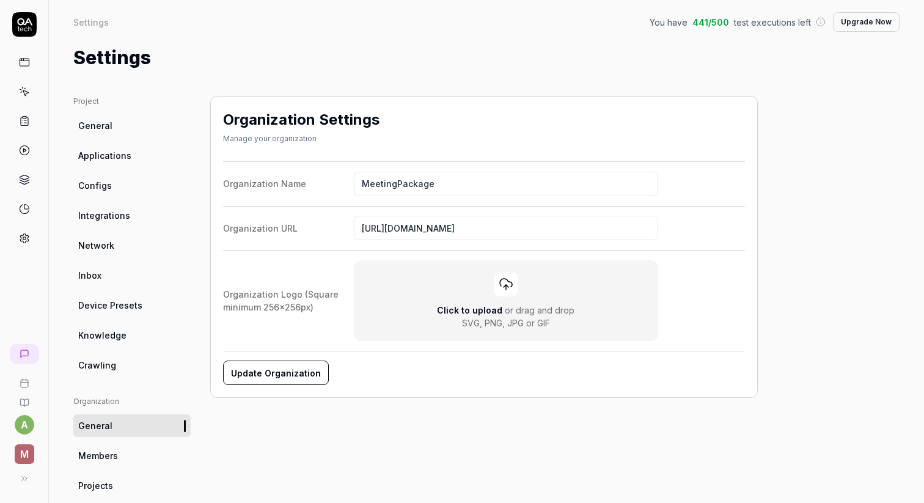
scroll to position [228, 0]
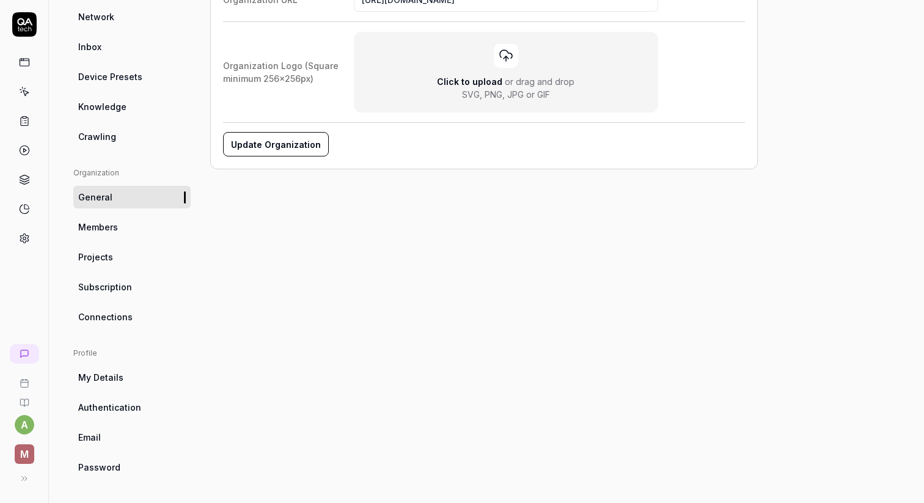
click at [127, 295] on link "Subscription" at bounding box center [131, 286] width 117 height 23
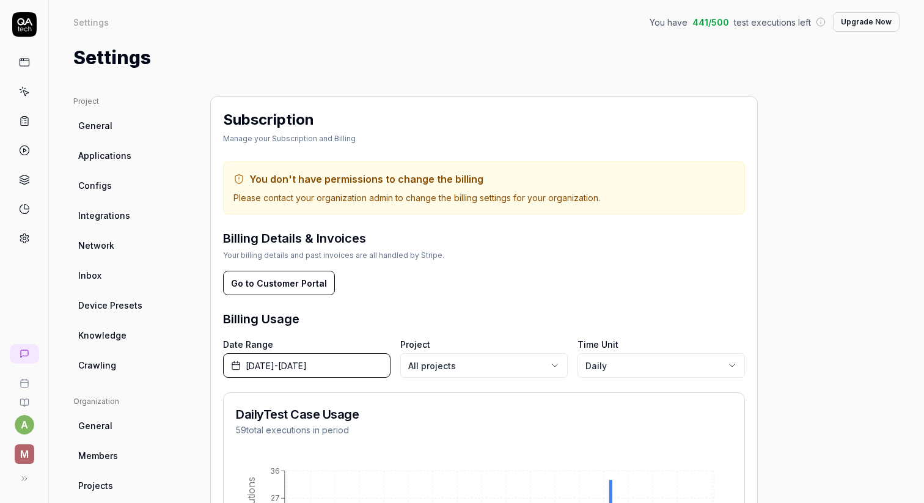
click at [112, 173] on ul "Project General Applications Configs Integrations Network Inbox Device Presets …" at bounding box center [131, 236] width 117 height 280
click at [103, 179] on span "Configs" at bounding box center [95, 185] width 34 height 13
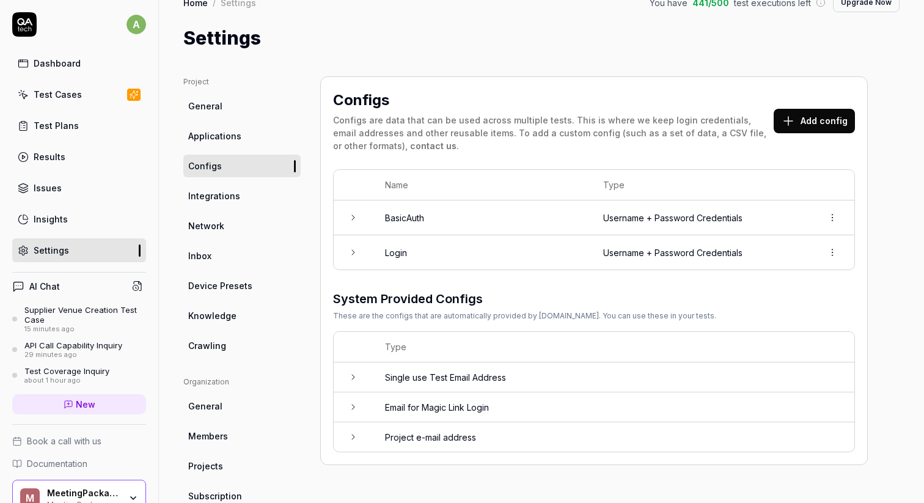
scroll to position [19, 0]
click at [260, 194] on link "Integrations" at bounding box center [241, 196] width 117 height 23
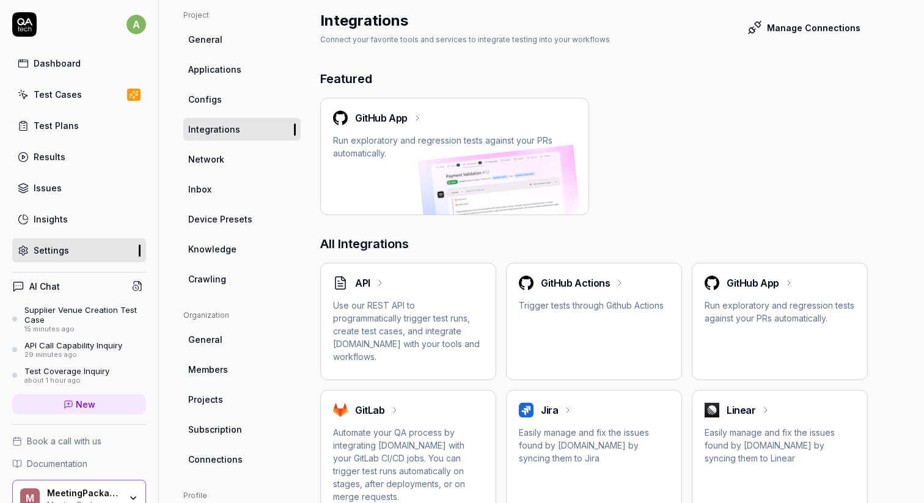
scroll to position [87, 0]
click at [250, 157] on link "Network" at bounding box center [241, 158] width 117 height 23
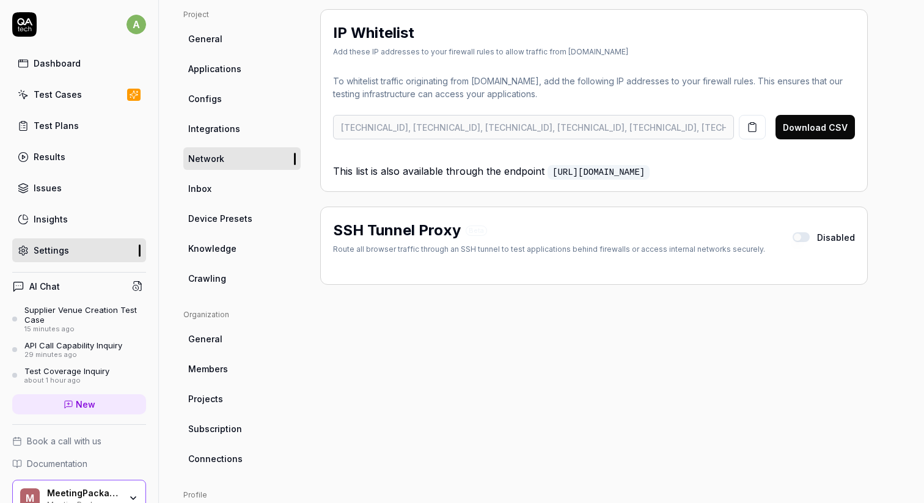
click at [248, 185] on link "Inbox" at bounding box center [241, 188] width 117 height 23
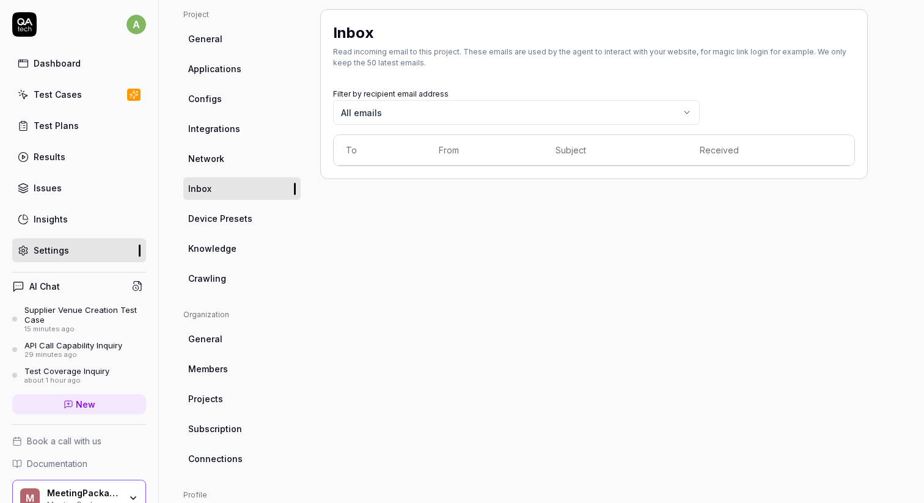
click at [247, 220] on span "Device Presets" at bounding box center [220, 218] width 64 height 13
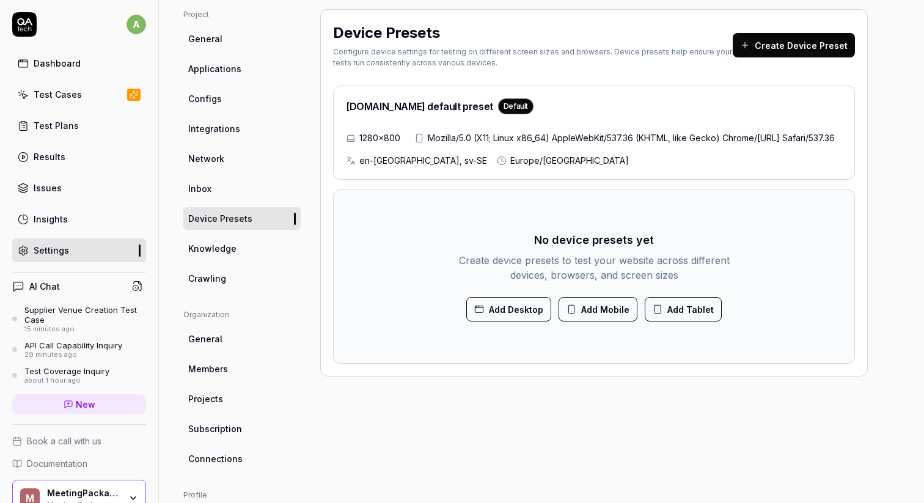
click at [239, 247] on link "Knowledge" at bounding box center [241, 248] width 117 height 23
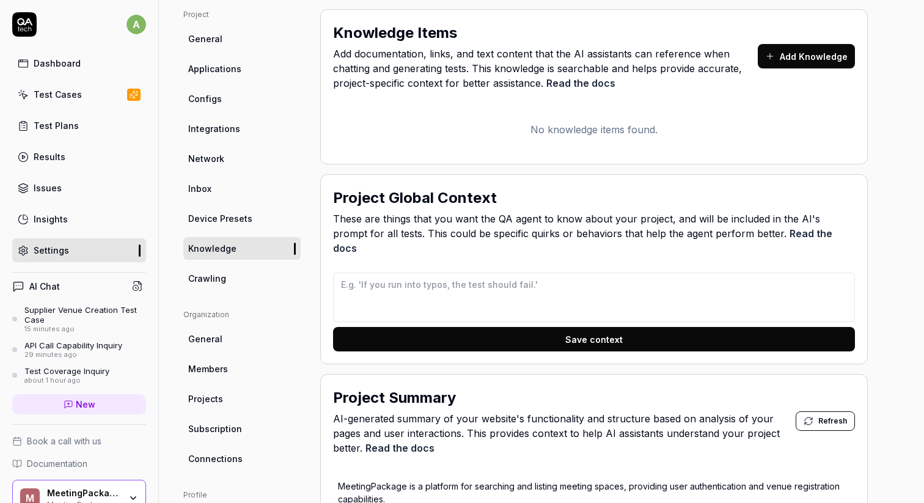
click at [243, 277] on link "Crawling" at bounding box center [241, 278] width 117 height 23
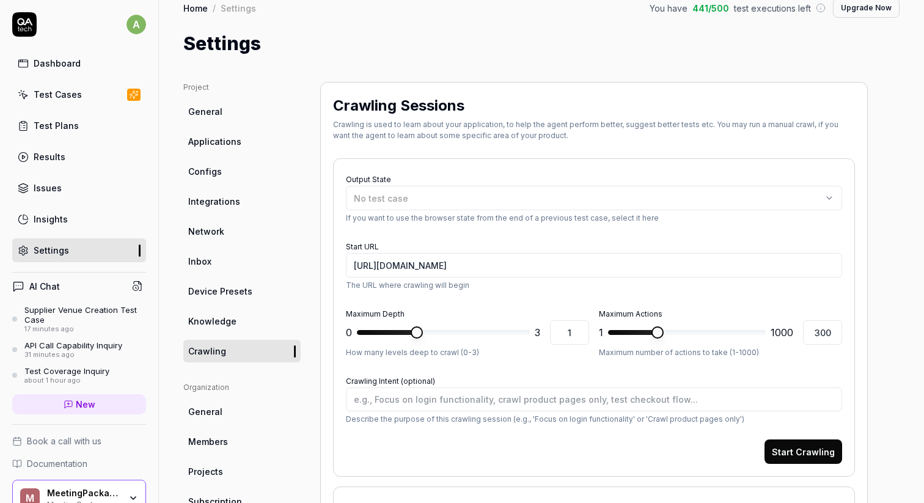
scroll to position [11, 0]
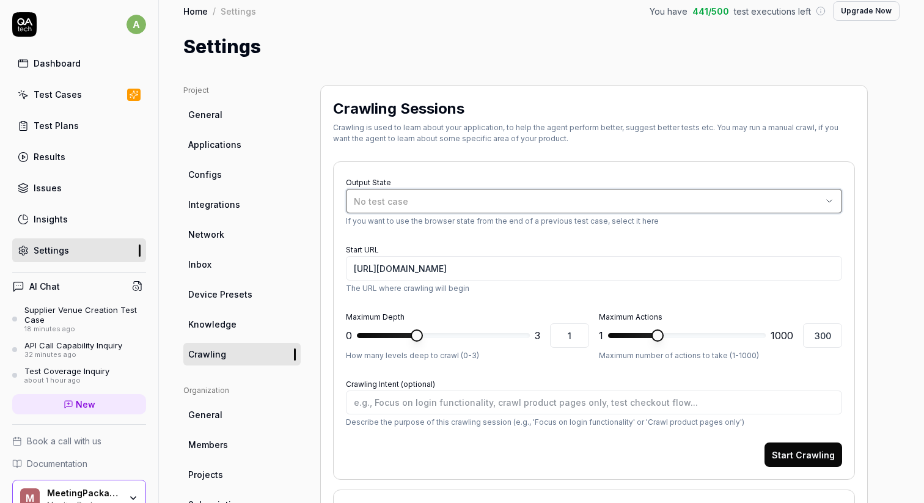
click at [429, 198] on div "No test case" at bounding box center [588, 201] width 468 height 13
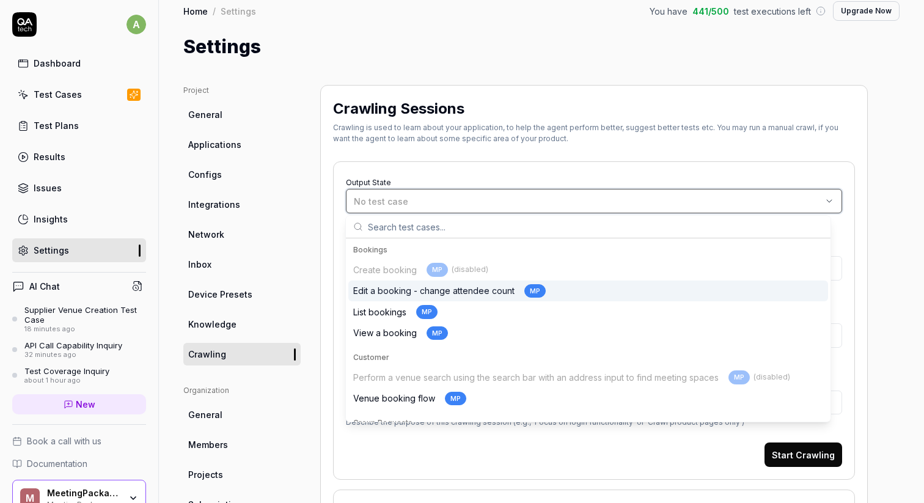
click at [429, 198] on div "No test case" at bounding box center [588, 201] width 468 height 13
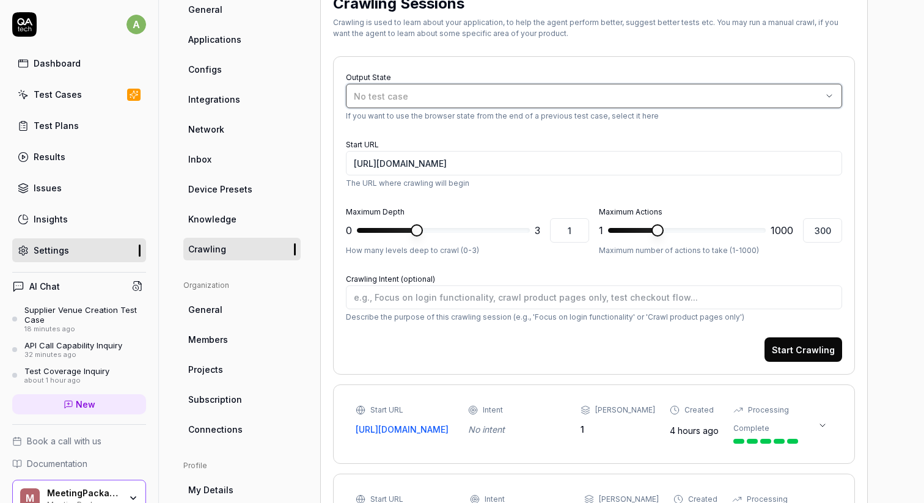
scroll to position [120, 0]
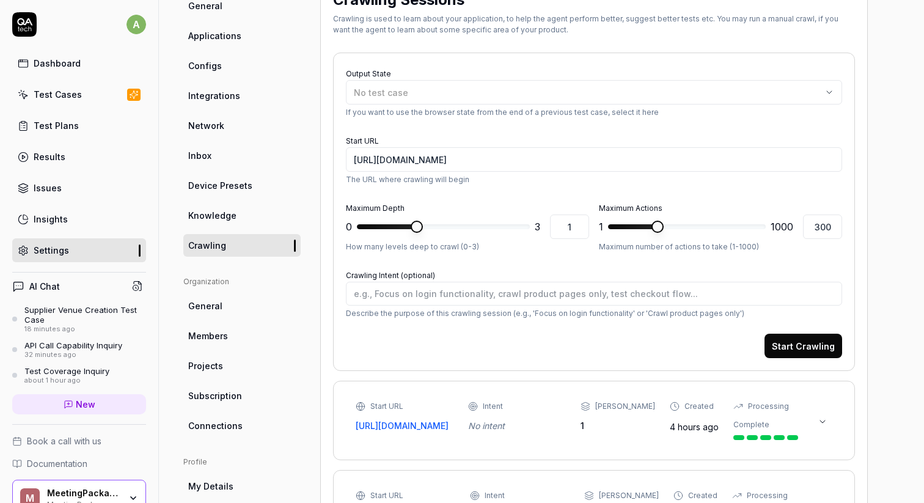
click at [255, 311] on link "General" at bounding box center [241, 305] width 117 height 23
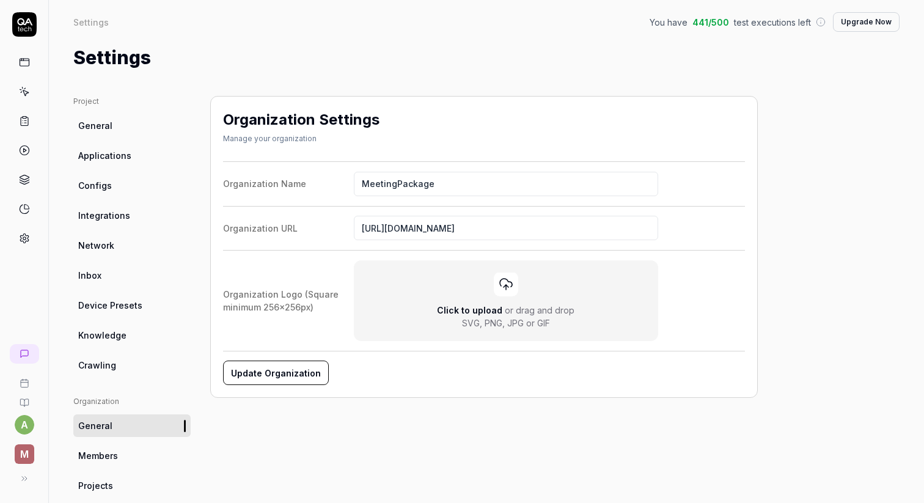
click at [124, 457] on link "Members" at bounding box center [131, 455] width 117 height 23
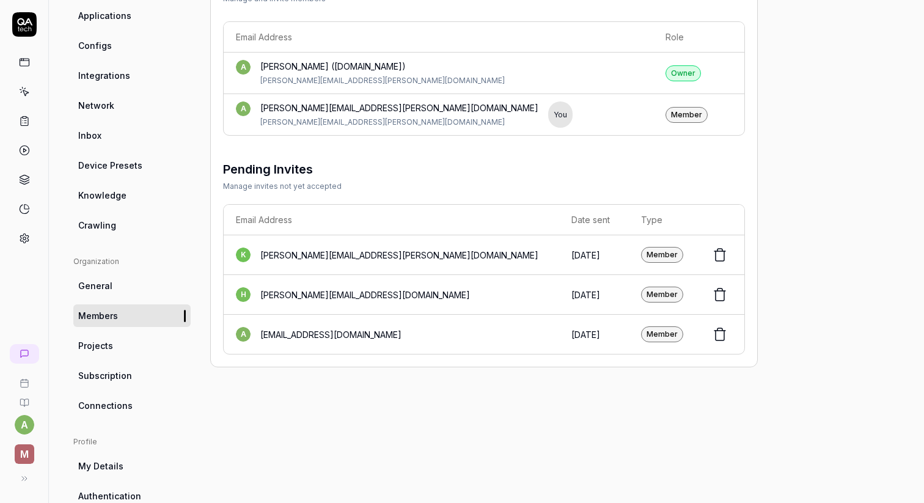
scroll to position [161, 0]
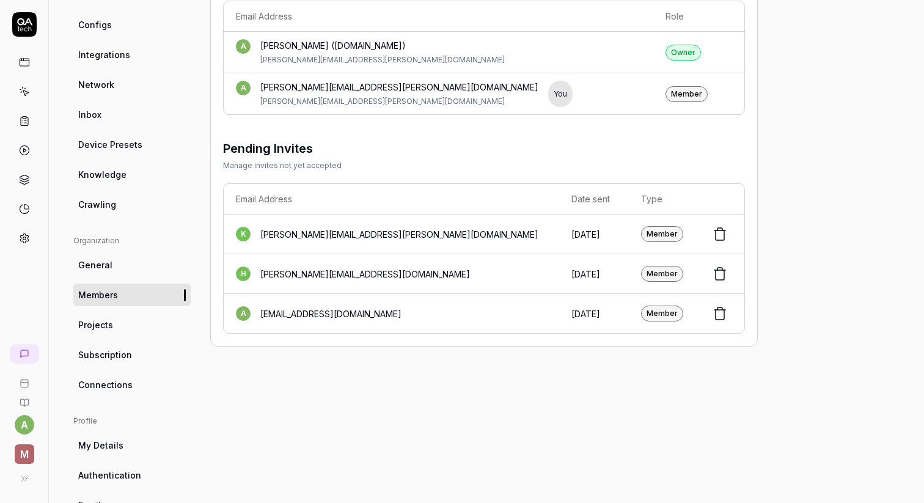
click at [133, 329] on link "Projects" at bounding box center [131, 324] width 117 height 23
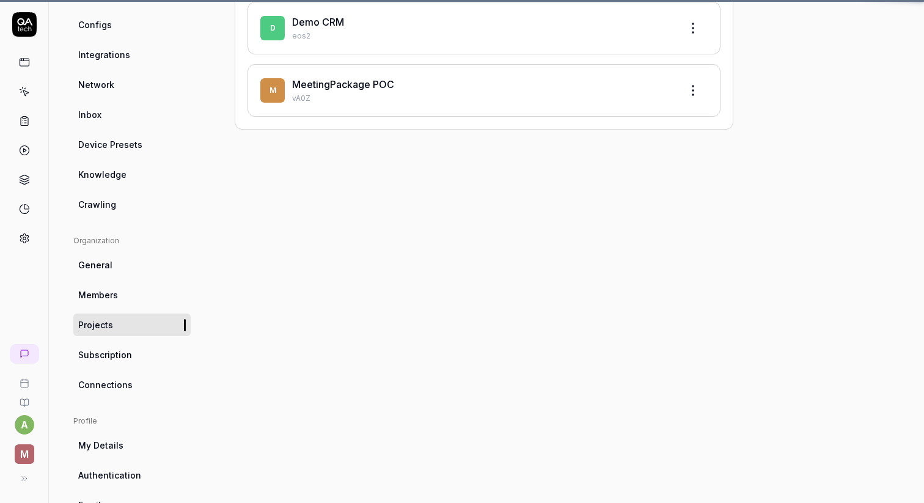
scroll to position [96, 0]
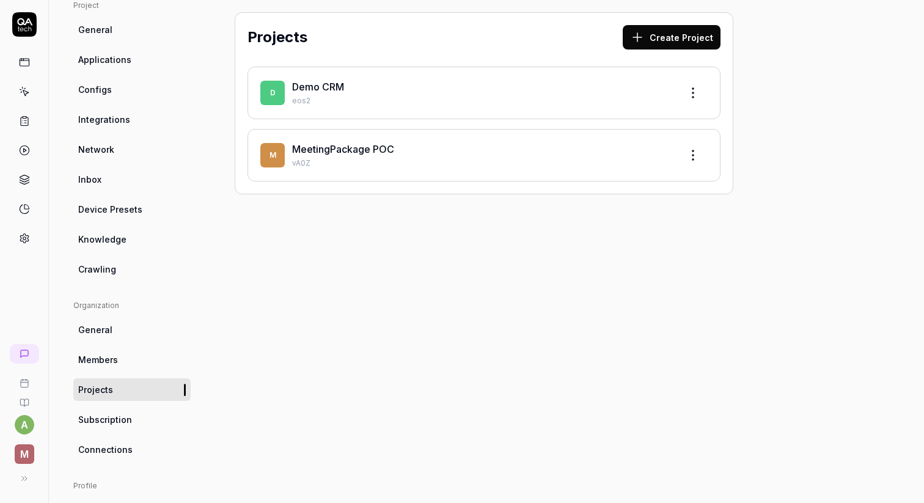
click at [117, 412] on link "Subscription" at bounding box center [131, 419] width 117 height 23
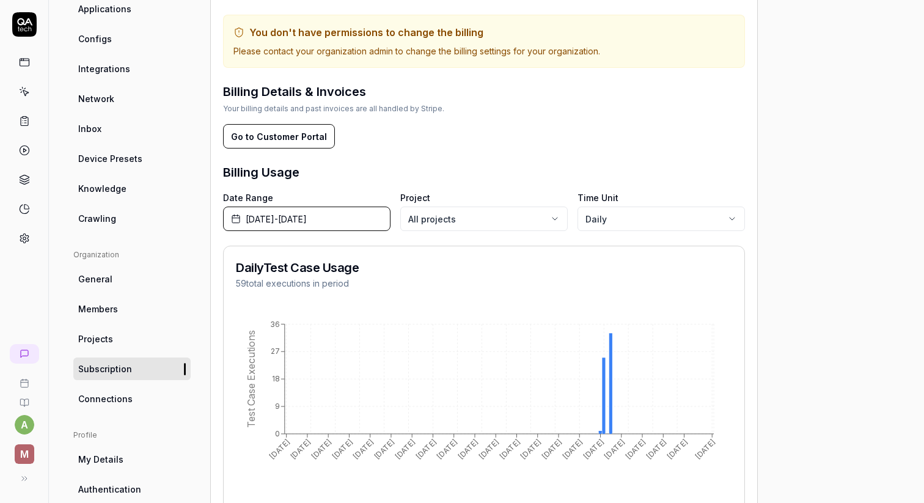
scroll to position [153, 0]
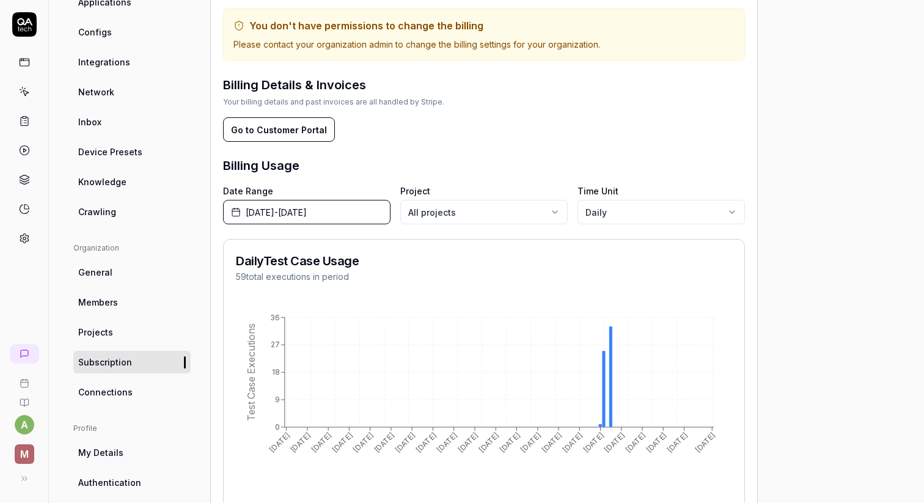
click at [268, 131] on button "Go to Customer Portal" at bounding box center [279, 129] width 112 height 24
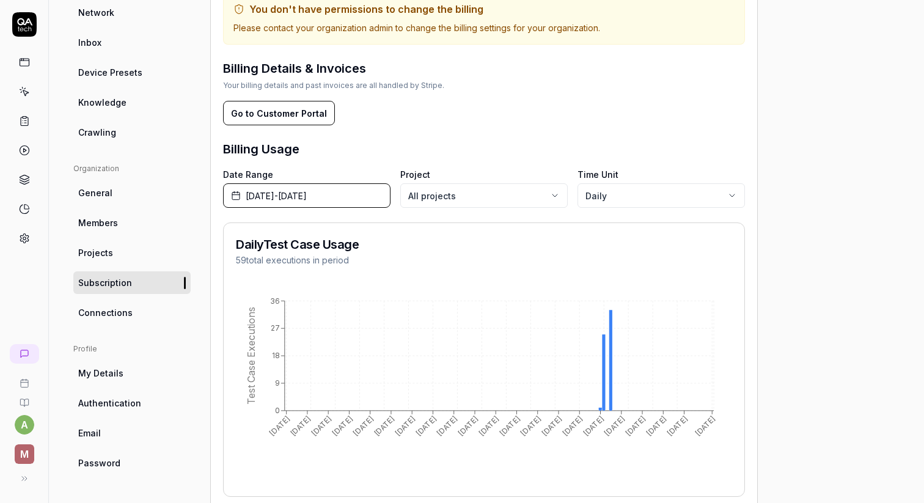
scroll to position [214, 0]
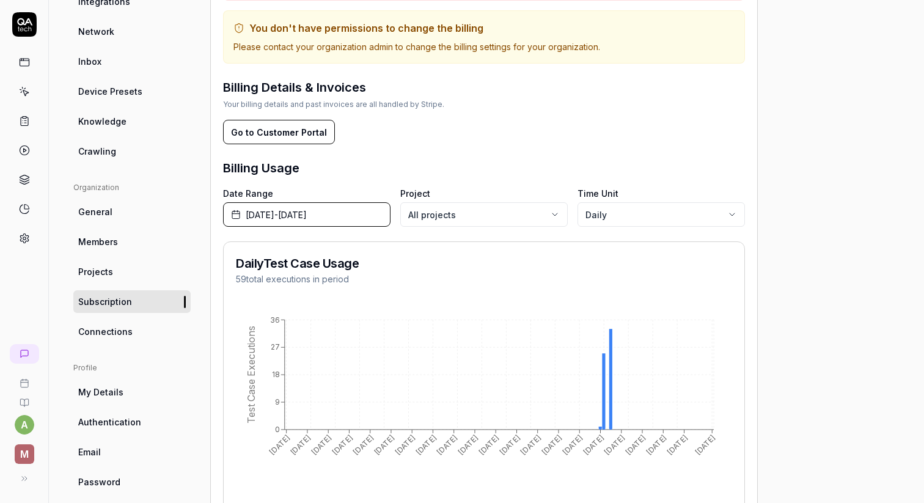
click at [145, 318] on ul "Organization General Members Projects Subscription Connections" at bounding box center [131, 262] width 117 height 161
click at [119, 330] on span "Connections" at bounding box center [105, 331] width 54 height 13
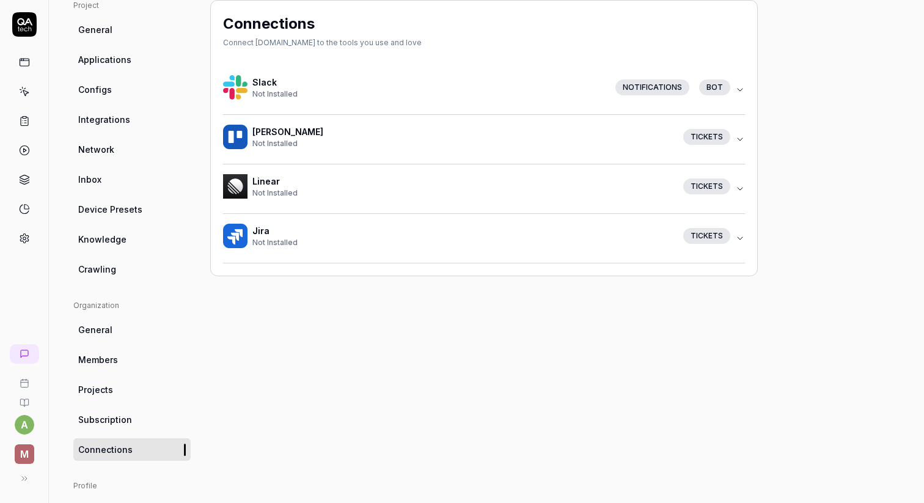
click at [740, 89] on icon "button" at bounding box center [740, 90] width 10 height 10
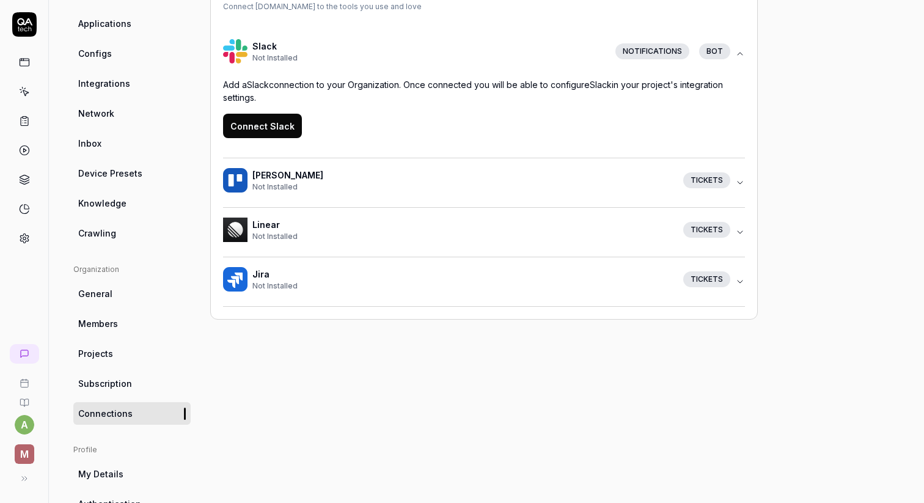
scroll to position [228, 0]
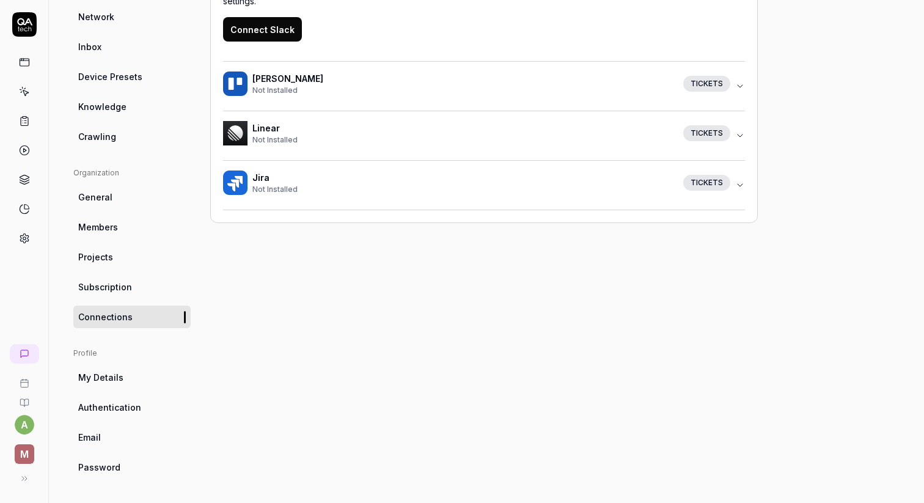
click at [116, 382] on span "My Details" at bounding box center [100, 377] width 45 height 13
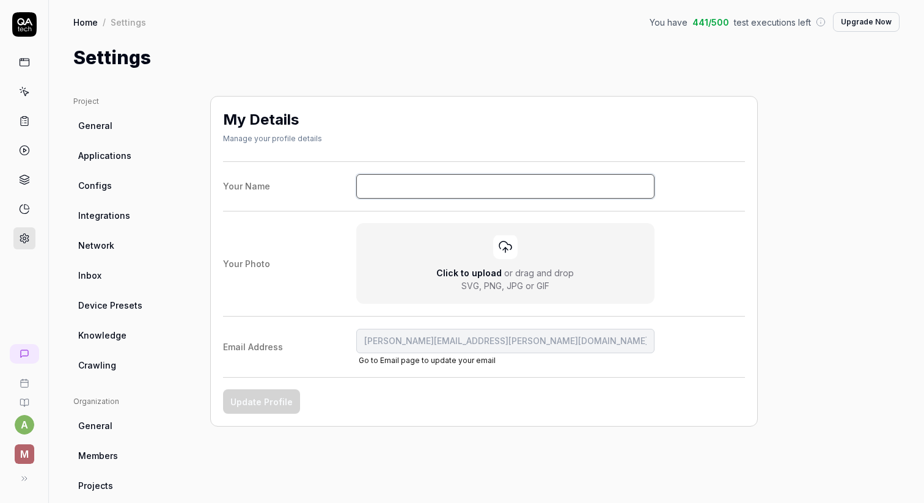
click at [386, 185] on input "Your Name" at bounding box center [505, 186] width 299 height 24
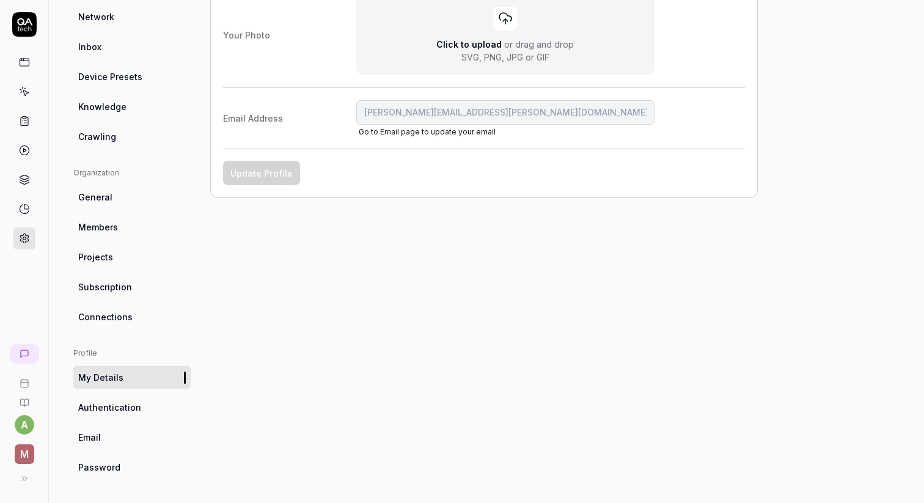
click at [121, 400] on link "Authentication" at bounding box center [131, 407] width 117 height 23
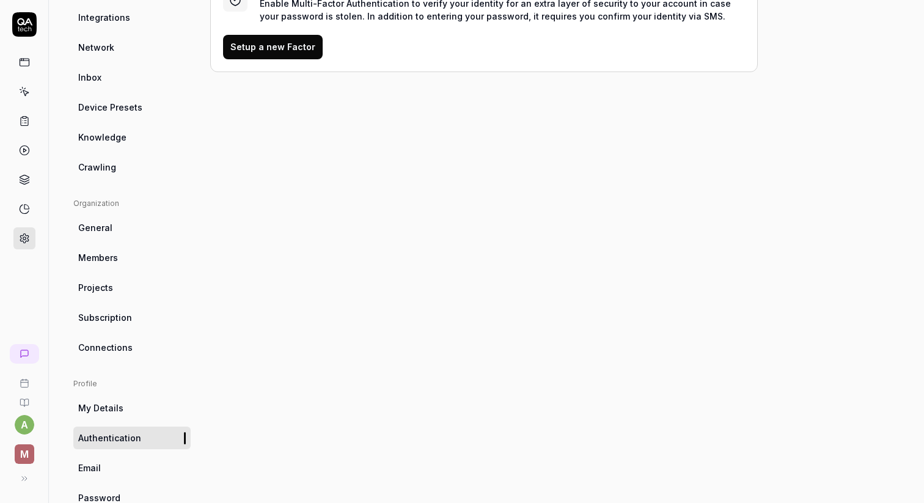
scroll to position [228, 0]
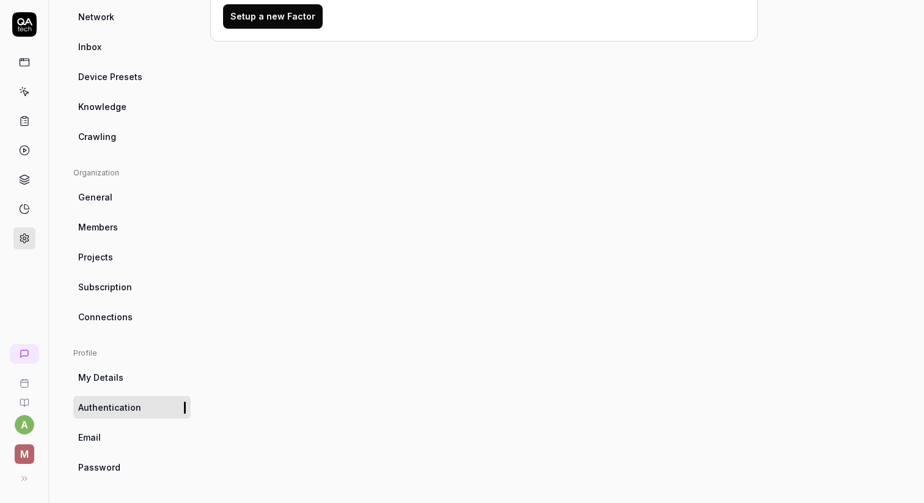
click at [97, 446] on link "Email" at bounding box center [131, 437] width 117 height 23
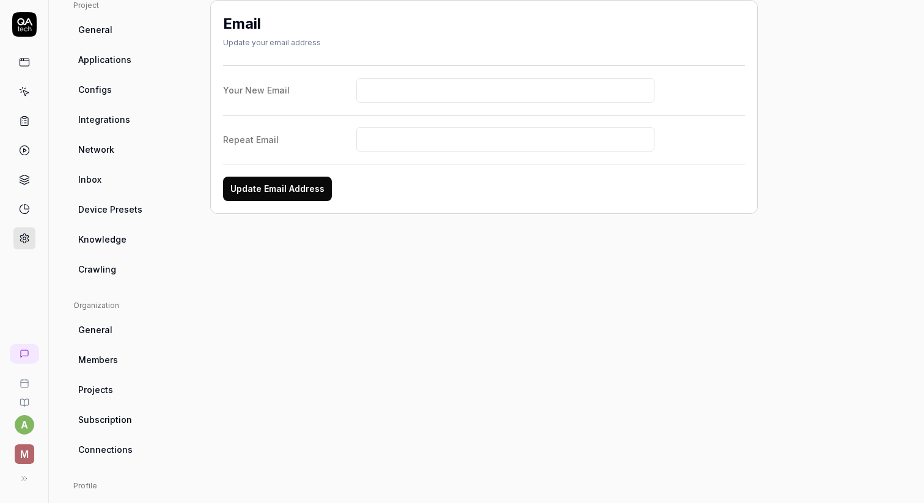
scroll to position [228, 0]
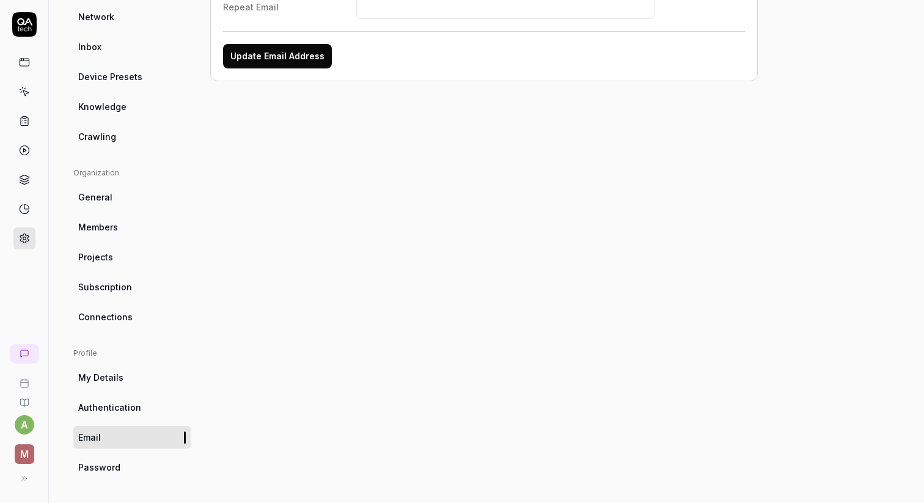
click at [108, 461] on span "Password" at bounding box center [99, 467] width 42 height 13
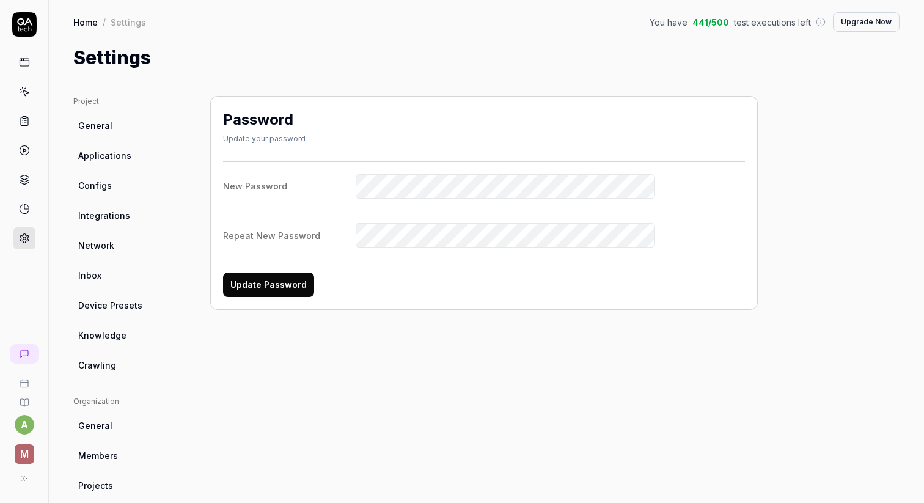
click at [16, 476] on button at bounding box center [24, 478] width 24 height 24
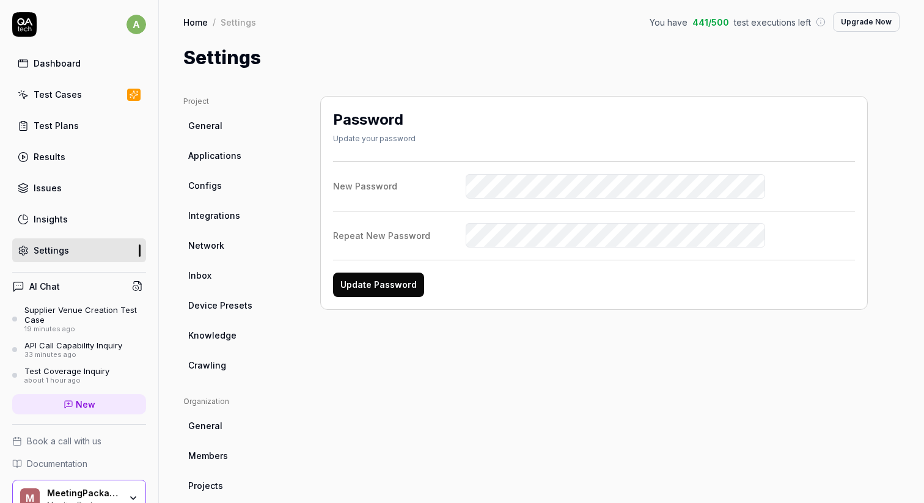
click at [195, 23] on link "Home" at bounding box center [195, 22] width 24 height 12
